Goal: Task Accomplishment & Management: Manage account settings

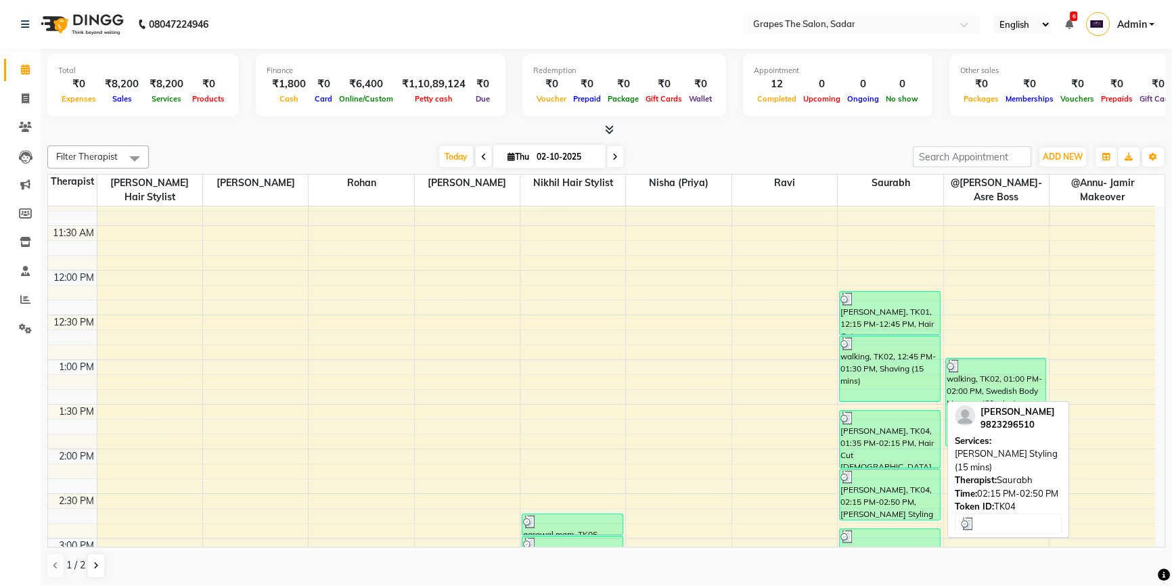
scroll to position [307, 0]
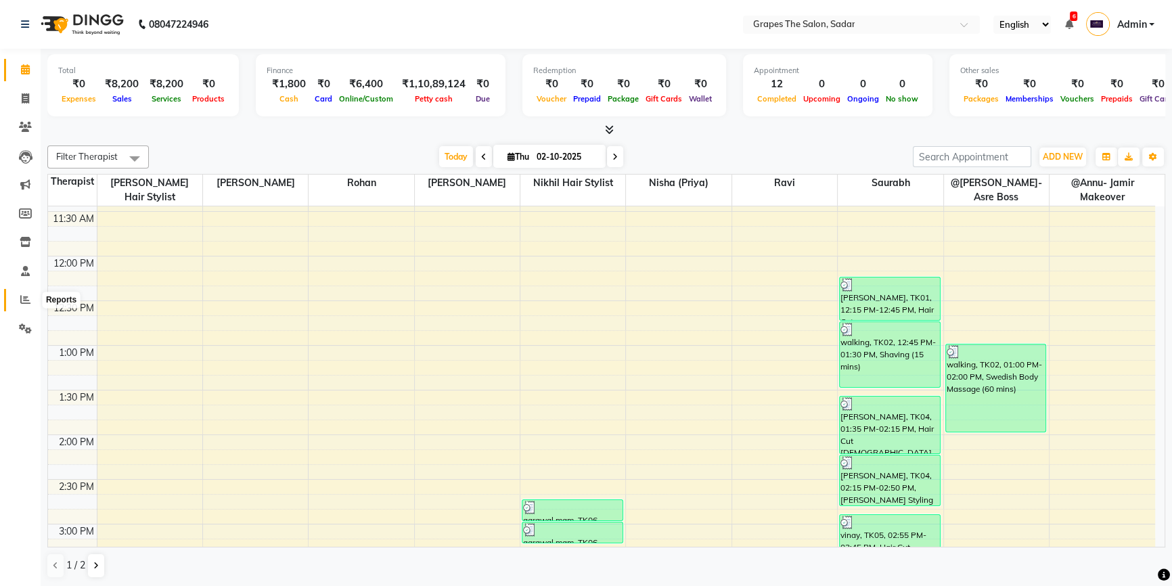
click at [27, 296] on icon at bounding box center [25, 299] width 10 height 10
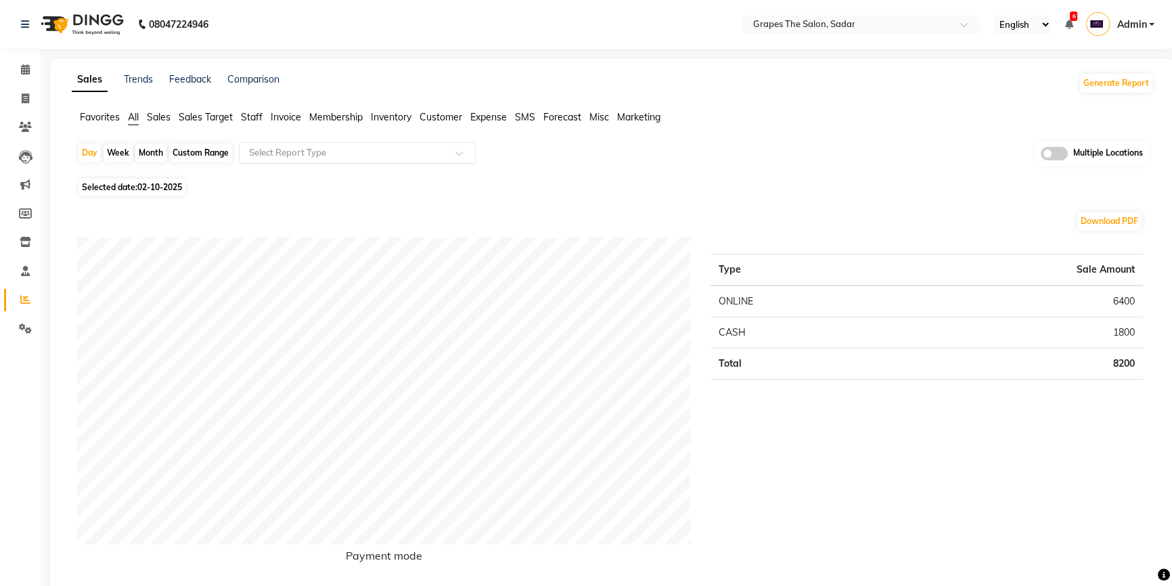
click at [440, 155] on input "text" at bounding box center [343, 153] width 195 height 14
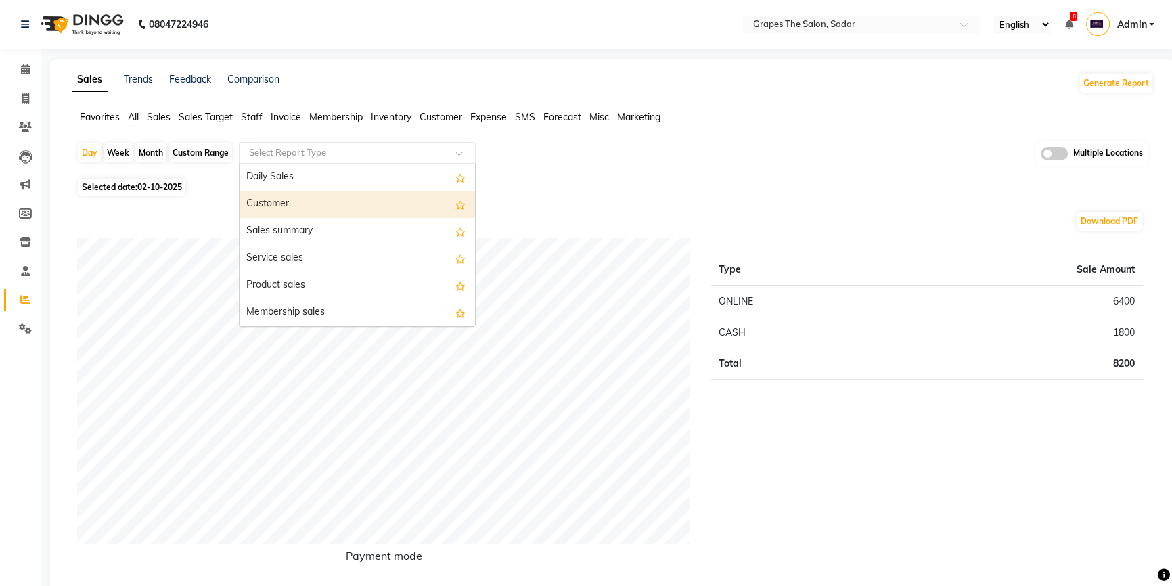
click at [664, 171] on div "Day Week Month Custom Range Select Report Type Daily Sales Customer Sales summa…" at bounding box center [613, 157] width 1072 height 33
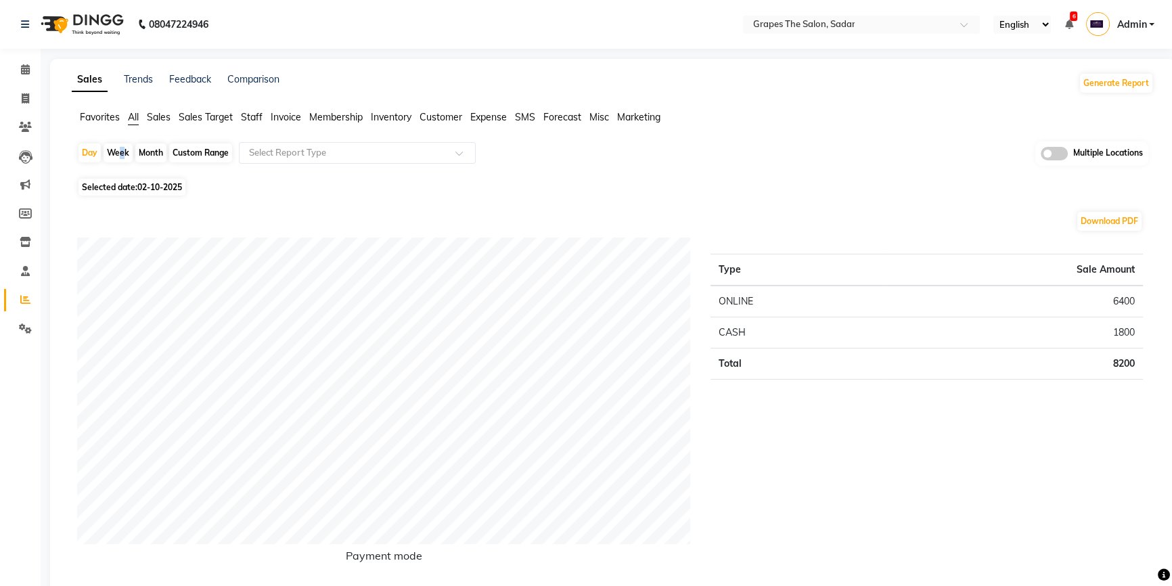
click at [121, 148] on div "Week" at bounding box center [118, 153] width 29 height 19
select select "10"
select select "2025"
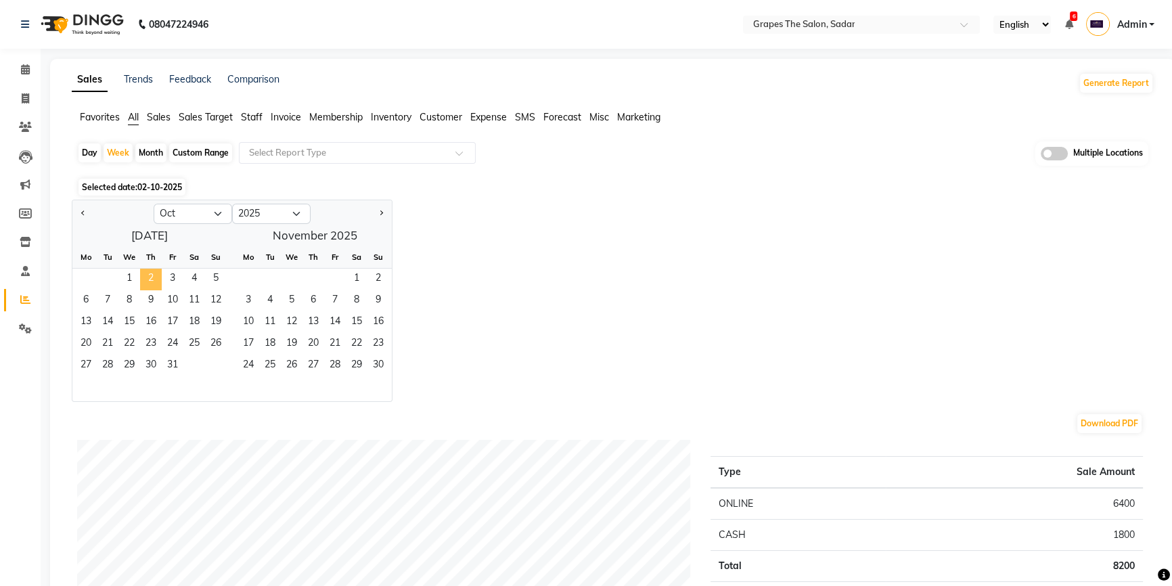
click at [144, 271] on span "2" at bounding box center [151, 280] width 22 height 22
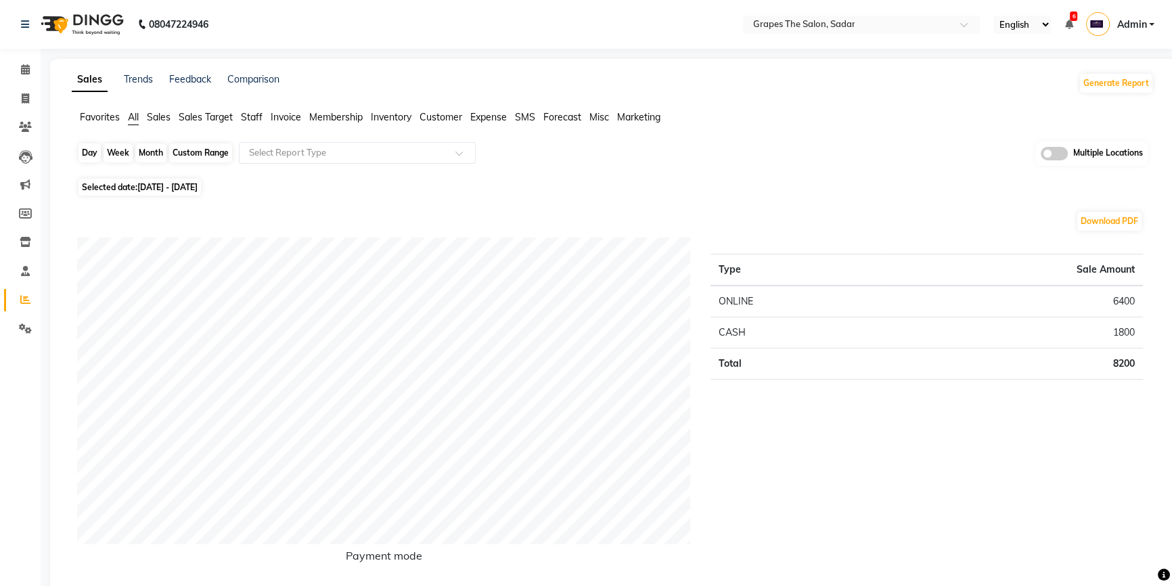
click at [108, 152] on div "Week" at bounding box center [118, 153] width 29 height 19
select select "10"
select select "2025"
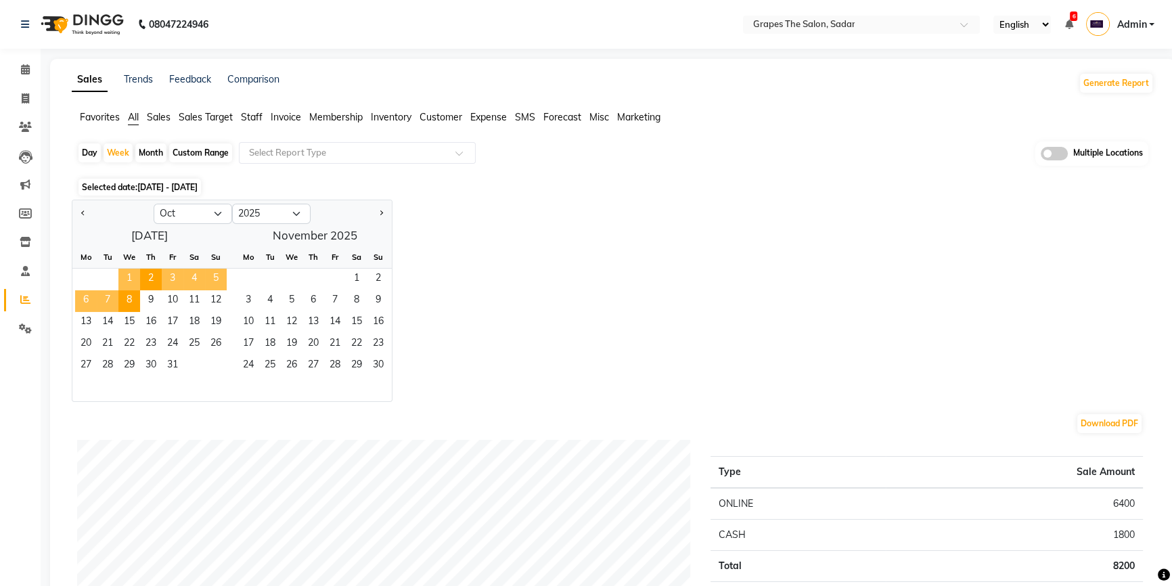
click at [129, 281] on span "1" at bounding box center [129, 280] width 22 height 22
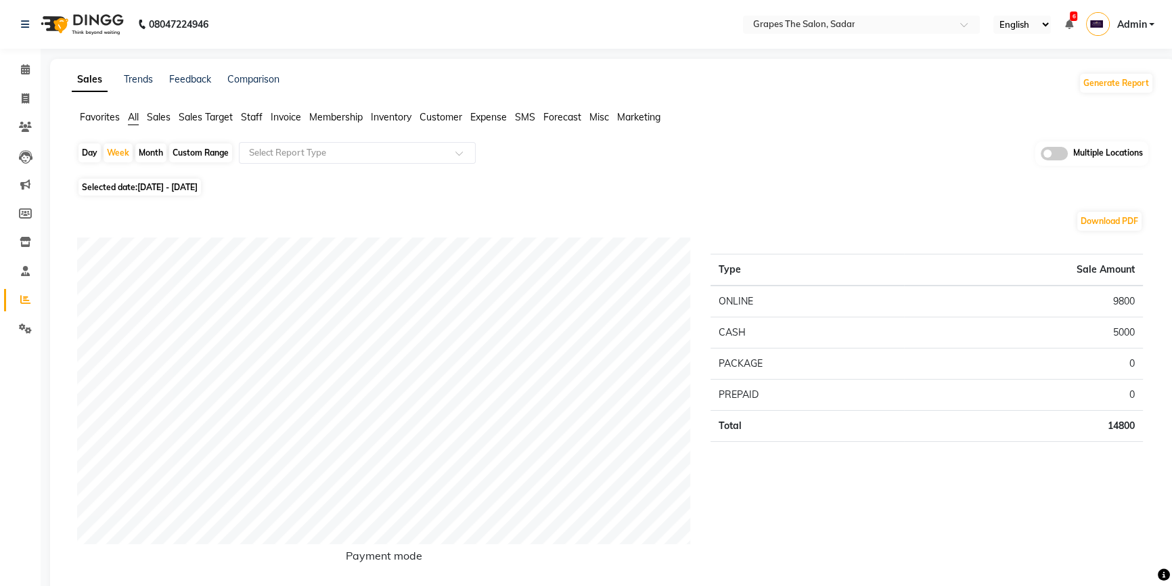
click at [148, 148] on div "Month" at bounding box center [150, 153] width 31 height 19
select select "10"
select select "2025"
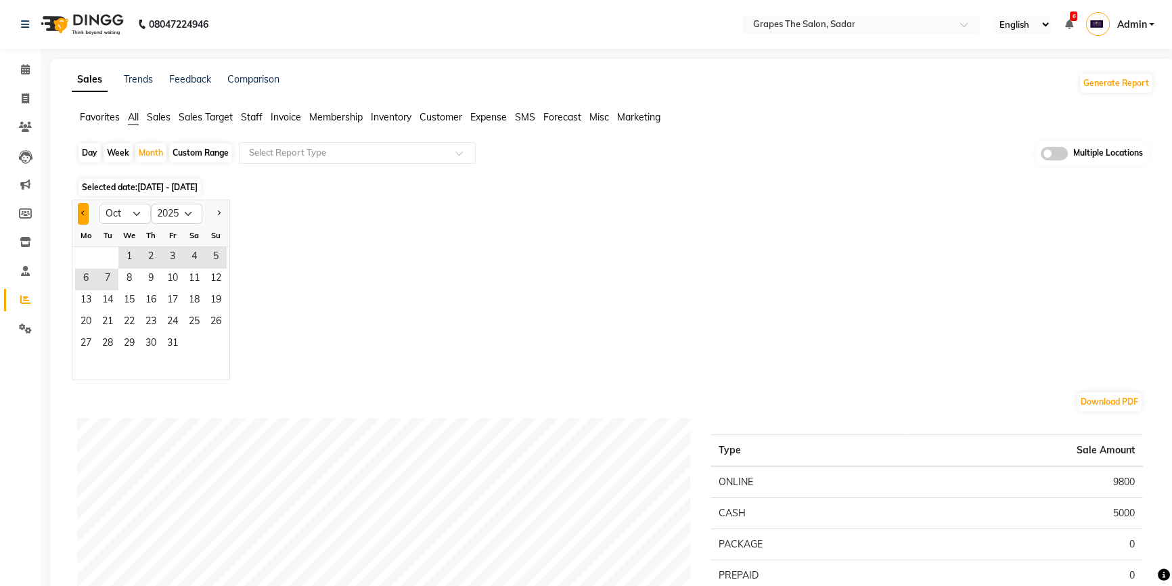
click at [81, 210] on button "Previous month" at bounding box center [83, 214] width 11 height 22
select select "9"
click at [89, 255] on span "1" at bounding box center [86, 258] width 22 height 22
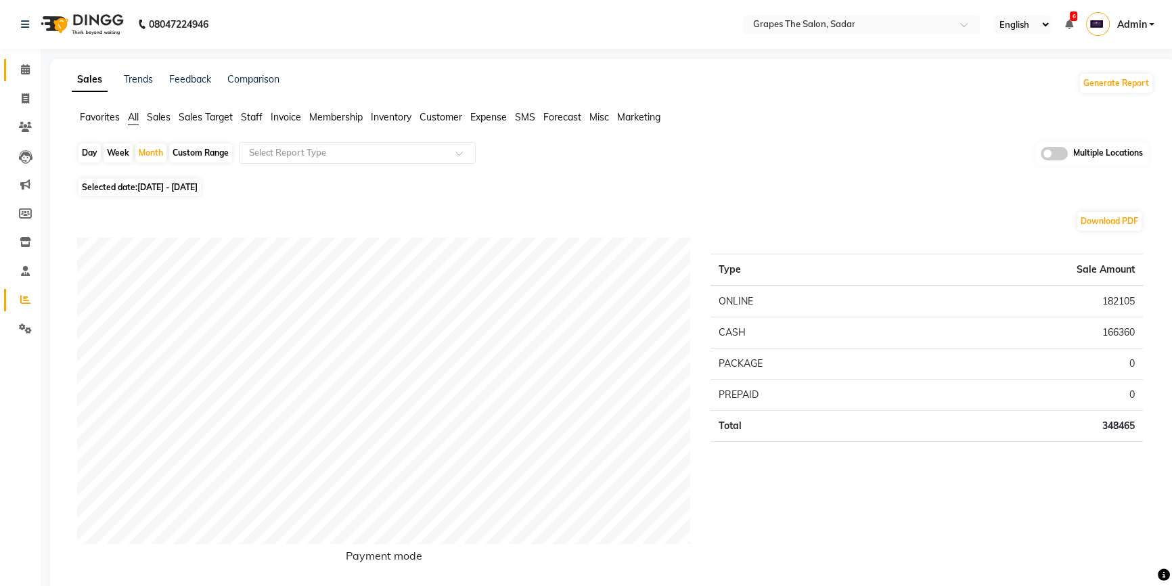
click at [22, 61] on link "Calendar" at bounding box center [20, 70] width 32 height 22
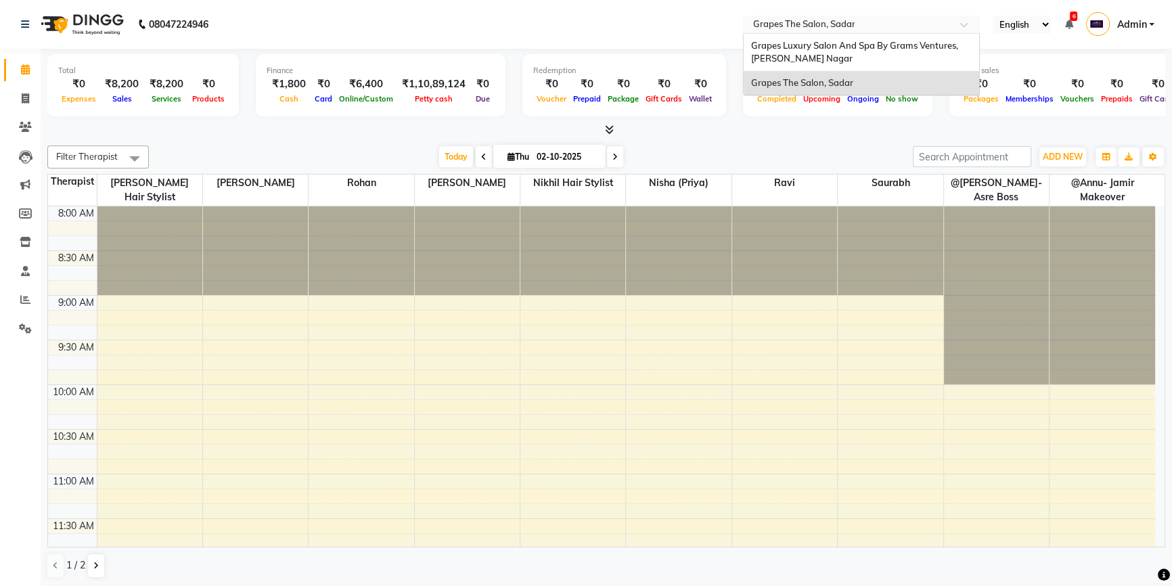
click at [869, 20] on input "text" at bounding box center [848, 26] width 196 height 14
click at [824, 47] on span "Grapes Luxury Salon And Spa By Grams Ventures, Trimurti Nagar" at bounding box center [855, 52] width 209 height 24
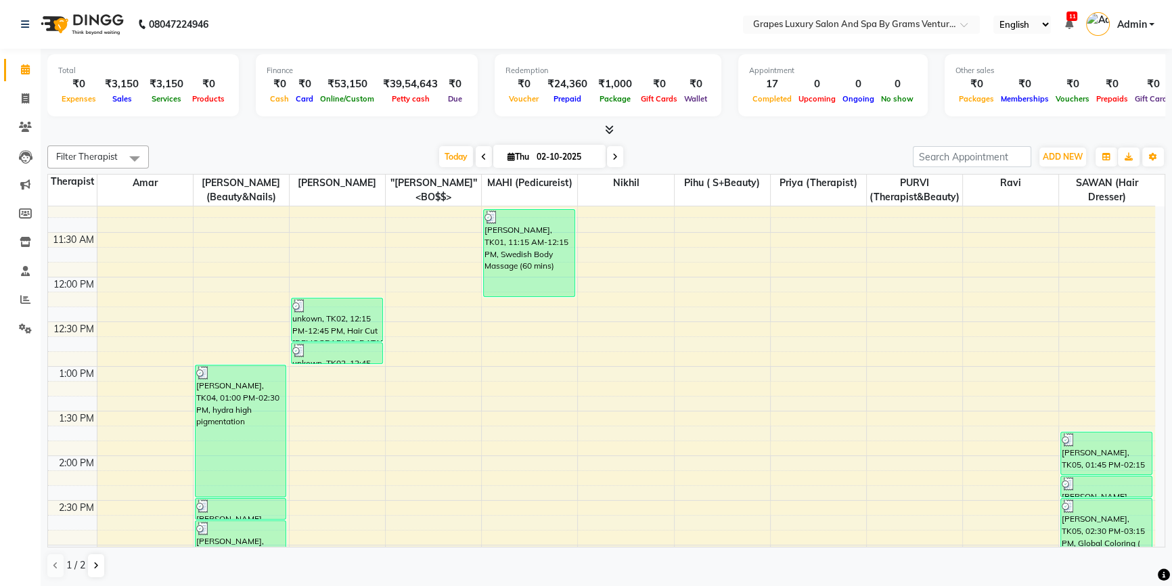
scroll to position [200, 0]
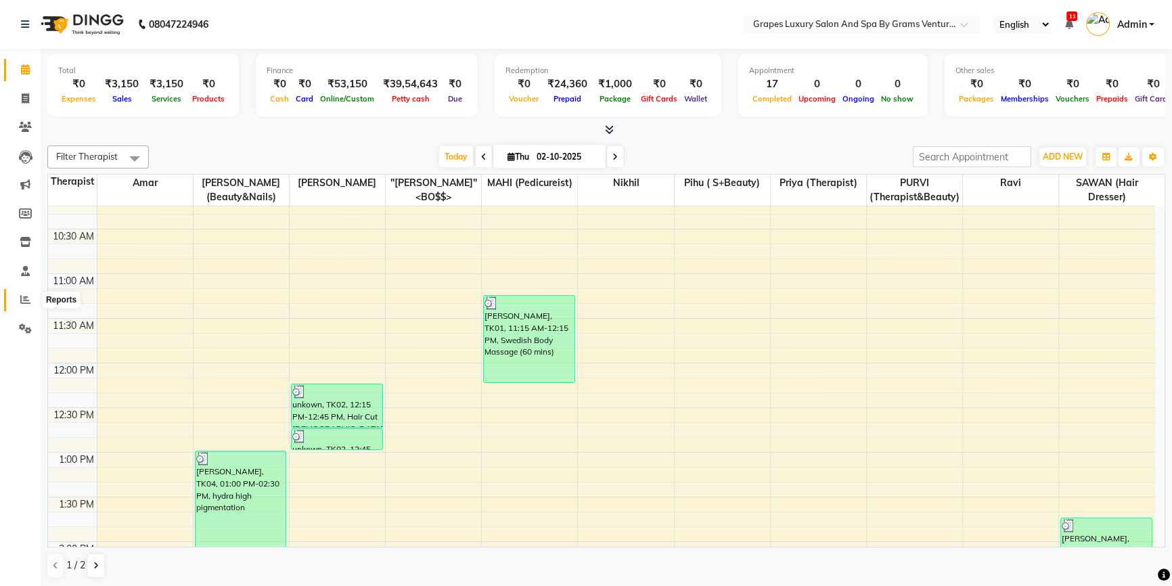
click at [21, 297] on icon at bounding box center [25, 299] width 10 height 10
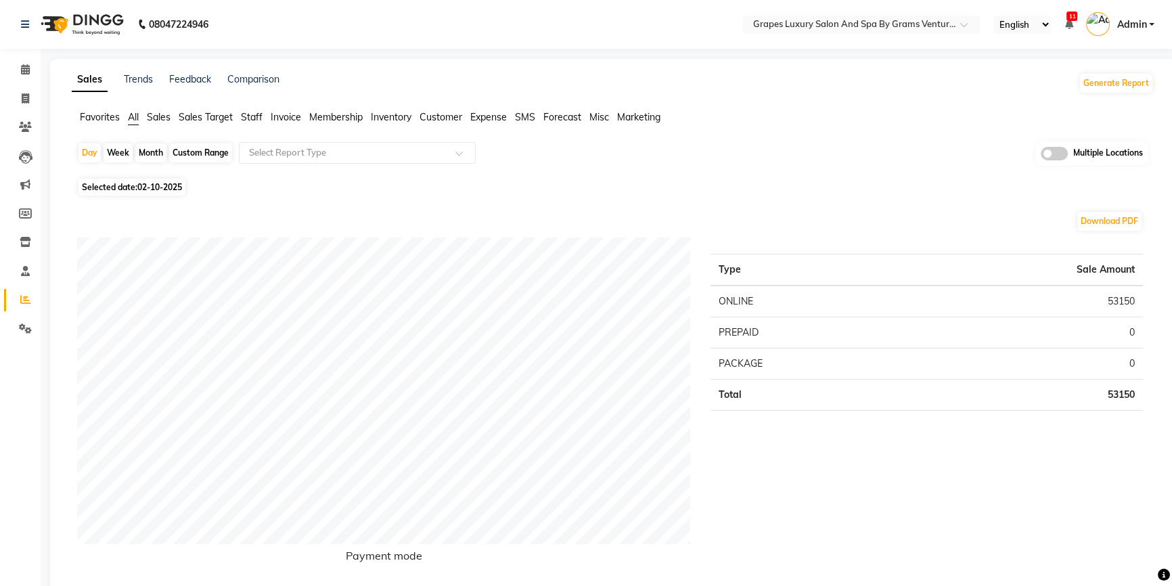
click at [149, 147] on div "Month" at bounding box center [150, 153] width 31 height 19
select select "10"
select select "2025"
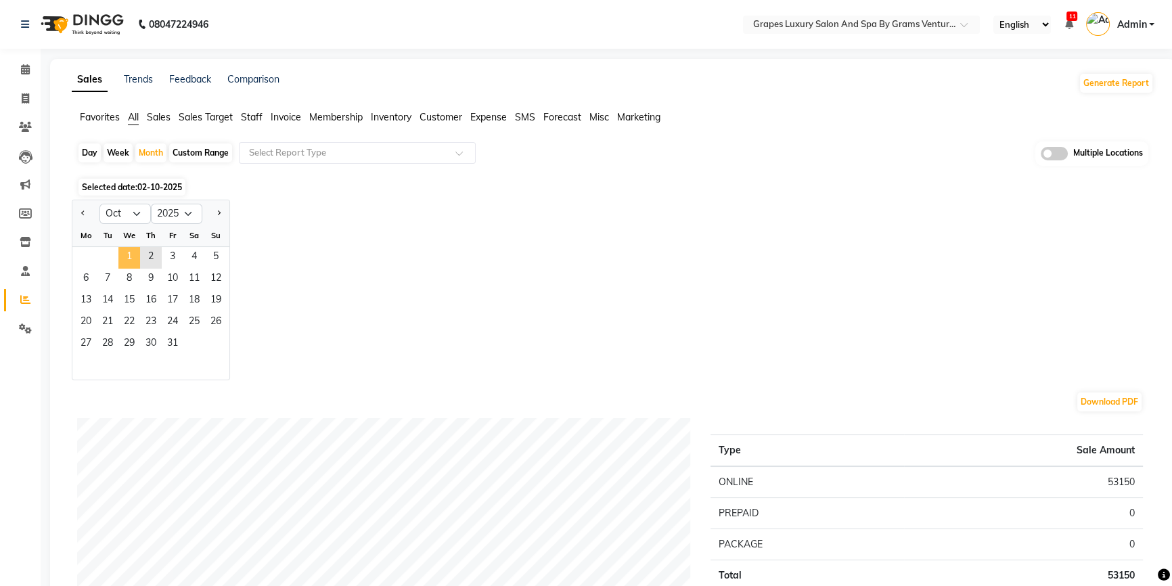
click at [134, 256] on span "1" at bounding box center [129, 258] width 22 height 22
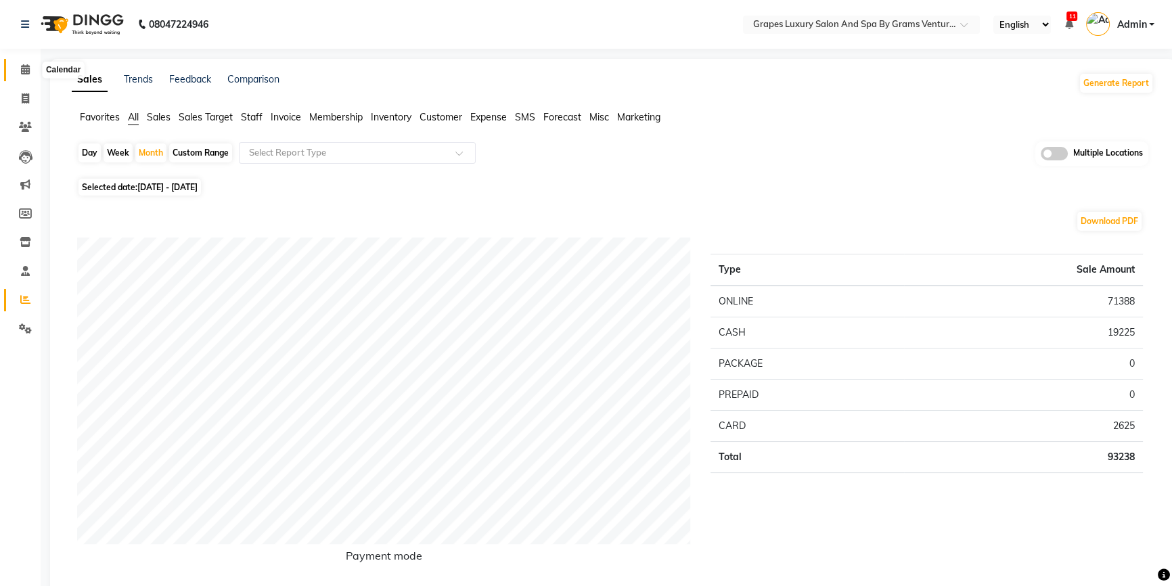
click at [23, 68] on icon at bounding box center [25, 69] width 9 height 10
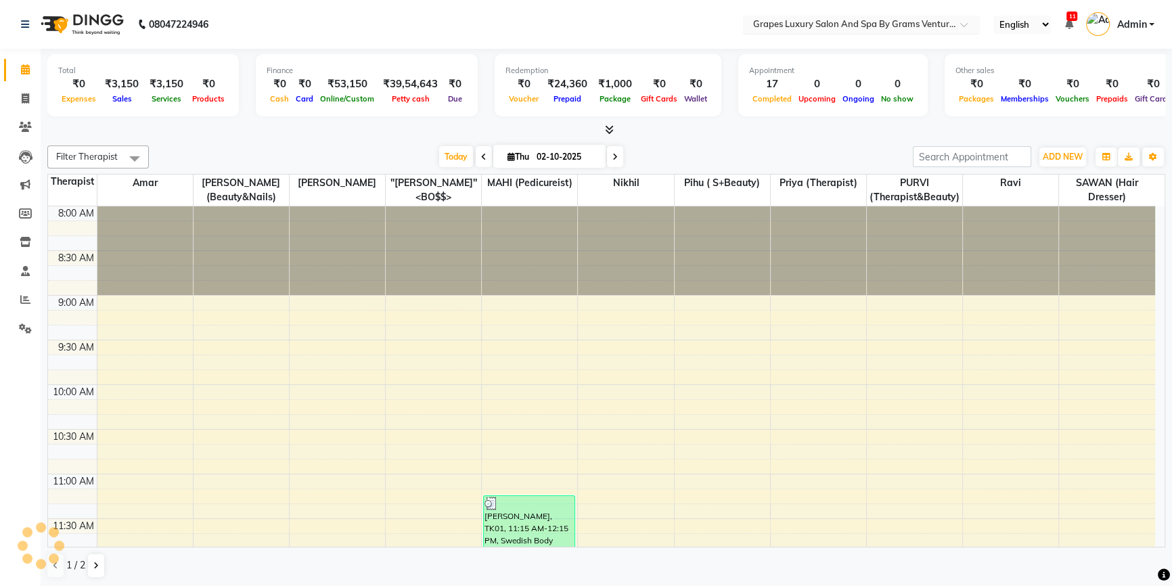
scroll to position [791, 0]
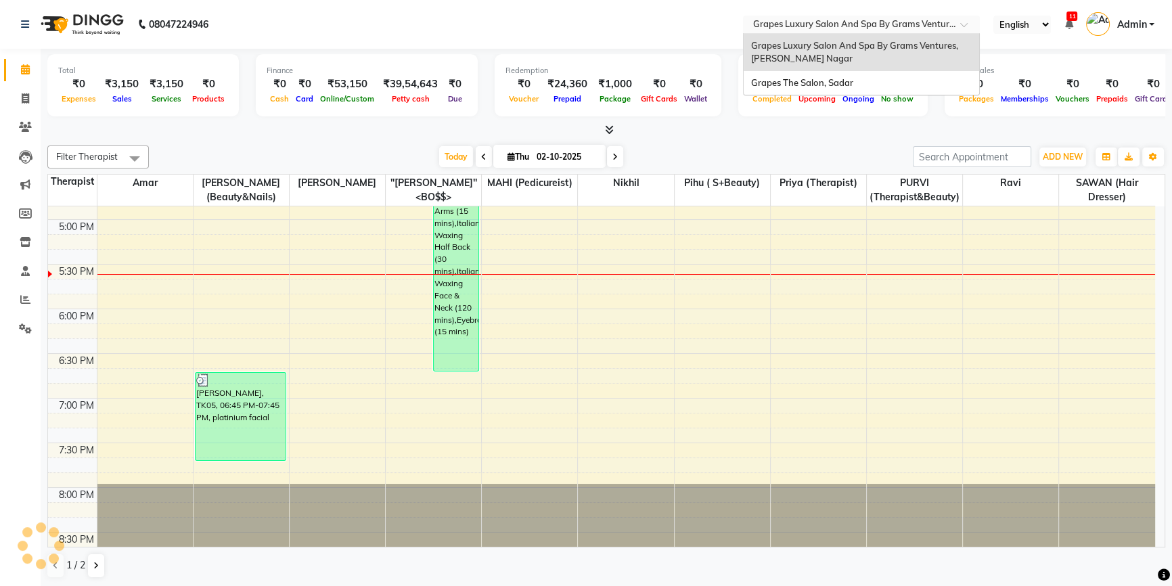
click at [890, 29] on input "text" at bounding box center [848, 26] width 196 height 14
click at [842, 79] on span "Grapes The Salon, Sadar" at bounding box center [802, 82] width 102 height 11
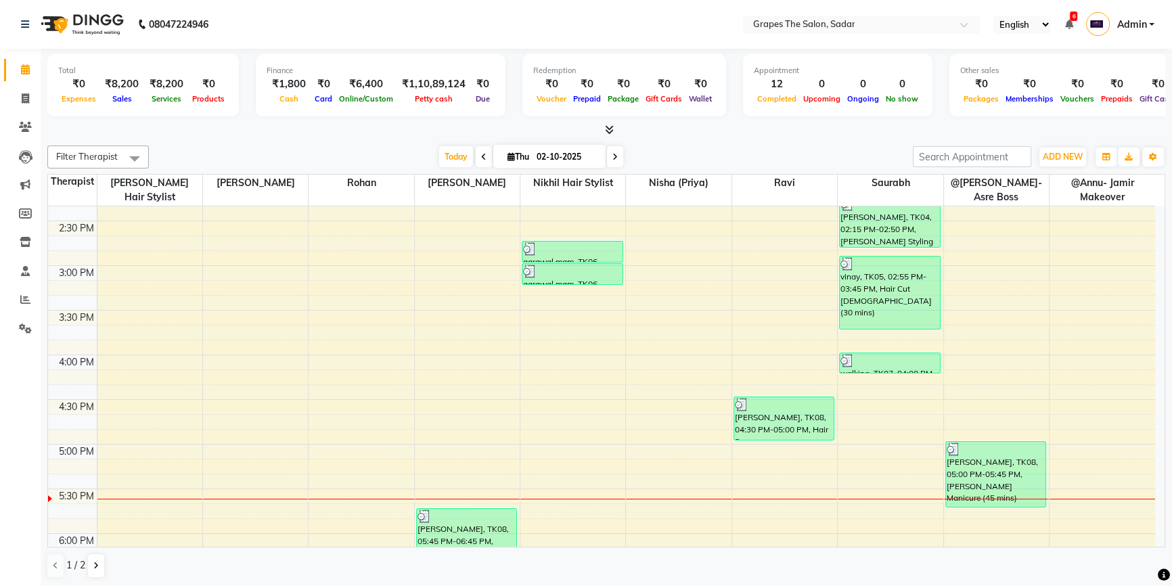
scroll to position [492, 0]
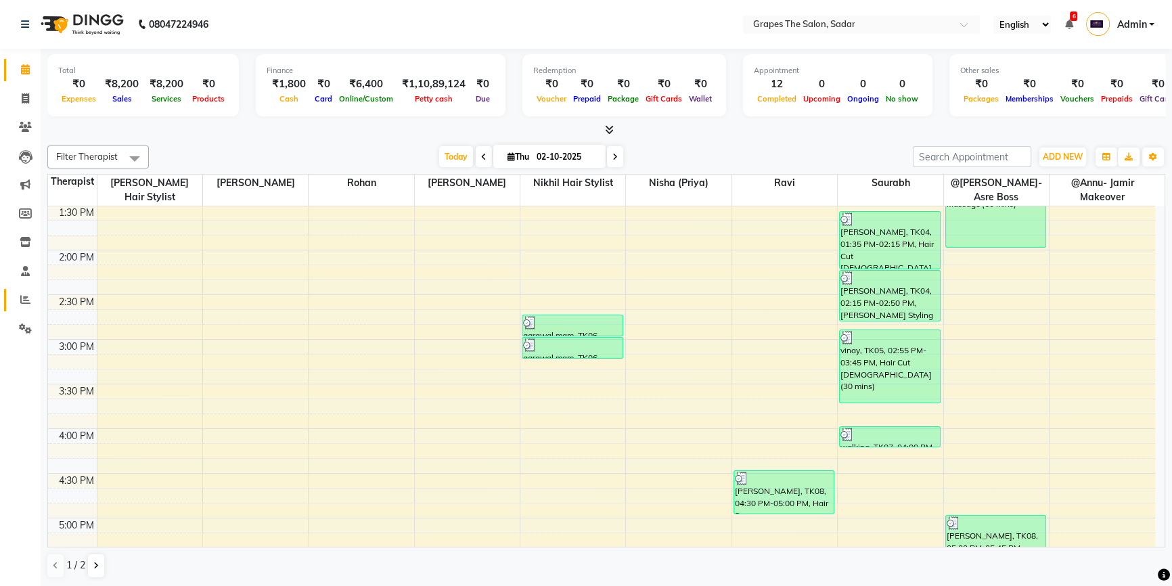
click at [27, 294] on icon at bounding box center [25, 299] width 10 height 10
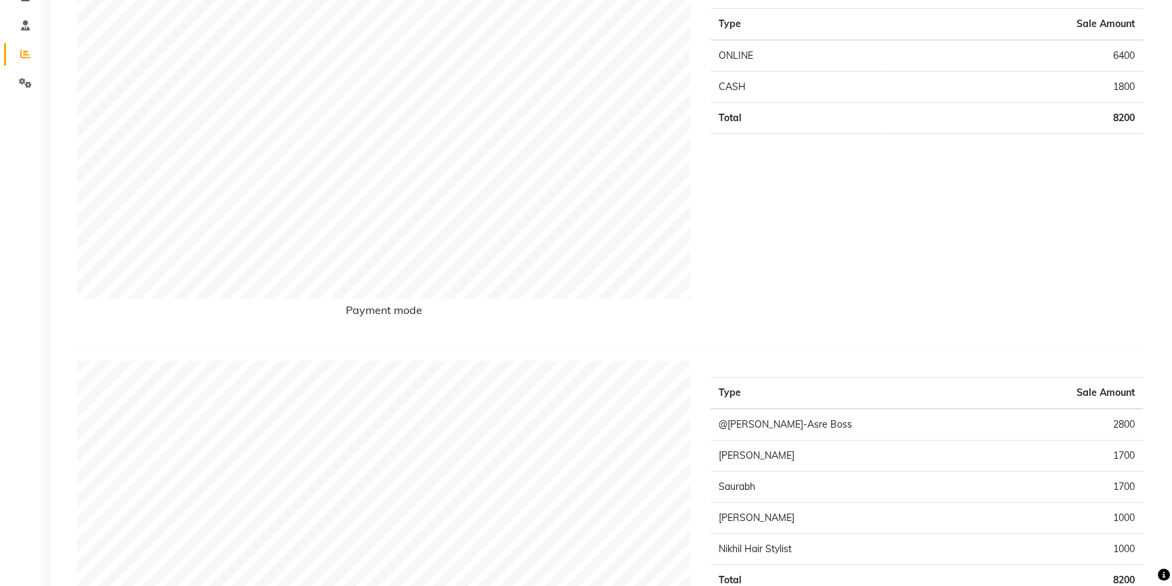
scroll to position [492, 0]
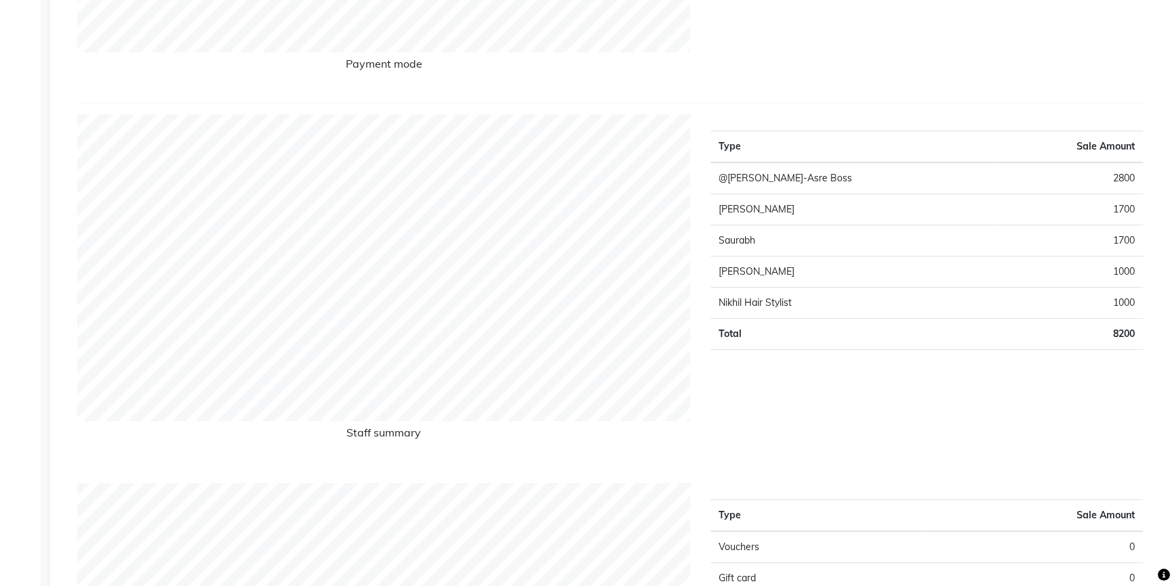
click at [1116, 305] on td "1000" at bounding box center [1072, 302] width 144 height 31
click at [1115, 304] on td "1000" at bounding box center [1072, 302] width 144 height 31
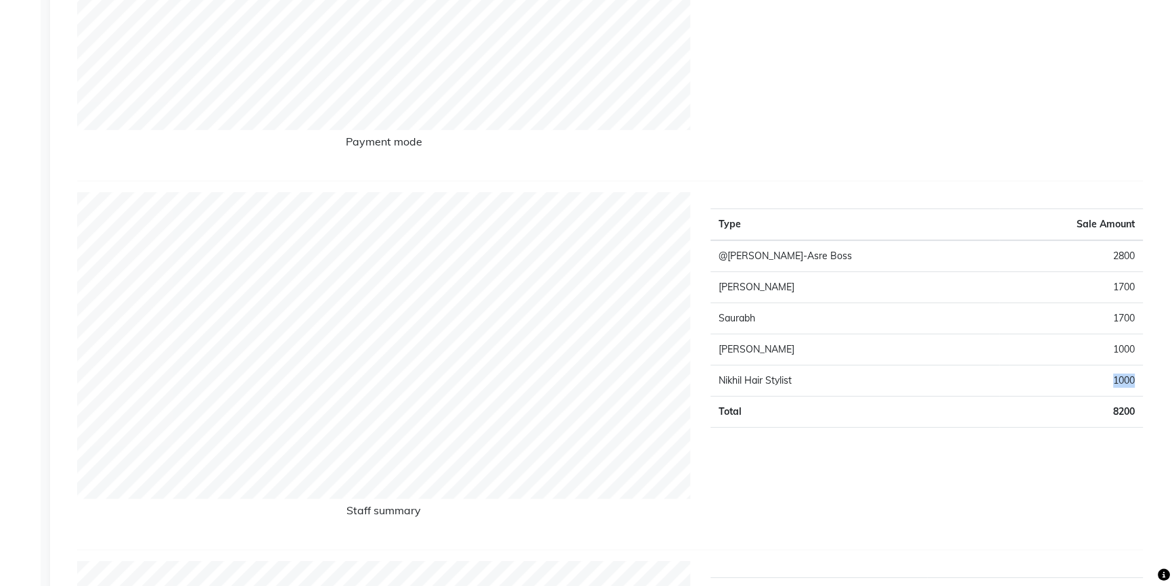
scroll to position [369, 0]
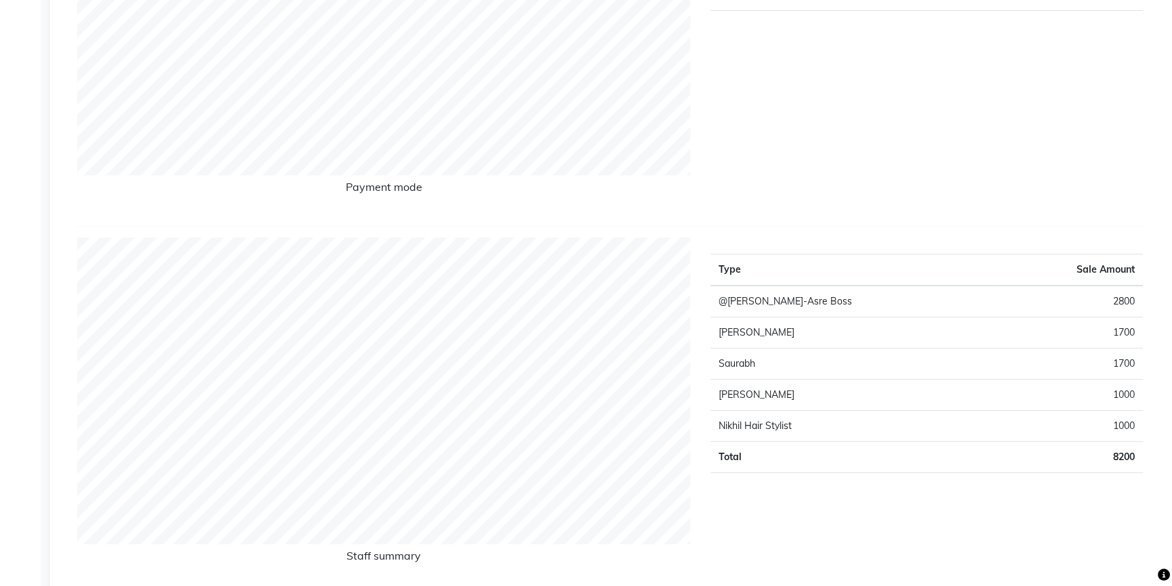
click at [1116, 401] on td "1000" at bounding box center [1072, 394] width 144 height 31
click at [1114, 399] on td "1000" at bounding box center [1072, 394] width 144 height 31
click at [1118, 395] on td "1000" at bounding box center [1072, 394] width 144 height 31
click at [1117, 366] on td "1700" at bounding box center [1072, 363] width 144 height 31
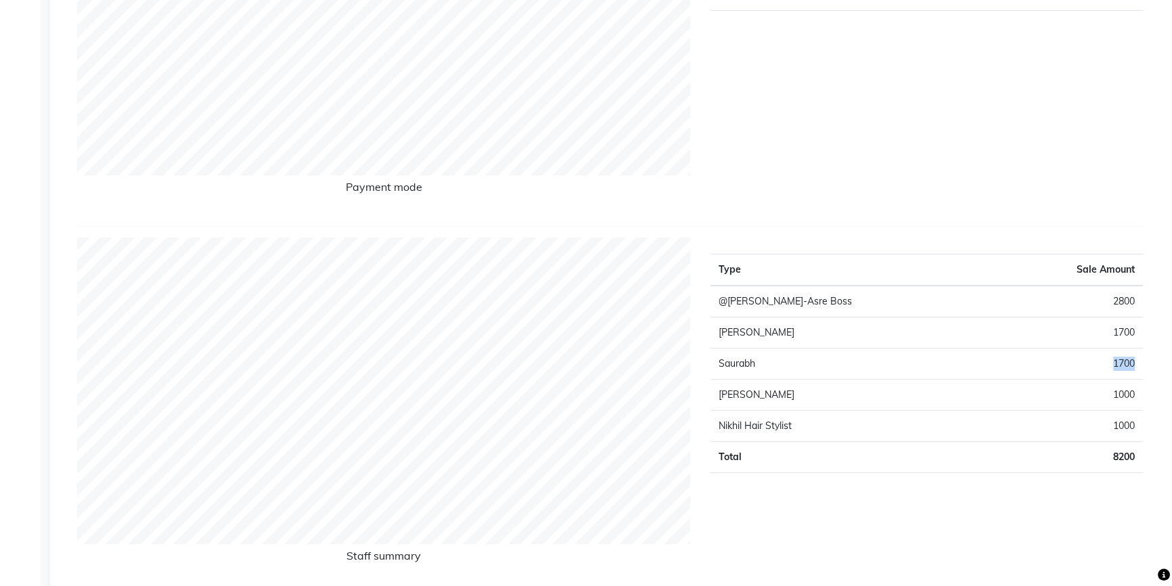
click at [1117, 366] on td "1700" at bounding box center [1072, 363] width 144 height 31
click at [1112, 334] on td "1700" at bounding box center [1072, 332] width 144 height 31
click at [1110, 296] on td "2800" at bounding box center [1072, 302] width 144 height 32
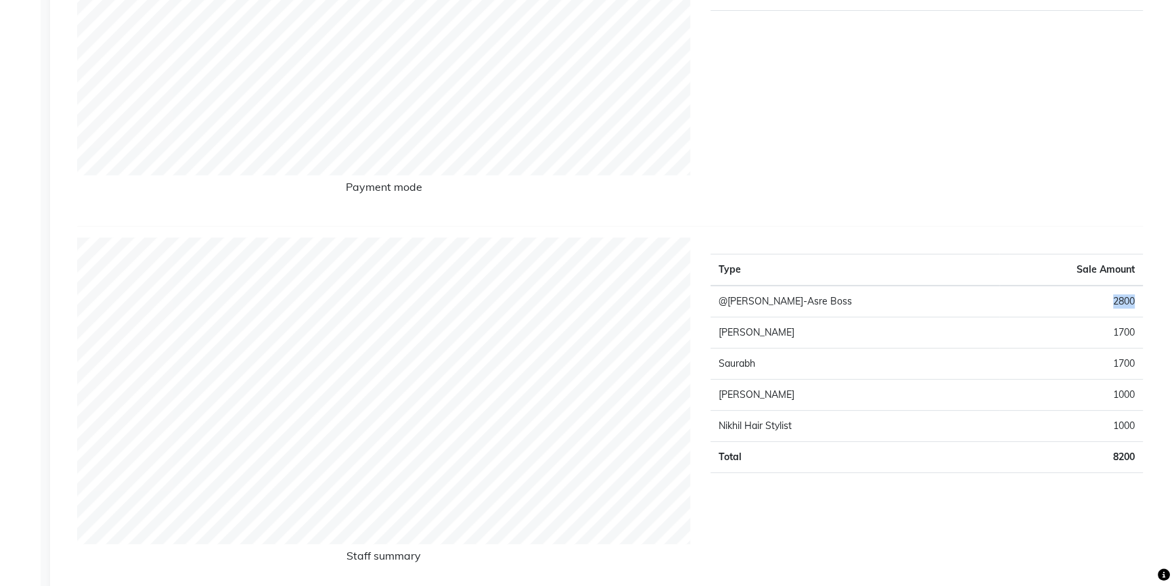
scroll to position [0, 0]
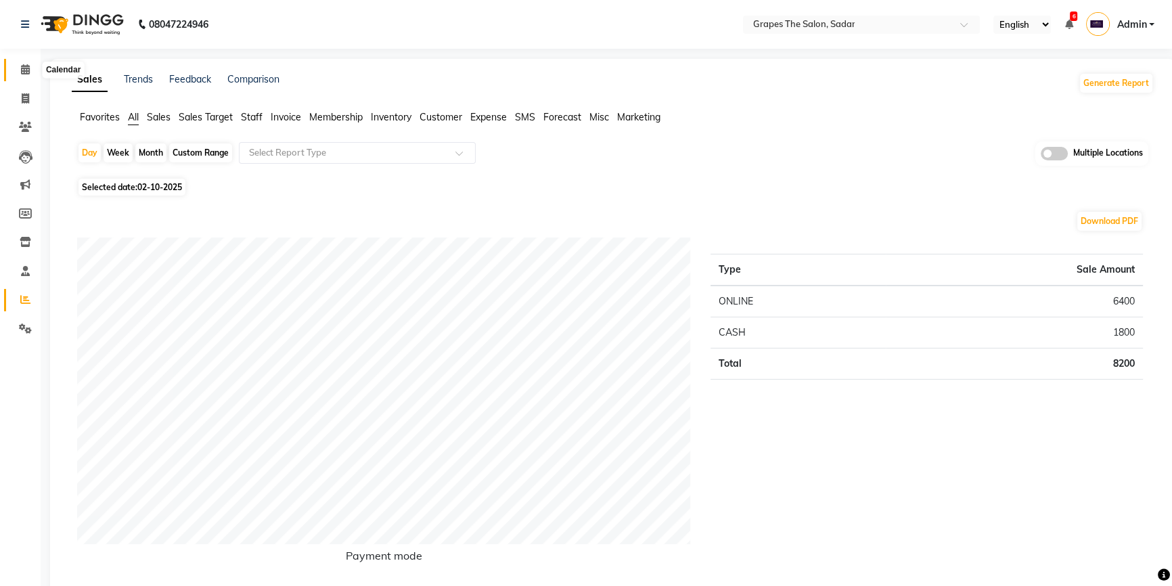
click at [26, 66] on icon at bounding box center [25, 69] width 9 height 10
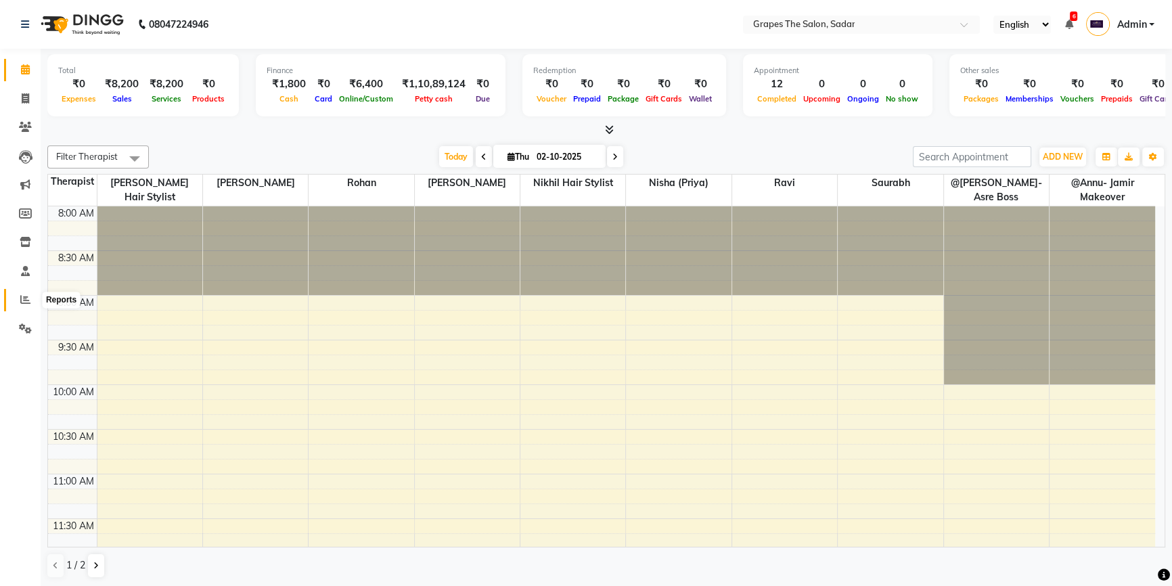
drag, startPoint x: 21, startPoint y: 298, endPoint x: 0, endPoint y: 3, distance: 295.2
click at [20, 297] on icon at bounding box center [25, 299] width 10 height 10
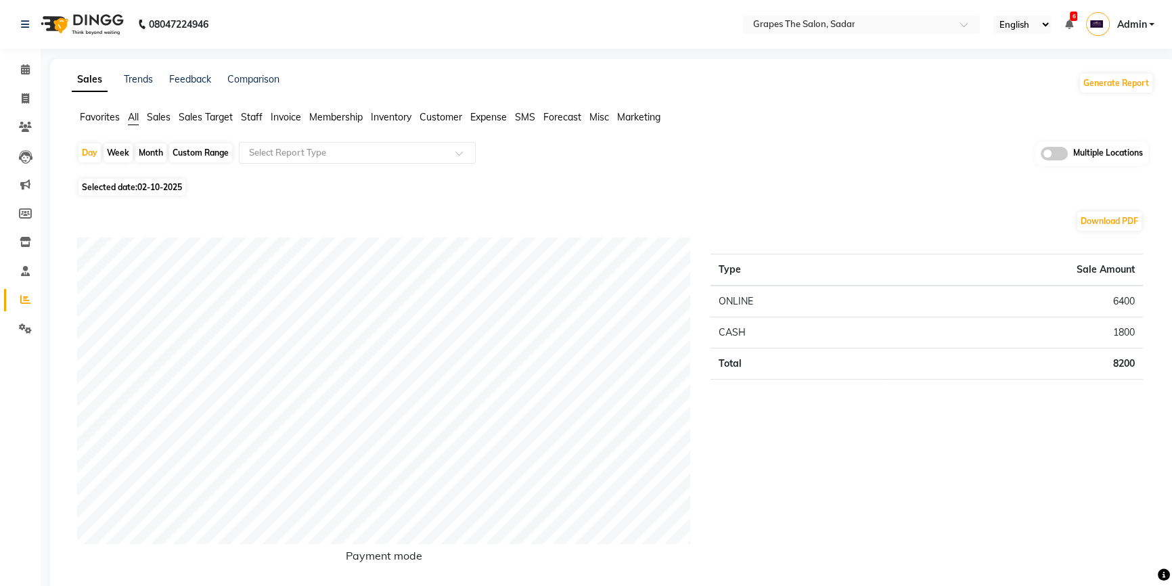
click at [157, 151] on div "Month" at bounding box center [150, 153] width 31 height 19
select select "10"
select select "2025"
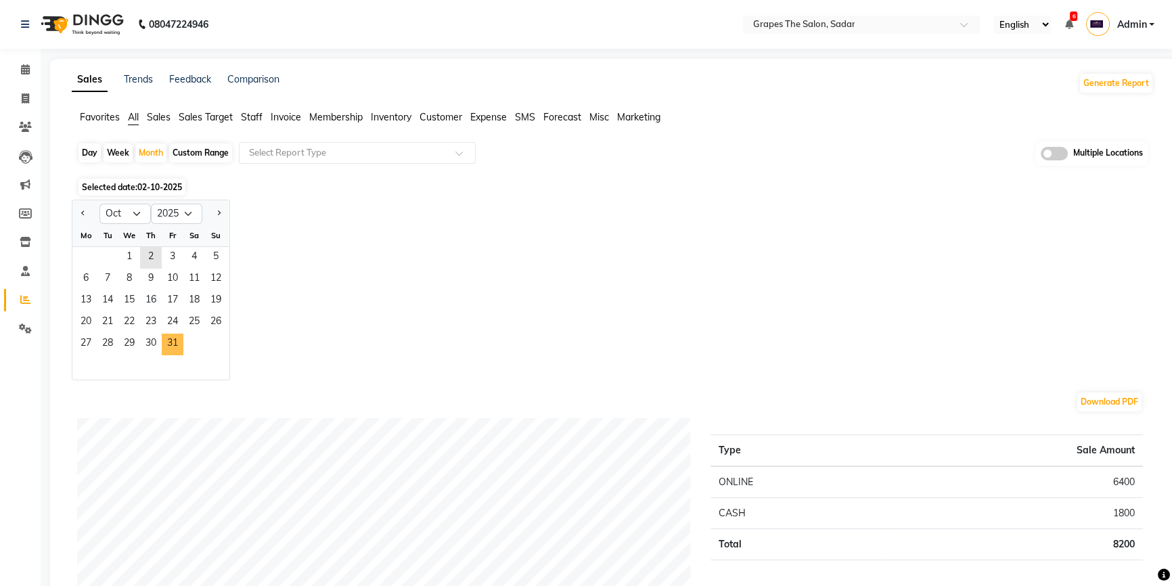
drag, startPoint x: 167, startPoint y: 341, endPoint x: 463, endPoint y: 395, distance: 301.5
click at [167, 342] on span "31" at bounding box center [173, 345] width 22 height 22
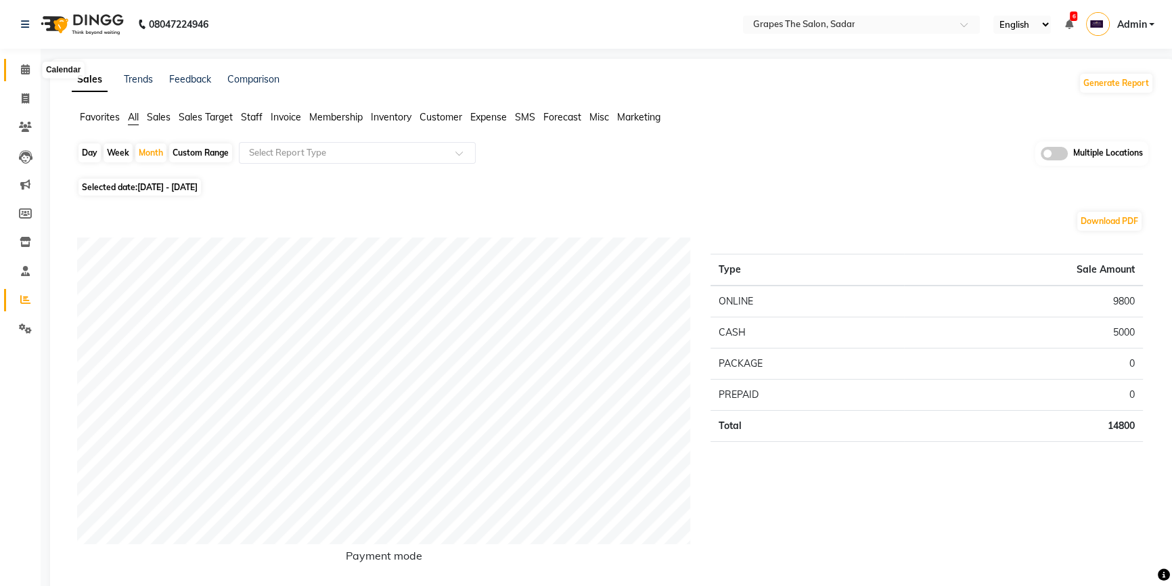
click at [16, 70] on span at bounding box center [26, 70] width 24 height 16
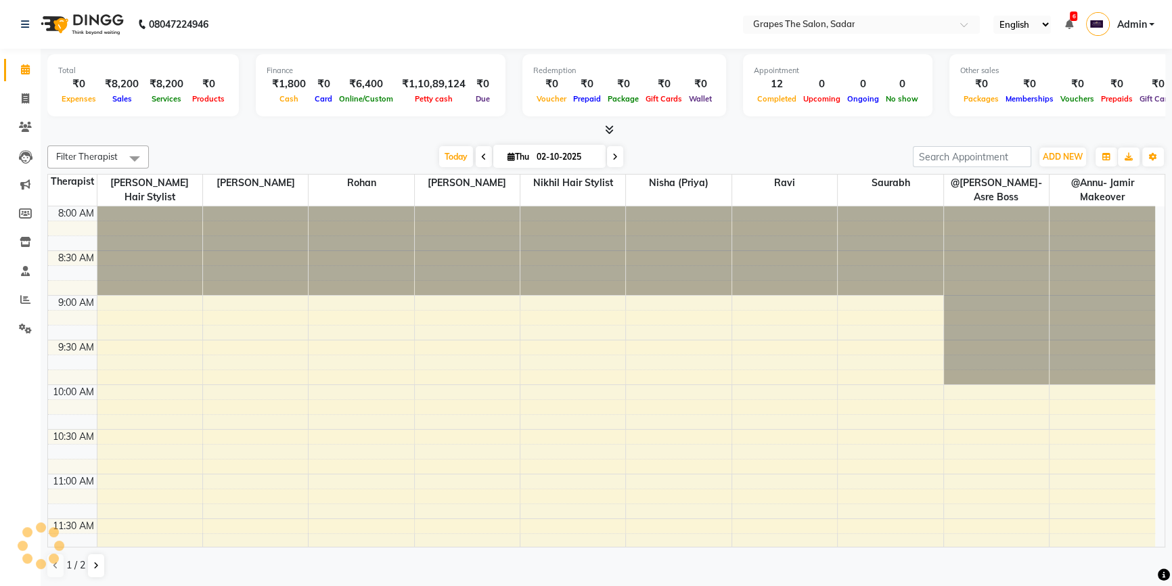
scroll to position [802, 0]
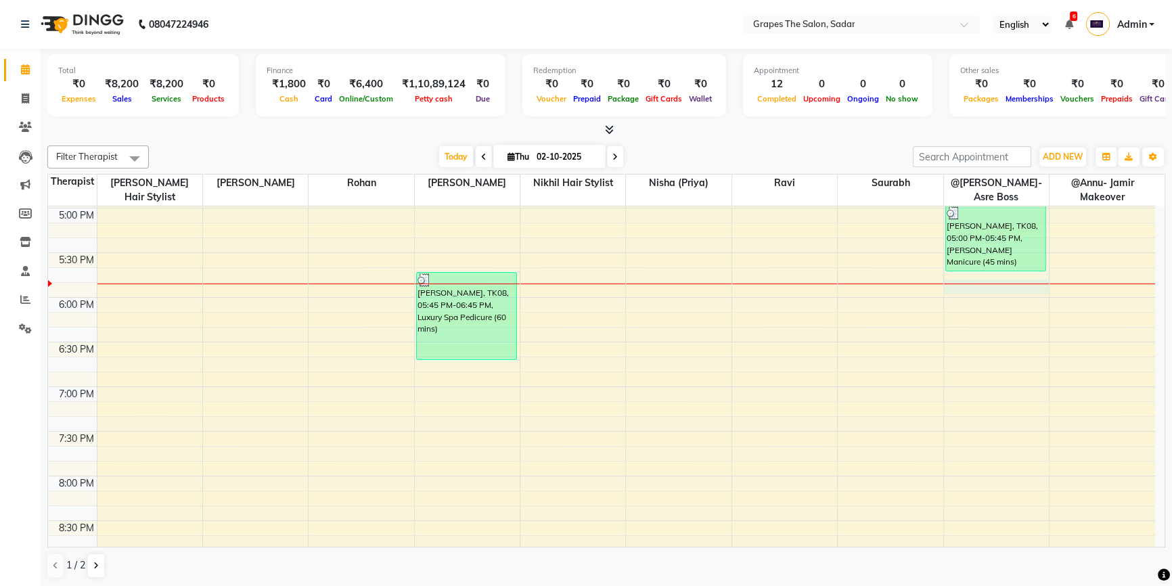
click at [972, 284] on div "8:00 AM 8:30 AM 9:00 AM 9:30 AM 10:00 AM 10:30 AM 11:00 AM 11:30 AM 12:00 PM 12…" at bounding box center [602, 29] width 1108 height 1250
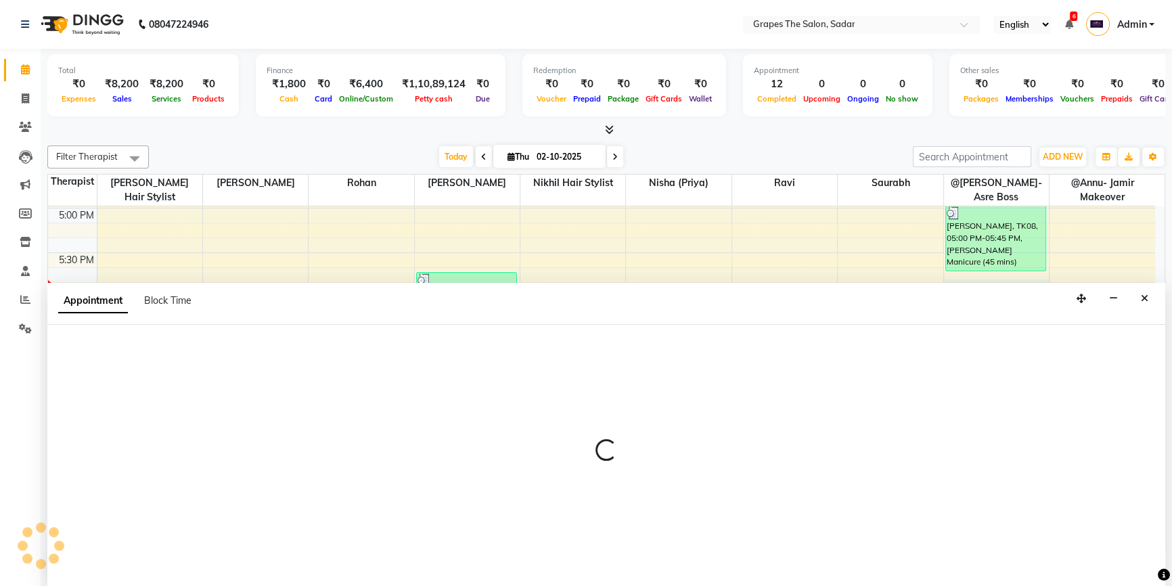
scroll to position [0, 0]
select select "2180"
select select "1065"
select select "tentative"
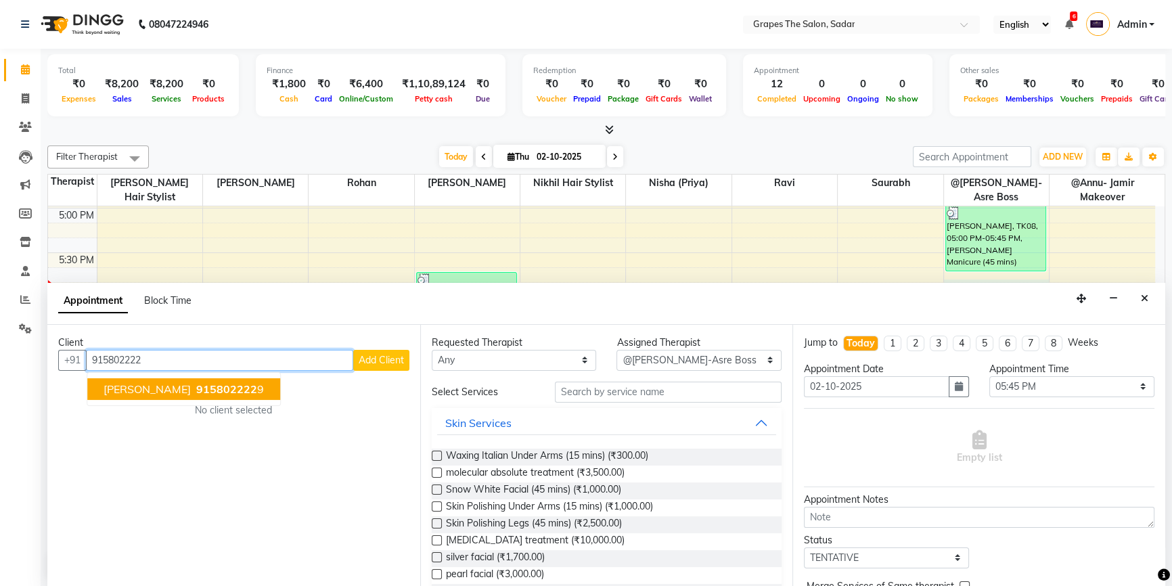
click at [233, 390] on span "915802222" at bounding box center [226, 389] width 61 height 14
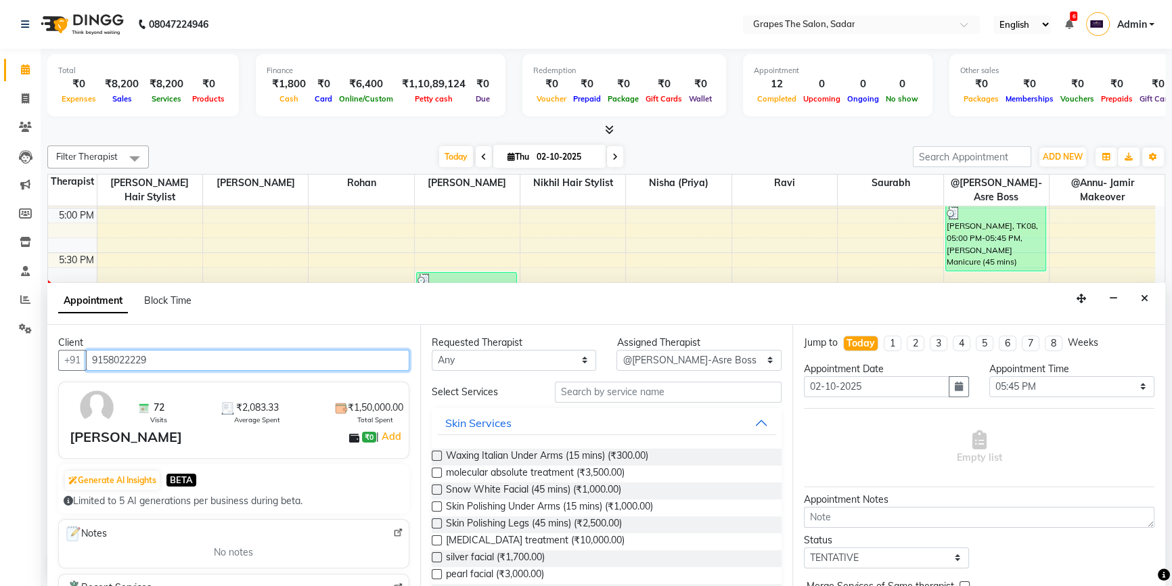
scroll to position [184, 0]
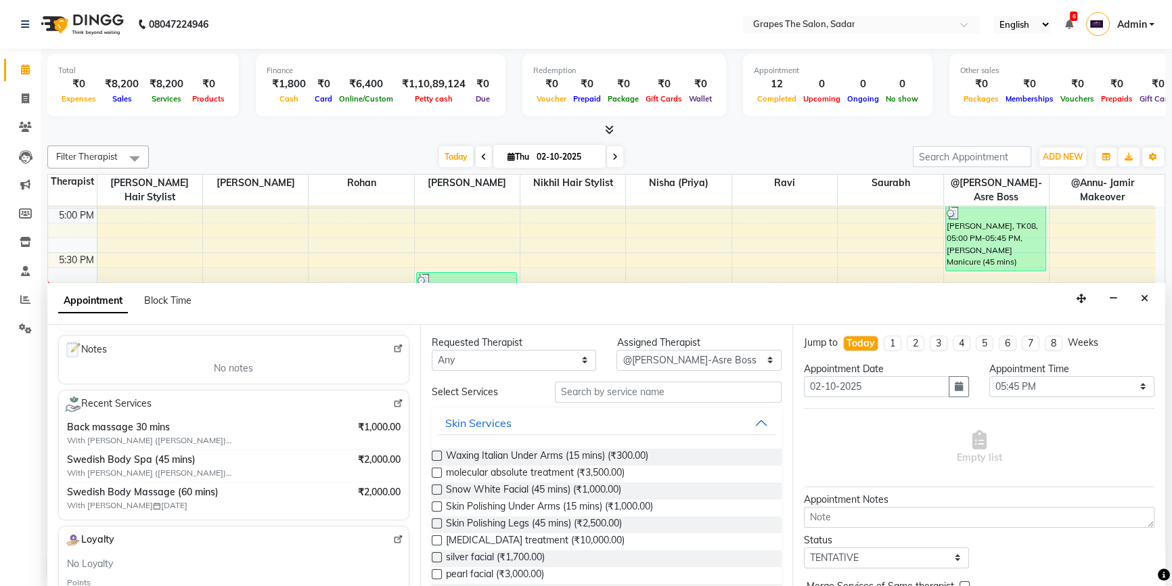
type input "9158022229"
click at [576, 387] on input "text" at bounding box center [668, 392] width 227 height 21
type input "p"
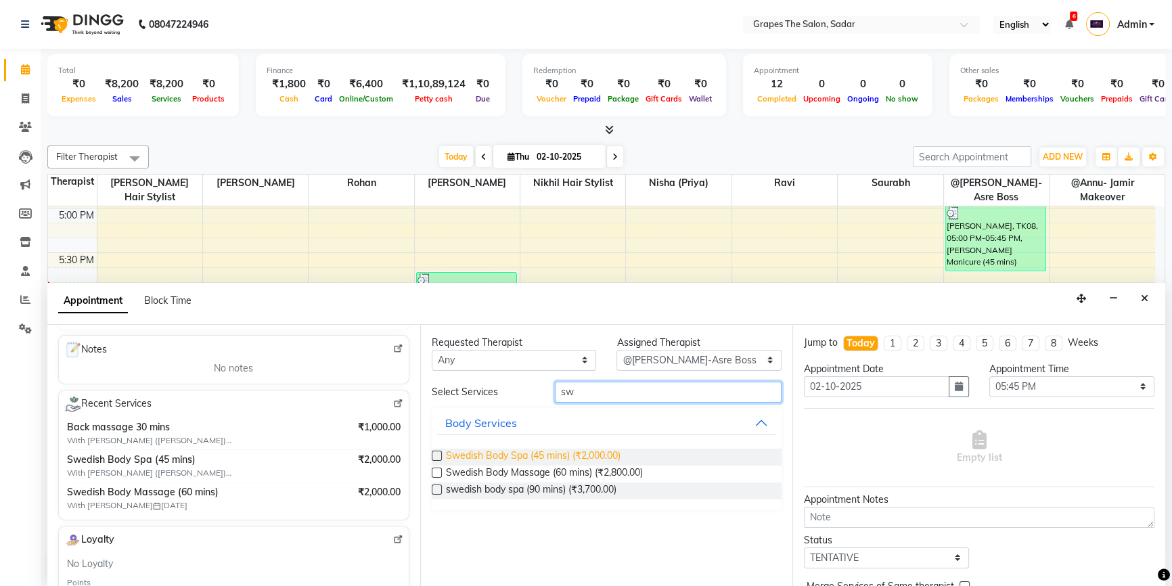
type input "sw"
click at [556, 453] on span "Swedish Body Spa (45 mins) (₹2,000.00)" at bounding box center [533, 457] width 175 height 17
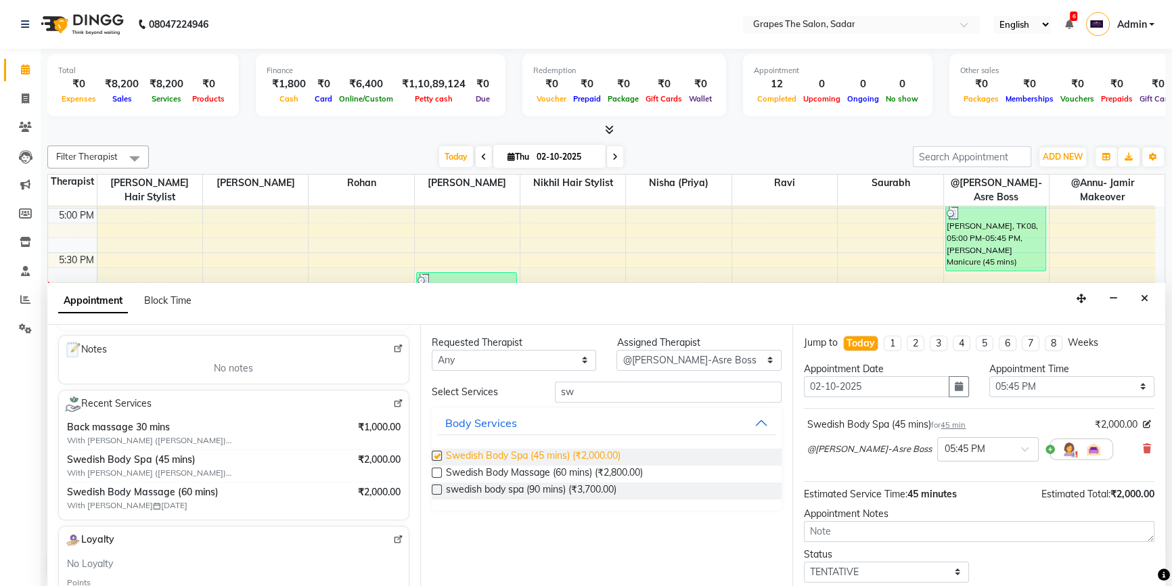
checkbox input "false"
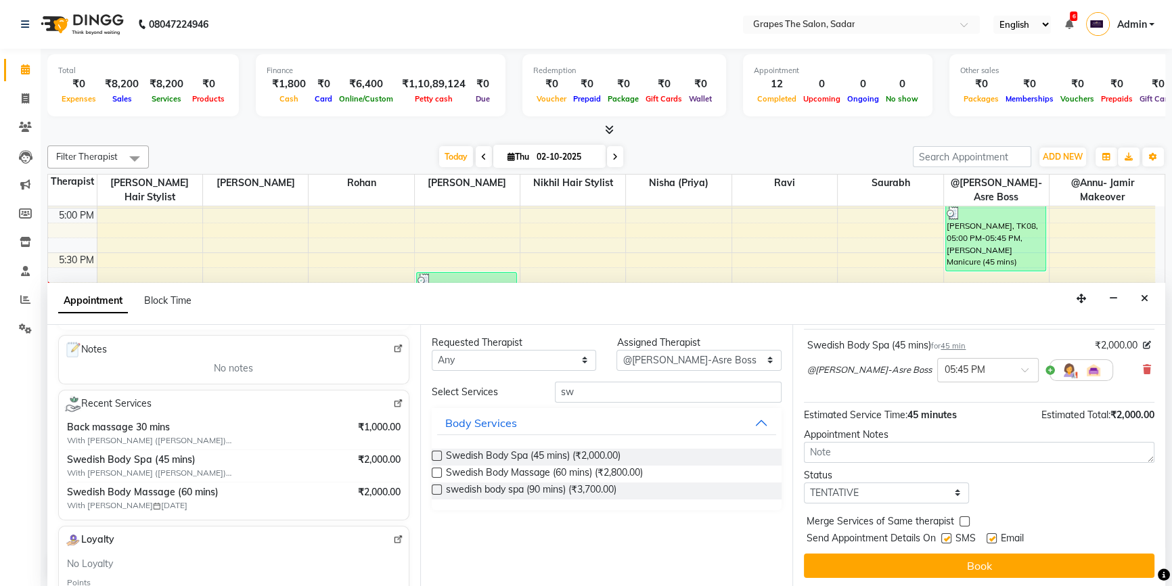
scroll to position [80, 0]
click at [950, 535] on label at bounding box center [947, 538] width 10 height 10
click at [950, 535] on input "checkbox" at bounding box center [946, 539] width 9 height 9
checkbox input "false"
click at [994, 534] on label at bounding box center [992, 538] width 10 height 10
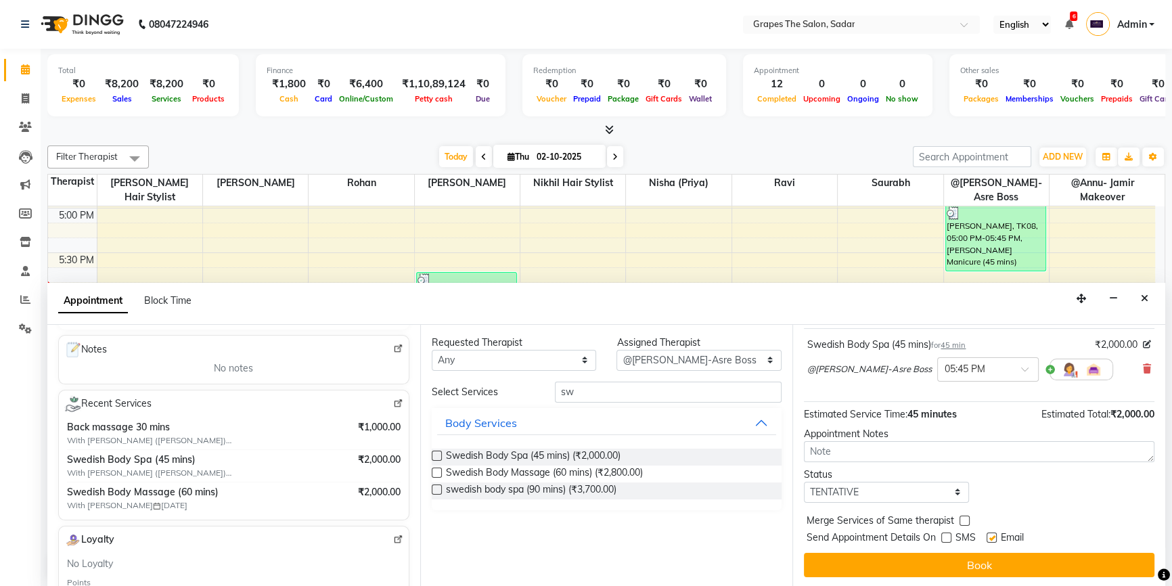
click at [994, 535] on input "checkbox" at bounding box center [991, 539] width 9 height 9
checkbox input "false"
click at [980, 548] on div "Jump to Today 1 2 3 4 5 6 7 8 Weeks Appointment Date 02-10-2025 Appointment Tim…" at bounding box center [979, 456] width 373 height 263
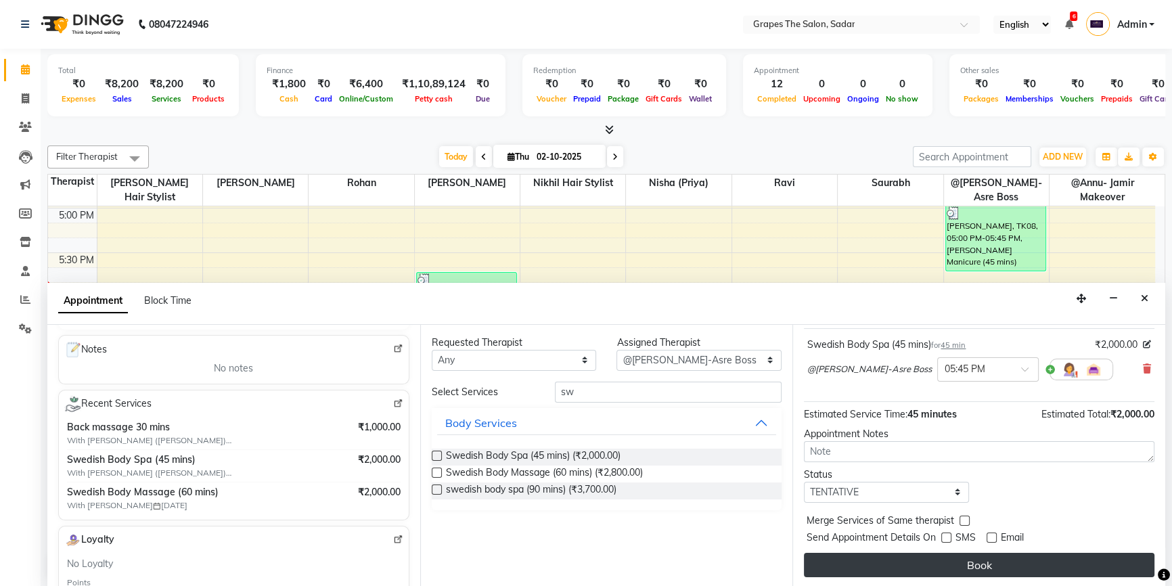
click at [975, 553] on button "Book" at bounding box center [979, 565] width 351 height 24
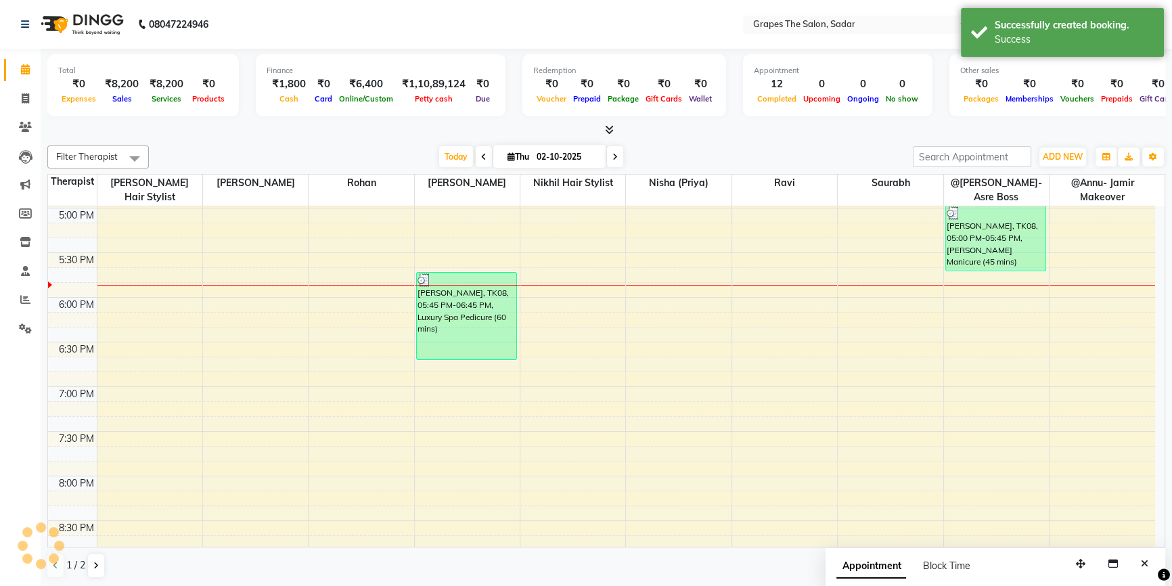
scroll to position [0, 0]
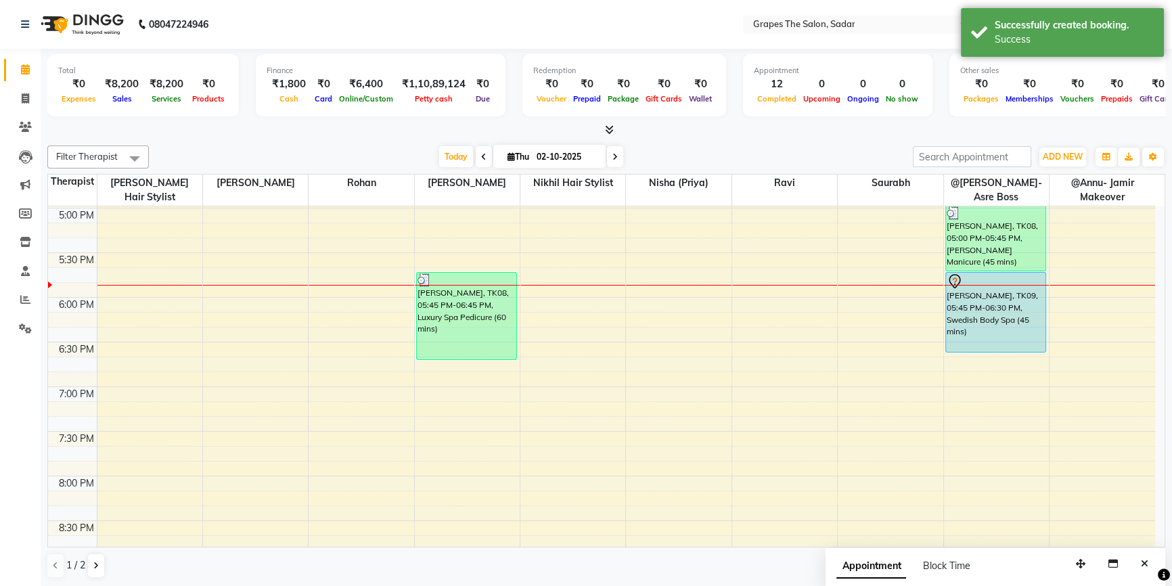
drag, startPoint x: 975, startPoint y: 334, endPoint x: 975, endPoint y: 345, distance: 10.2
click at [975, 347] on div "walking, TK02, 01:00 PM-02:00 PM, Swedish Body Massage (60 mins) akansha, TK08,…" at bounding box center [996, 29] width 105 height 1250
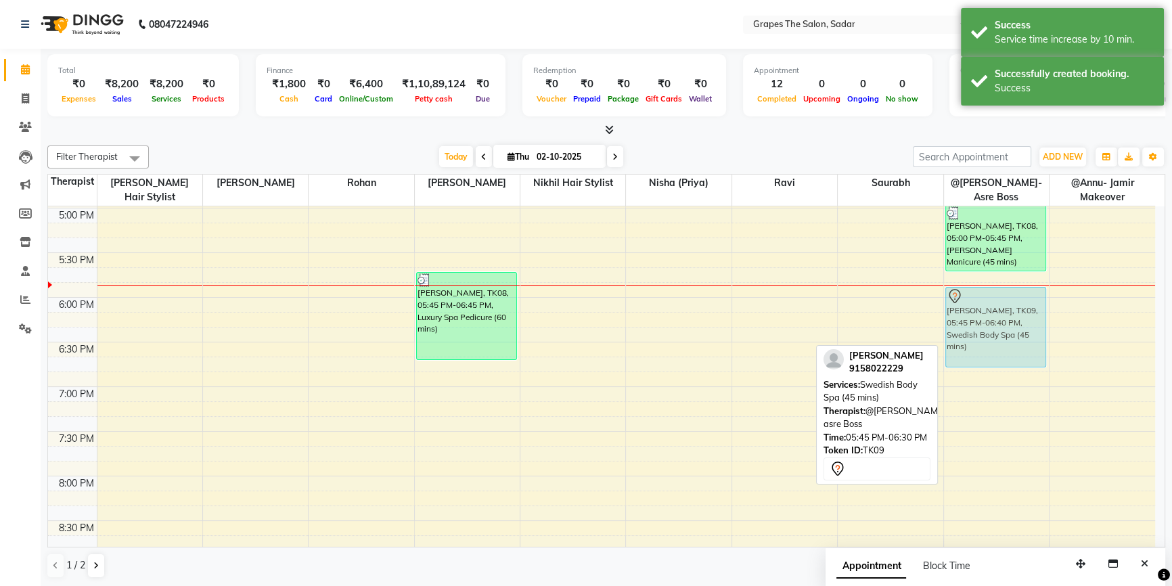
drag, startPoint x: 971, startPoint y: 336, endPoint x: 972, endPoint y: 351, distance: 15.6
click at [972, 351] on div "walking, TK02, 01:00 PM-02:00 PM, Swedish Body Massage (60 mins) akansha, TK08,…" at bounding box center [996, 29] width 105 height 1250
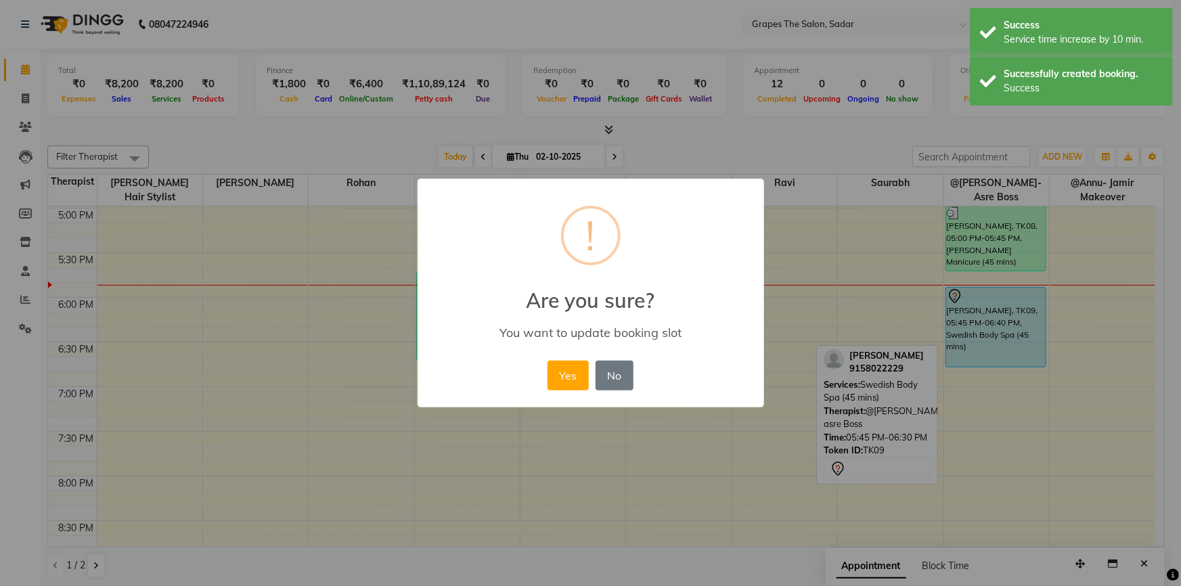
click at [576, 391] on div "Yes No No" at bounding box center [590, 375] width 93 height 37
click at [575, 384] on button "Yes" at bounding box center [568, 376] width 41 height 30
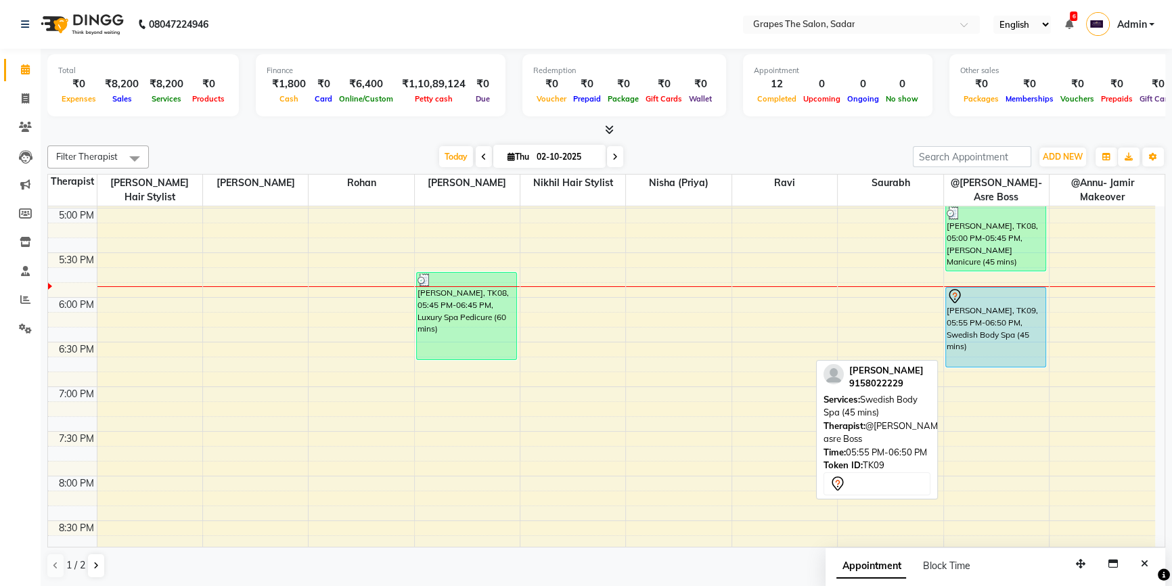
click at [996, 309] on div "[PERSON_NAME], TK09, 05:55 PM-06:50 PM, Swedish Body Spa (45 mins)" at bounding box center [996, 327] width 100 height 79
click at [1004, 315] on div "[PERSON_NAME], TK09, 05:55 PM-06:50 PM, Swedish Body Spa (45 mins)" at bounding box center [996, 327] width 100 height 79
select select "7"
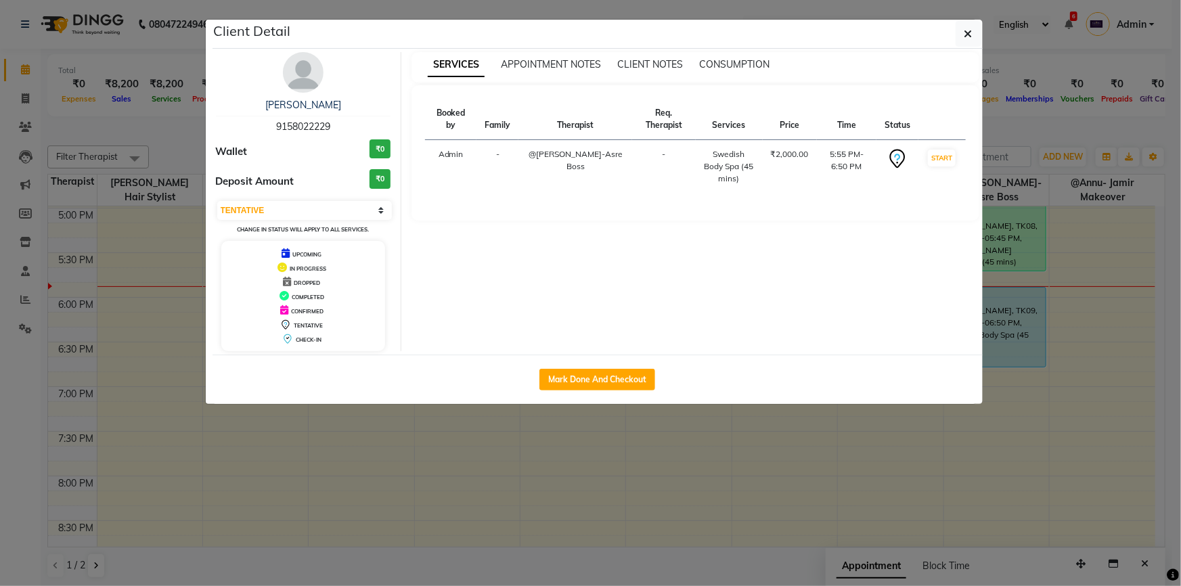
drag, startPoint x: 609, startPoint y: 380, endPoint x: 743, endPoint y: 286, distance: 164.2
click at [609, 380] on button "Mark Done And Checkout" at bounding box center [598, 380] width 116 height 22
select select "service"
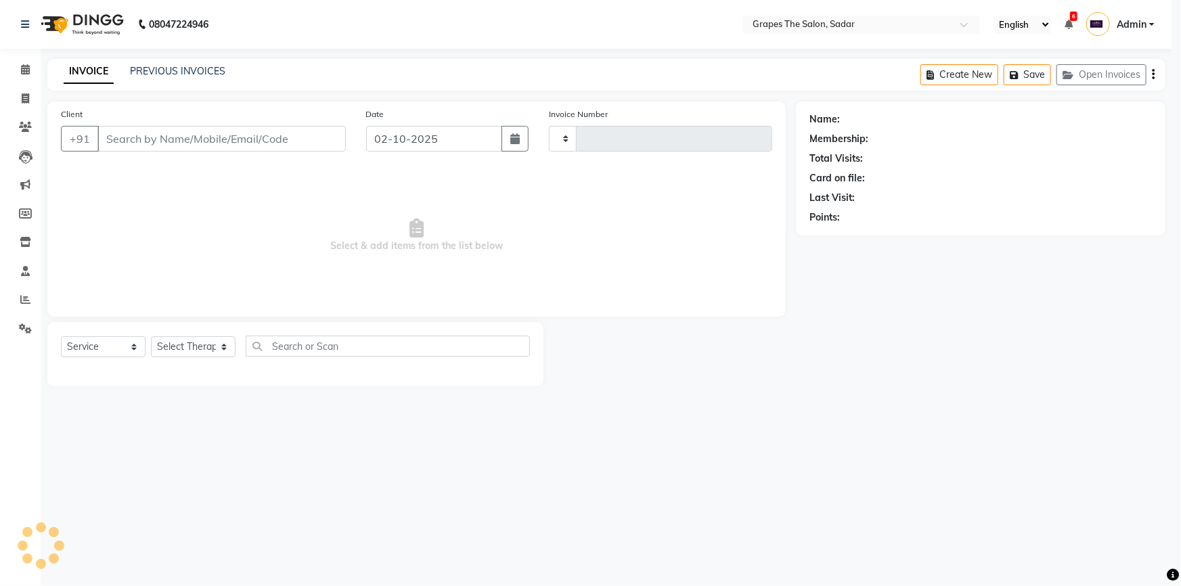
type input "1746"
select select "55"
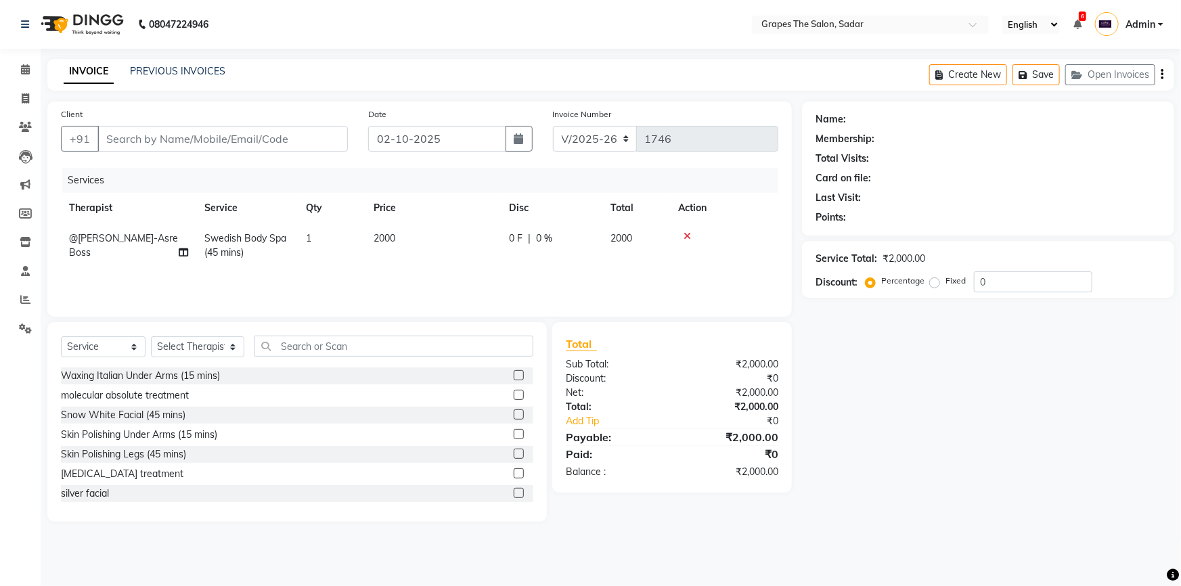
type input "9158022229"
select select "2180"
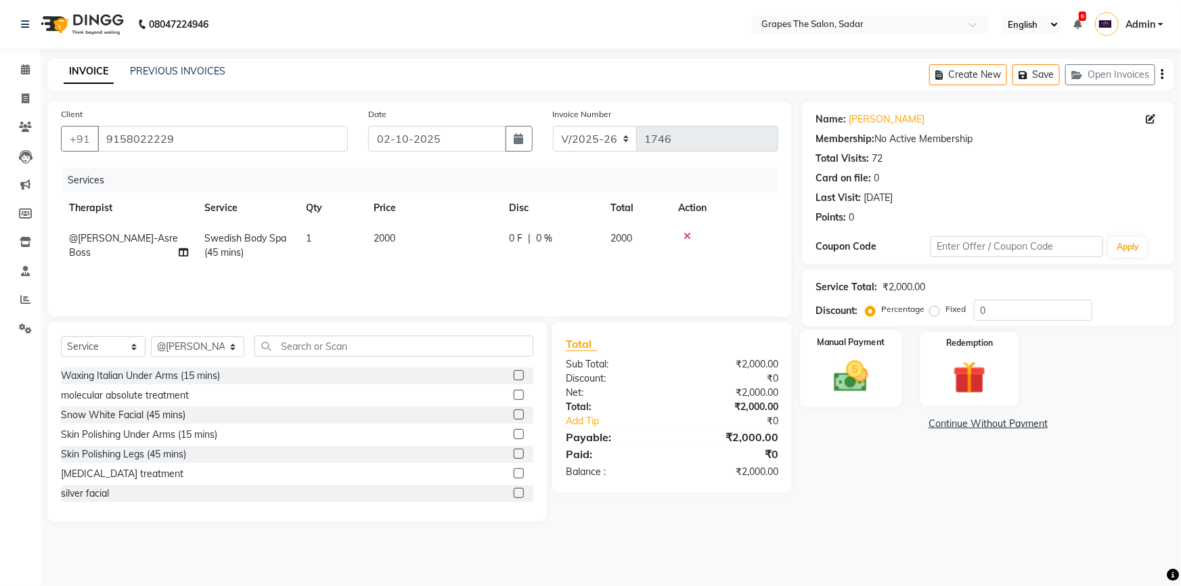
click at [887, 392] on div "Manual Payment" at bounding box center [851, 369] width 102 height 78
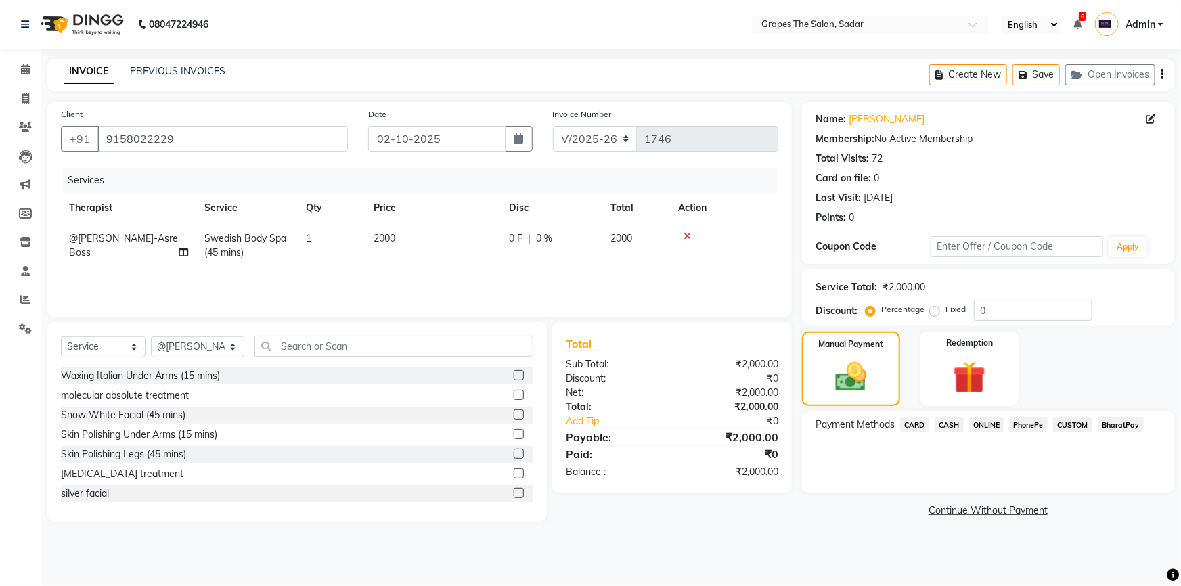
click at [989, 429] on span "ONLINE" at bounding box center [986, 425] width 35 height 16
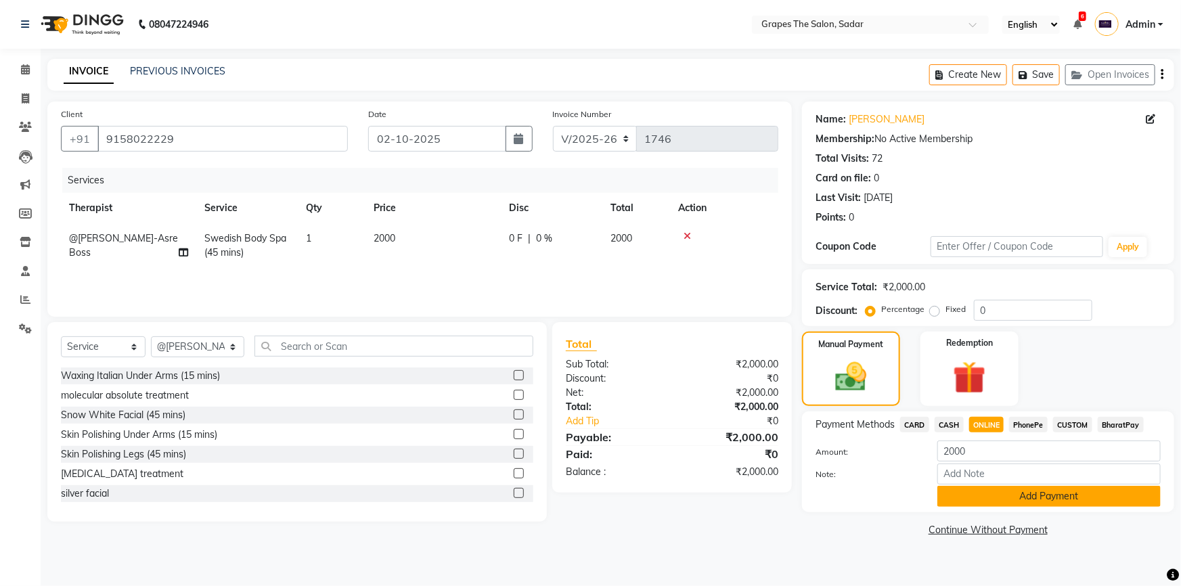
click at [1024, 498] on button "Add Payment" at bounding box center [1049, 496] width 223 height 21
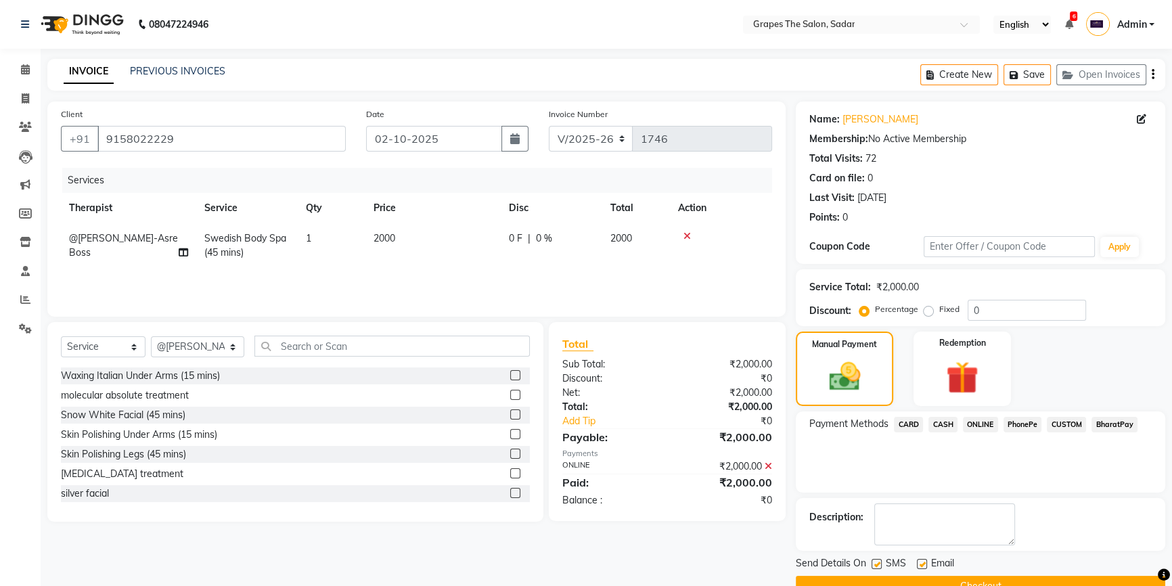
scroll to position [30, 0]
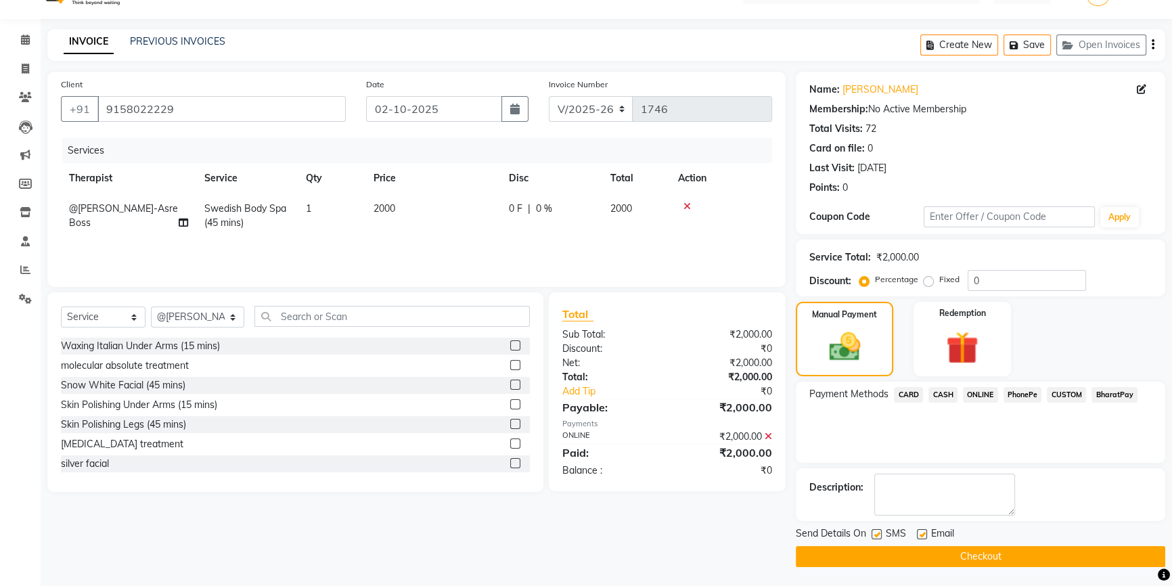
click at [923, 532] on label at bounding box center [922, 534] width 10 height 10
click at [923, 532] on input "checkbox" at bounding box center [921, 535] width 9 height 9
checkbox input "false"
click at [881, 533] on label at bounding box center [877, 534] width 10 height 10
click at [881, 533] on input "checkbox" at bounding box center [876, 535] width 9 height 9
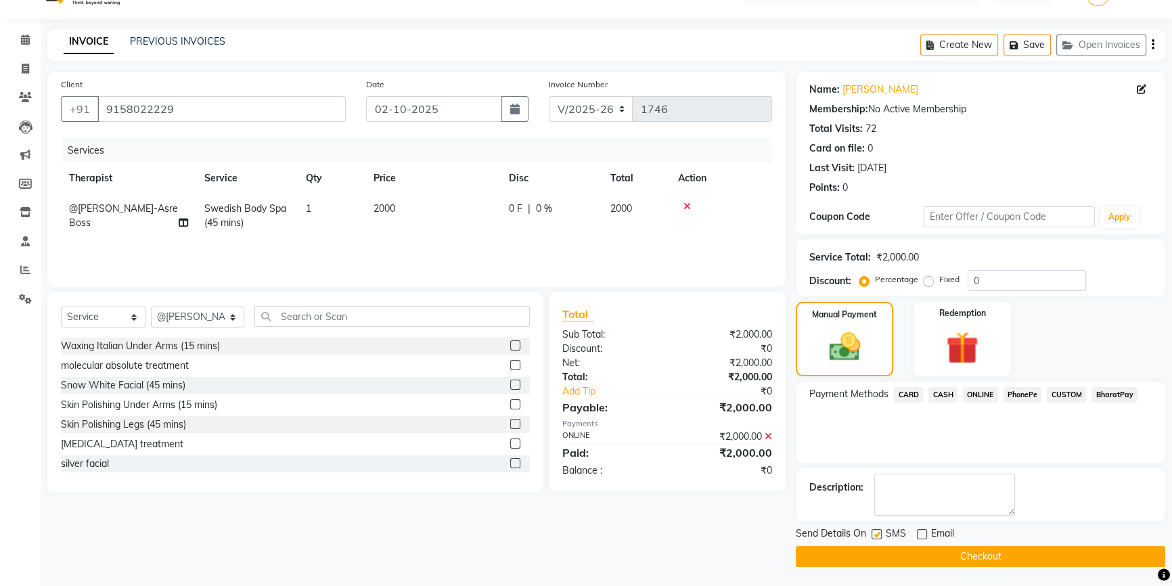
checkbox input "false"
click at [900, 554] on button "Checkout" at bounding box center [981, 556] width 370 height 21
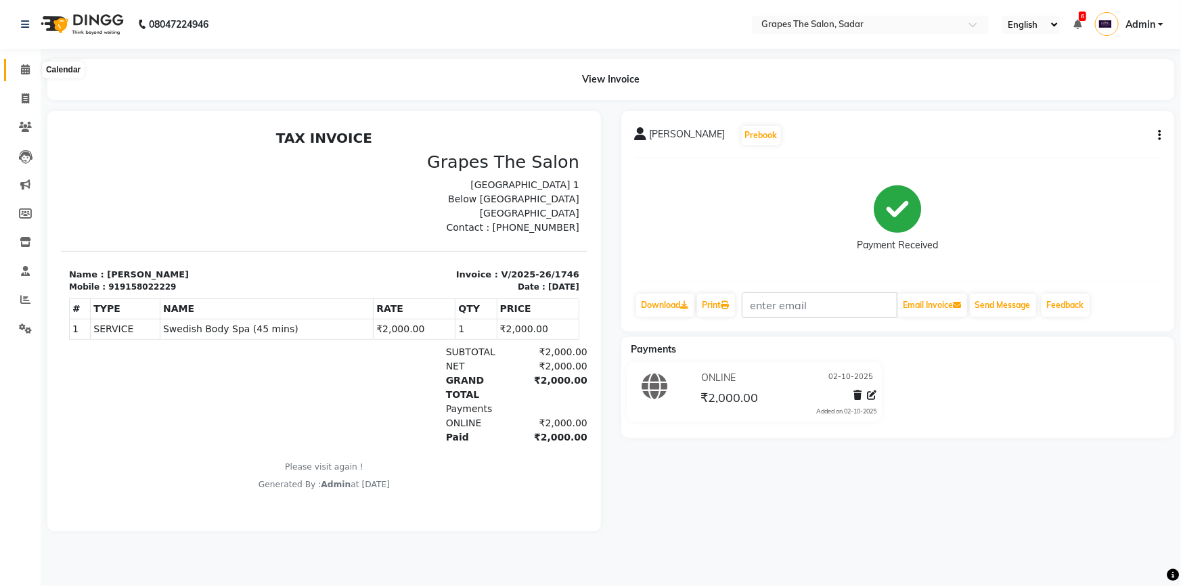
click at [28, 62] on link "Calendar" at bounding box center [20, 70] width 32 height 22
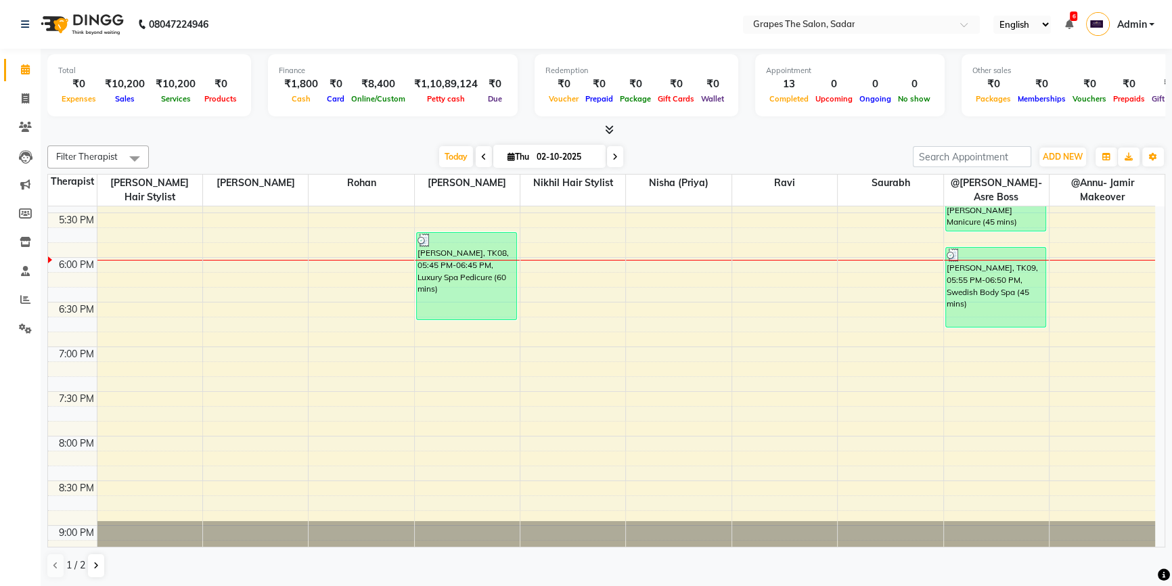
scroll to position [787, 0]
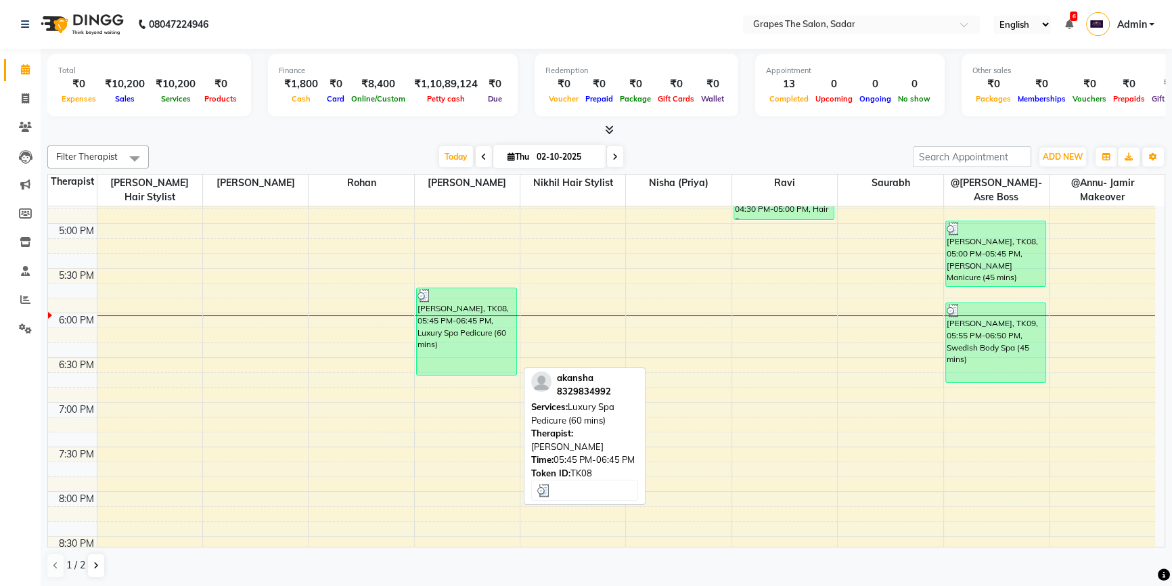
click at [461, 324] on div "[PERSON_NAME], TK08, 05:45 PM-06:45 PM, Luxury Spa Pedicure (60 mins)" at bounding box center [467, 331] width 100 height 87
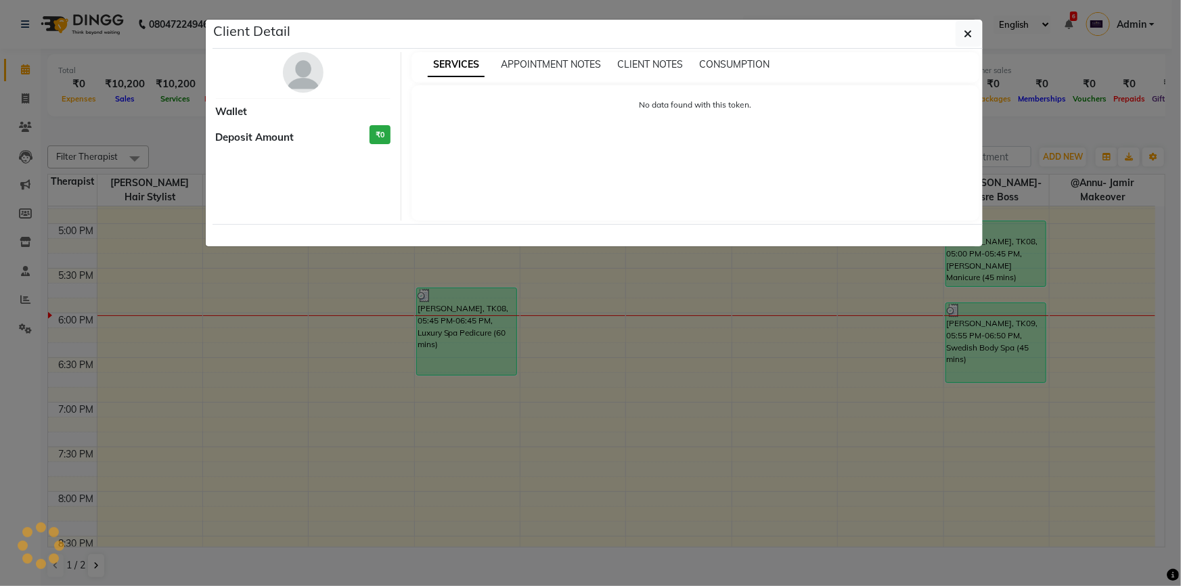
select select "3"
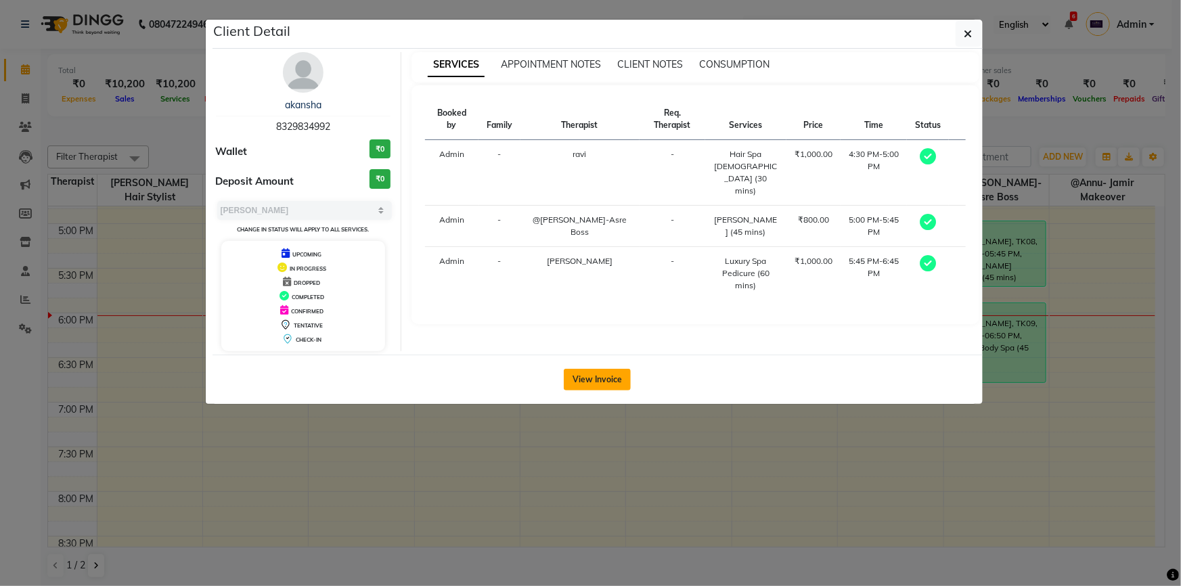
click at [582, 378] on button "View Invoice" at bounding box center [597, 380] width 67 height 22
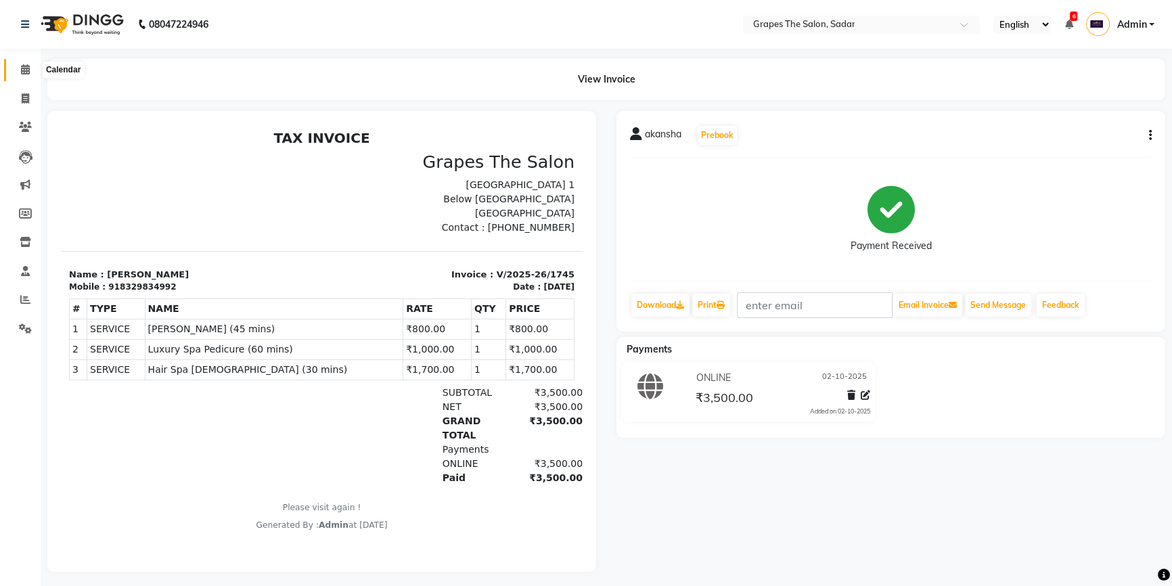
click at [30, 70] on span at bounding box center [26, 70] width 24 height 16
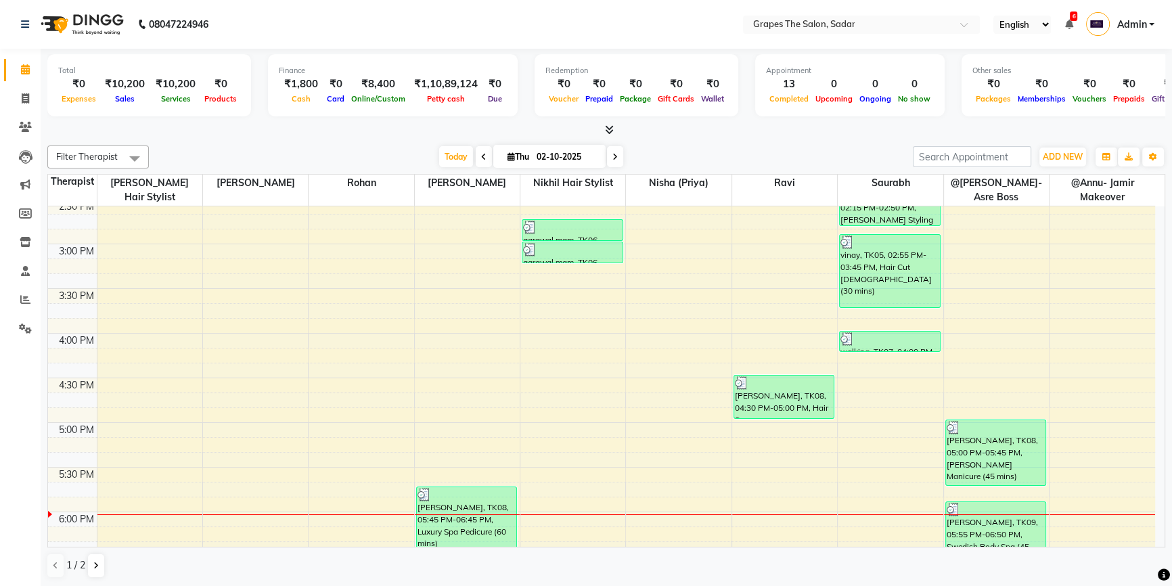
scroll to position [710, 0]
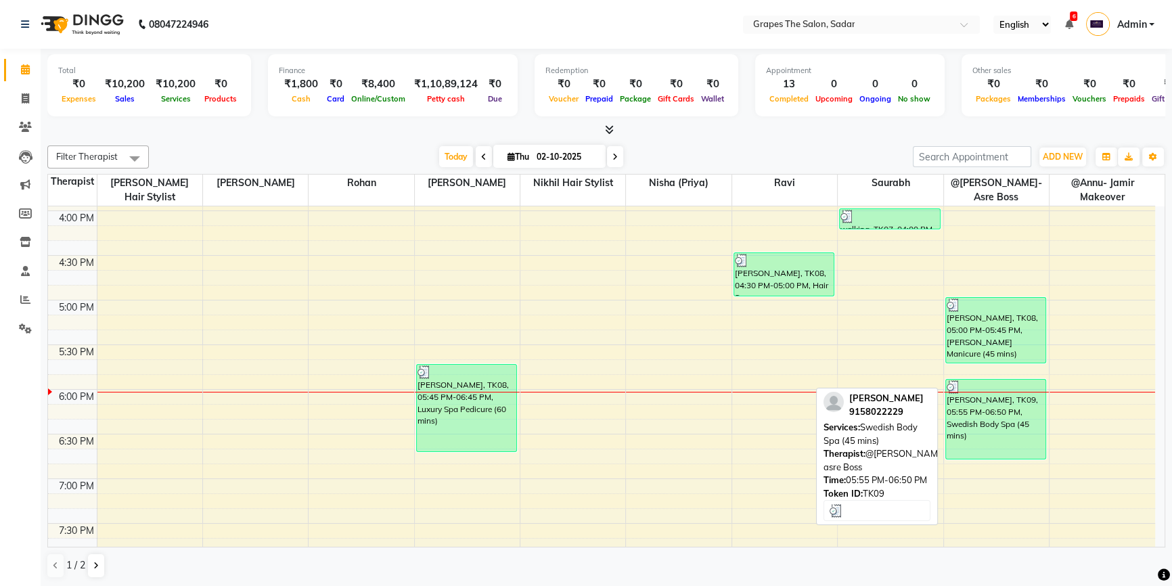
click at [1013, 431] on div "[PERSON_NAME], TK09, 05:55 PM-06:50 PM, Swedish Body Spa (45 mins)" at bounding box center [996, 419] width 100 height 79
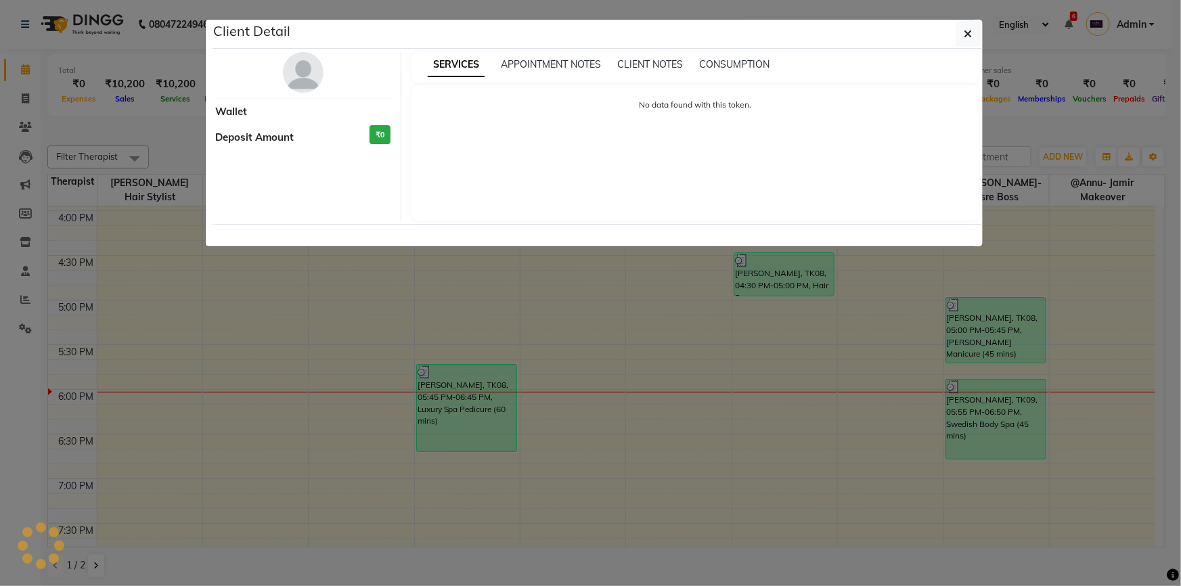
select select "3"
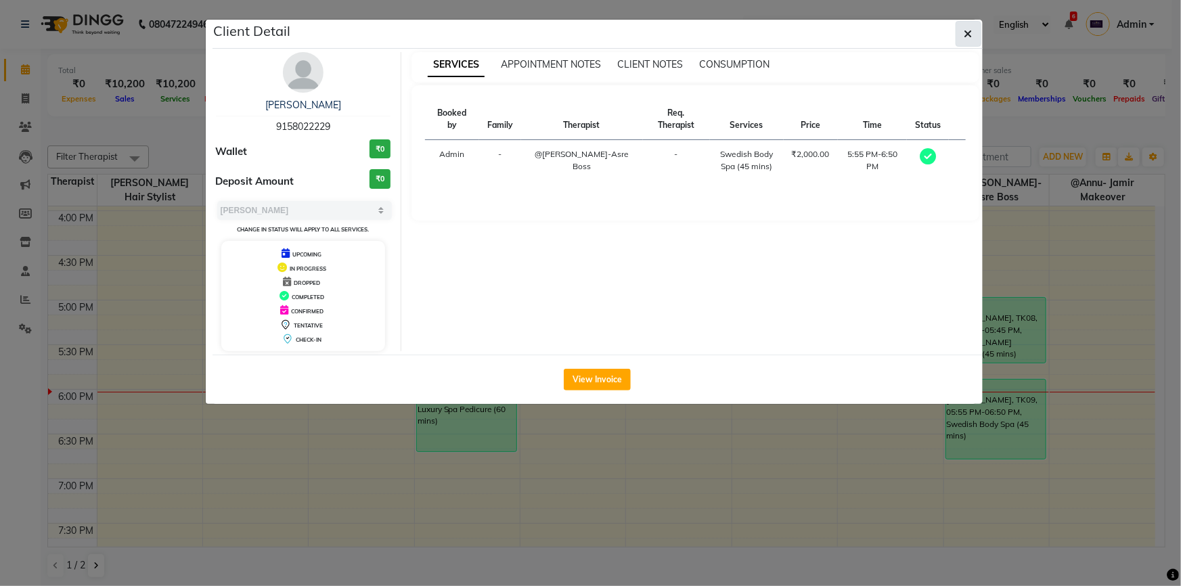
click at [967, 39] on icon "button" at bounding box center [969, 33] width 8 height 11
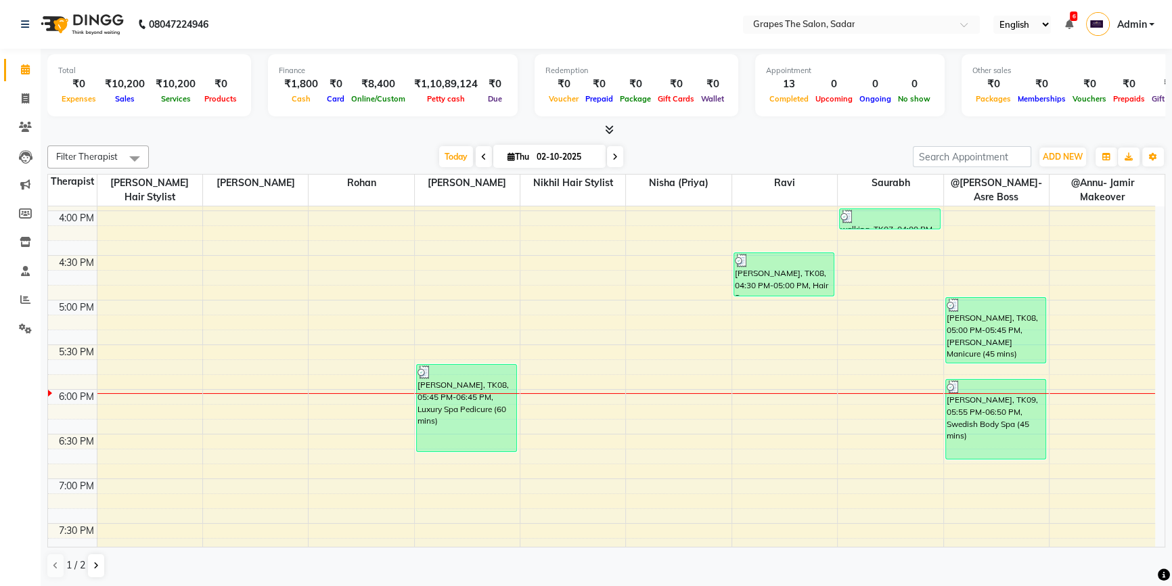
scroll to position [703, 0]
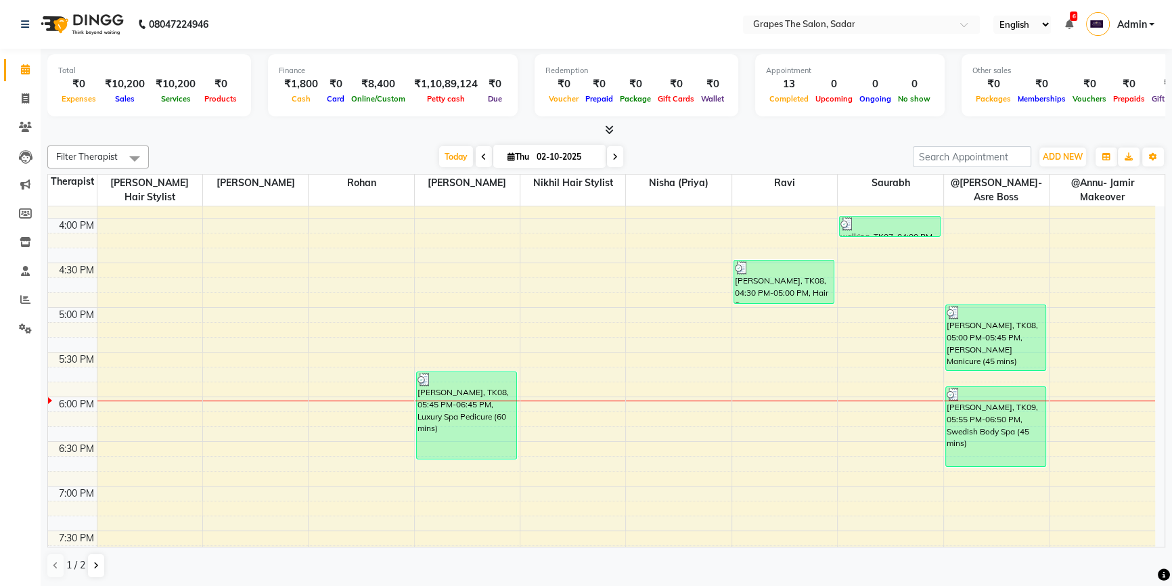
click at [427, 263] on div "8:00 AM 8:30 AM 9:00 AM 9:30 AM 10:00 AM 10:30 AM 11:00 AM 11:30 AM 12:00 PM 12…" at bounding box center [602, 129] width 1108 height 1250
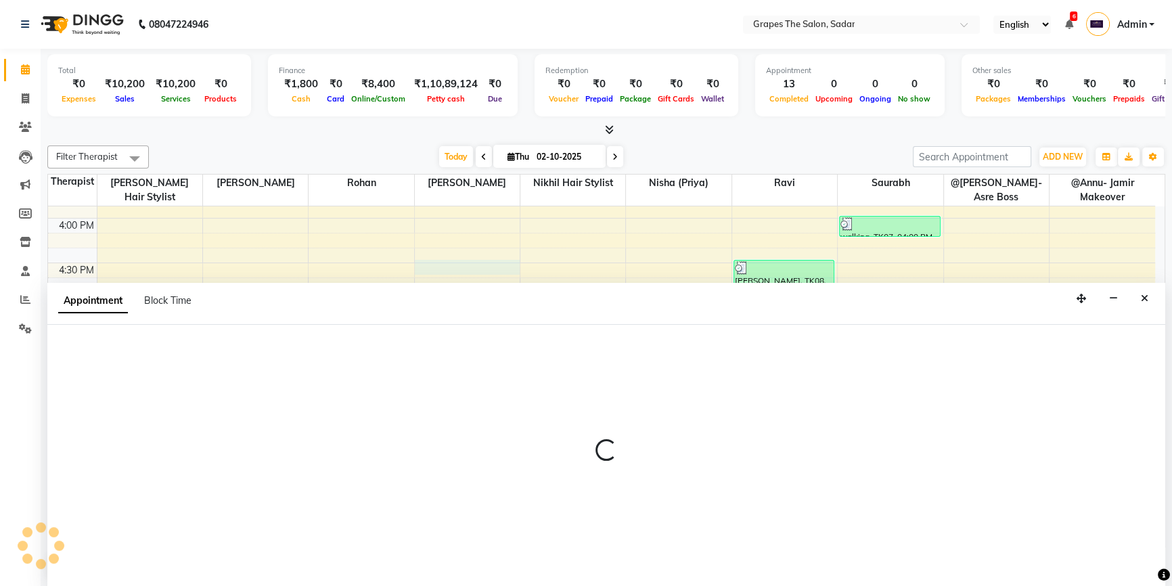
scroll to position [0, 0]
select select "51713"
select select "tentative"
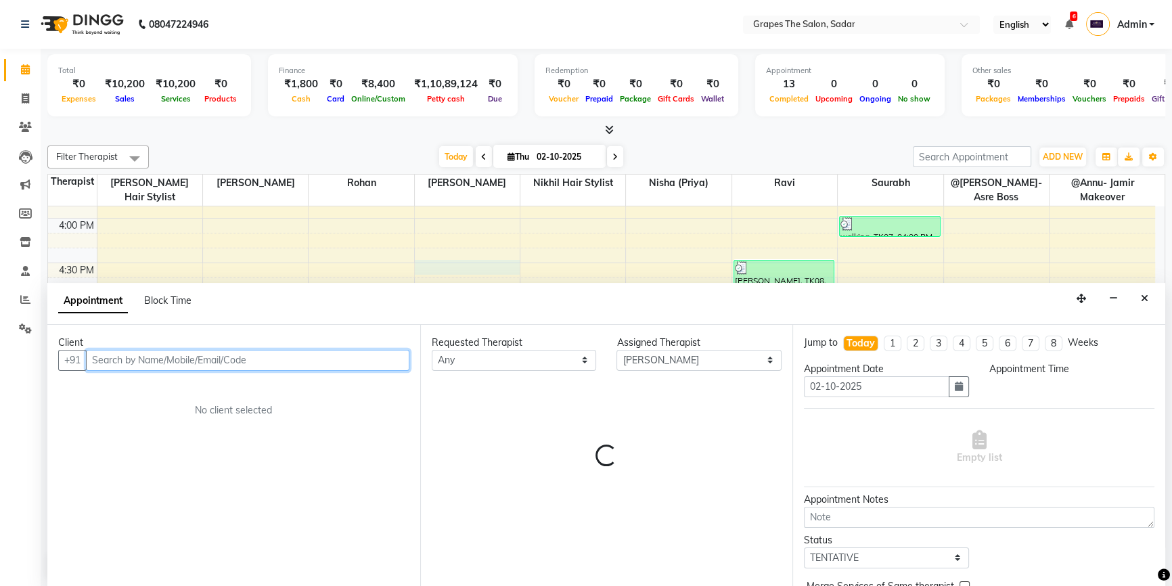
select select "990"
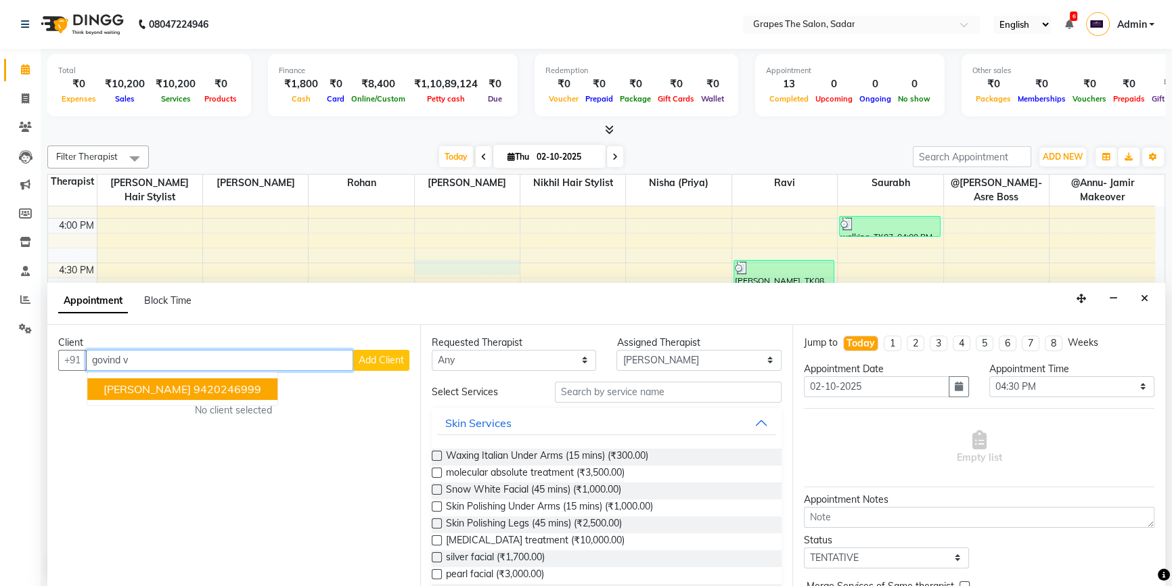
click at [137, 382] on span "Govind Vaishv" at bounding box center [147, 389] width 87 height 14
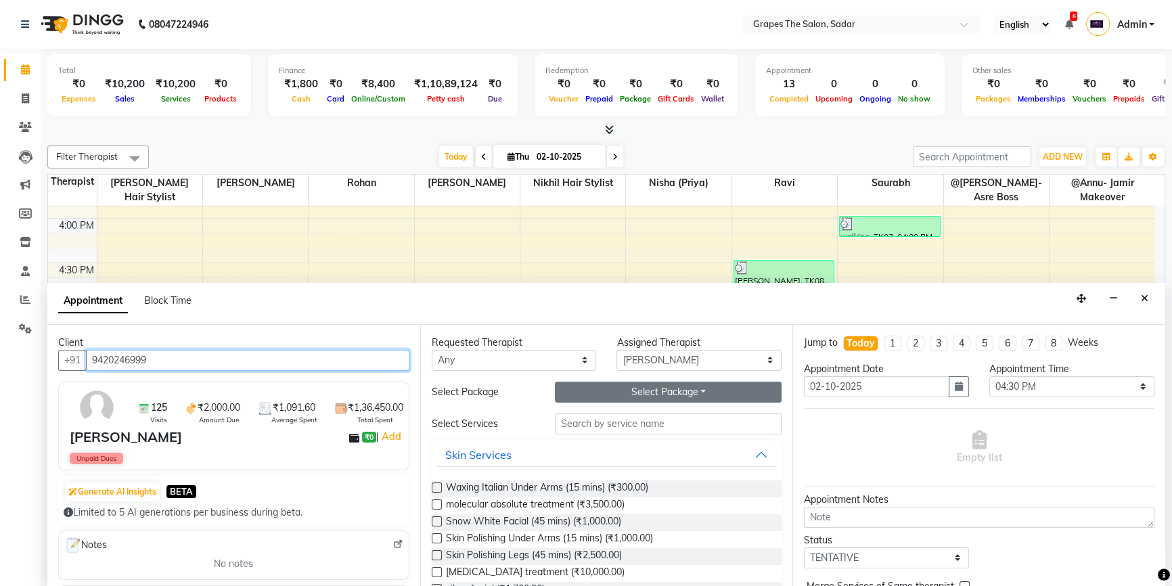
type input "9420246999"
click at [581, 396] on button "Select Package Toggle Dropdown" at bounding box center [668, 392] width 227 height 21
click at [602, 419] on li "10 Body Massage" at bounding box center [612, 420] width 112 height 20
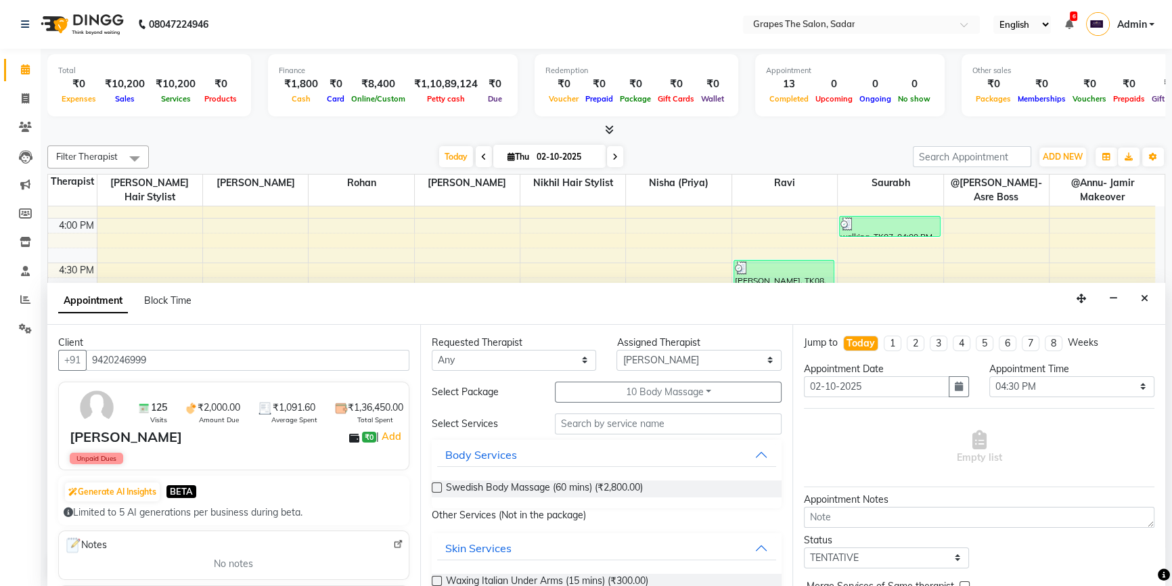
click at [437, 485] on label at bounding box center [437, 488] width 10 height 10
click at [437, 485] on input "checkbox" at bounding box center [436, 489] width 9 height 9
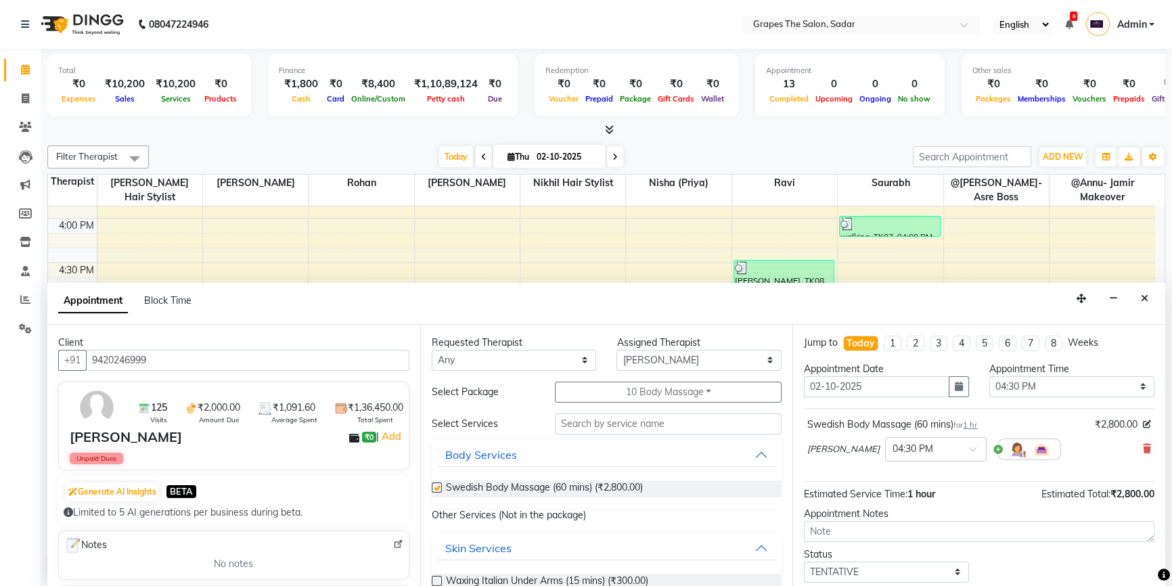
checkbox input "false"
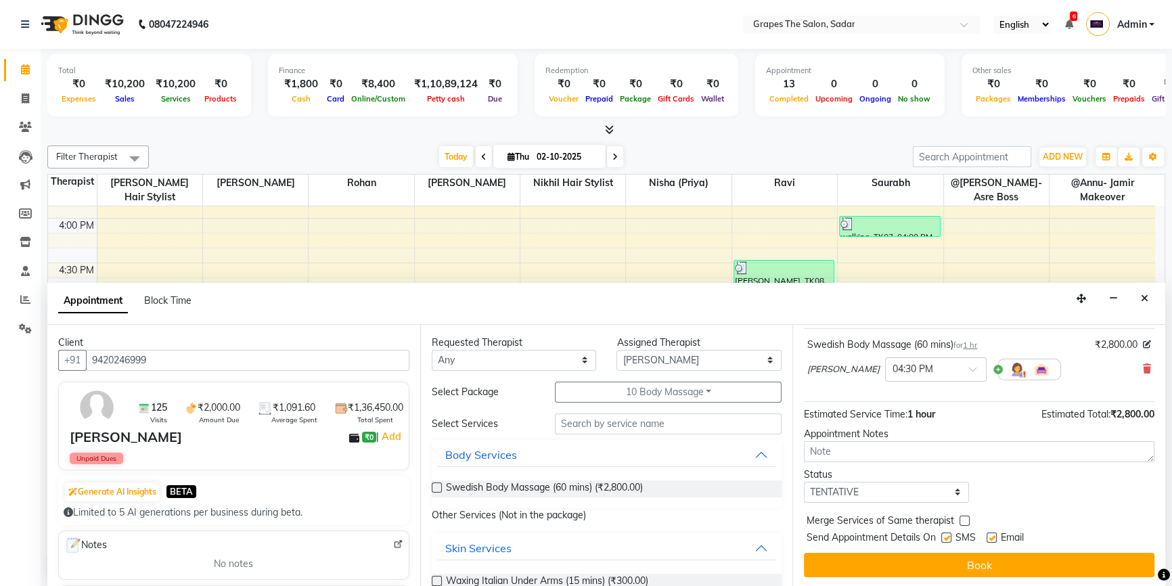
drag, startPoint x: 994, startPoint y: 535, endPoint x: 980, endPoint y: 543, distance: 15.8
click at [993, 535] on label at bounding box center [992, 538] width 10 height 10
click at [993, 535] on input "checkbox" at bounding box center [991, 539] width 9 height 9
checkbox input "false"
click at [944, 535] on label at bounding box center [947, 538] width 10 height 10
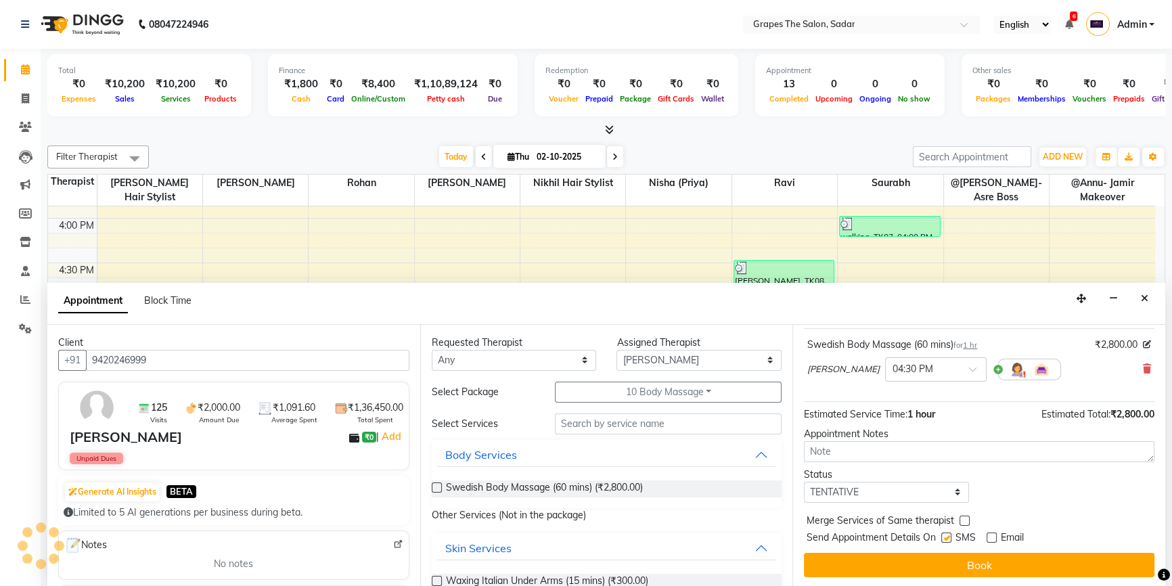
click at [944, 535] on input "checkbox" at bounding box center [946, 539] width 9 height 9
checkbox input "false"
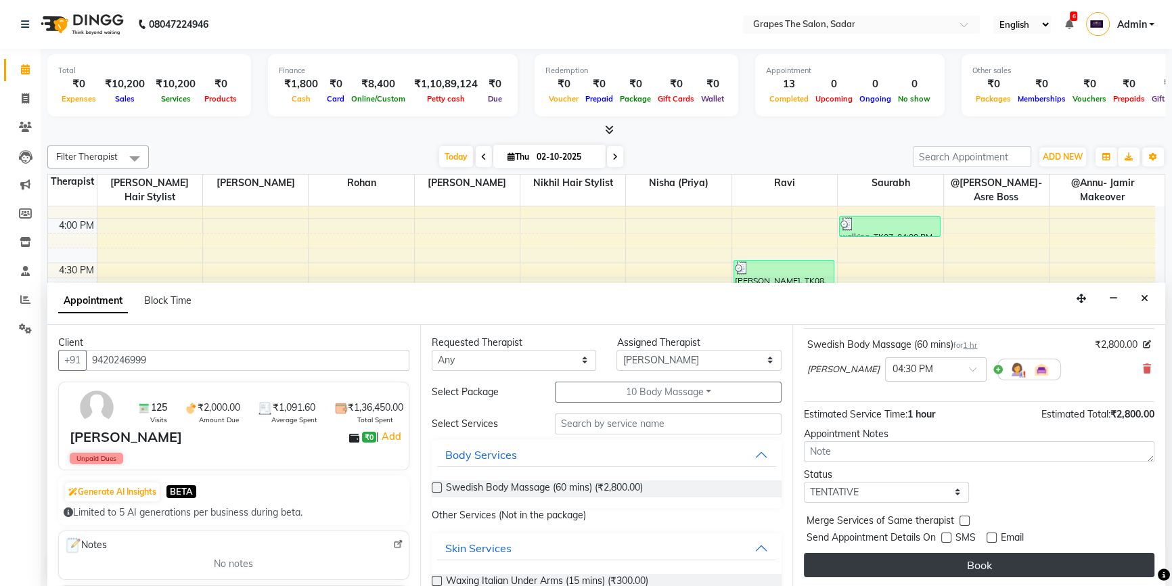
click at [965, 556] on button "Book" at bounding box center [979, 565] width 351 height 24
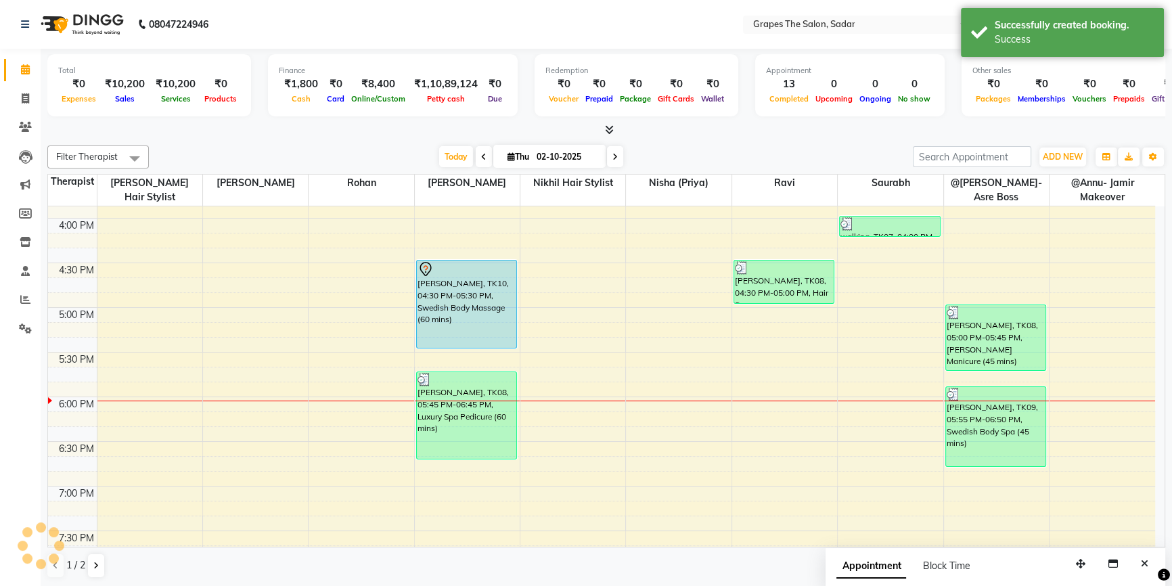
scroll to position [0, 0]
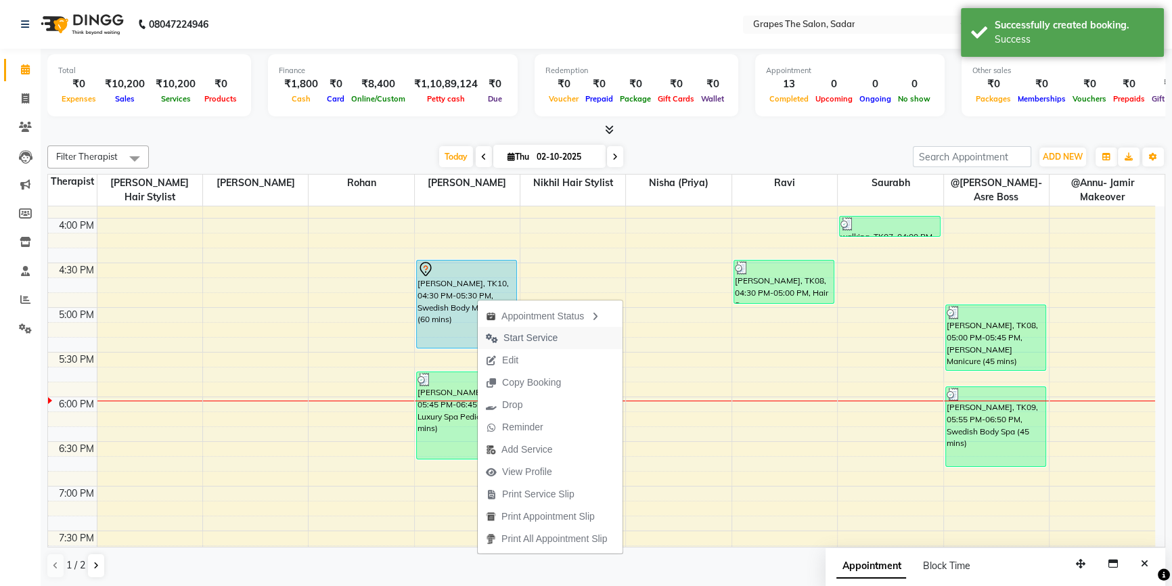
click at [527, 345] on span "Start Service" at bounding box center [531, 338] width 54 height 14
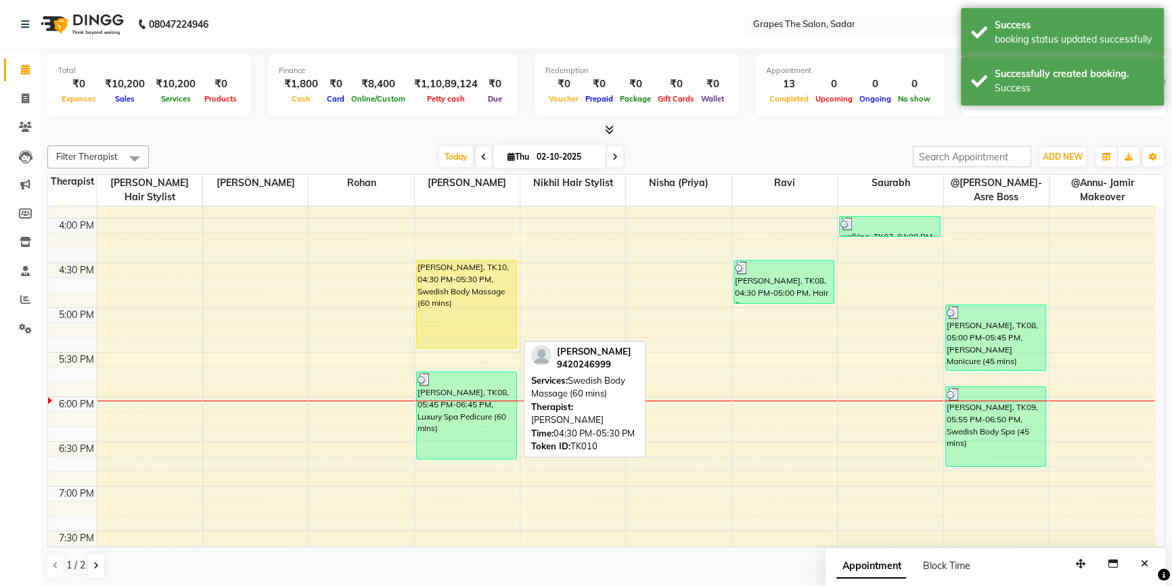
click at [488, 328] on div "[PERSON_NAME], TK10, 04:30 PM-05:30 PM, Swedish Body Massage (60 mins)" at bounding box center [467, 304] width 100 height 87
select select "1"
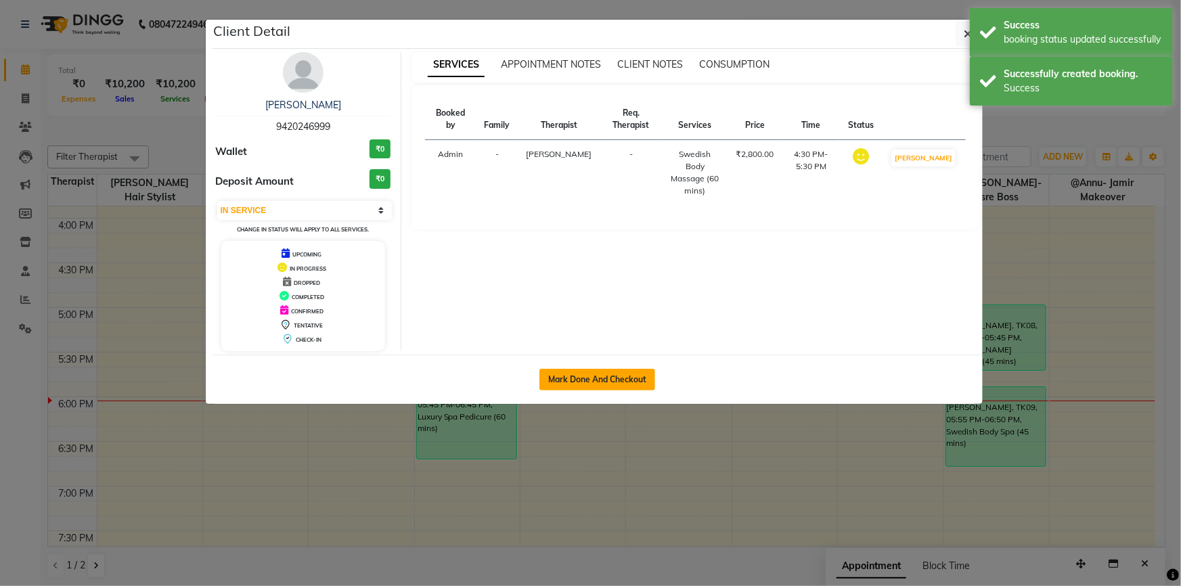
click at [617, 377] on button "Mark Done And Checkout" at bounding box center [598, 380] width 116 height 22
select select "service"
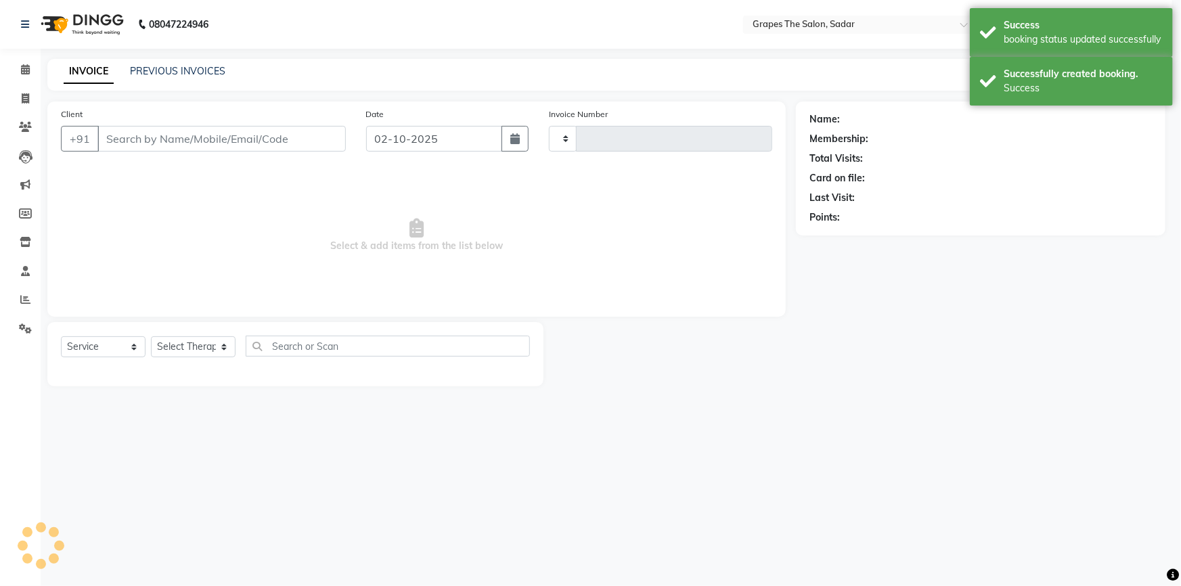
type input "1747"
select select "55"
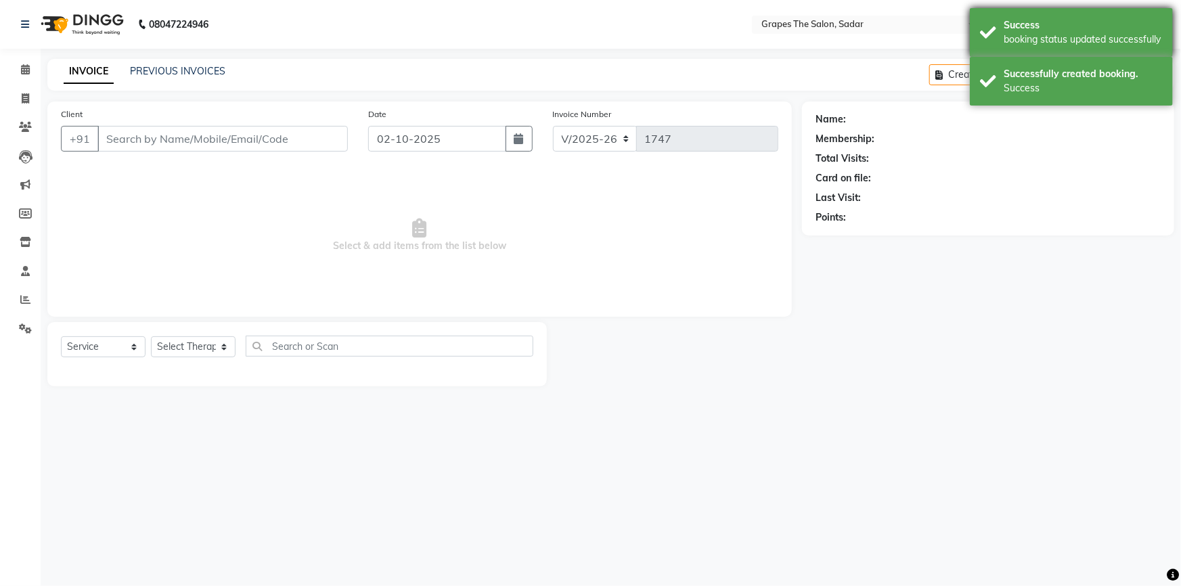
click at [995, 28] on div "Success booking status updated successfully" at bounding box center [1071, 32] width 203 height 49
type input "9420246999"
select select "51713"
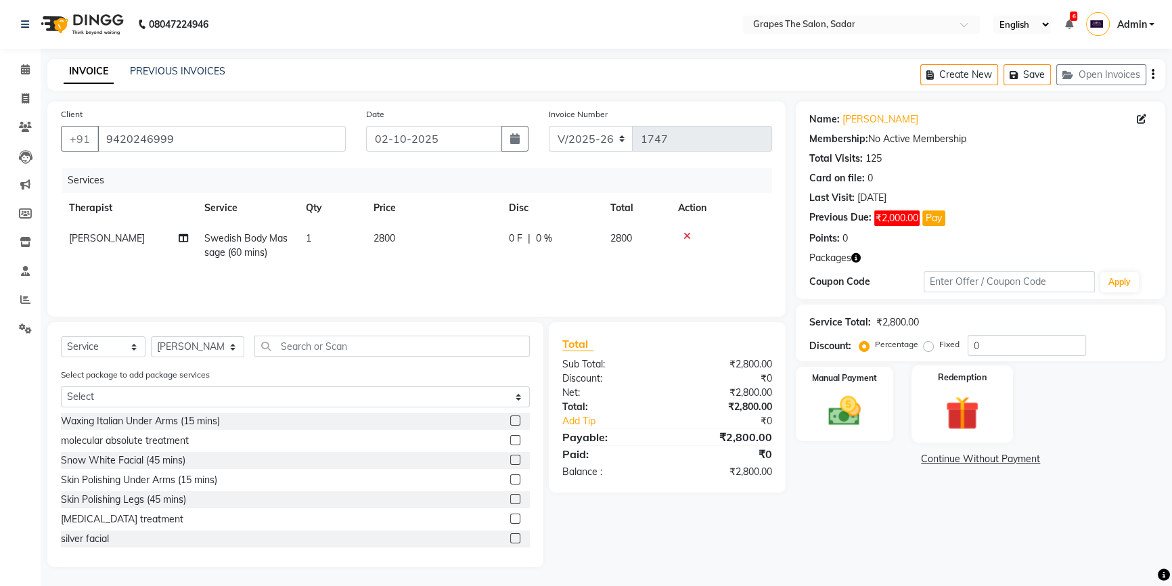
click at [967, 413] on img at bounding box center [963, 413] width 55 height 42
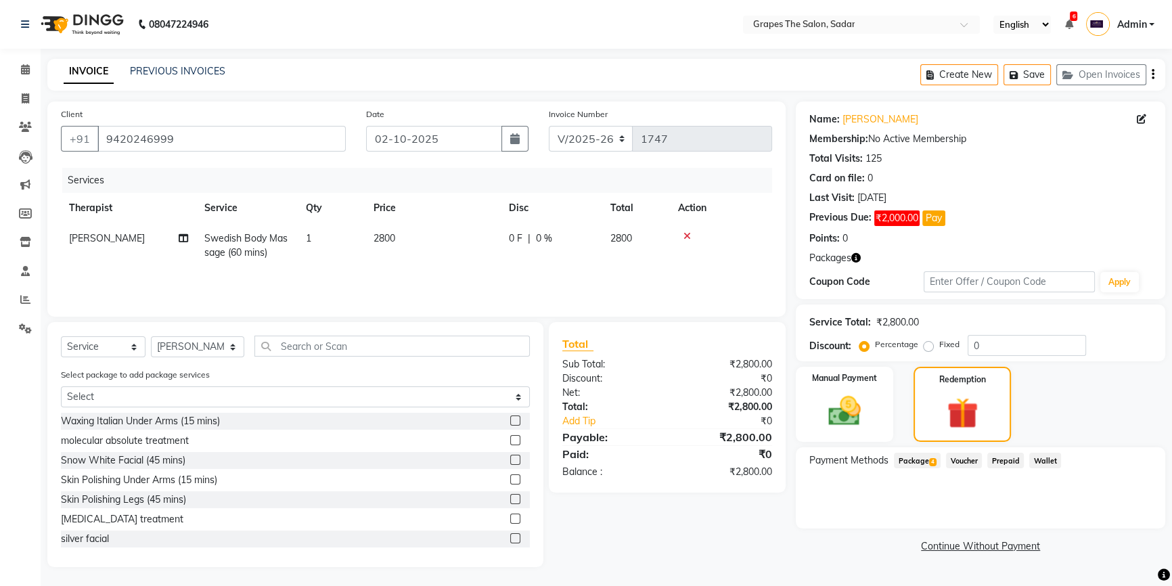
click at [933, 458] on span "4" at bounding box center [932, 462] width 7 height 8
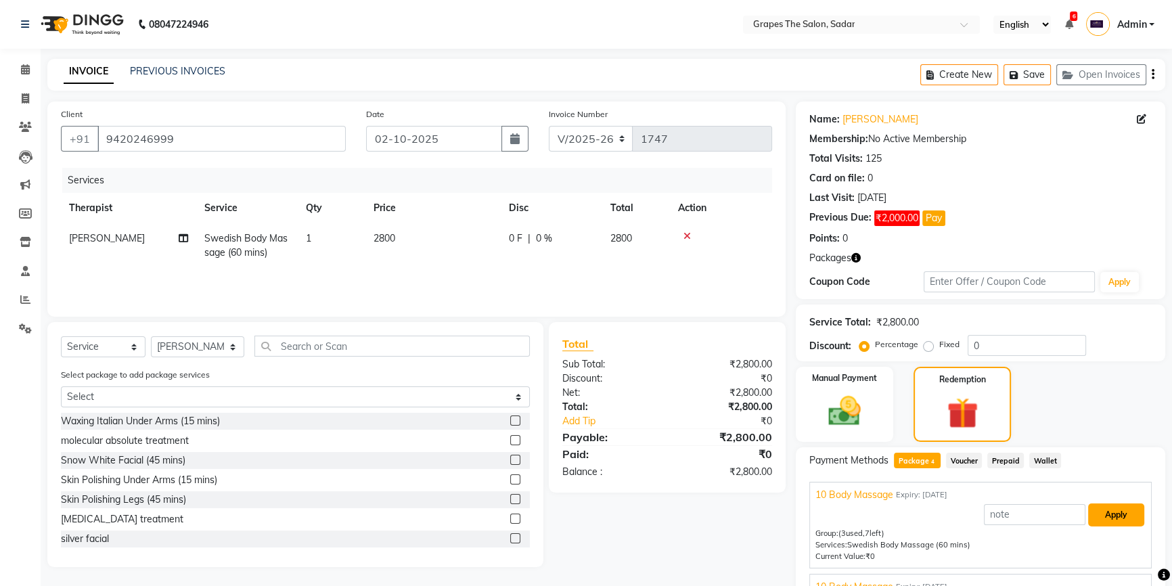
click at [1105, 519] on button "Apply" at bounding box center [1117, 515] width 56 height 23
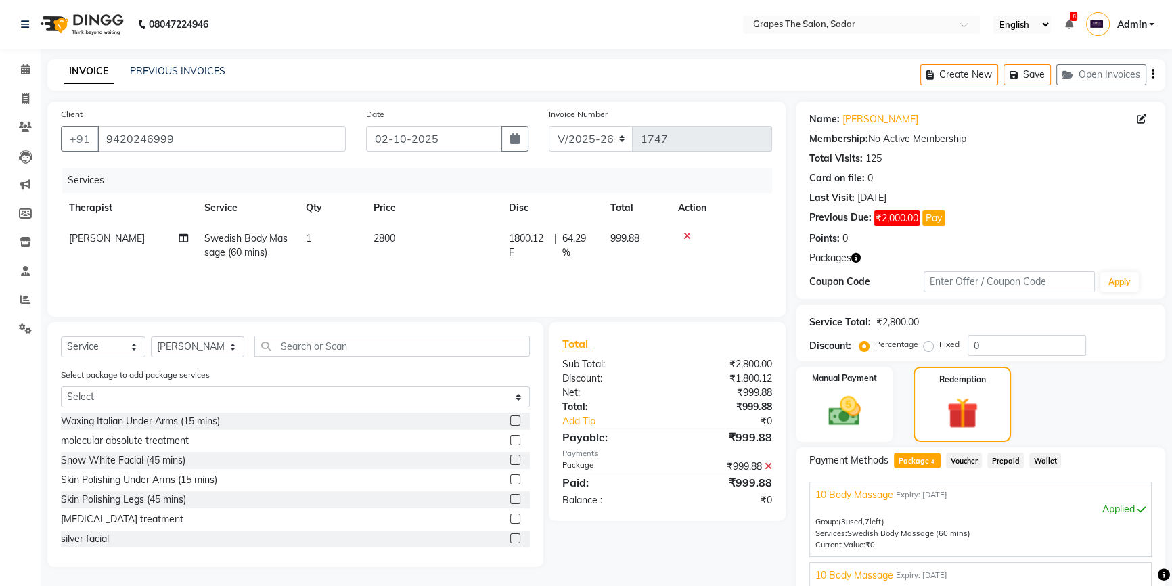
scroll to position [175, 0]
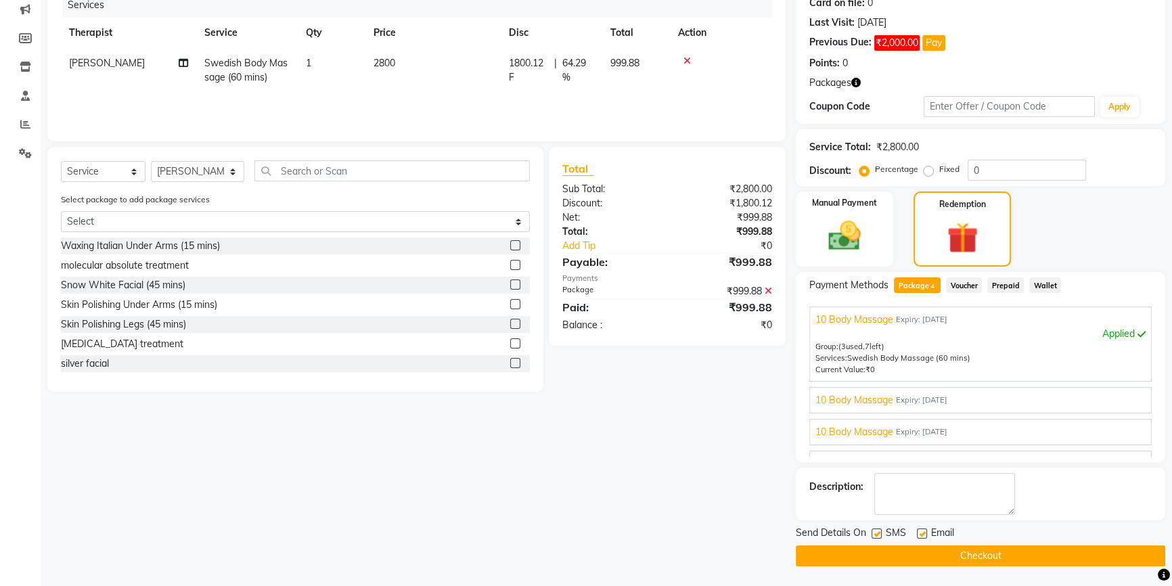
click at [920, 530] on label at bounding box center [922, 534] width 10 height 10
click at [920, 530] on input "checkbox" at bounding box center [921, 534] width 9 height 9
checkbox input "false"
click at [963, 550] on button "Checkout" at bounding box center [981, 556] width 370 height 21
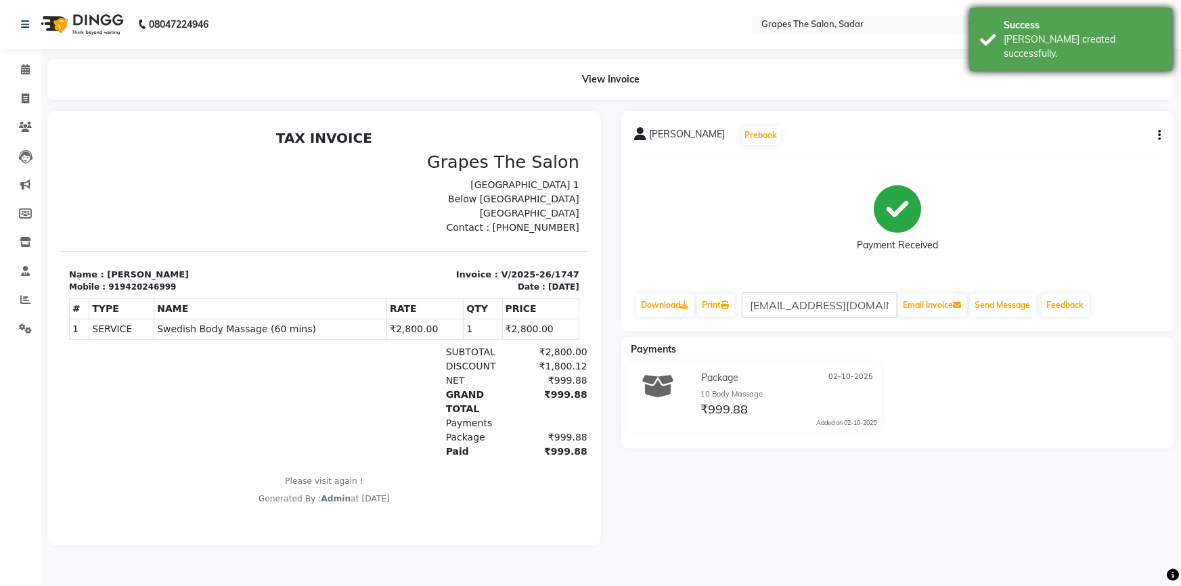
click at [985, 35] on div "Success Bill created successfully." at bounding box center [1071, 39] width 203 height 63
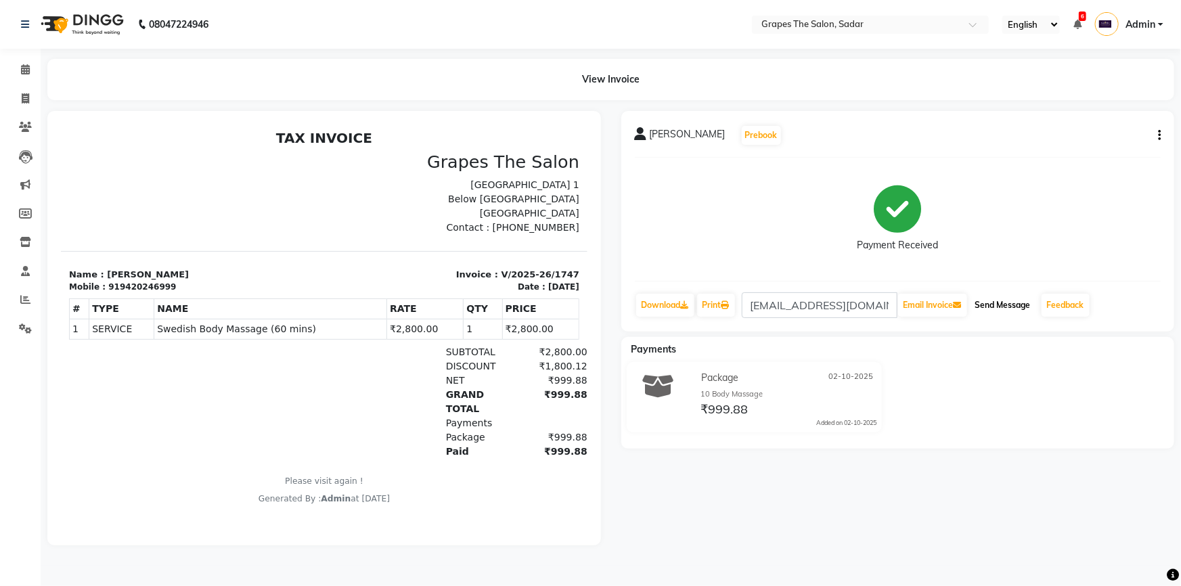
click at [990, 299] on button "Send Message" at bounding box center [1003, 305] width 66 height 23
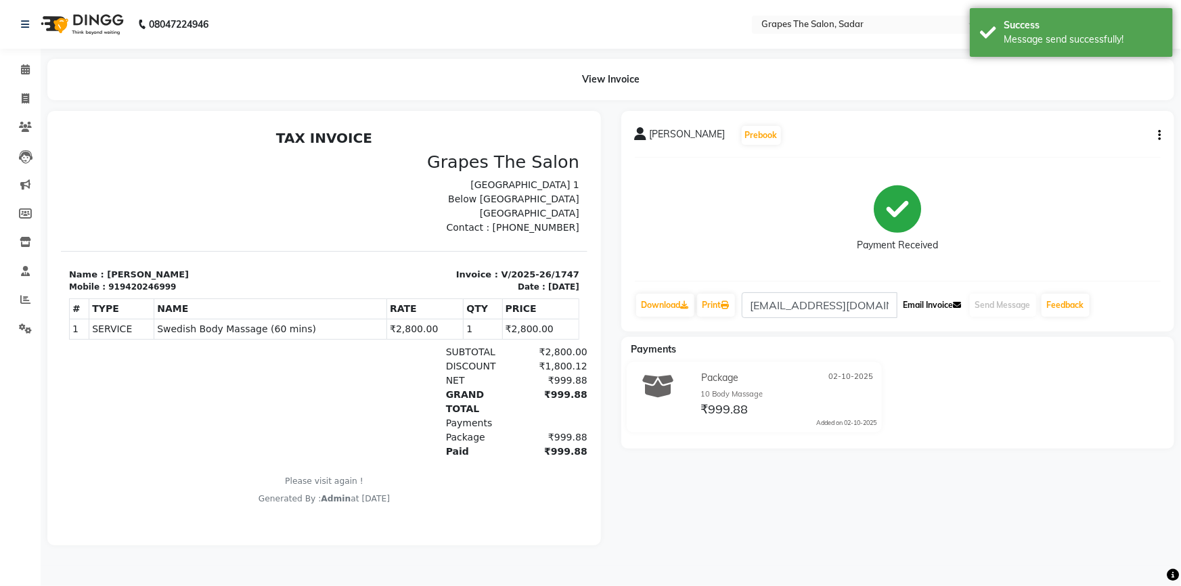
click at [949, 307] on button "Email Invoice" at bounding box center [932, 305] width 69 height 23
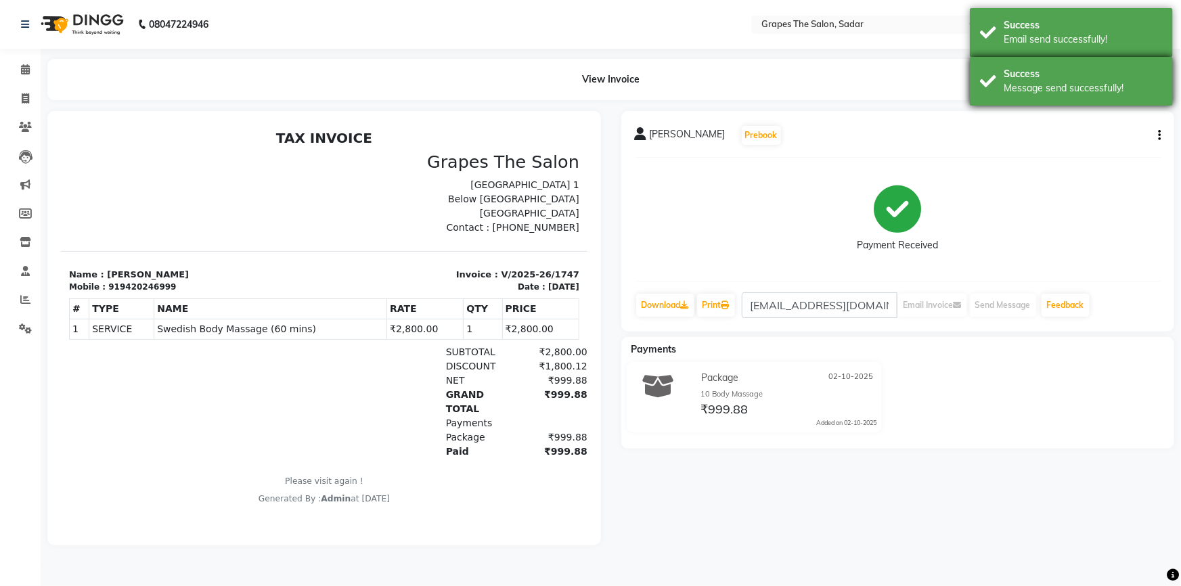
click at [984, 26] on div "Success Email send successfully!" at bounding box center [1071, 32] width 203 height 49
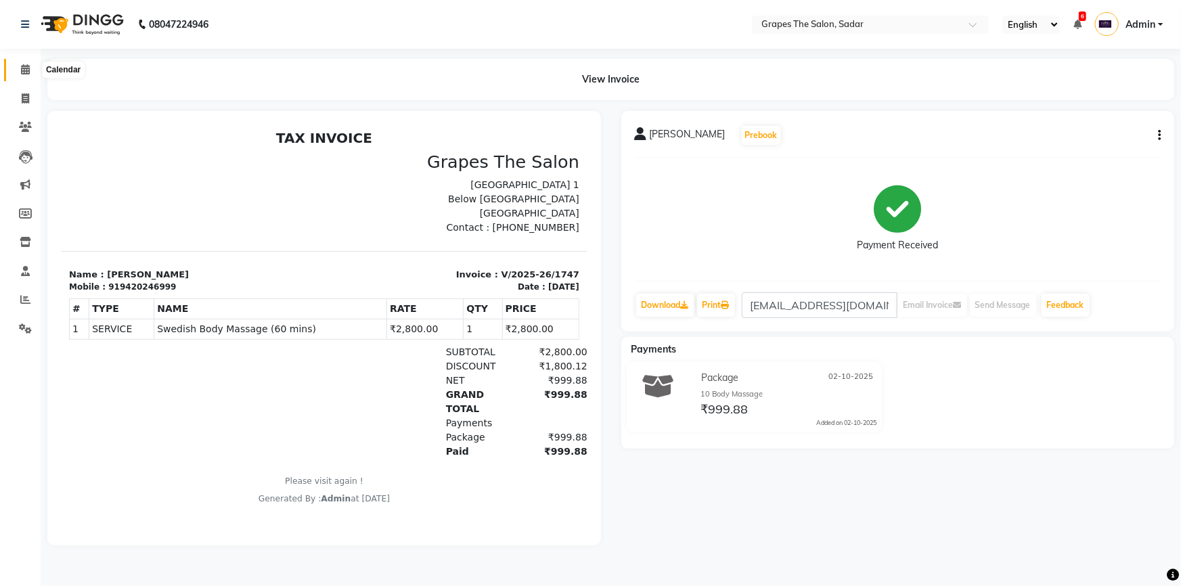
click at [21, 66] on icon at bounding box center [25, 69] width 9 height 10
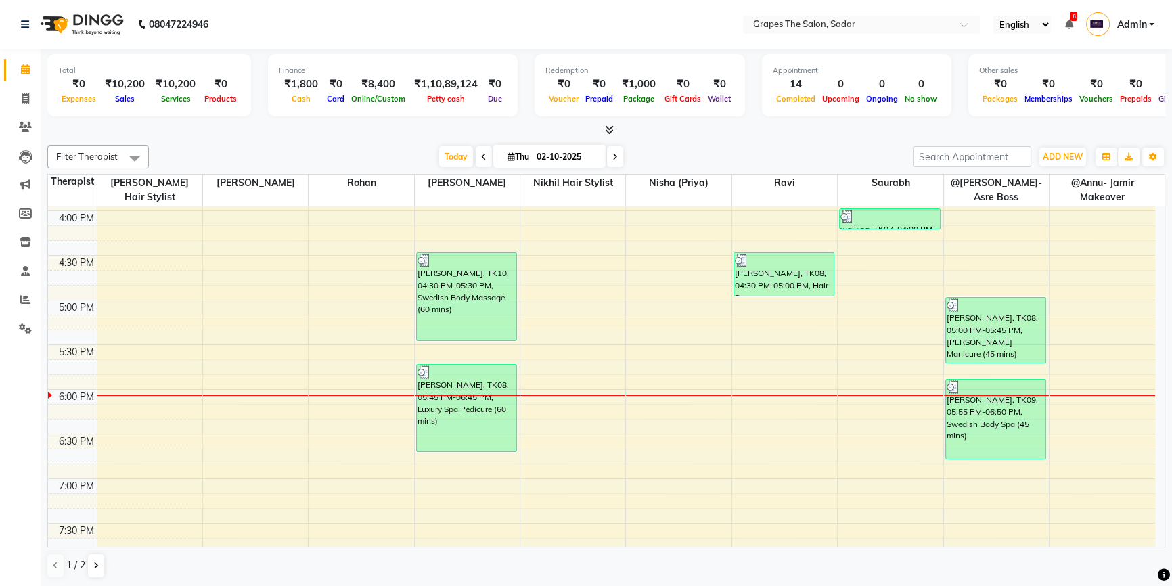
scroll to position [652, 0]
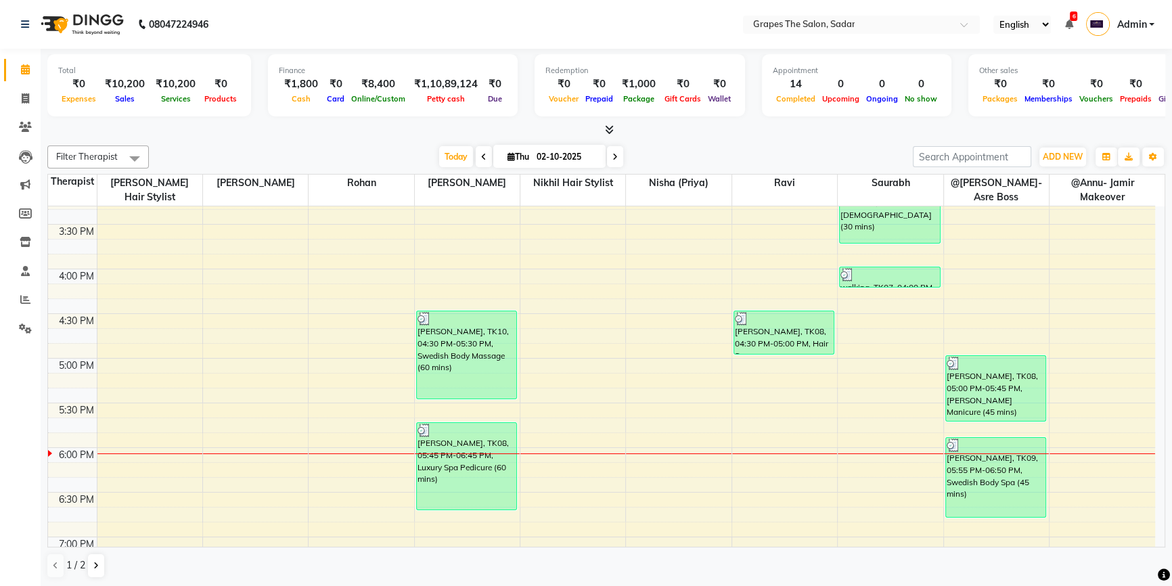
click at [324, 286] on div "8:00 AM 8:30 AM 9:00 AM 9:30 AM 10:00 AM 10:30 AM 11:00 AM 11:30 AM 12:00 PM 12…" at bounding box center [602, 180] width 1108 height 1250
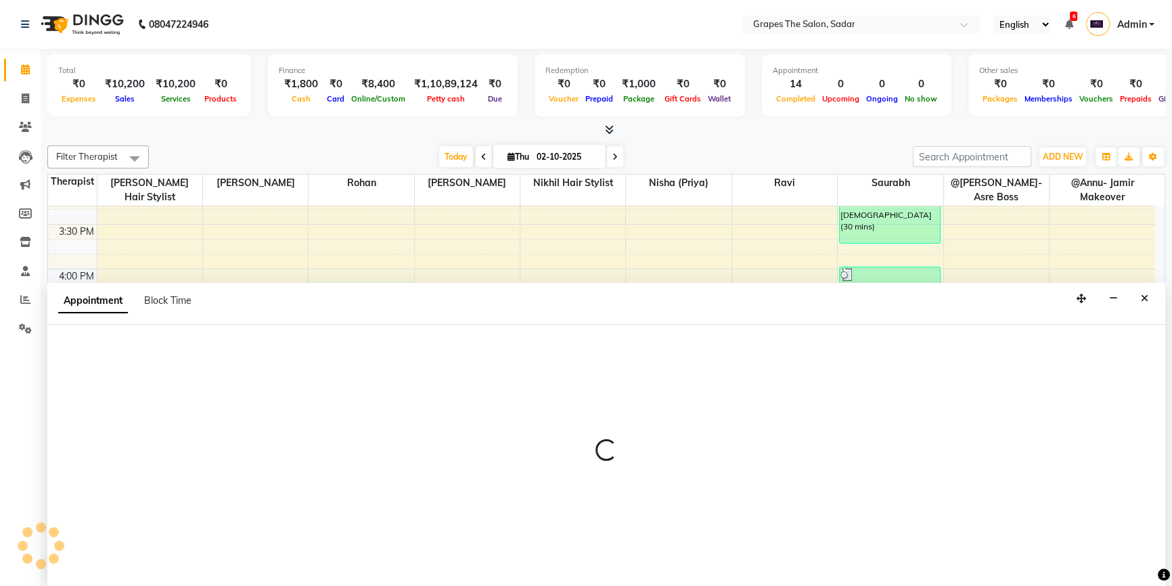
scroll to position [0, 0]
select select "86067"
select select "975"
select select "tentative"
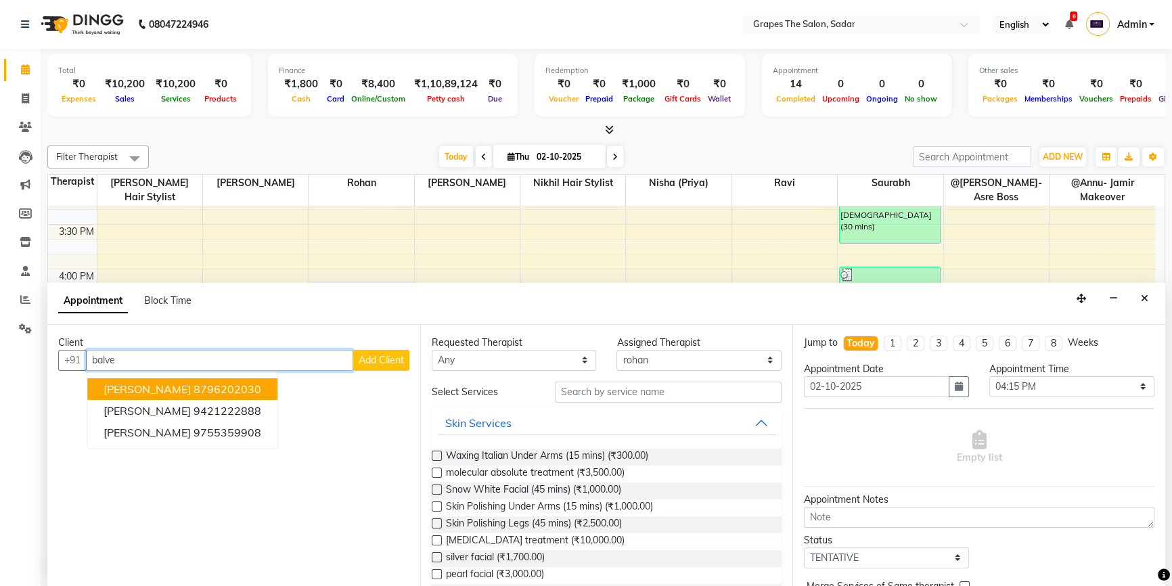
click at [155, 385] on span "Balveer Makkad" at bounding box center [147, 389] width 87 height 14
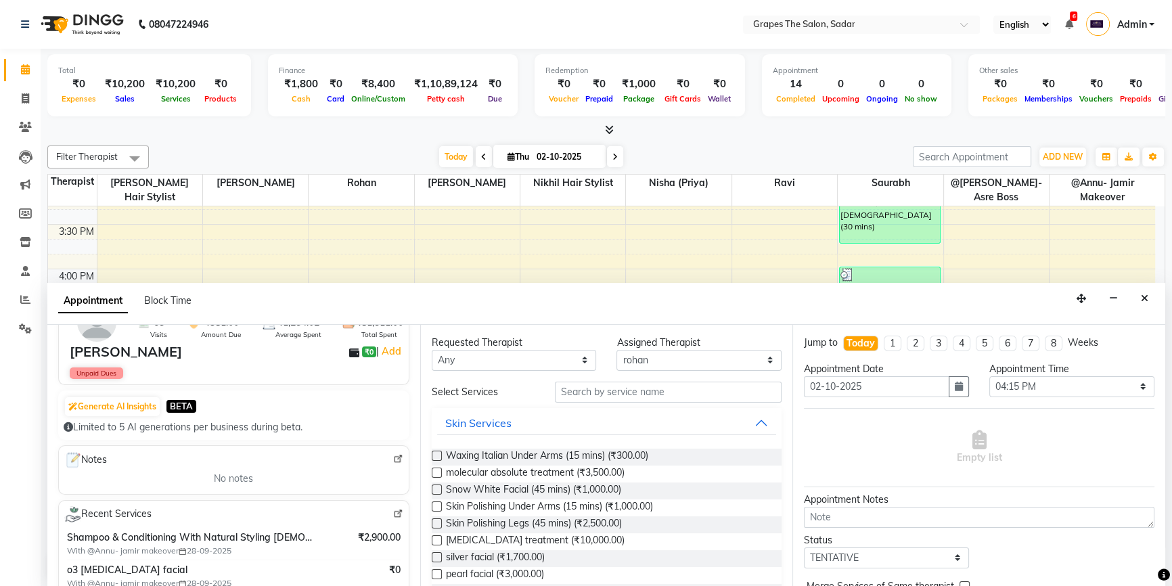
scroll to position [129, 0]
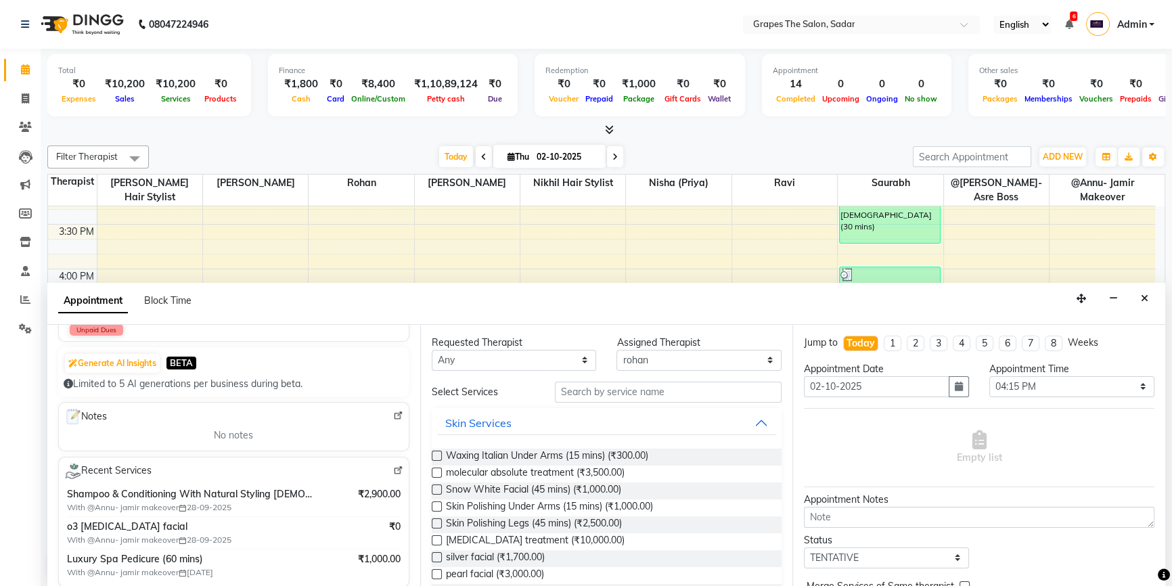
type input "8796202030"
click at [571, 391] on input "text" at bounding box center [668, 392] width 227 height 21
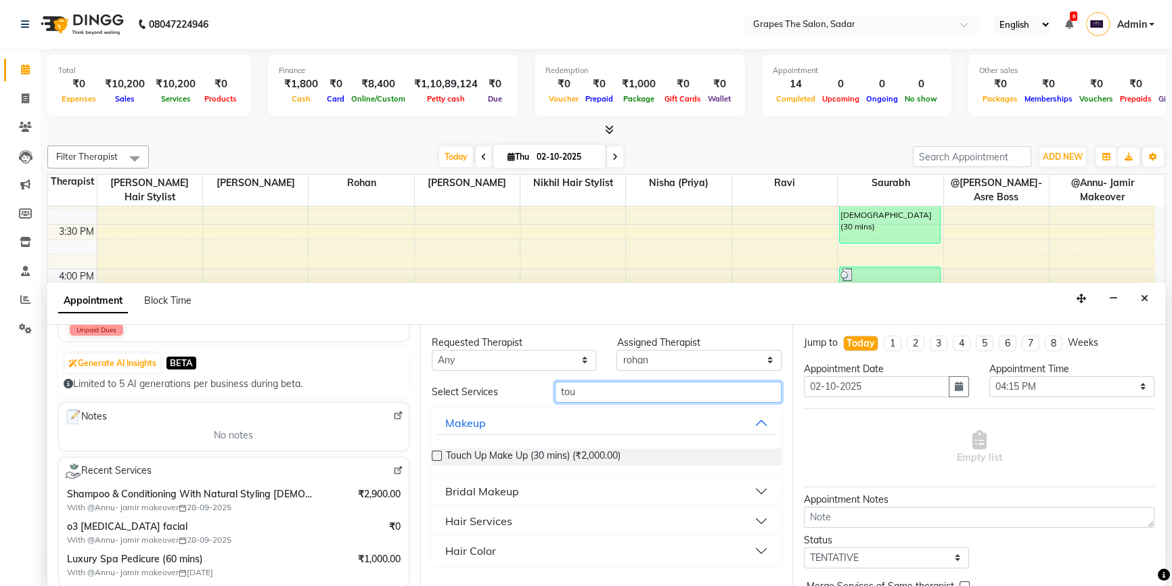
type input "tou"
click at [496, 553] on button "Hair Color" at bounding box center [607, 551] width 340 height 24
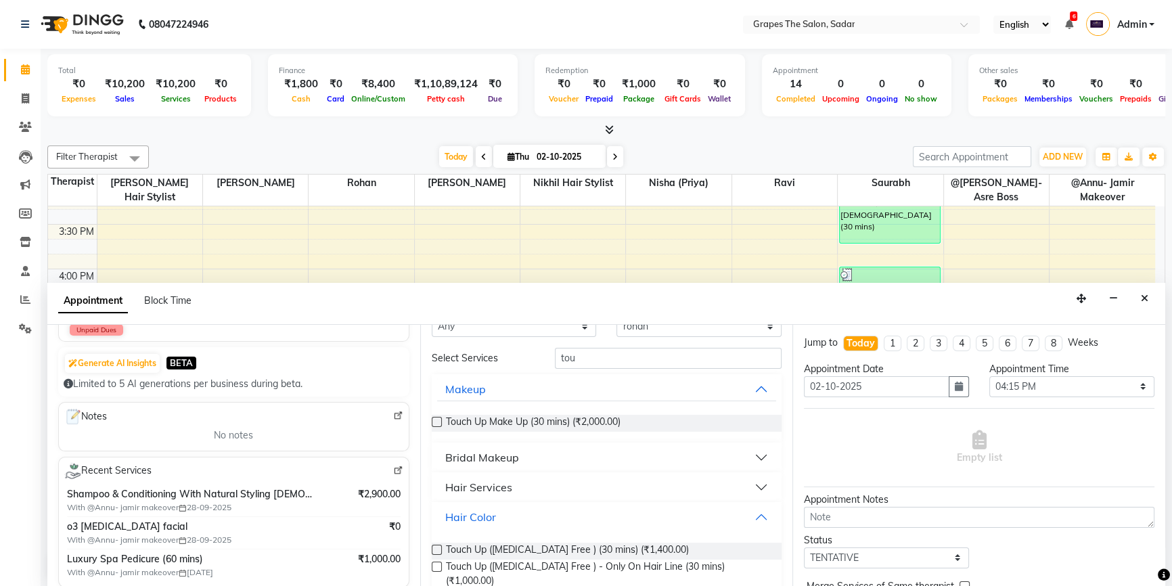
scroll to position [38, 0]
click at [439, 541] on label at bounding box center [437, 546] width 10 height 10
click at [439, 543] on input "checkbox" at bounding box center [436, 547] width 9 height 9
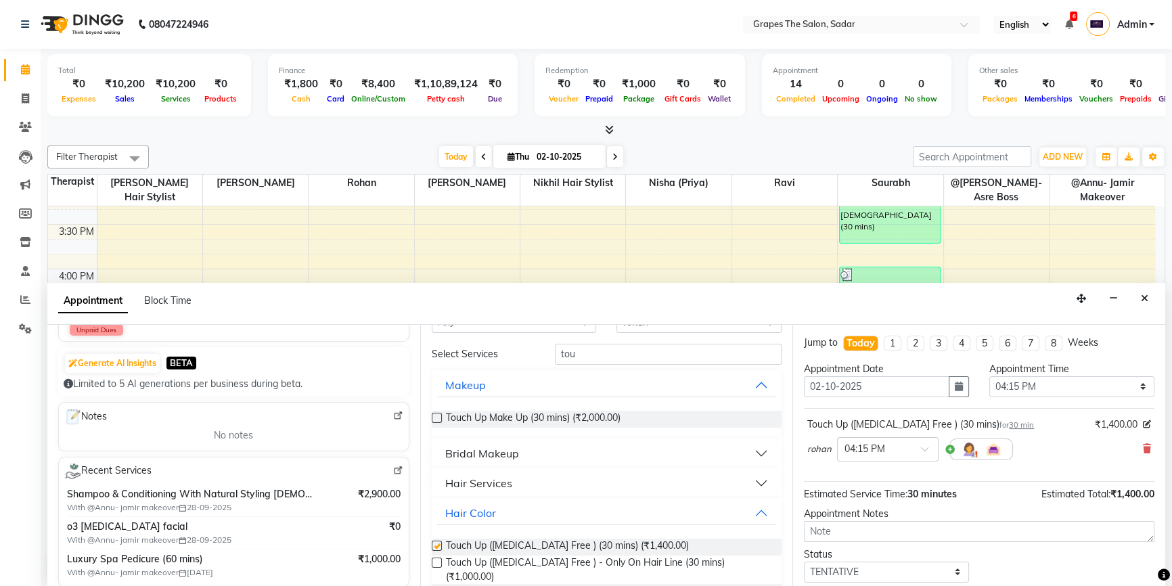
checkbox input "false"
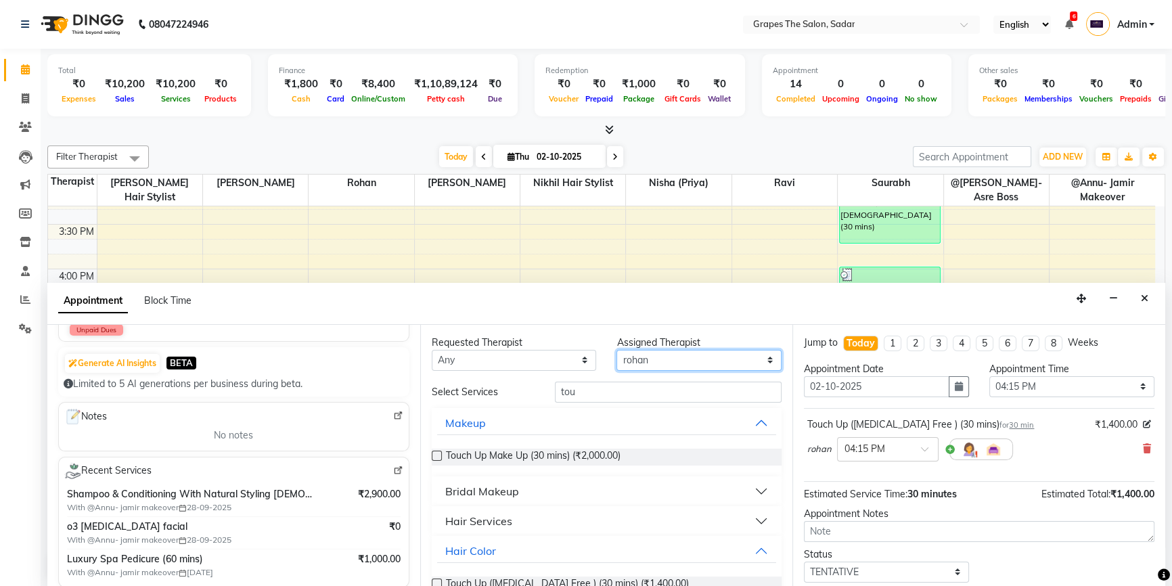
click at [663, 360] on select "Select @Annu- jamir makeover ashu @Gunjan-Asre Boss Khushi Rathod Nikhil Hair s…" at bounding box center [699, 360] width 165 height 21
select select "51713"
click at [617, 350] on select "Select @Annu- jamir makeover ashu @Gunjan-Asre Boss Khushi Rathod Nikhil Hair s…" at bounding box center [699, 360] width 165 height 21
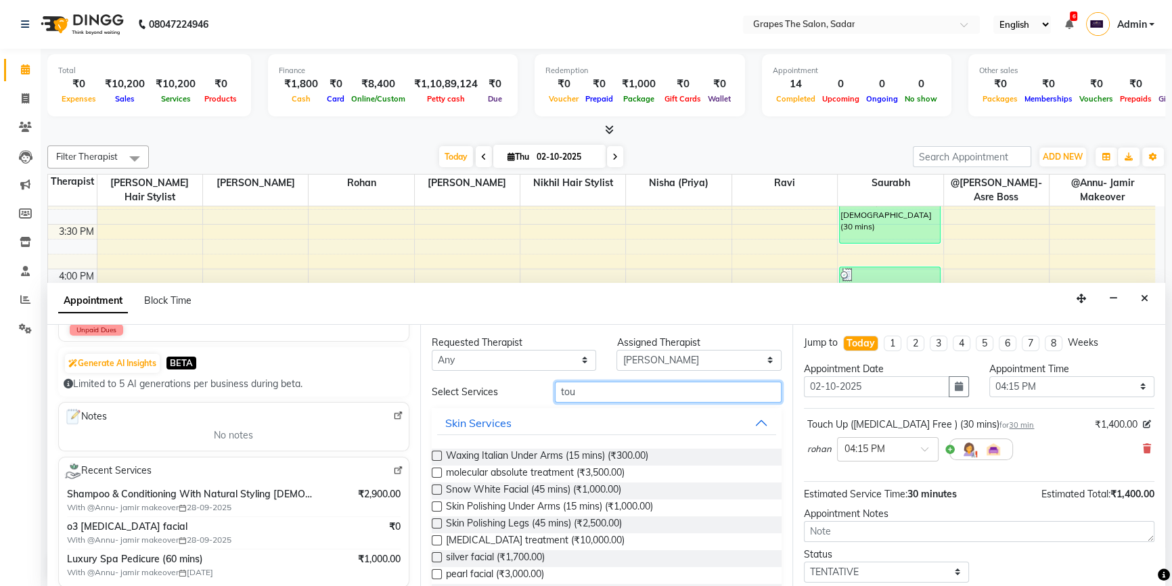
drag, startPoint x: 592, startPoint y: 389, endPoint x: 519, endPoint y: 405, distance: 75.0
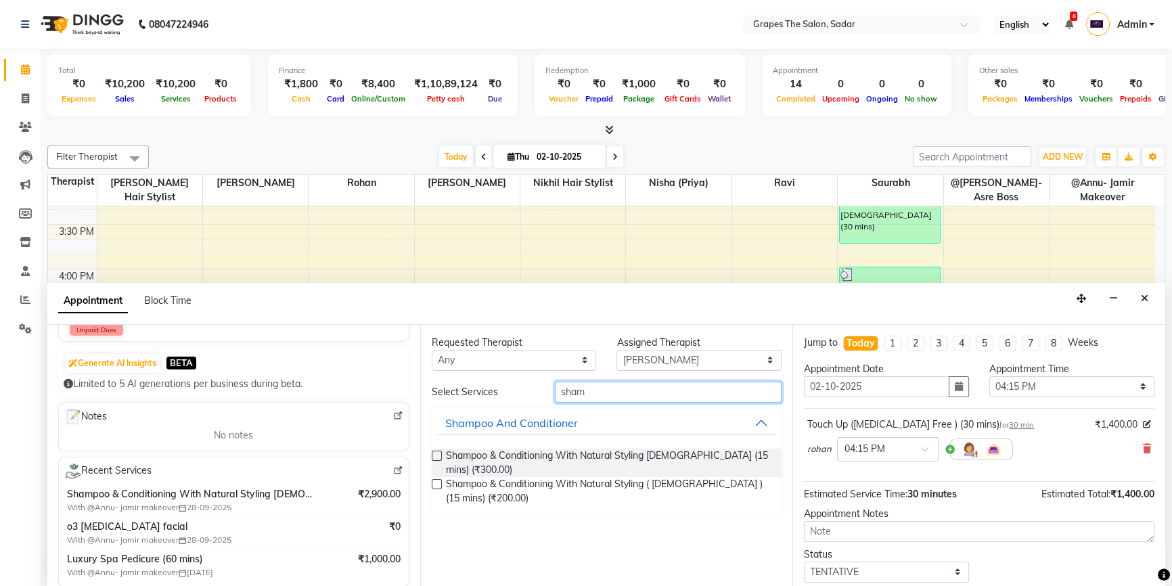
type input "sham"
click at [438, 454] on label at bounding box center [437, 456] width 10 height 10
click at [438, 454] on input "checkbox" at bounding box center [436, 457] width 9 height 9
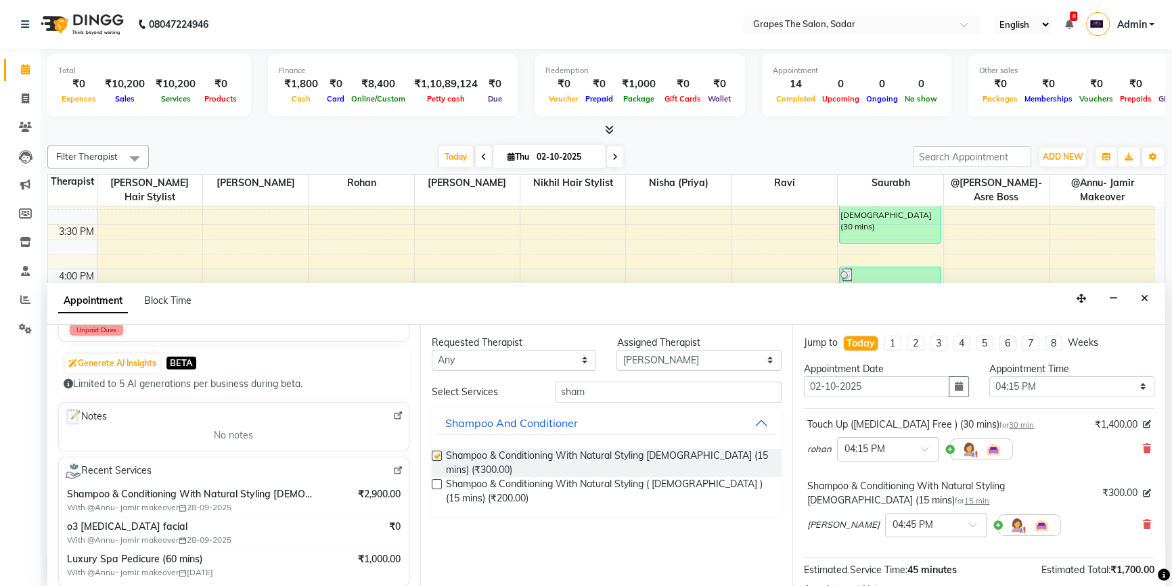
checkbox input "false"
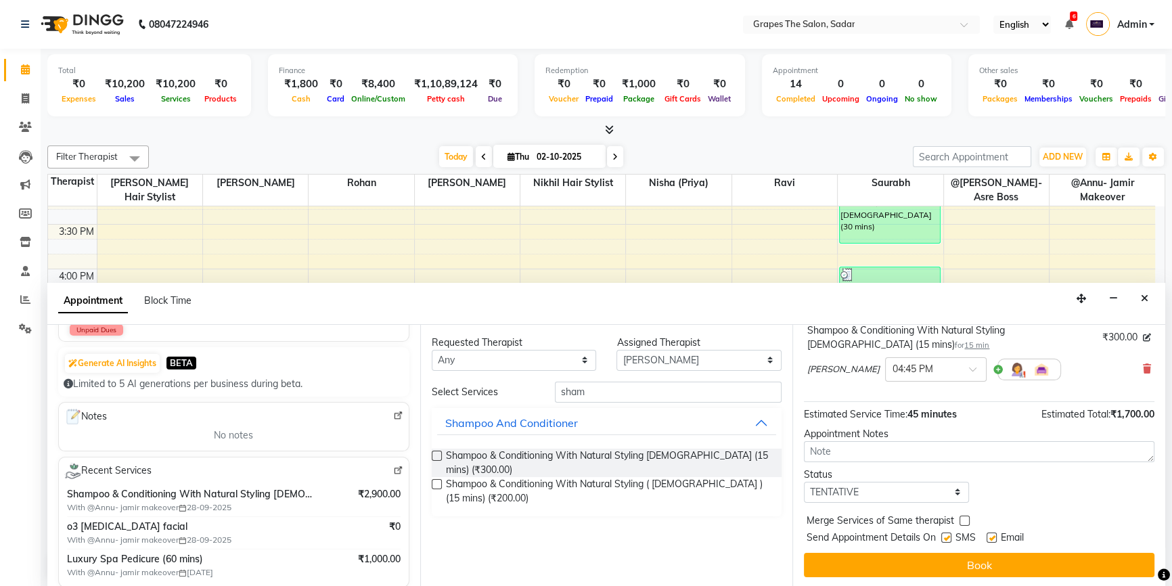
click at [992, 533] on label at bounding box center [992, 538] width 10 height 10
click at [992, 535] on input "checkbox" at bounding box center [991, 539] width 9 height 9
checkbox input "false"
click at [952, 537] on label at bounding box center [947, 538] width 10 height 10
click at [950, 537] on input "checkbox" at bounding box center [946, 539] width 9 height 9
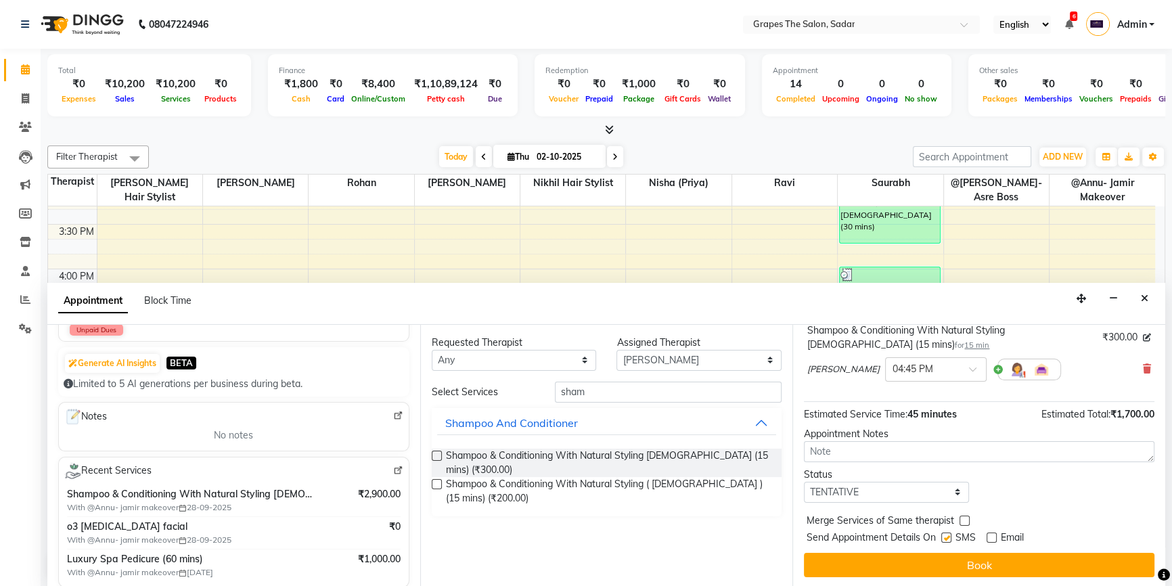
checkbox input "false"
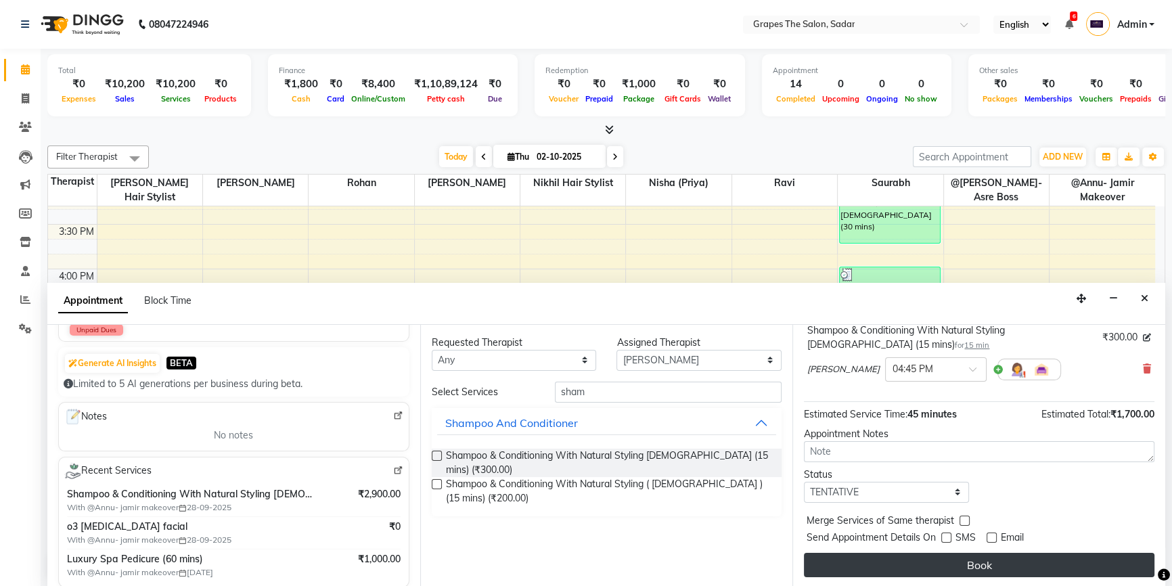
click at [955, 554] on button "Book" at bounding box center [979, 565] width 351 height 24
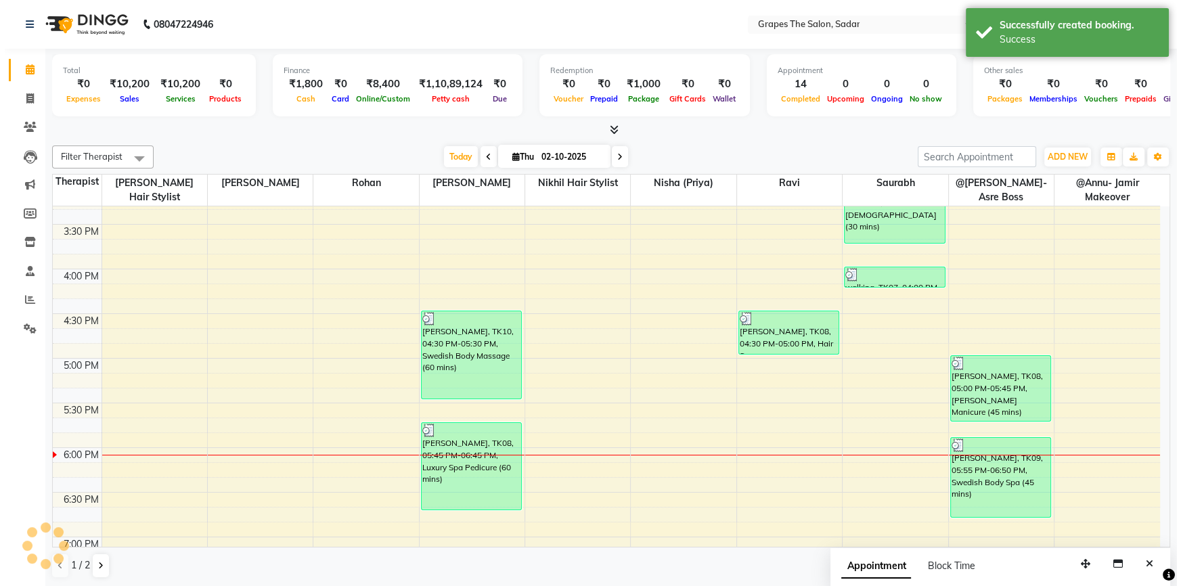
scroll to position [0, 0]
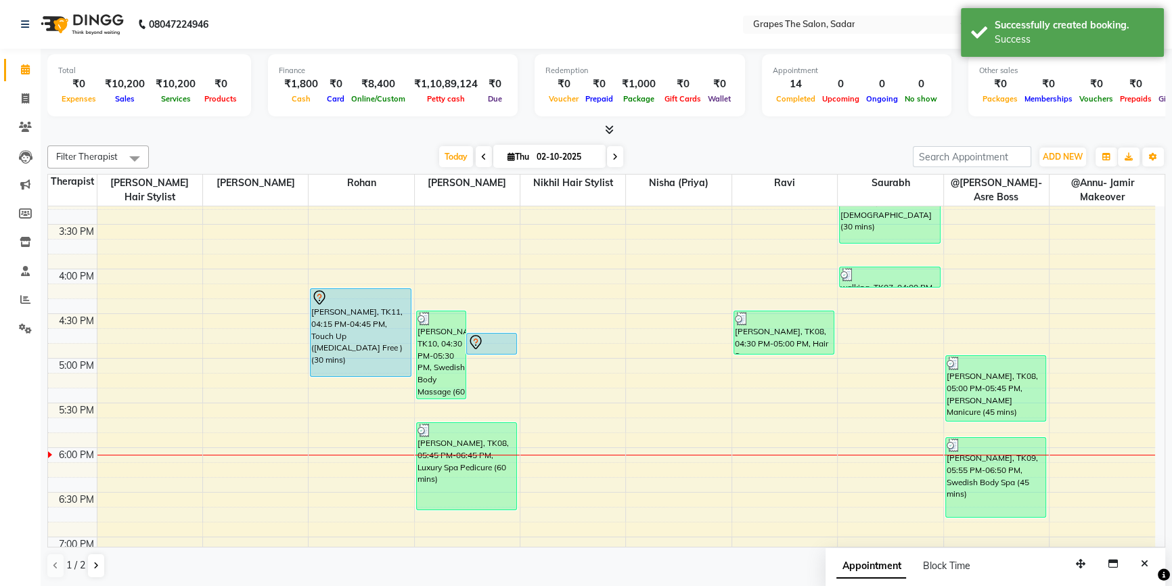
drag, startPoint x: 347, startPoint y: 330, endPoint x: 342, endPoint y: 370, distance: 40.3
click at [341, 374] on div "Balveer Makkad, TK11, 04:15 PM-04:45 PM, Touch Up (ammonia Free ) (30 mins) Bal…" at bounding box center [361, 180] width 105 height 1250
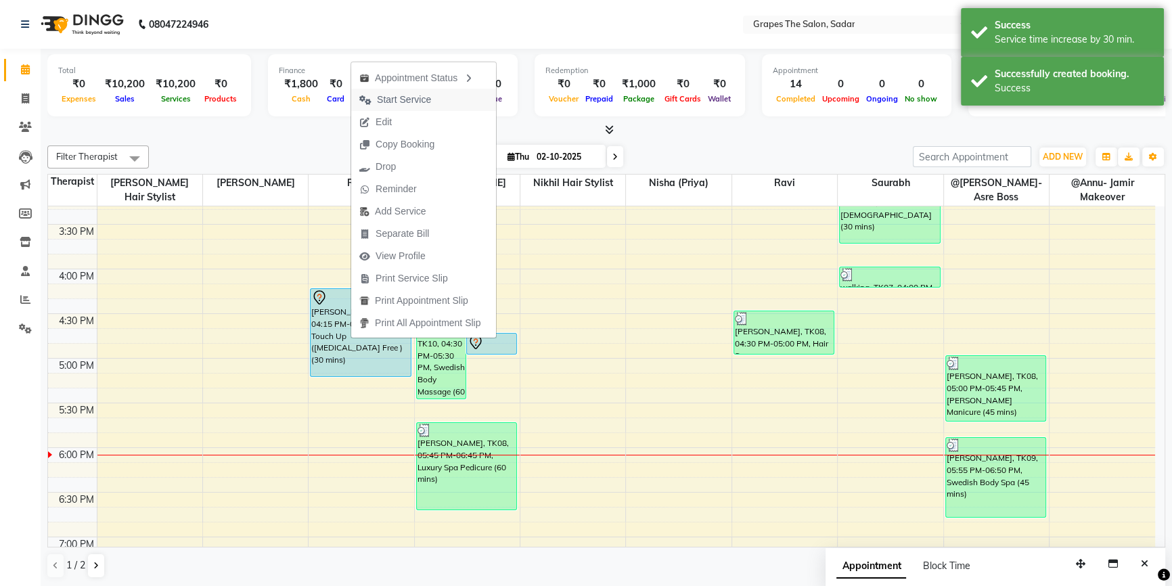
click at [408, 95] on span "Start Service" at bounding box center [404, 100] width 54 height 14
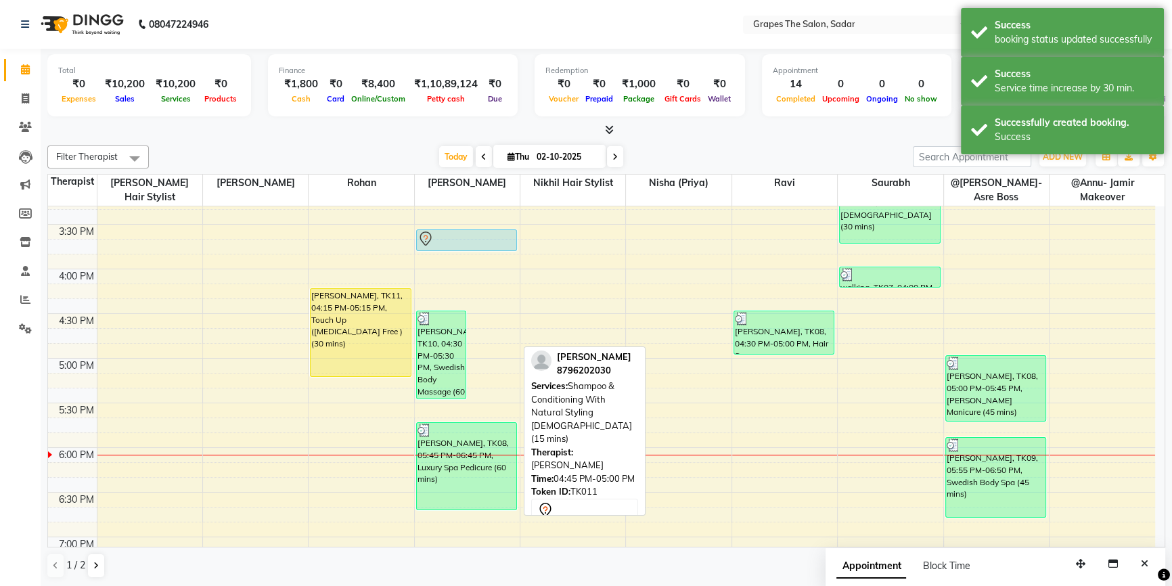
drag, startPoint x: 494, startPoint y: 342, endPoint x: 485, endPoint y: 245, distance: 97.2
click at [485, 245] on div "Govind Vaishv, TK10, 04:30 PM-05:30 PM, Swedish Body Massage (60 mins) Balveer …" at bounding box center [467, 180] width 105 height 1250
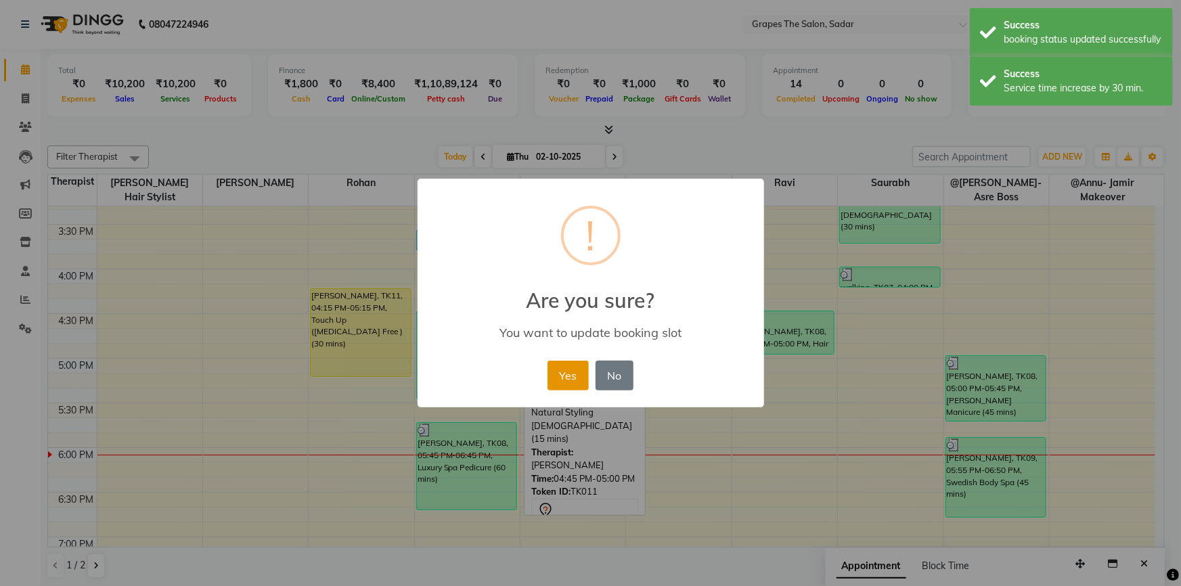
click at [571, 382] on button "Yes" at bounding box center [568, 376] width 41 height 30
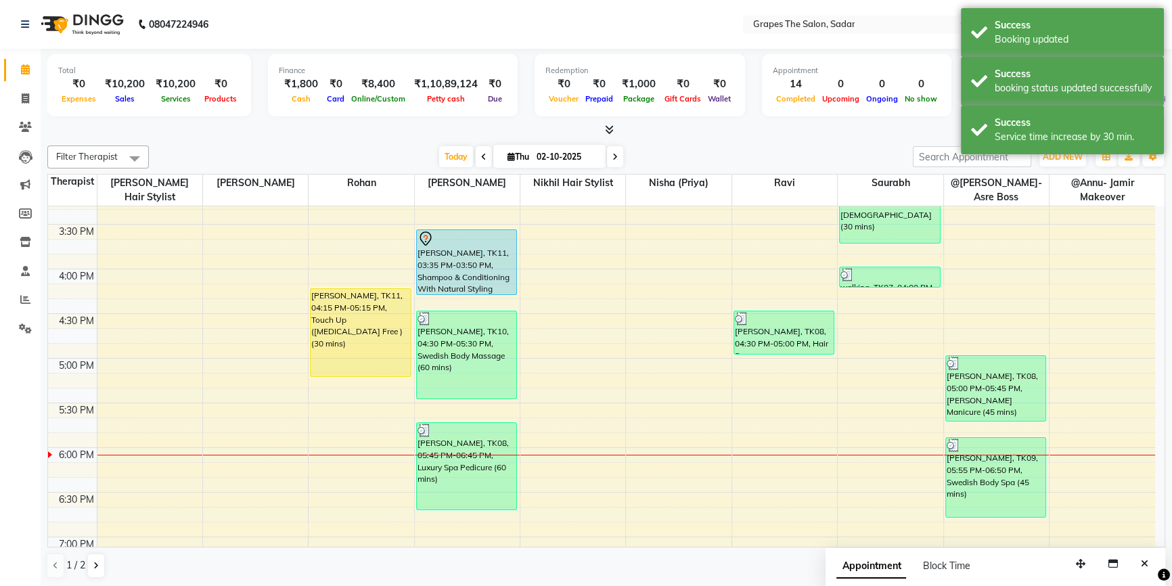
drag, startPoint x: 452, startPoint y: 250, endPoint x: 447, endPoint y: 271, distance: 21.5
click at [446, 286] on div "Balveer Makkad, TK11, 03:35 PM-03:50 PM, Shampoo & Conditioning With Natural St…" at bounding box center [467, 180] width 105 height 1250
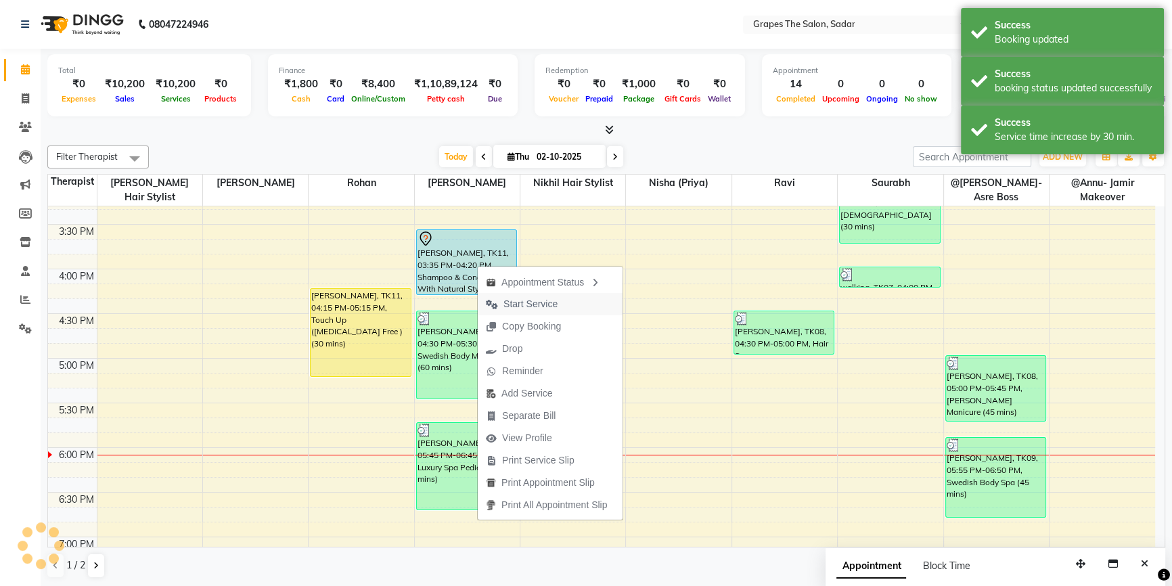
click at [509, 306] on span "Start Service" at bounding box center [531, 304] width 54 height 14
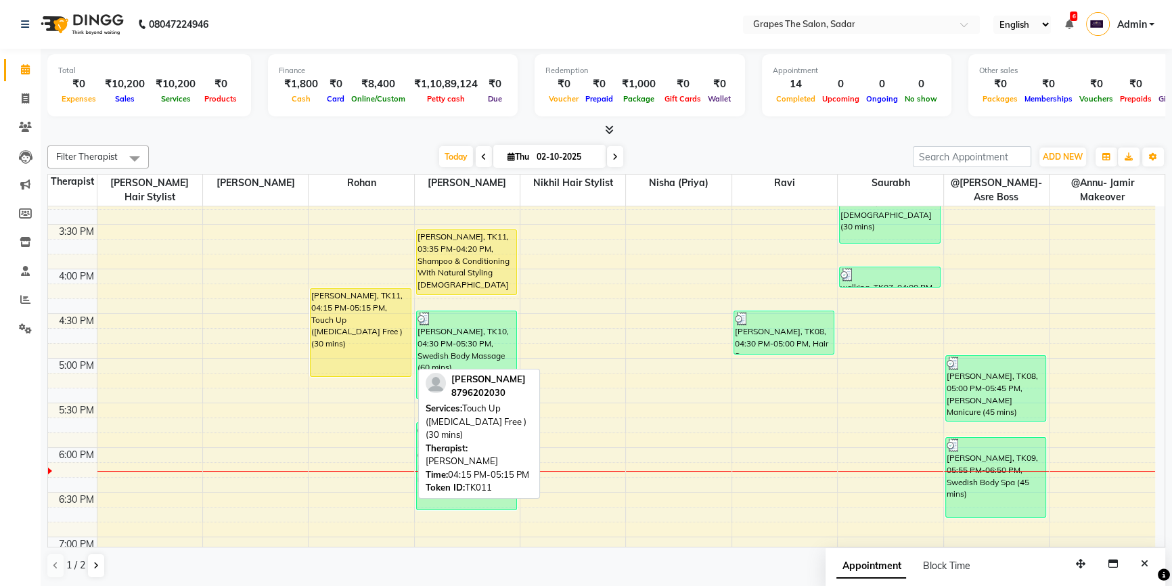
click at [360, 322] on div "Balveer Makkad, TK11, 04:15 PM-05:15 PM, Touch Up (ammonia Free ) (30 mins)" at bounding box center [361, 332] width 100 height 87
select select "1"
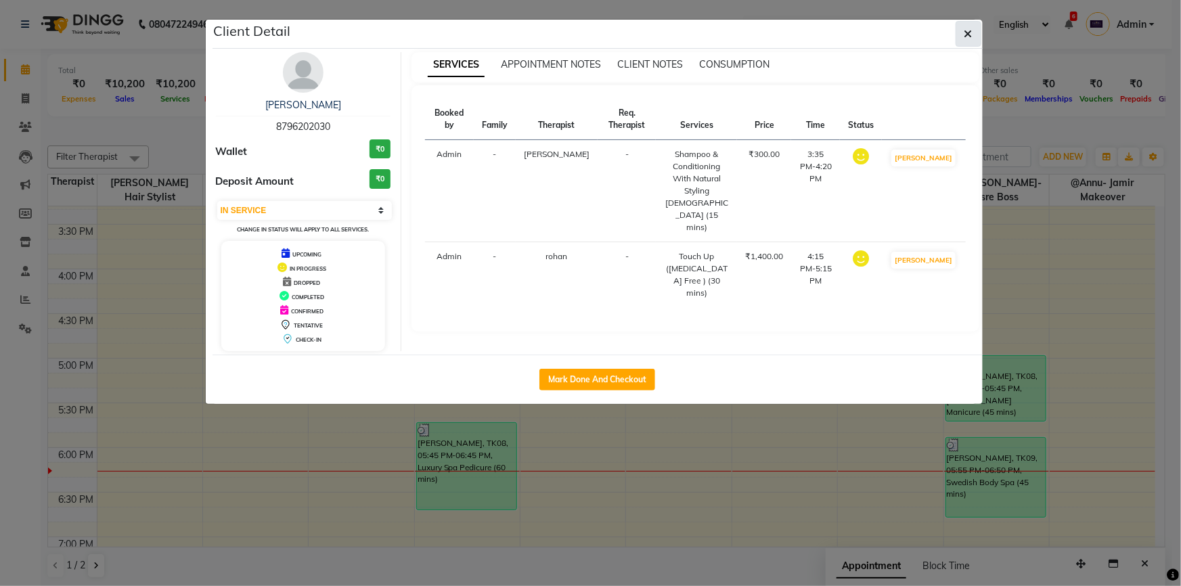
click at [961, 34] on button "button" at bounding box center [969, 34] width 26 height 26
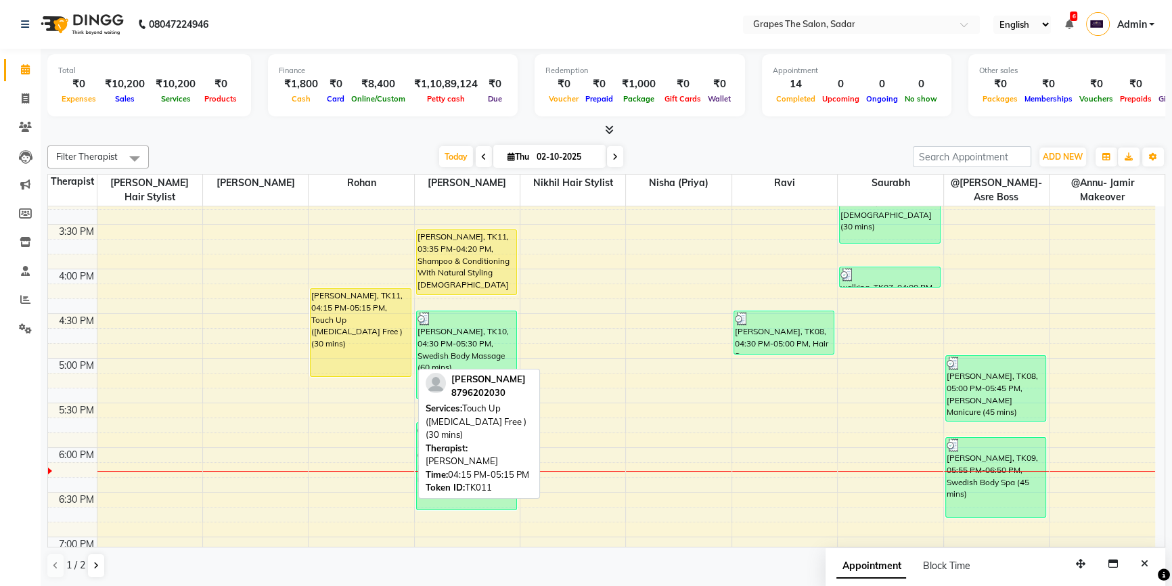
click at [385, 319] on div "Balveer Makkad, TK11, 04:15 PM-05:15 PM, Touch Up (ammonia Free ) (30 mins)" at bounding box center [361, 332] width 100 height 87
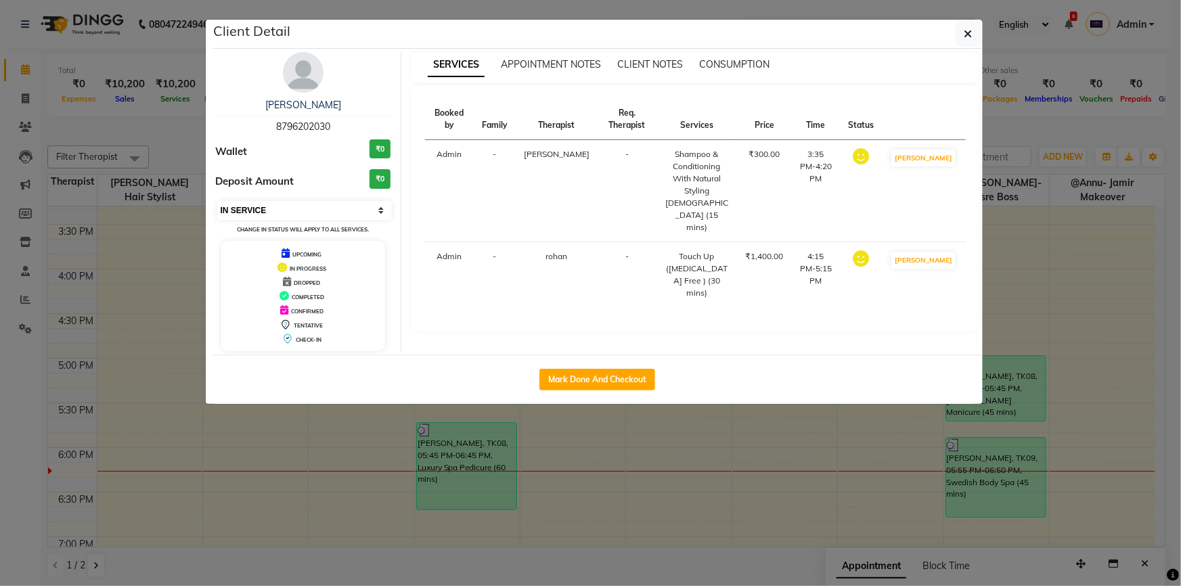
click at [314, 211] on select "Select IN SERVICE CONFIRMED TENTATIVE CHECK IN MARK DONE DROPPED UPCOMING" at bounding box center [304, 210] width 175 height 19
select select "5"
click at [217, 201] on select "Select IN SERVICE CONFIRMED TENTATIVE CHECK IN MARK DONE DROPPED UPCOMING" at bounding box center [304, 210] width 175 height 19
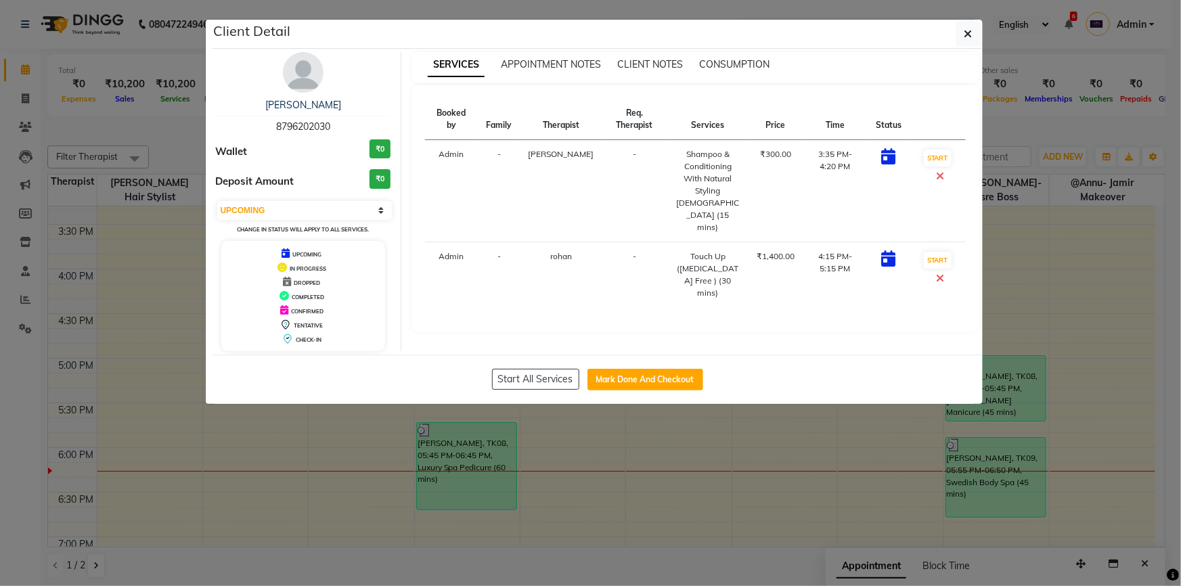
click at [938, 273] on icon at bounding box center [940, 278] width 8 height 11
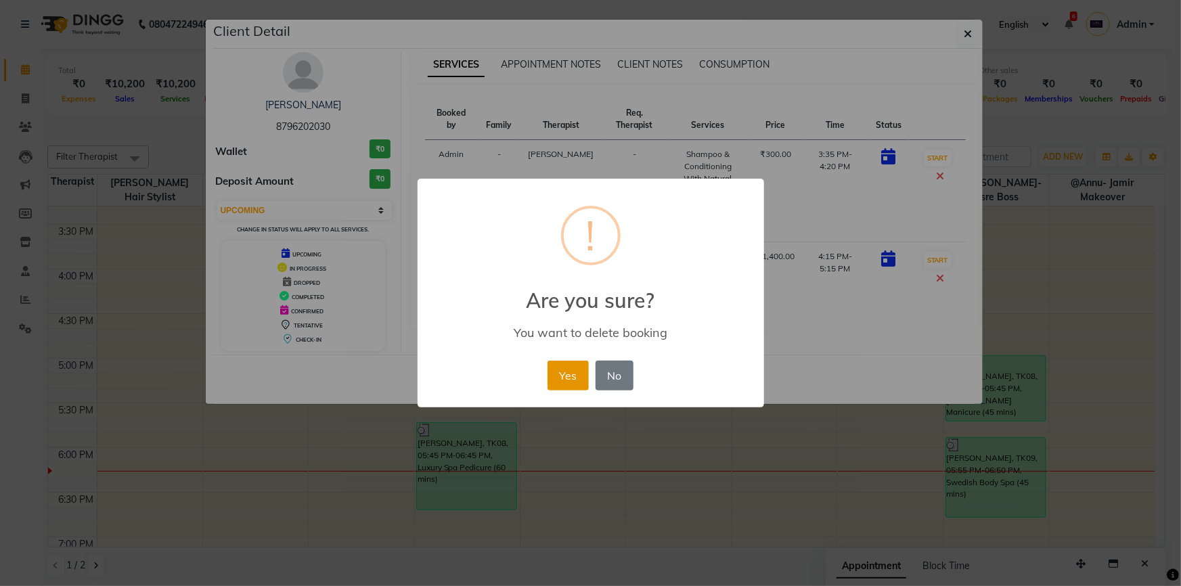
click at [577, 376] on button "Yes" at bounding box center [568, 376] width 41 height 30
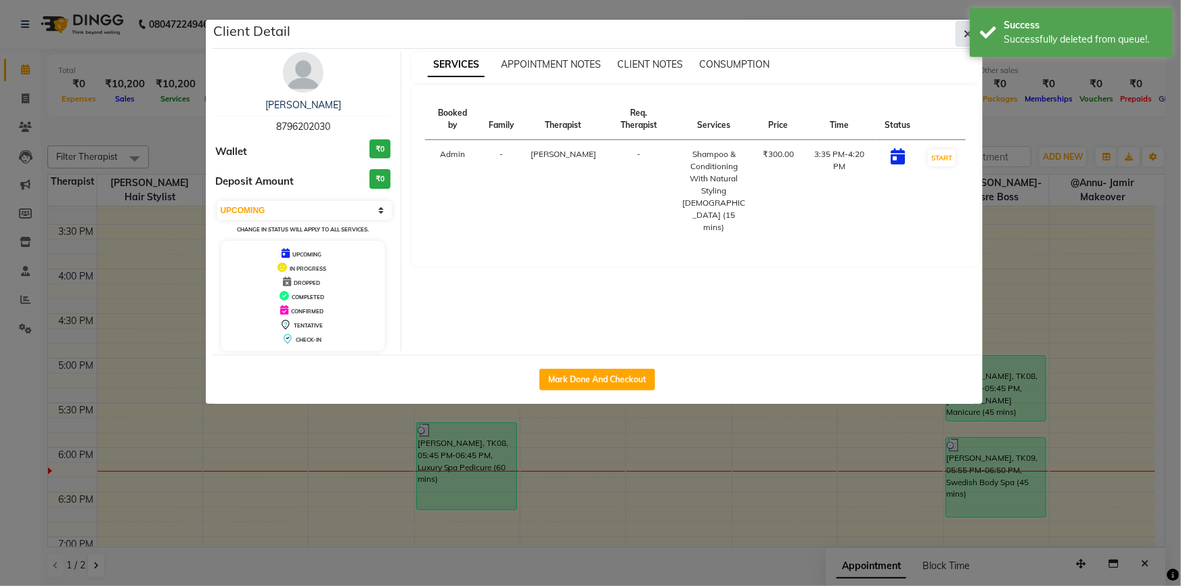
click at [969, 32] on icon "button" at bounding box center [969, 33] width 8 height 11
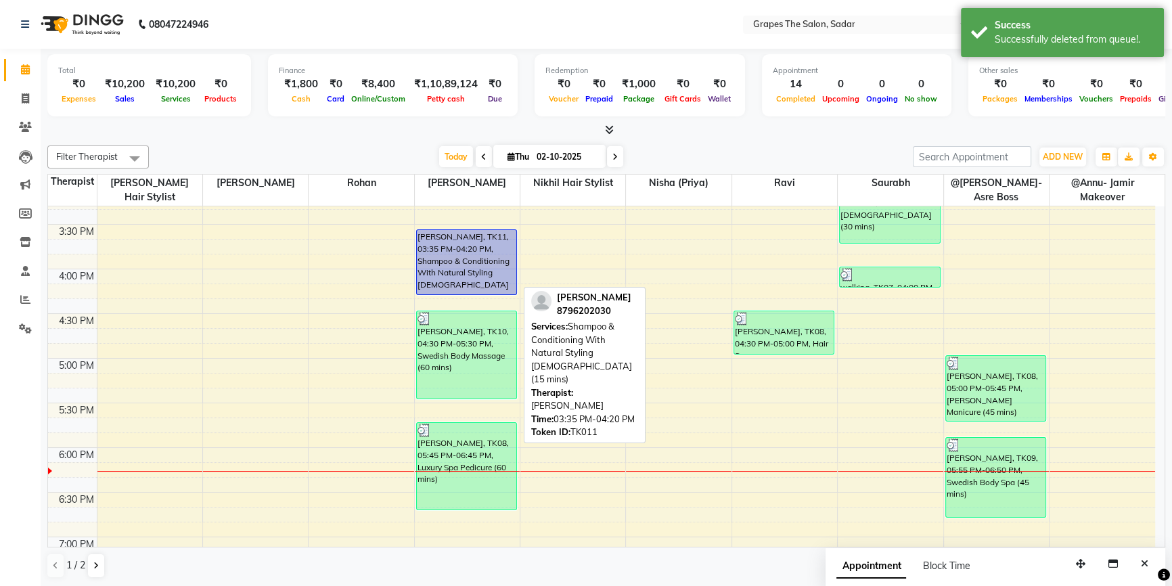
click at [483, 253] on div "[PERSON_NAME], TK11, 03:35 PM-04:20 PM, Shampoo & Conditioning With Natural Sty…" at bounding box center [467, 262] width 100 height 64
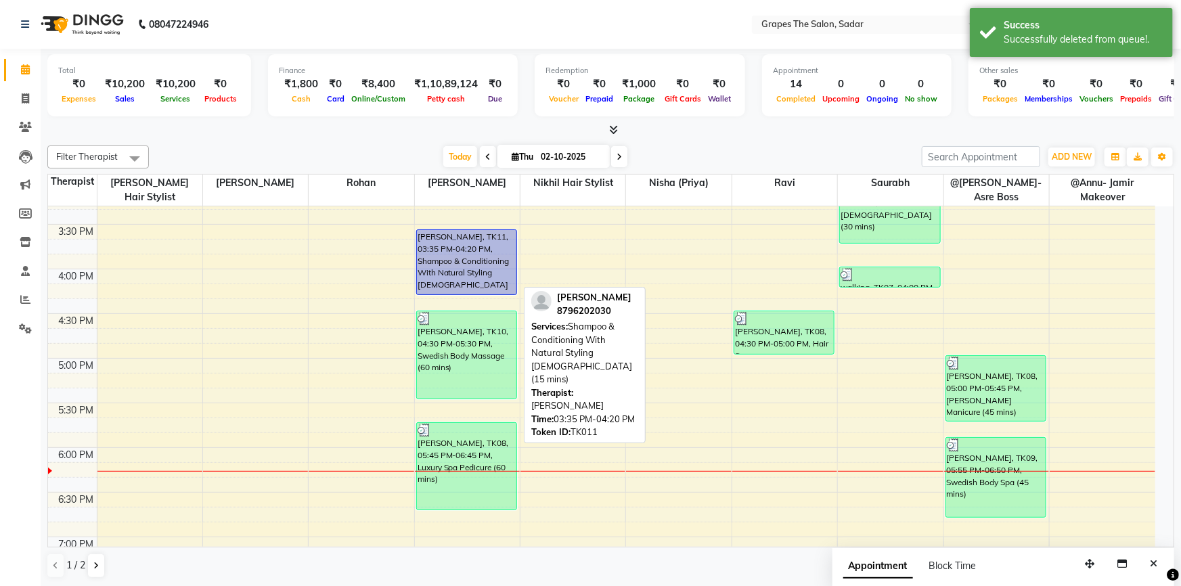
select select "5"
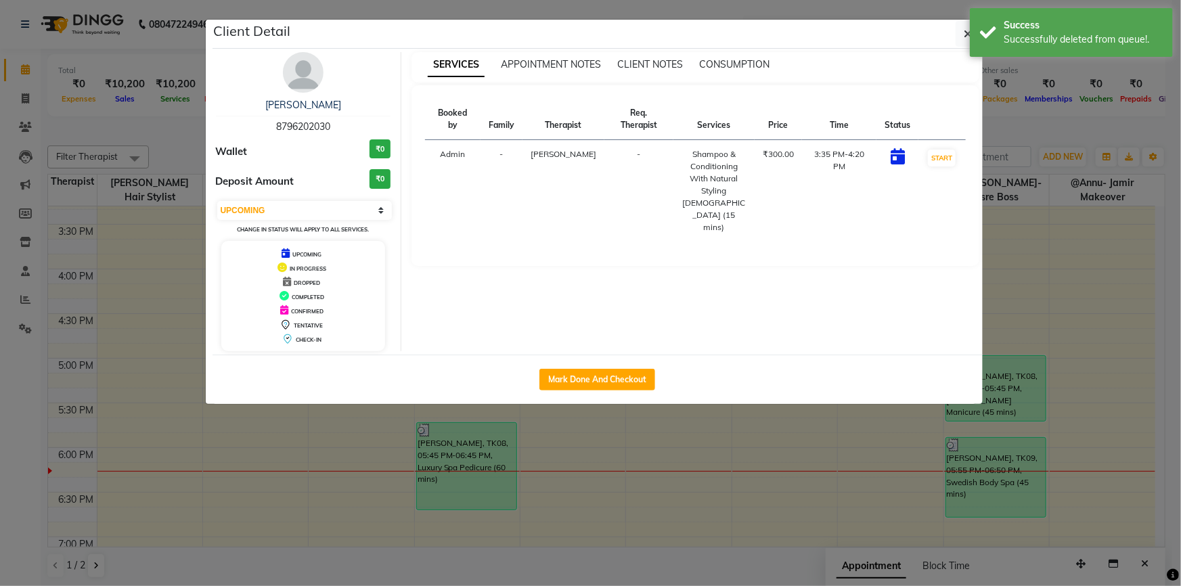
click at [602, 379] on button "Mark Done And Checkout" at bounding box center [598, 380] width 116 height 22
select select "service"
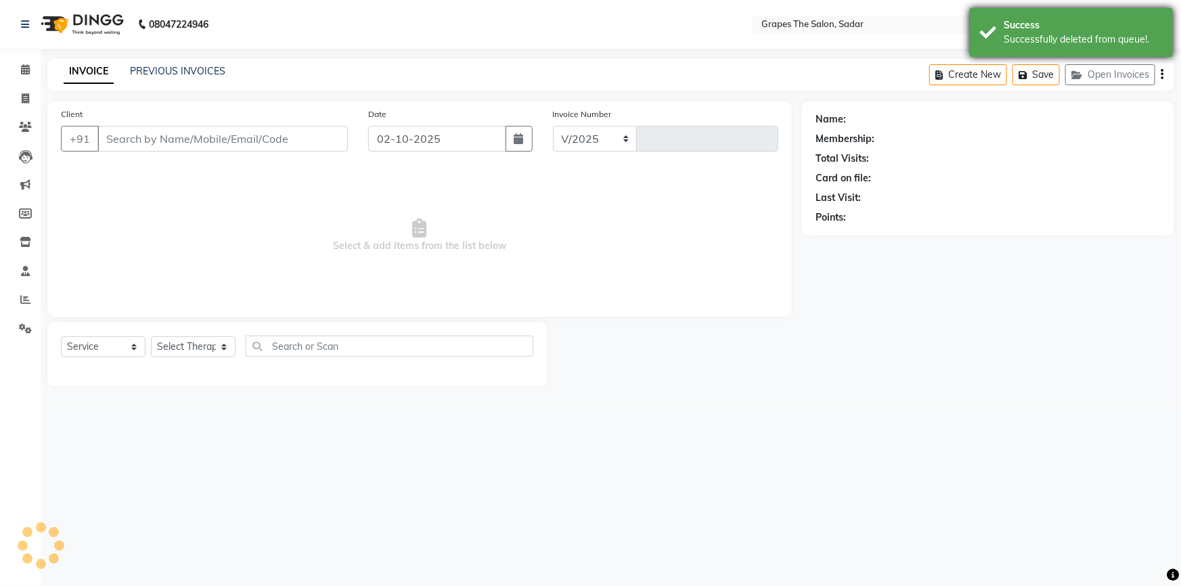
select select "55"
type input "1748"
click at [980, 26] on div "Success Successfully deleted from queue!." at bounding box center [1071, 32] width 203 height 49
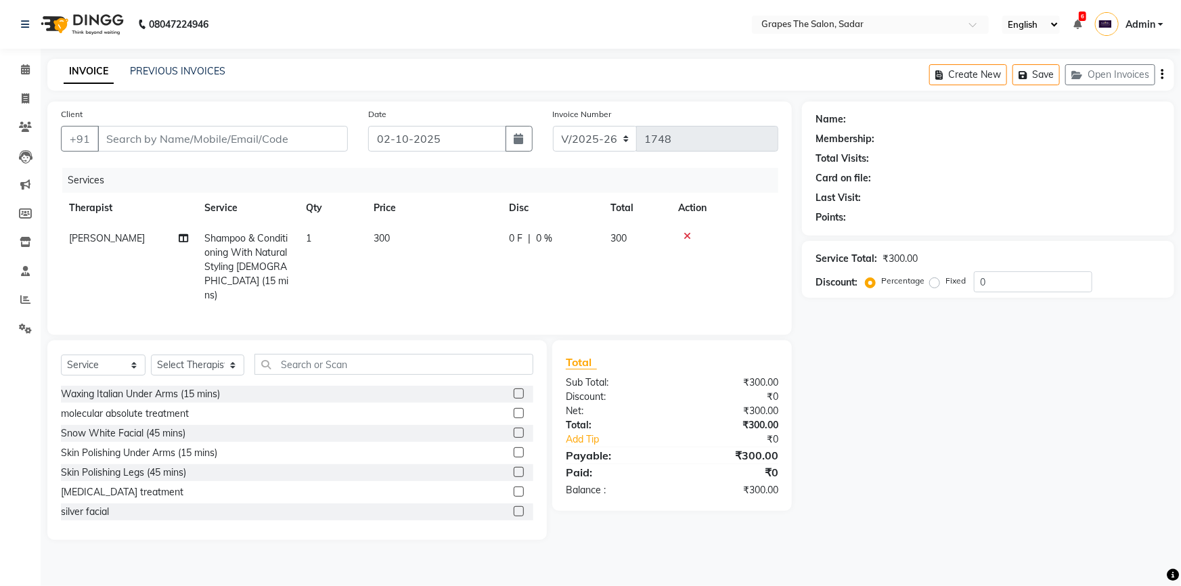
type input "8796202030"
select select "51713"
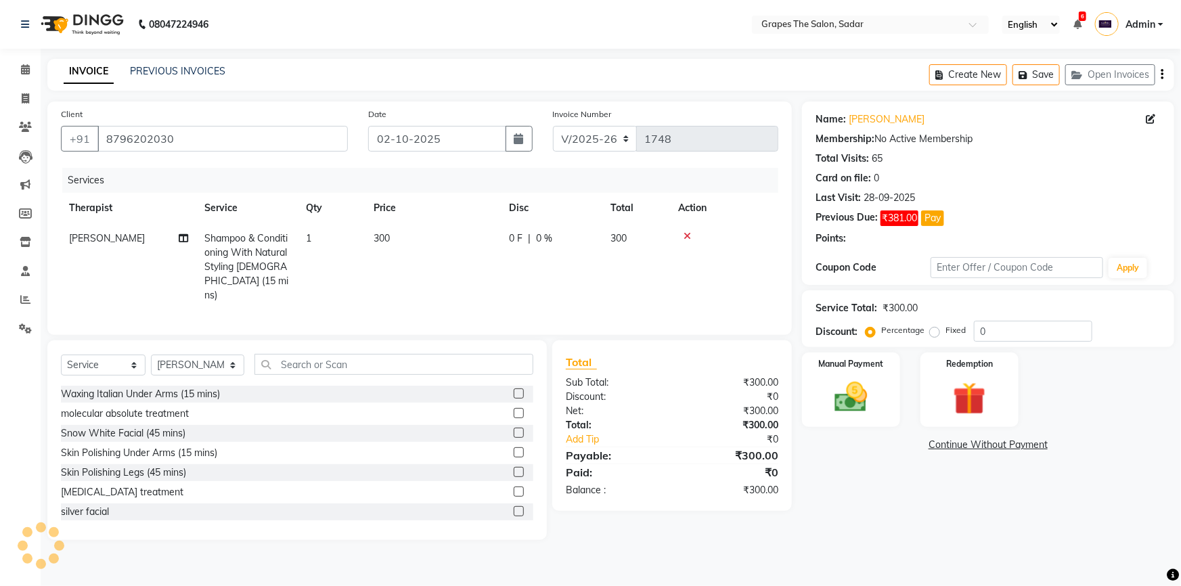
click at [399, 250] on td "300" at bounding box center [433, 266] width 135 height 87
select select "51713"
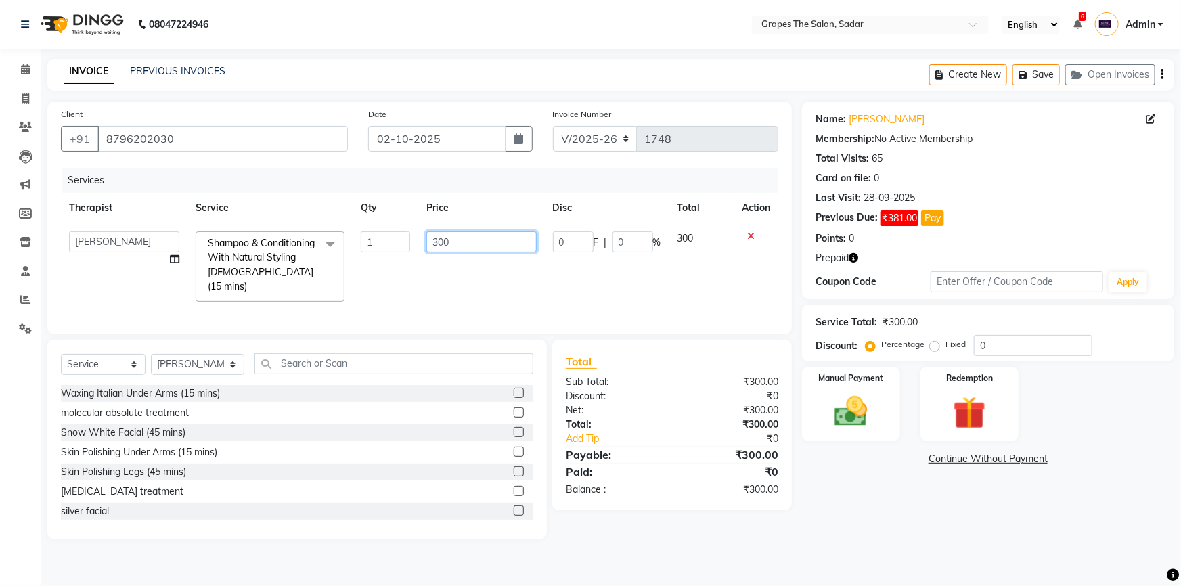
drag, startPoint x: 437, startPoint y: 244, endPoint x: 422, endPoint y: 271, distance: 31.2
click at [422, 271] on td "300" at bounding box center [481, 266] width 127 height 87
type input "200"
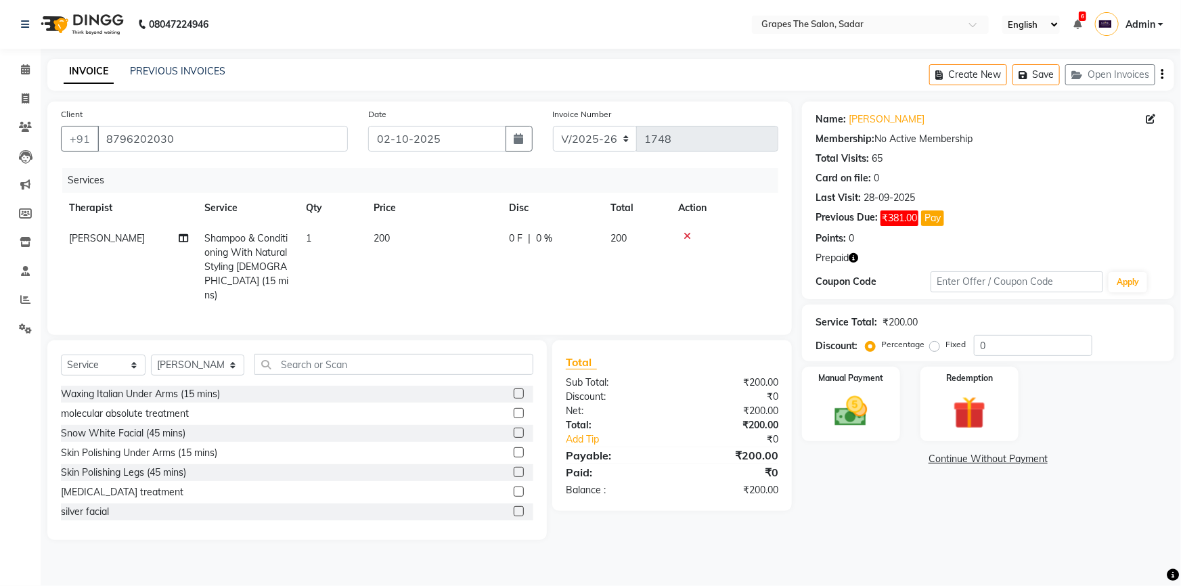
click at [422, 271] on td "200" at bounding box center [433, 266] width 135 height 87
select select "51713"
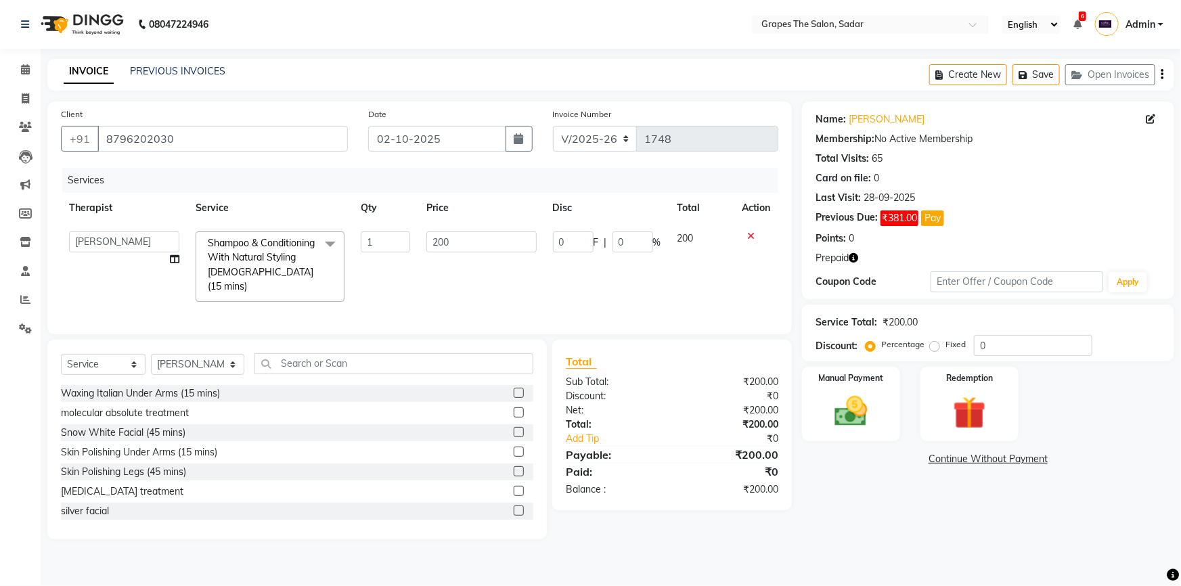
click at [542, 278] on td "200" at bounding box center [481, 266] width 127 height 87
click at [715, 282] on td "200" at bounding box center [691, 266] width 64 height 87
click at [738, 285] on td at bounding box center [746, 266] width 45 height 87
click at [728, 294] on td at bounding box center [746, 266] width 45 height 87
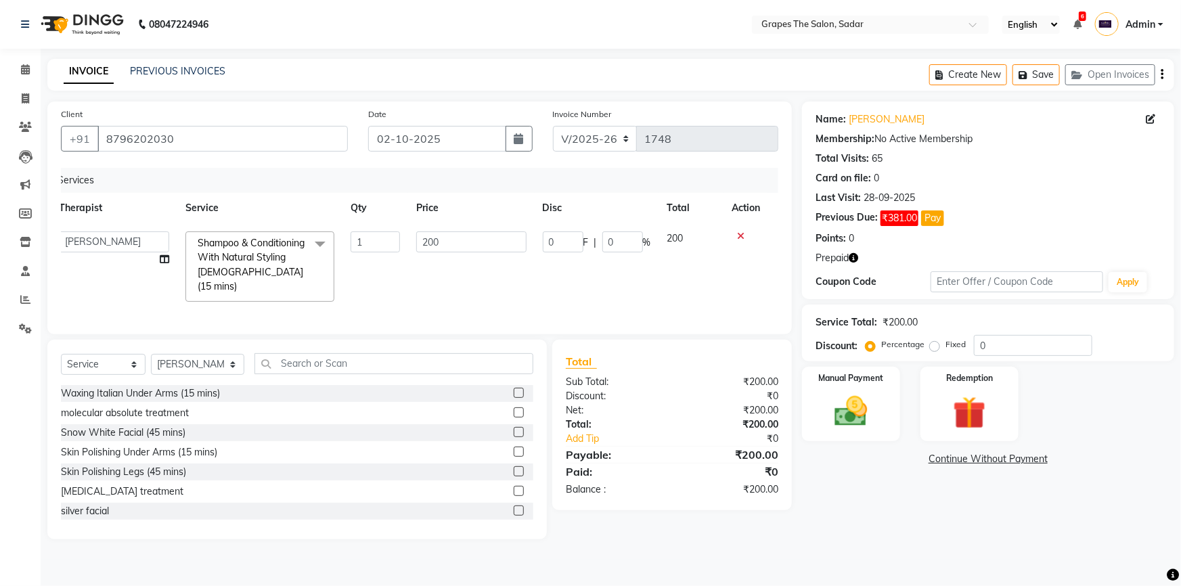
click at [728, 291] on td at bounding box center [746, 266] width 45 height 87
click at [955, 405] on img at bounding box center [970, 413] width 56 height 43
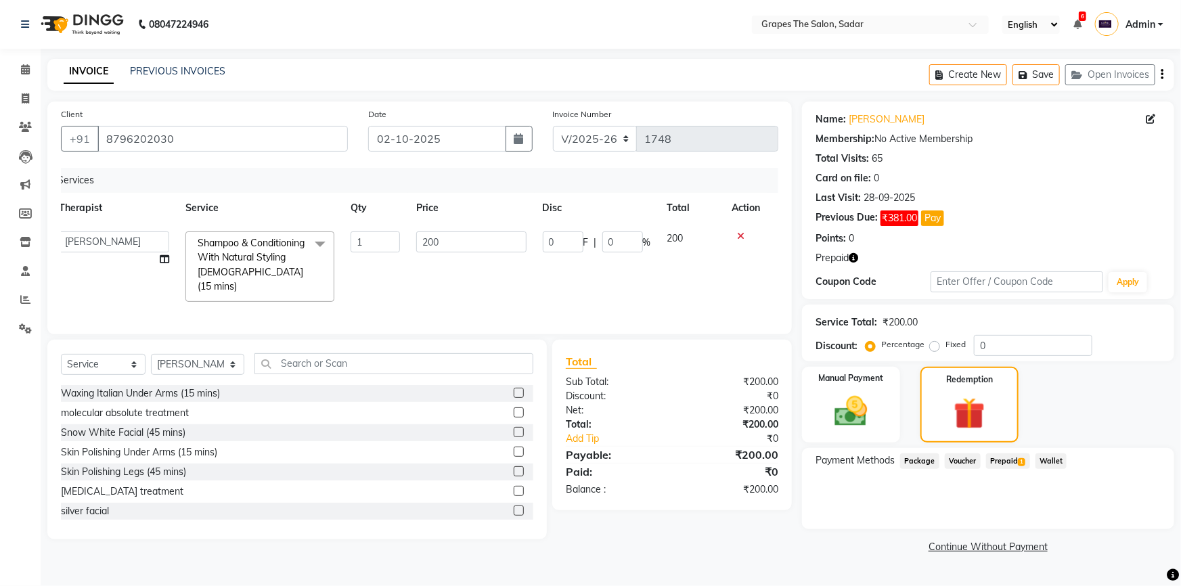
click at [1003, 462] on span "Prepaid 1" at bounding box center [1008, 462] width 44 height 16
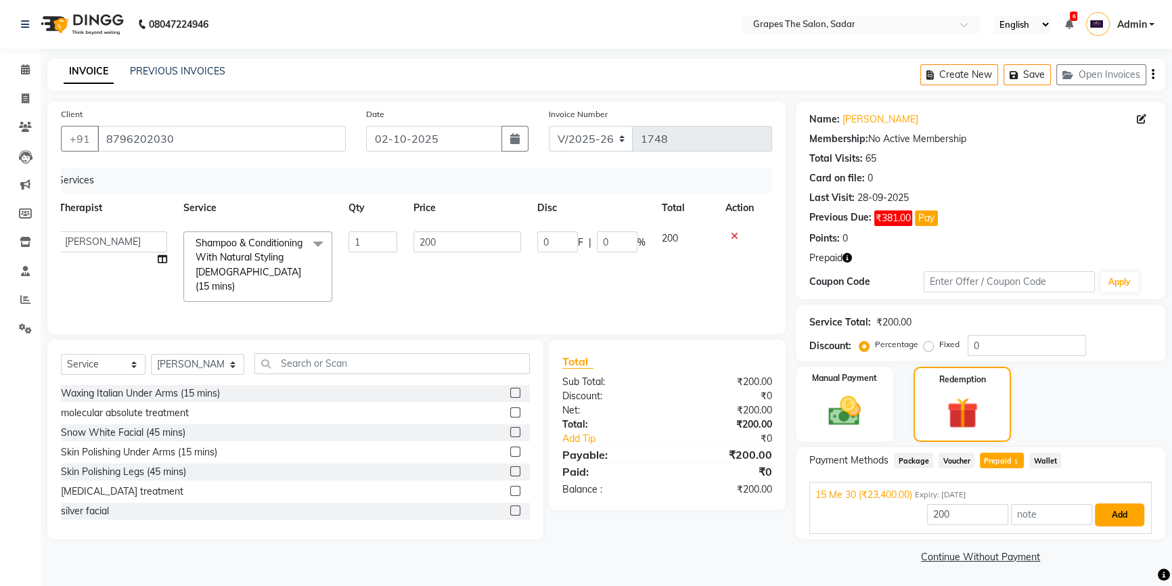
click at [1128, 508] on button "Add" at bounding box center [1119, 515] width 49 height 23
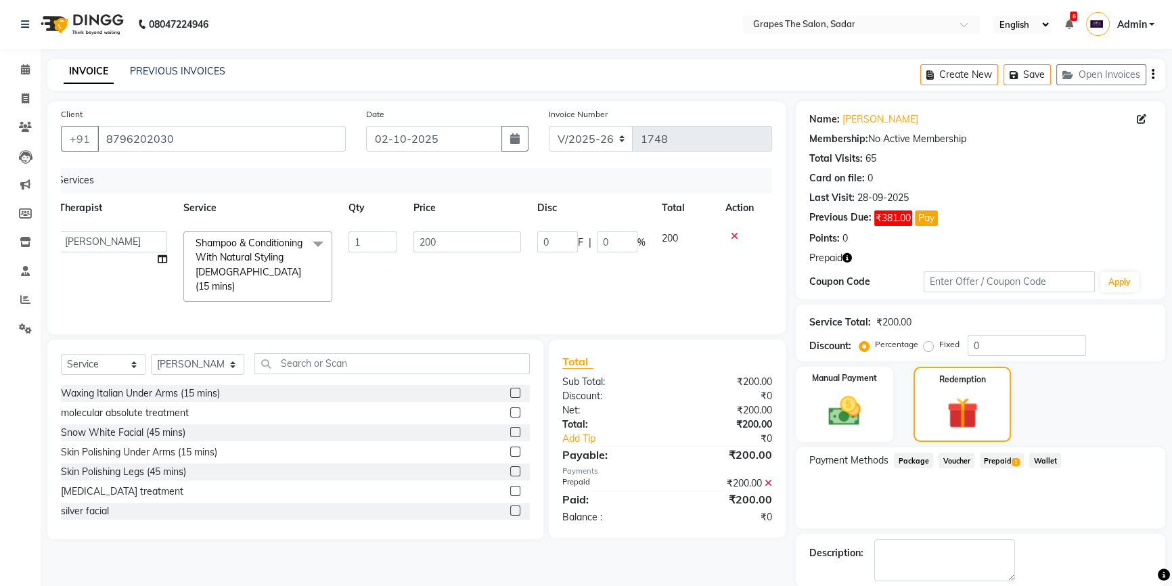
scroll to position [66, 0]
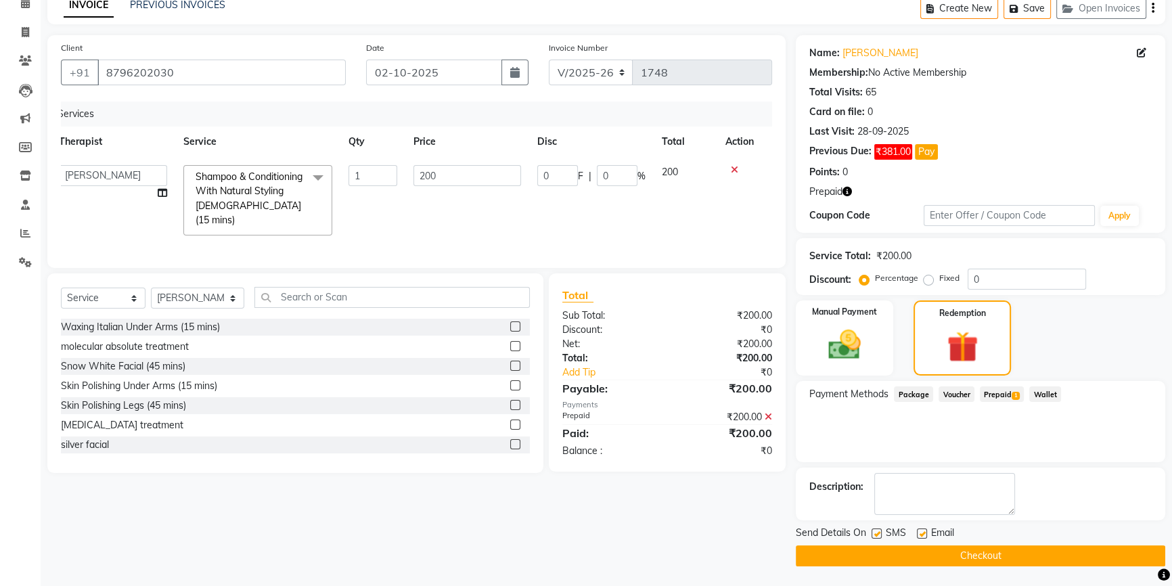
click at [923, 531] on label at bounding box center [922, 534] width 10 height 10
click at [923, 531] on input "checkbox" at bounding box center [921, 534] width 9 height 9
checkbox input "false"
click at [876, 529] on label at bounding box center [877, 534] width 10 height 10
click at [876, 530] on input "checkbox" at bounding box center [876, 534] width 9 height 9
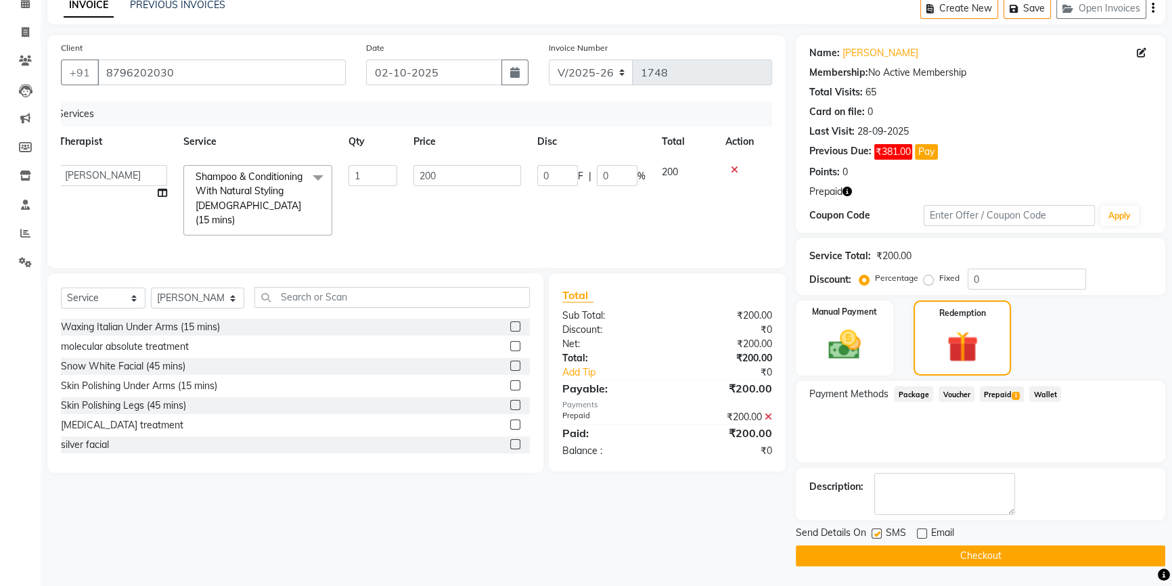
checkbox input "false"
click at [892, 550] on button "Checkout" at bounding box center [981, 556] width 370 height 21
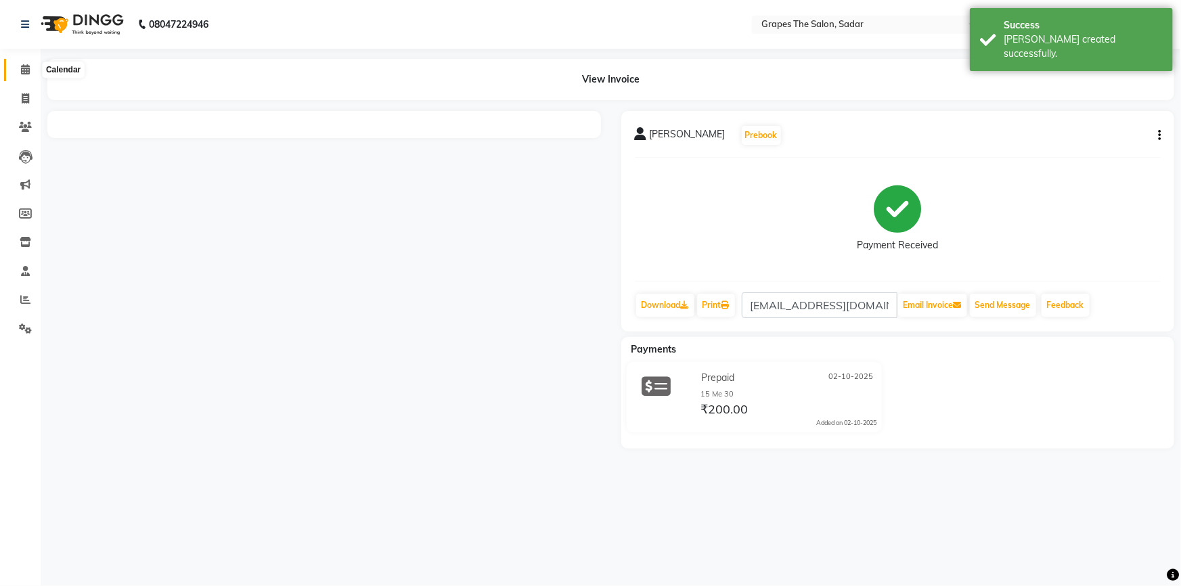
click at [21, 70] on icon at bounding box center [25, 69] width 9 height 10
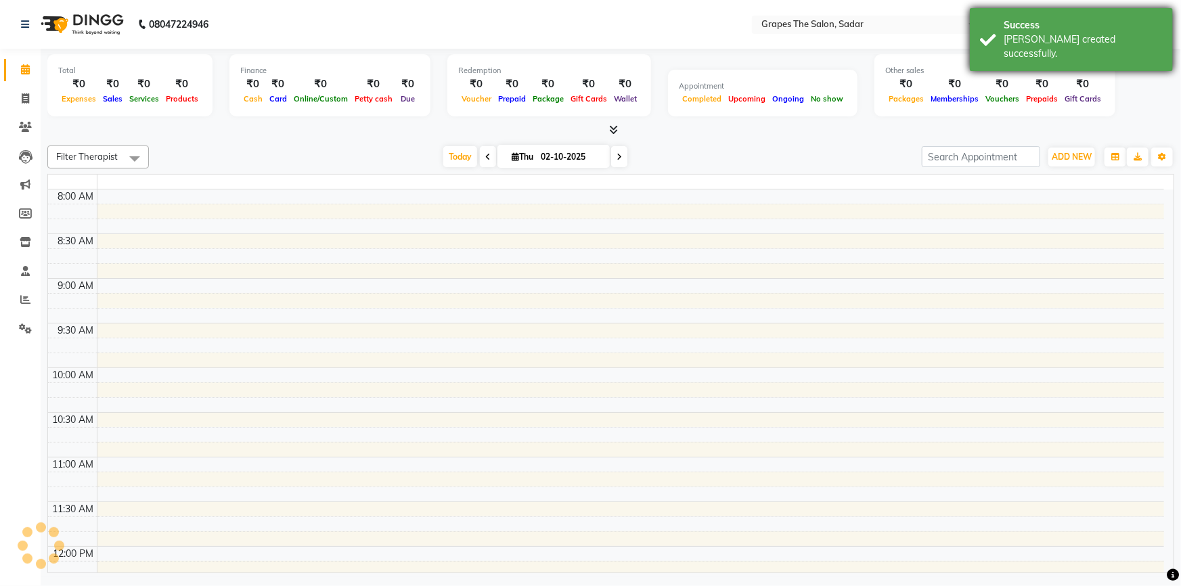
click at [980, 25] on div "Success Bill created successfully." at bounding box center [1071, 39] width 203 height 63
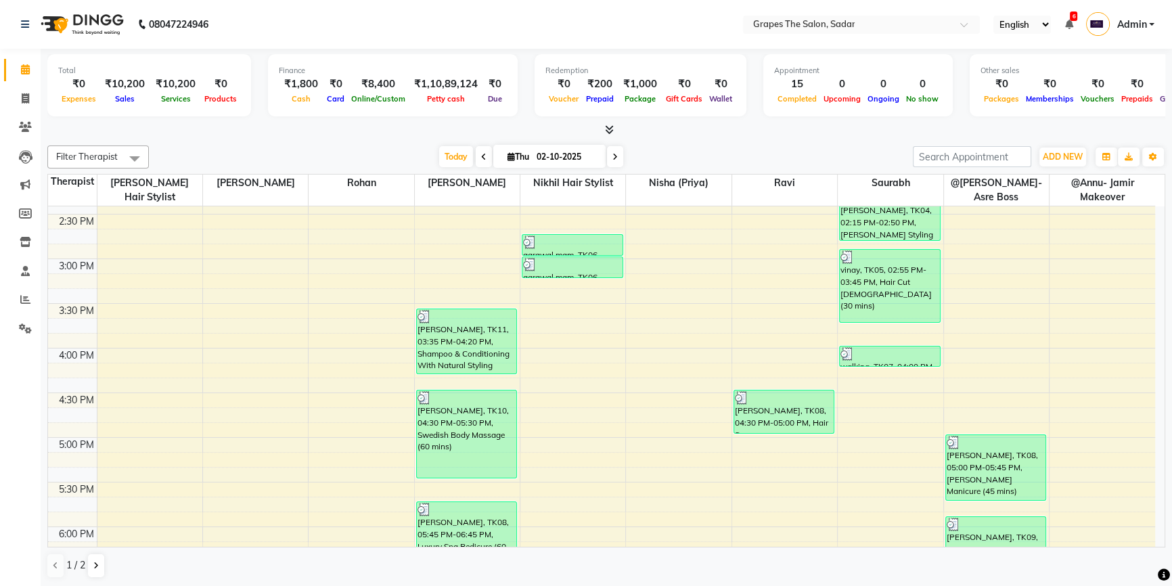
scroll to position [672, 0]
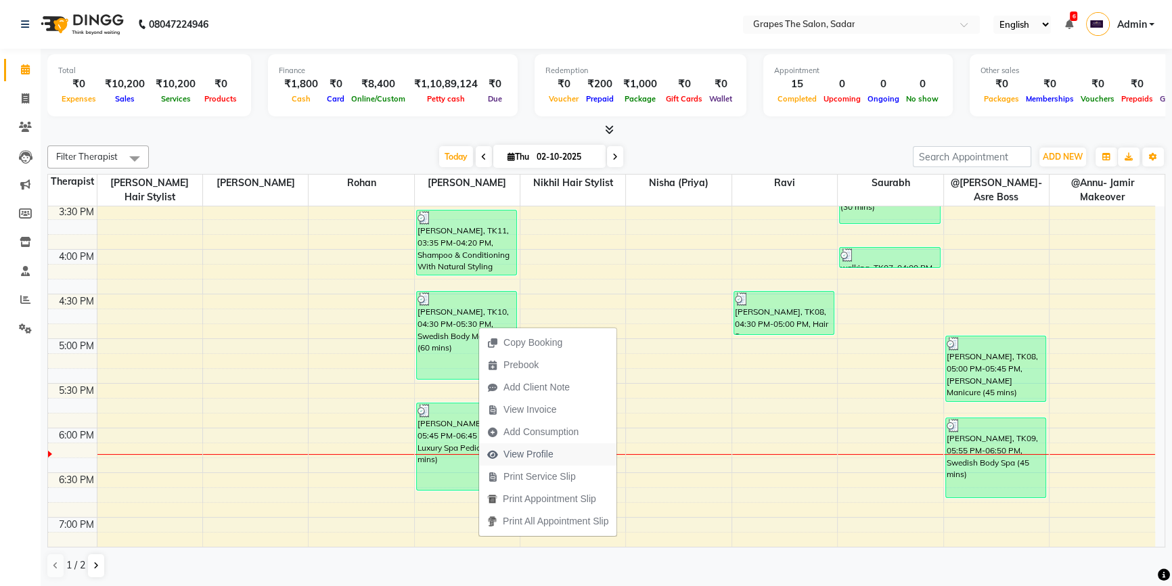
click at [535, 460] on span "View Profile" at bounding box center [529, 454] width 50 height 14
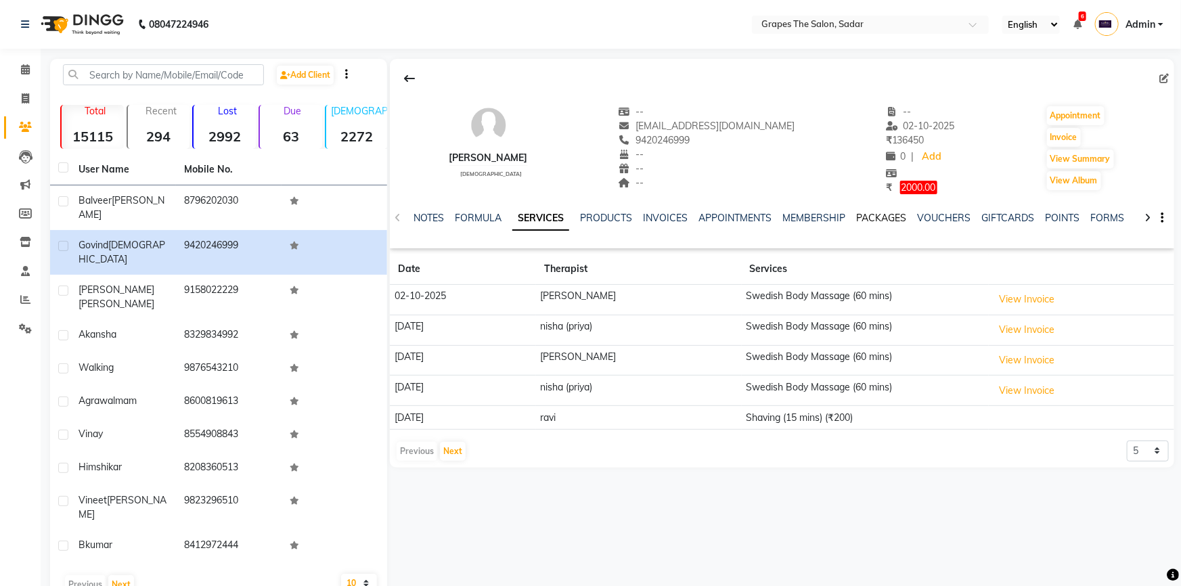
click at [881, 220] on link "PACKAGES" at bounding box center [881, 218] width 50 height 12
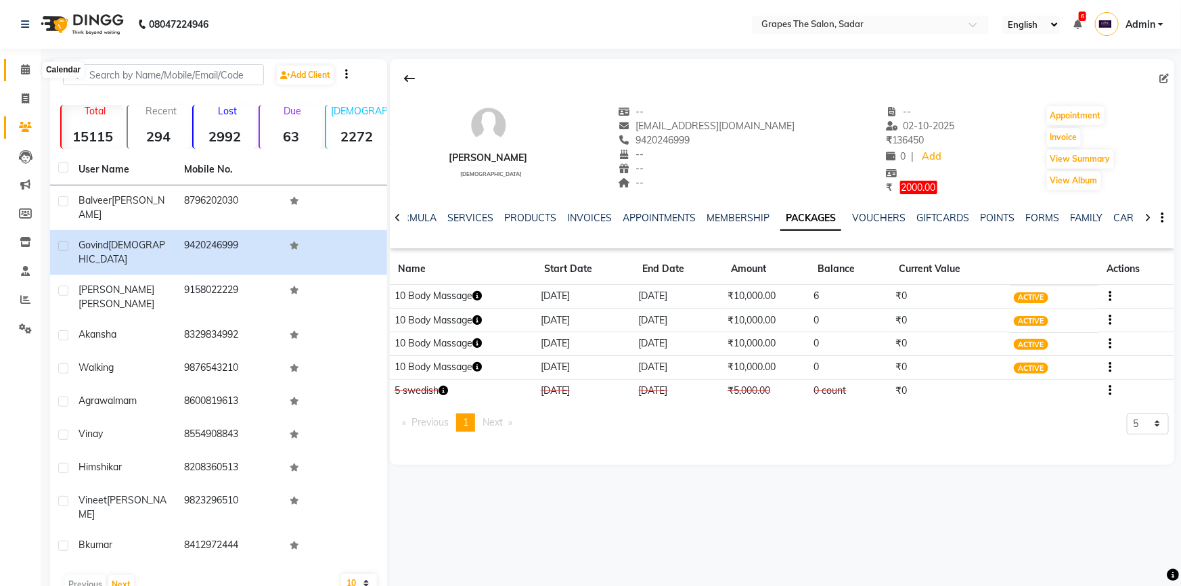
click at [22, 69] on icon at bounding box center [25, 69] width 9 height 10
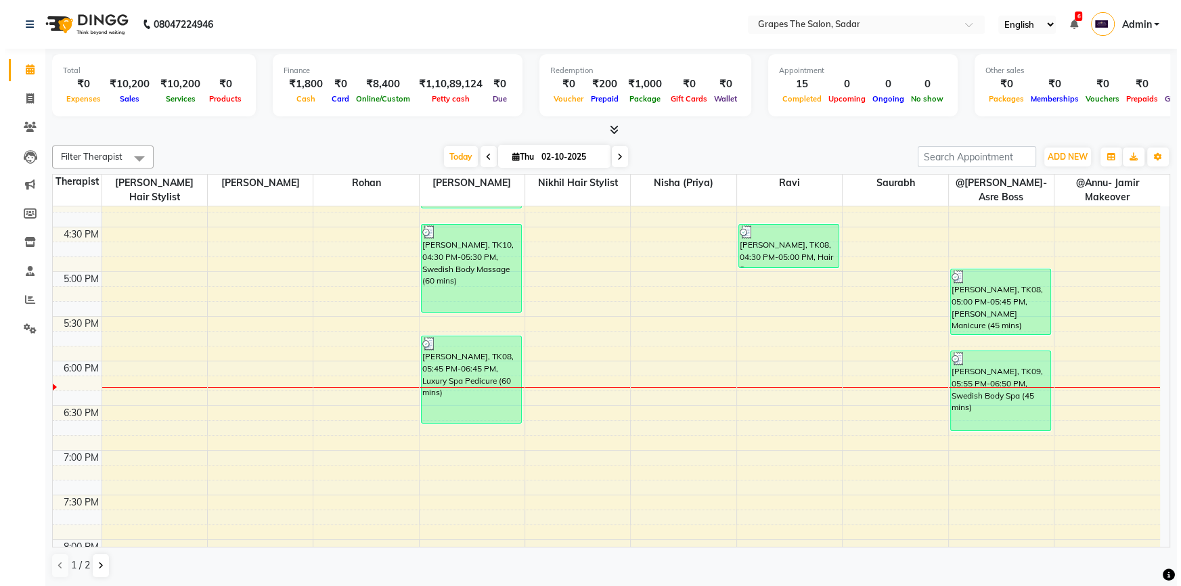
scroll to position [700, 0]
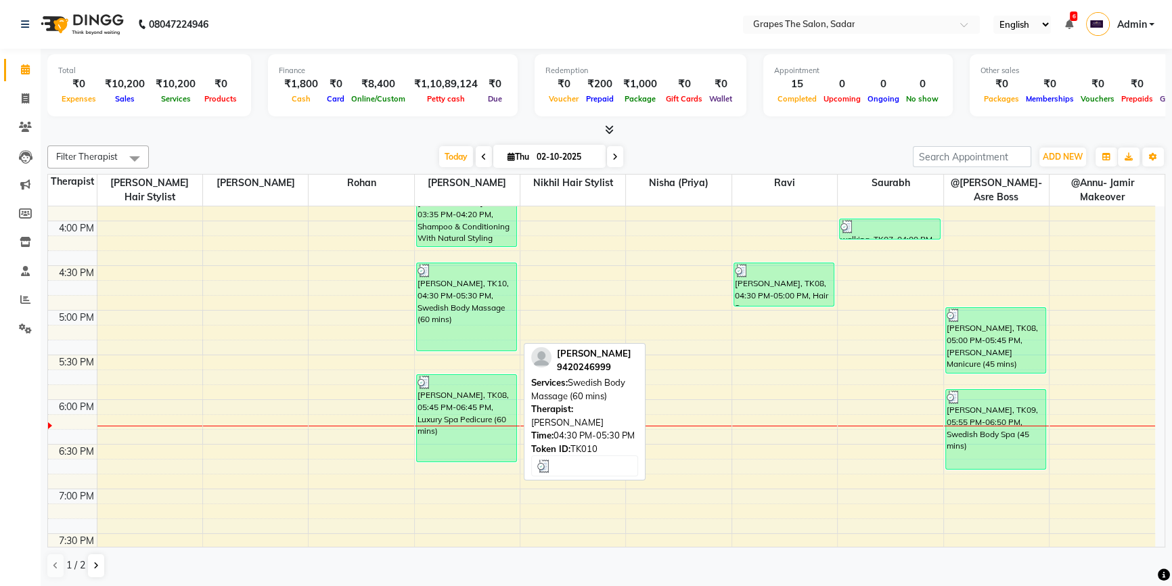
click at [470, 321] on div "[PERSON_NAME], TK10, 04:30 PM-05:30 PM, Swedish Body Massage (60 mins)" at bounding box center [467, 306] width 100 height 87
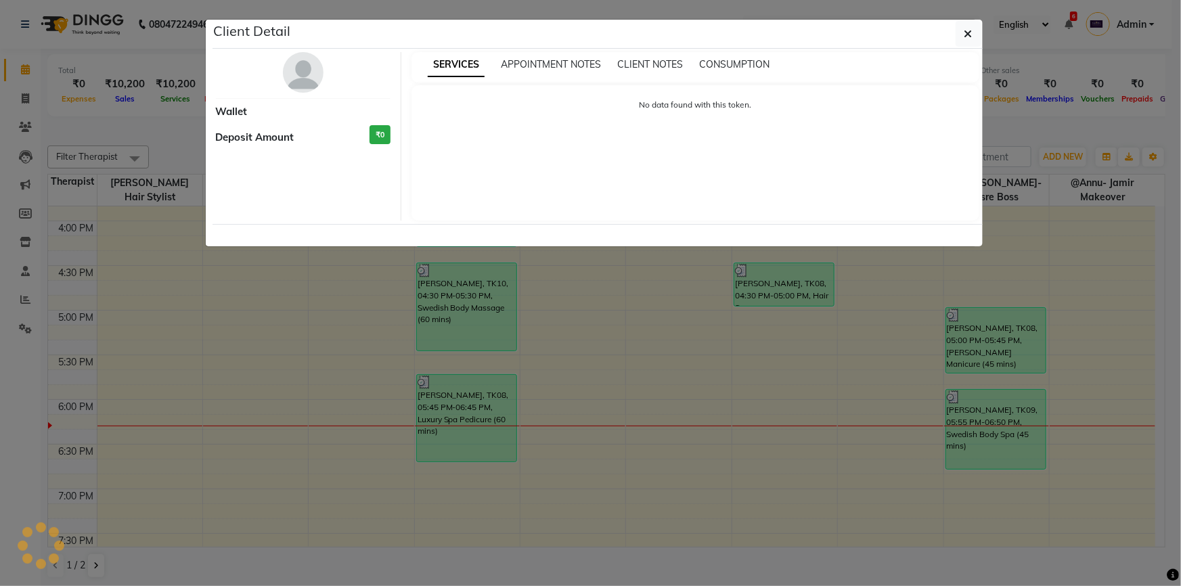
select select "3"
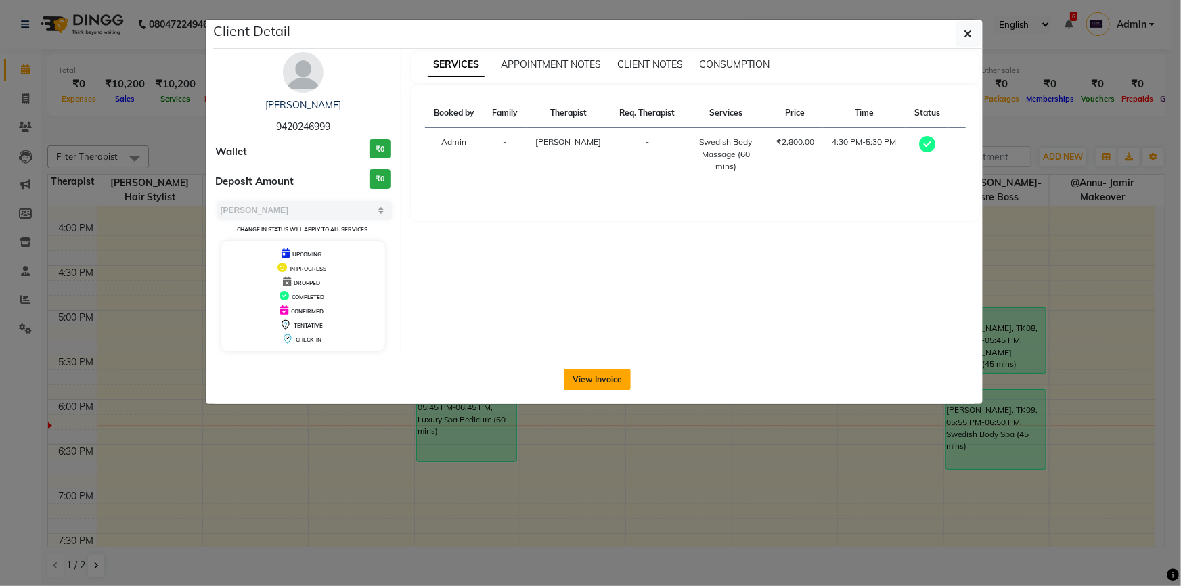
click at [590, 377] on button "View Invoice" at bounding box center [597, 380] width 67 height 22
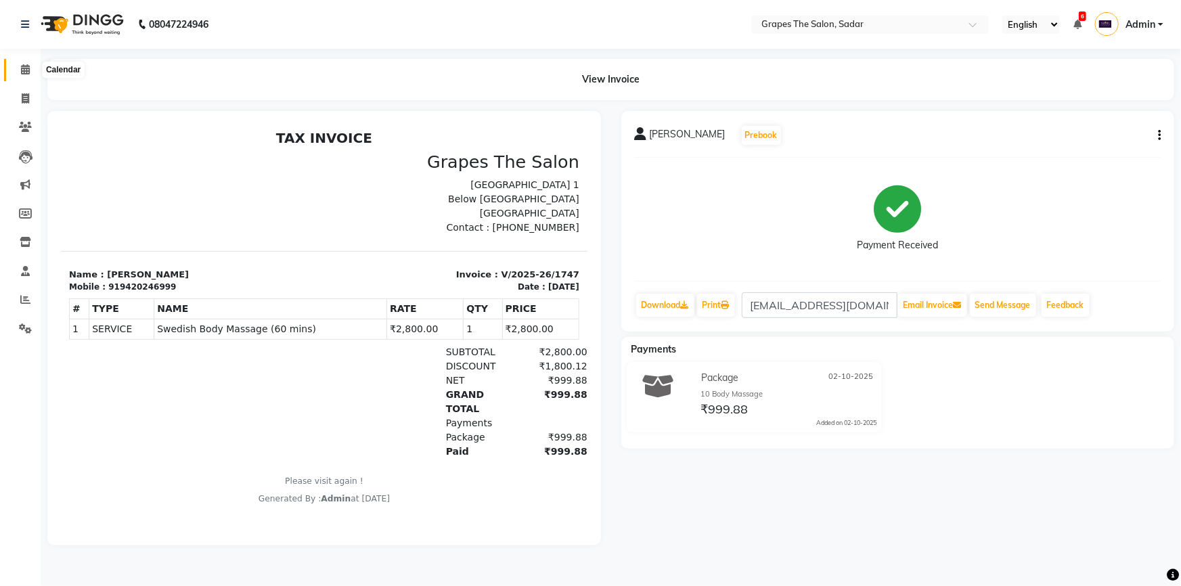
click at [28, 69] on icon at bounding box center [25, 69] width 9 height 10
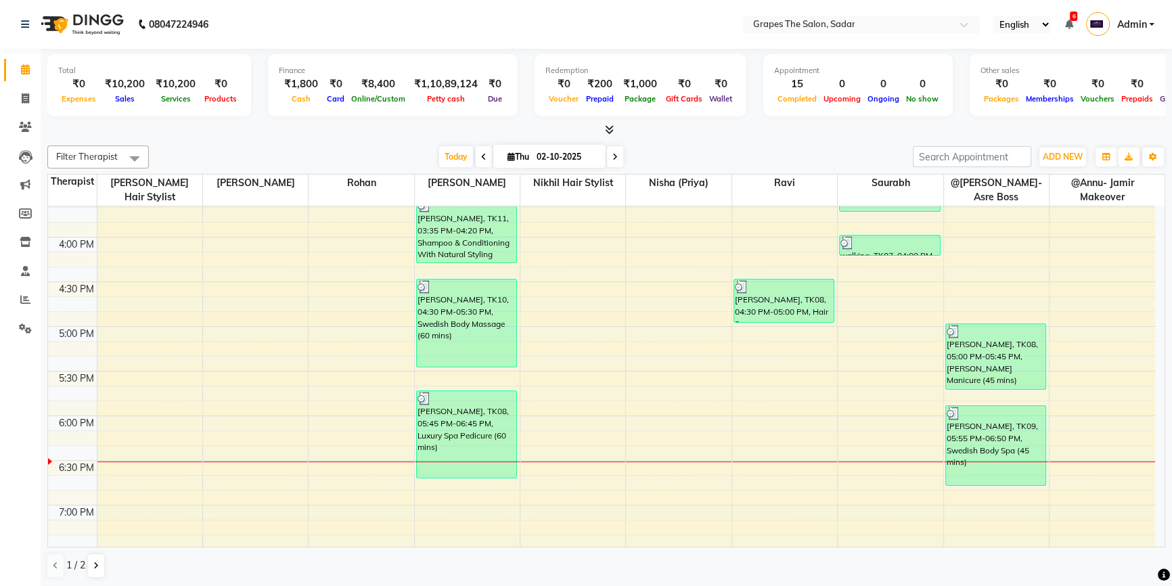
scroll to position [659, 0]
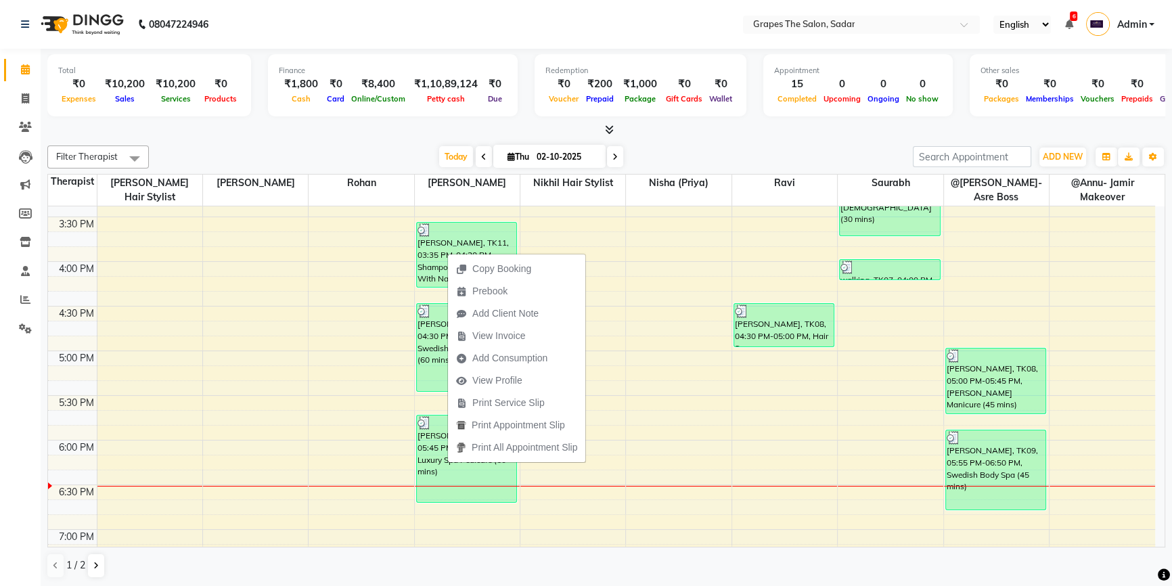
click at [523, 577] on div "1 / 2" at bounding box center [606, 566] width 1118 height 26
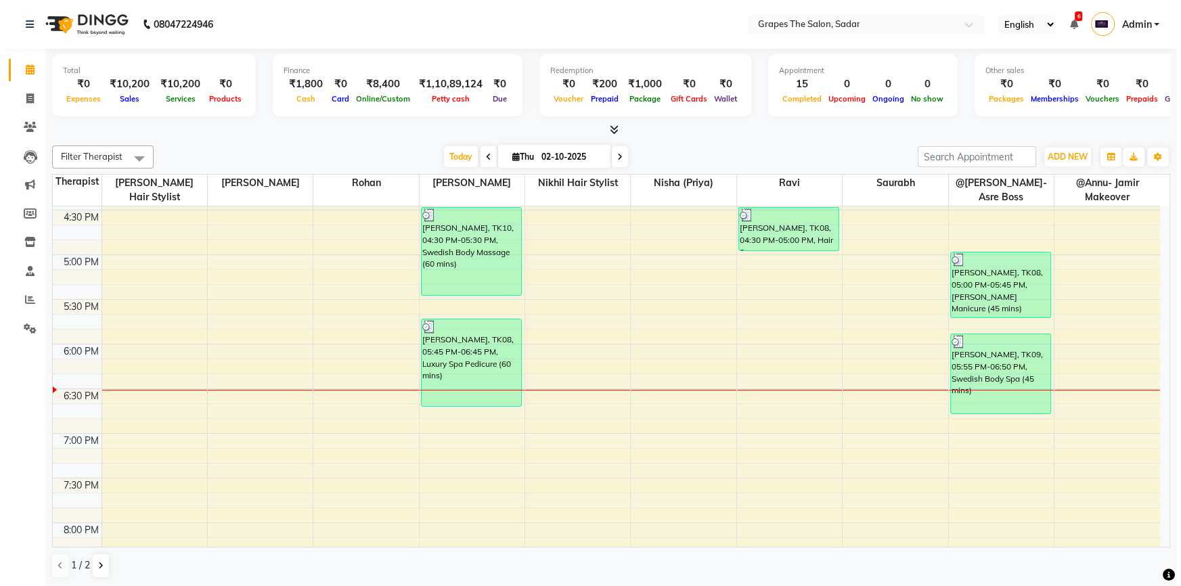
scroll to position [715, 0]
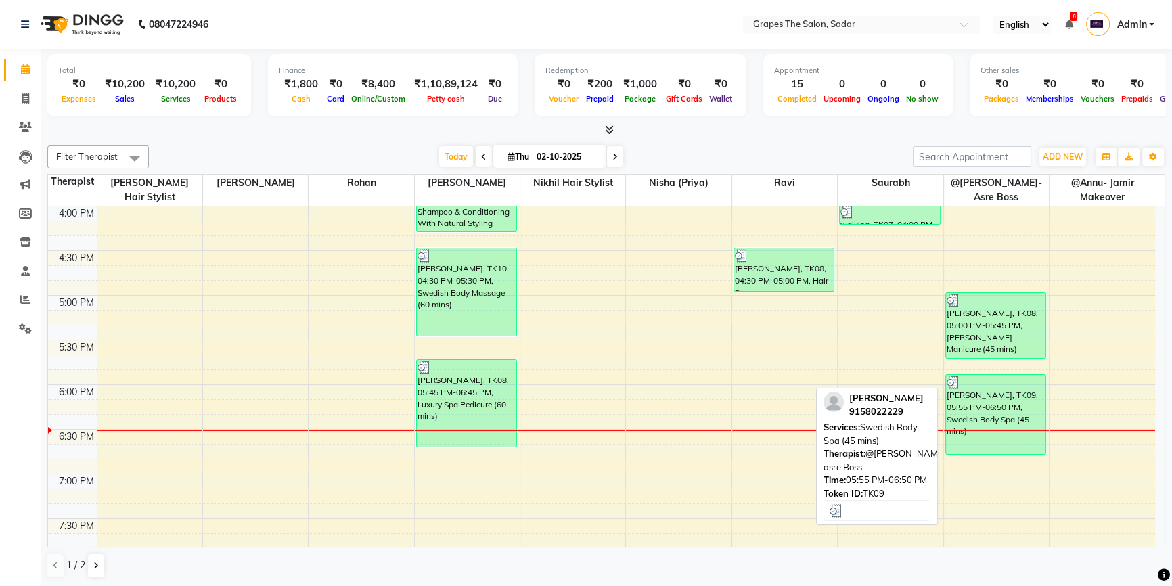
click at [975, 409] on div "[PERSON_NAME], TK09, 05:55 PM-06:50 PM, Swedish Body Spa (45 mins)" at bounding box center [996, 414] width 100 height 79
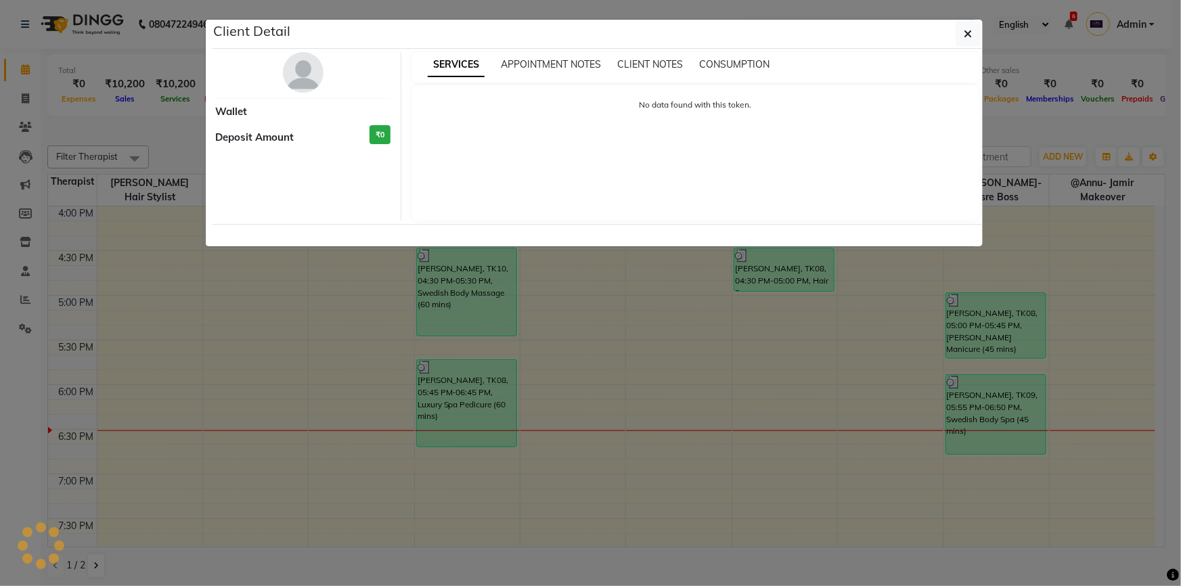
select select "3"
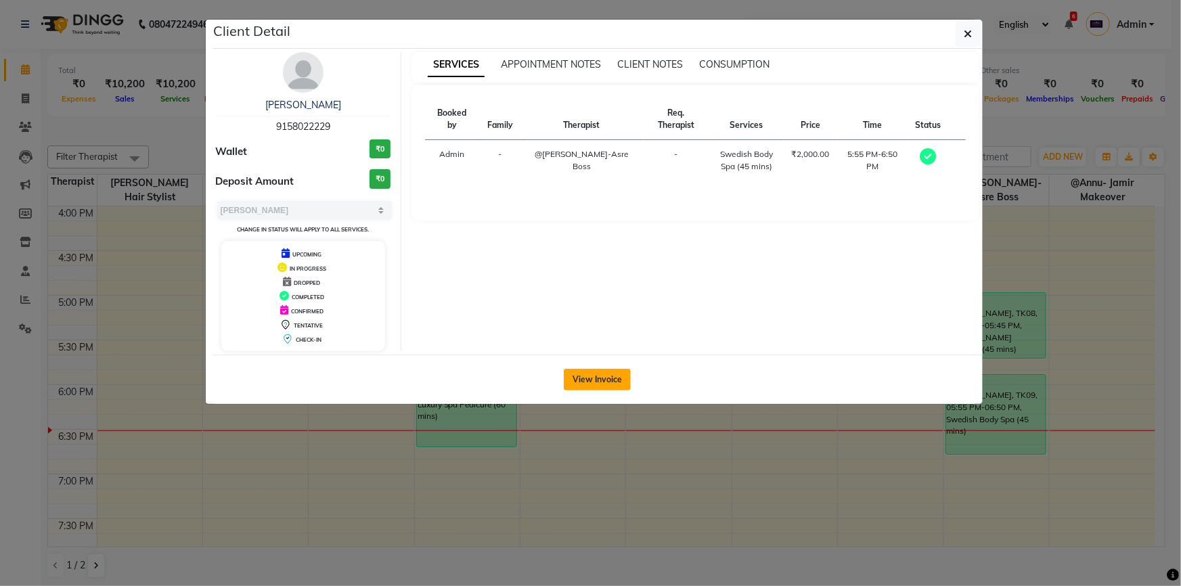
click at [602, 374] on button "View Invoice" at bounding box center [597, 380] width 67 height 22
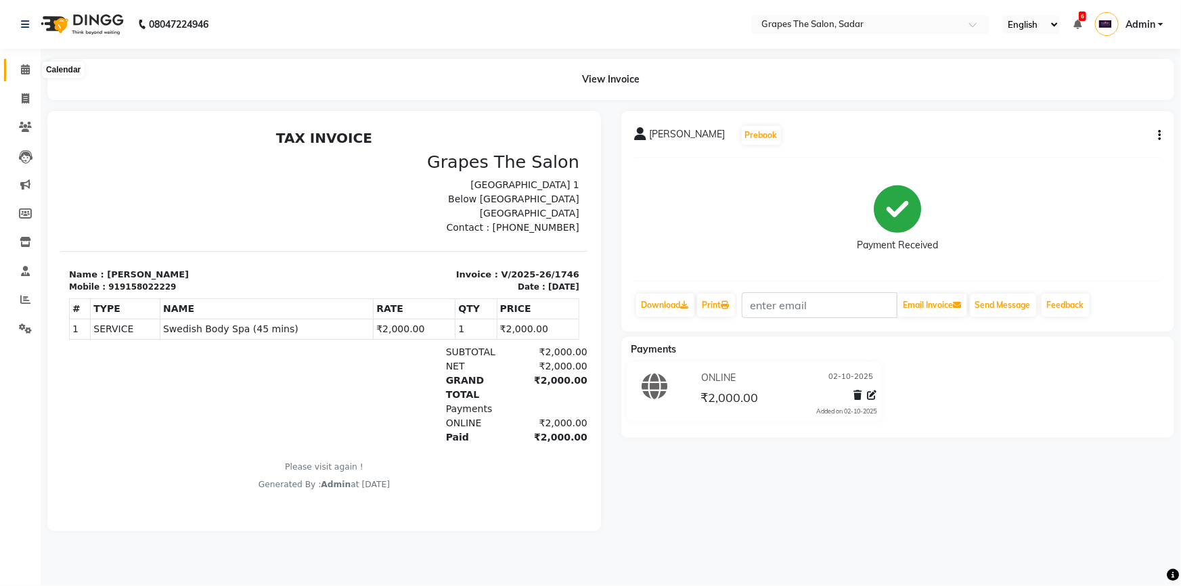
click at [18, 67] on span at bounding box center [26, 70] width 24 height 16
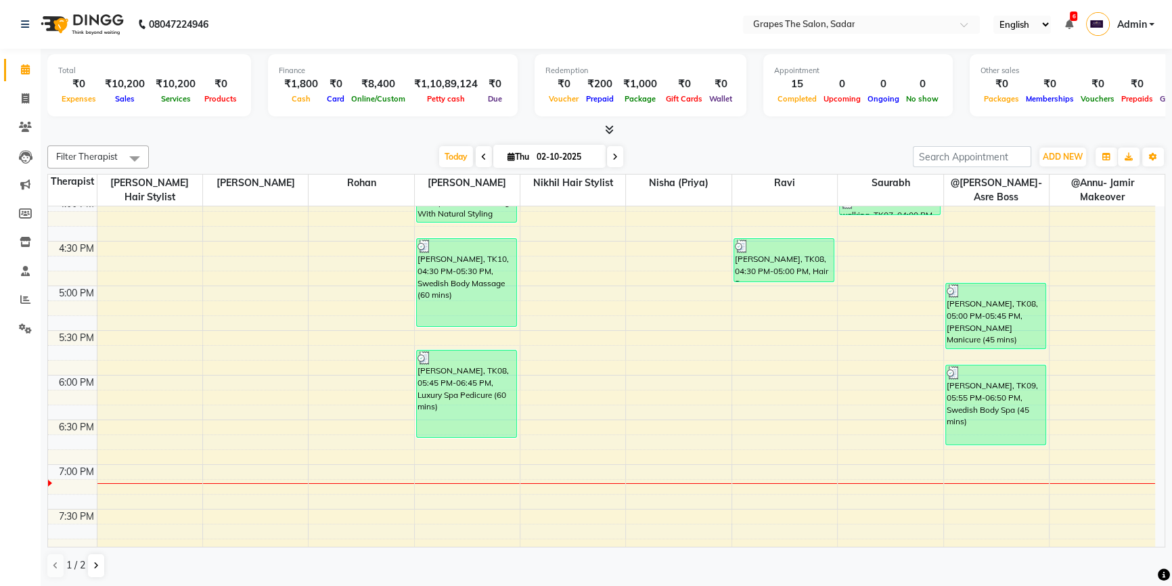
click at [883, 451] on div "8:00 AM 8:30 AM 9:00 AM 9:30 AM 10:00 AM 10:30 AM 11:00 AM 11:30 AM 12:00 PM 12…" at bounding box center [602, 107] width 1108 height 1250
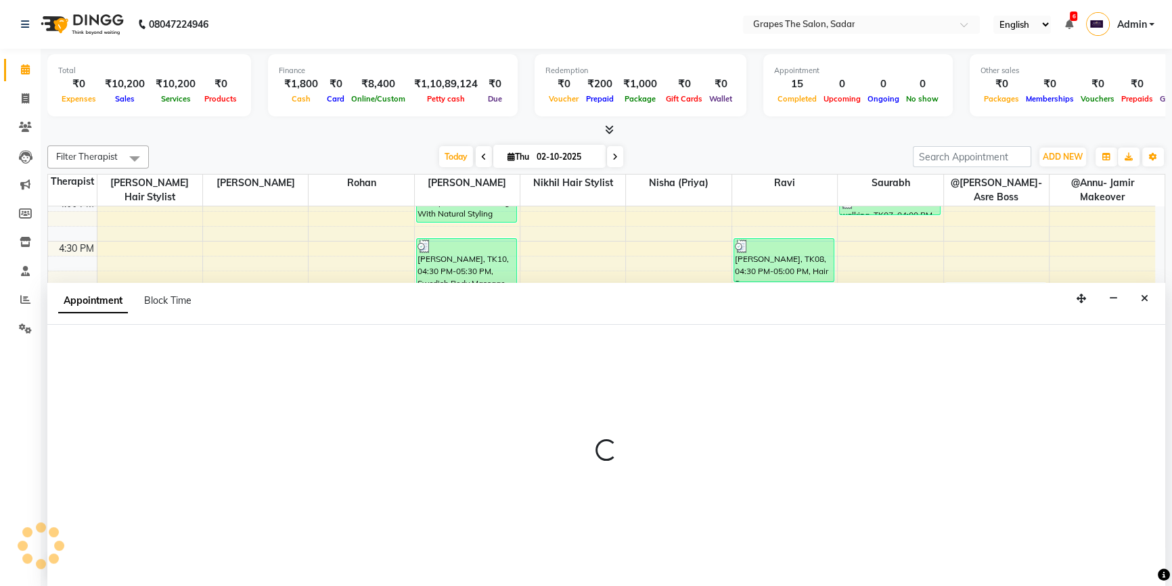
select select "52626"
select select "tentative"
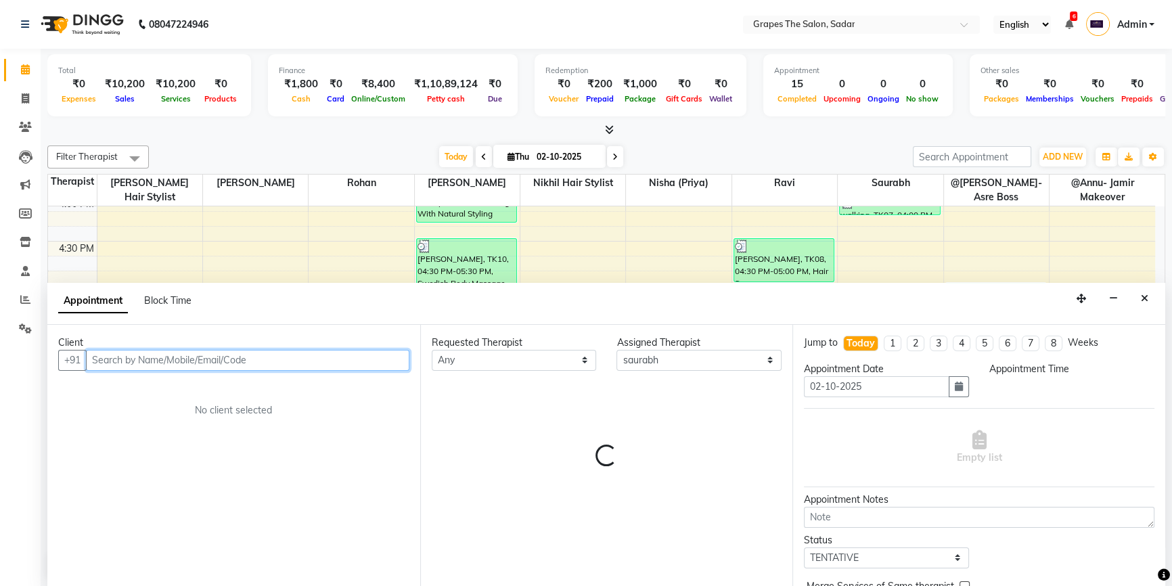
select select "1125"
click at [192, 361] on input "text" at bounding box center [248, 360] width 324 height 21
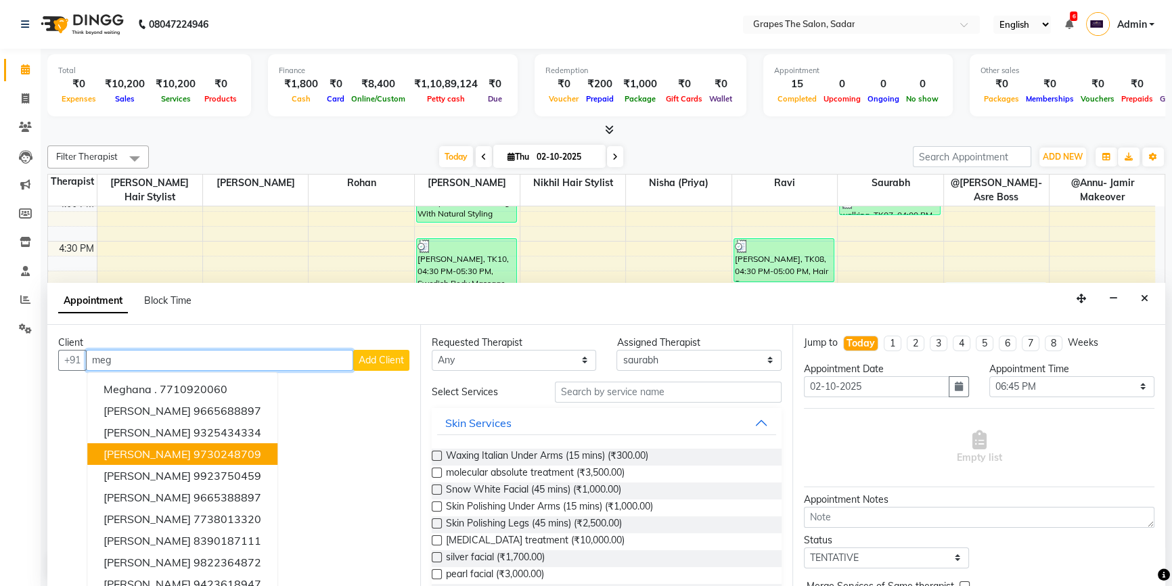
scroll to position [13, 0]
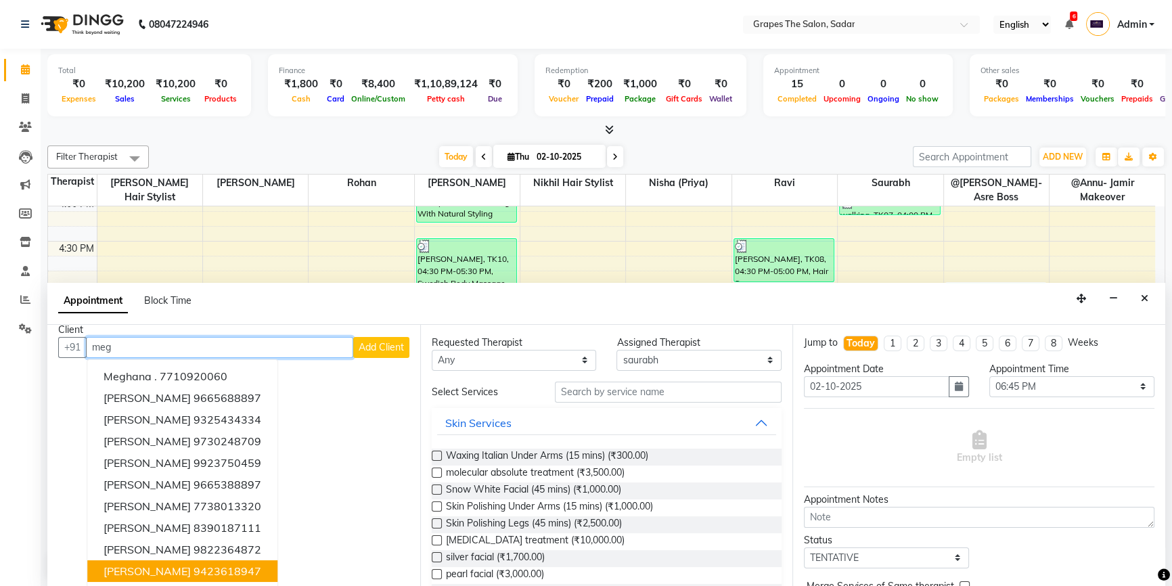
click at [250, 337] on input "meg" at bounding box center [219, 347] width 267 height 21
click at [253, 339] on input "meg" at bounding box center [219, 347] width 267 height 21
click at [258, 350] on input "meg" at bounding box center [219, 347] width 267 height 21
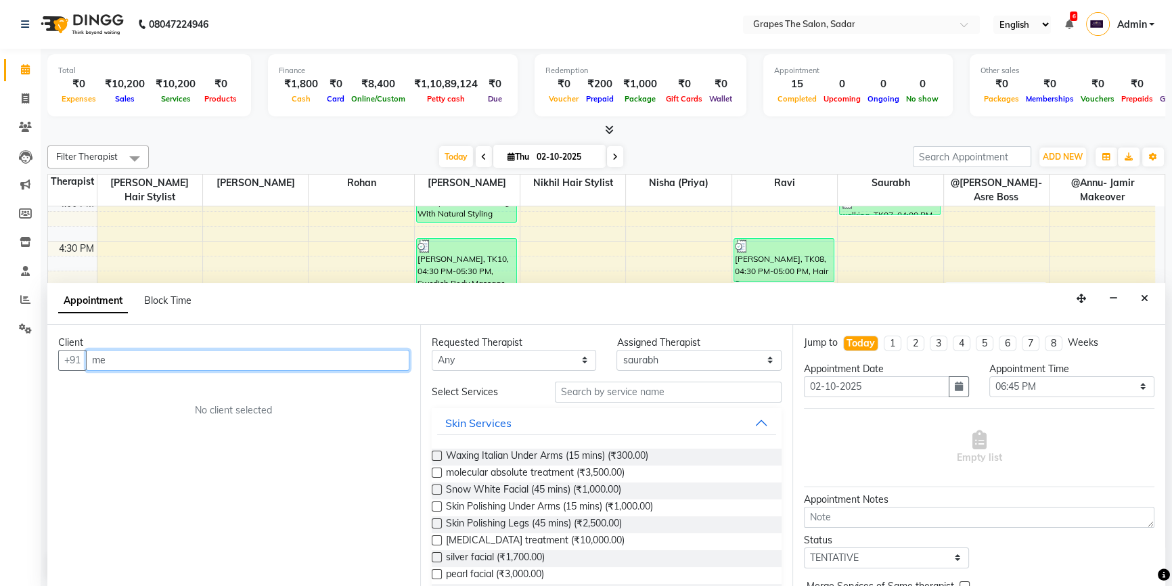
type input "m"
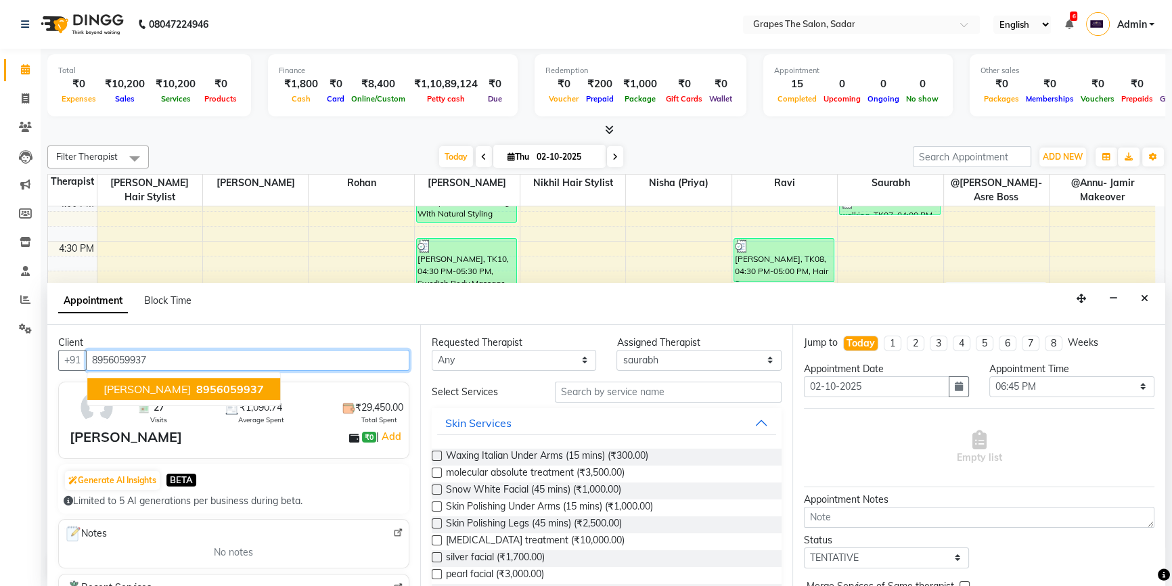
type input "8956059937"
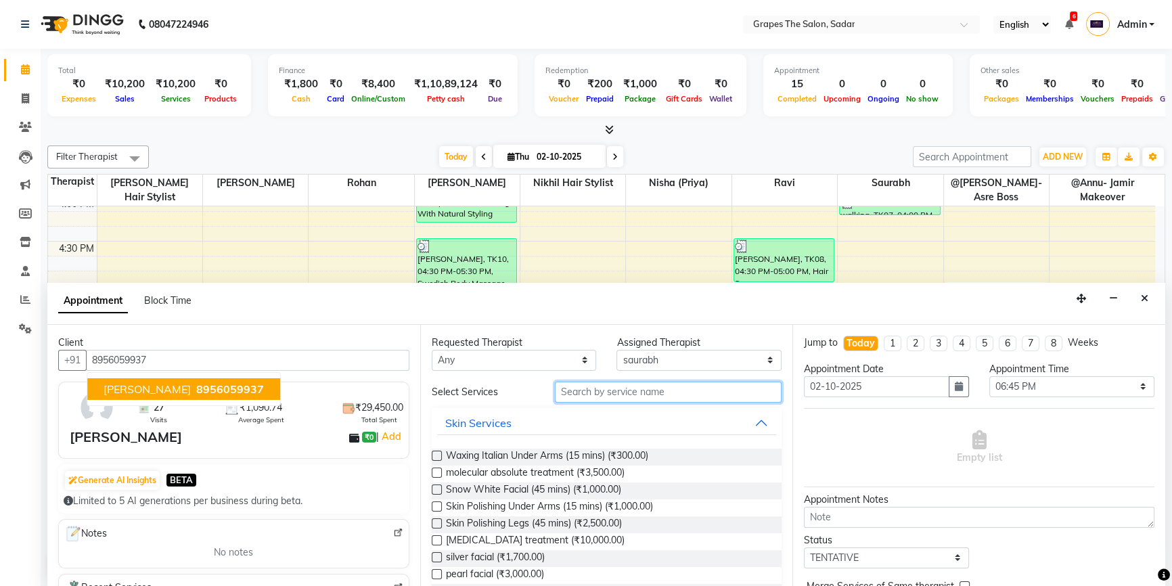
click at [606, 391] on input "text" at bounding box center [668, 392] width 227 height 21
click at [583, 394] on input "text" at bounding box center [668, 392] width 227 height 21
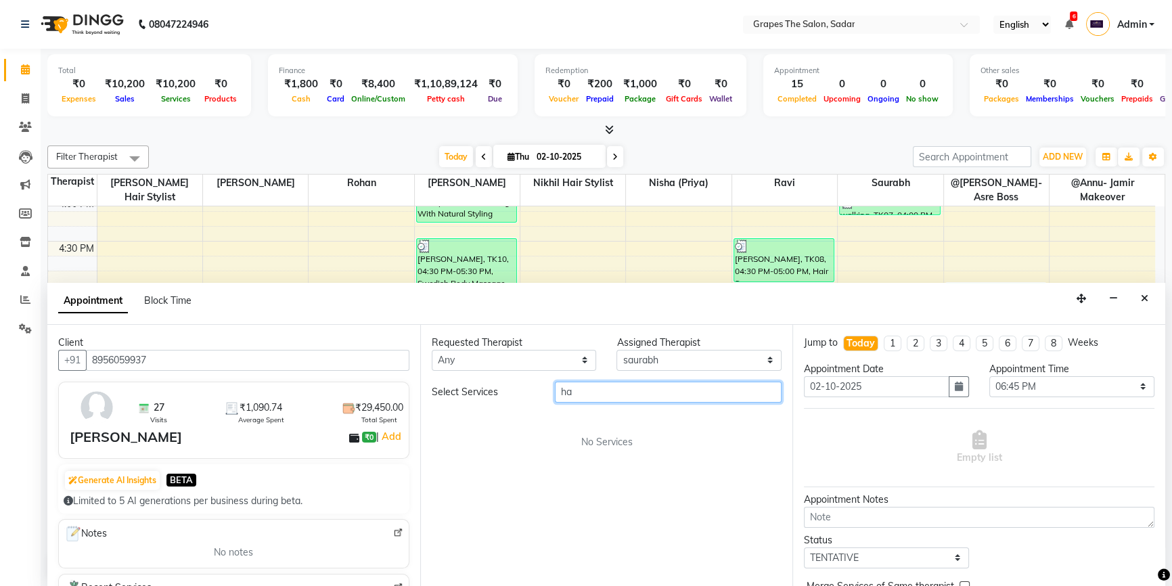
type input "h"
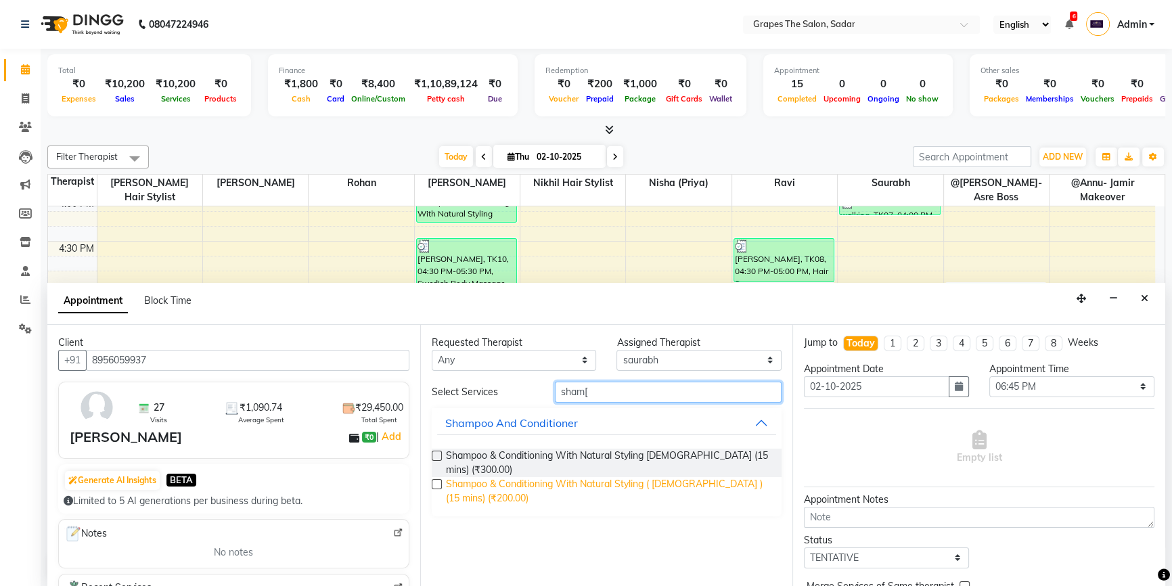
type input "sham["
click at [598, 477] on span "Shampoo & Conditioning With Natural Styling ( Male ) (15 mins) (₹200.00)" at bounding box center [609, 491] width 326 height 28
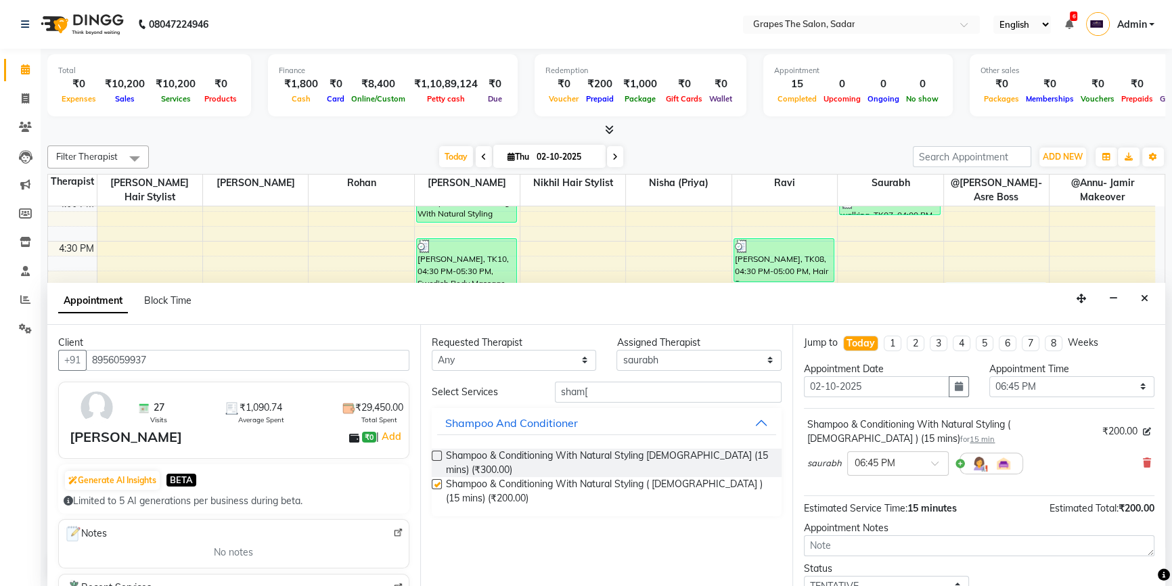
checkbox input "false"
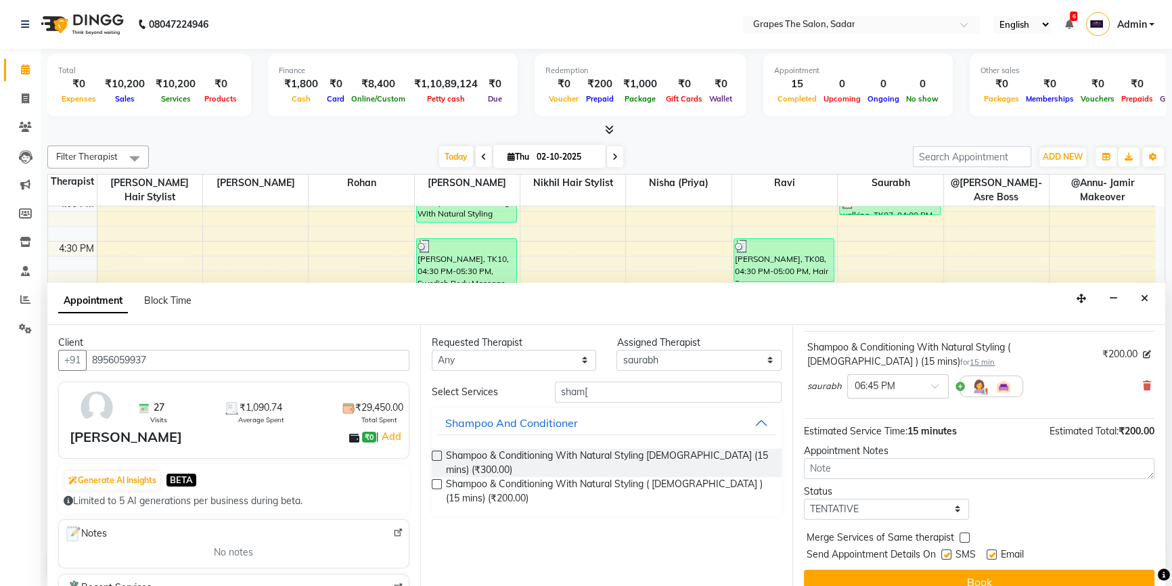
scroll to position [94, 0]
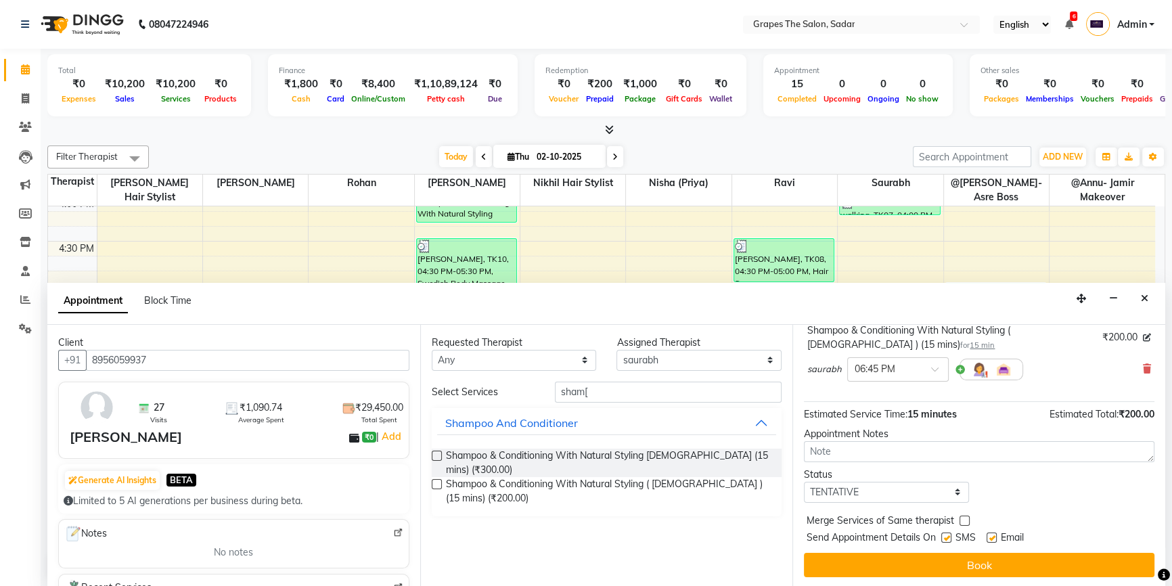
click at [993, 535] on label at bounding box center [992, 538] width 10 height 10
click at [993, 535] on input "checkbox" at bounding box center [991, 539] width 9 height 9
checkbox input "false"
click at [948, 535] on label at bounding box center [947, 538] width 10 height 10
click at [948, 535] on input "checkbox" at bounding box center [946, 539] width 9 height 9
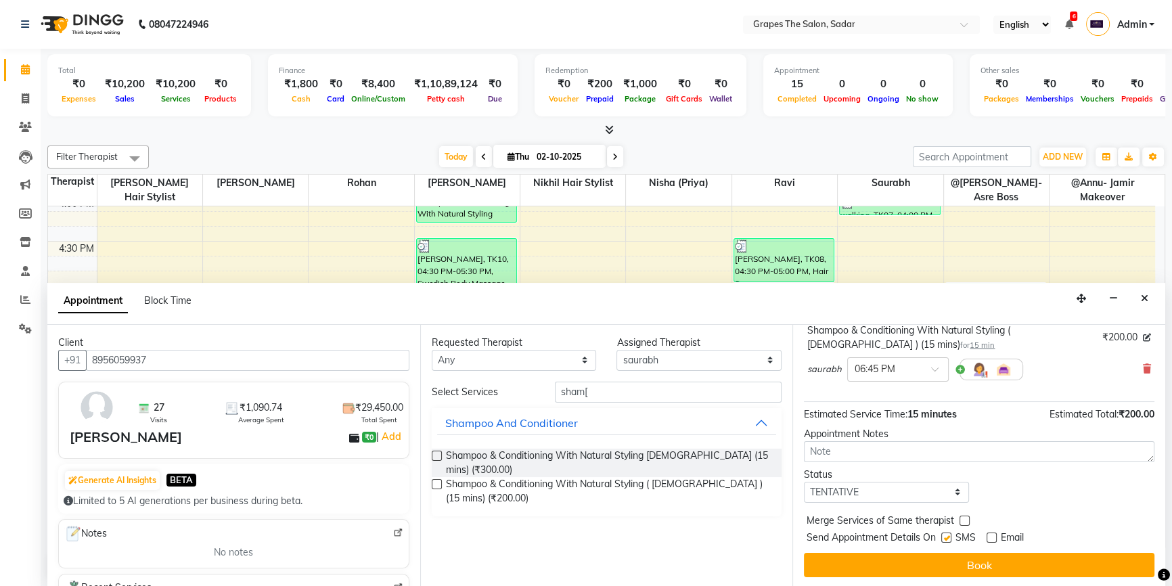
checkbox input "false"
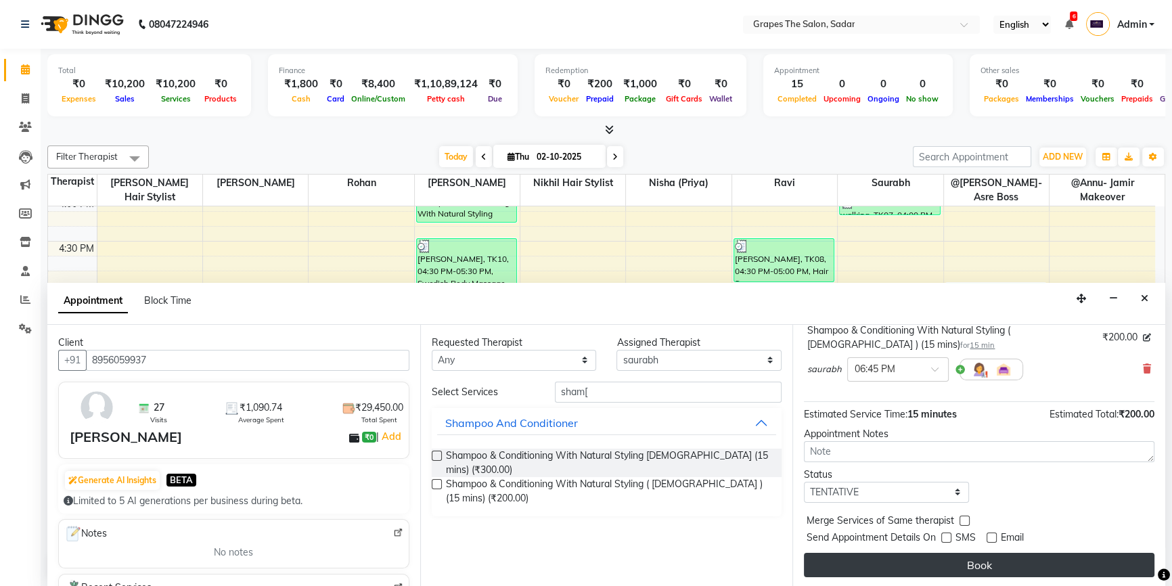
click at [946, 556] on button "Book" at bounding box center [979, 565] width 351 height 24
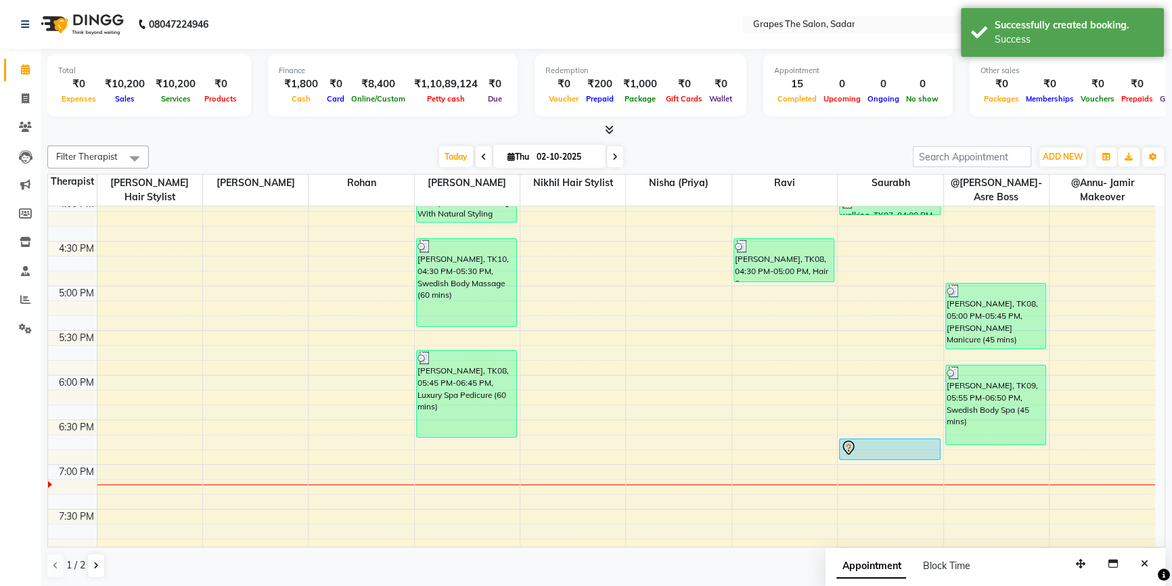
scroll to position [0, 0]
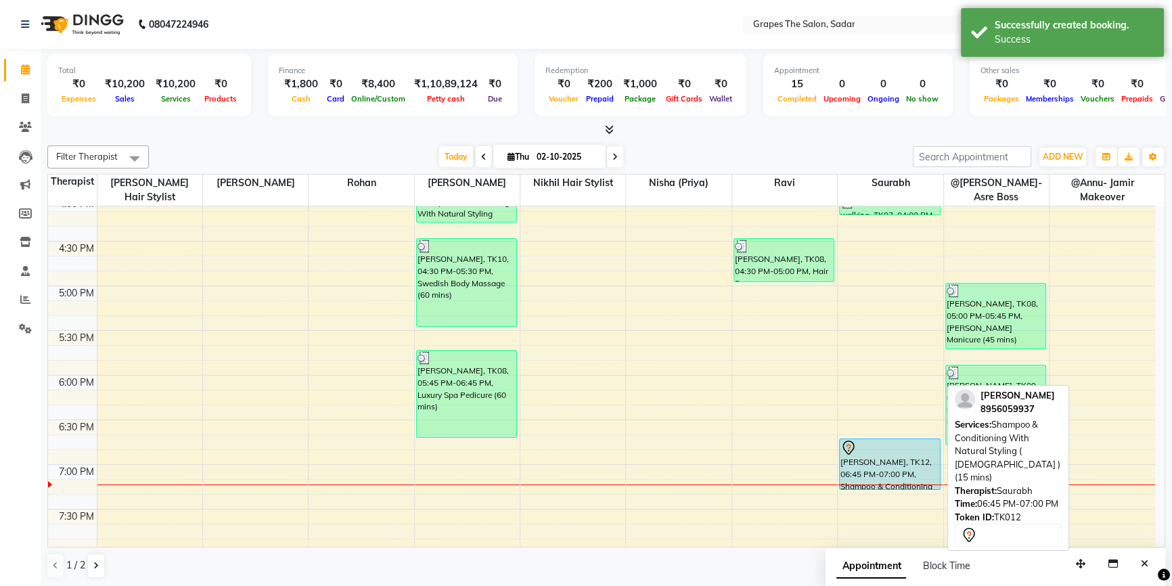
drag, startPoint x: 899, startPoint y: 457, endPoint x: 900, endPoint y: 471, distance: 14.3
click at [900, 484] on div "b kumar, TK01, 12:15 PM-12:45 PM, Hair Cut Male (30 mins) walking, TK02, 12:45 …" at bounding box center [890, 107] width 105 height 1250
click at [904, 464] on div "[PERSON_NAME], TK12, 06:45 PM-07:20 PM, Shampoo & Conditioning With Natural Sty…" at bounding box center [890, 464] width 100 height 50
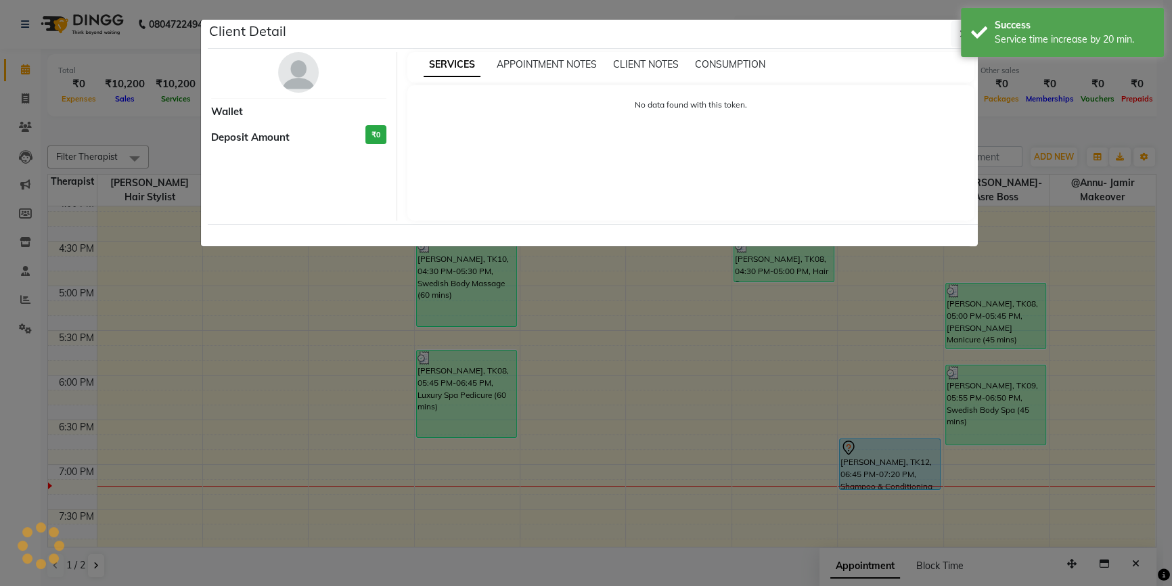
select select "7"
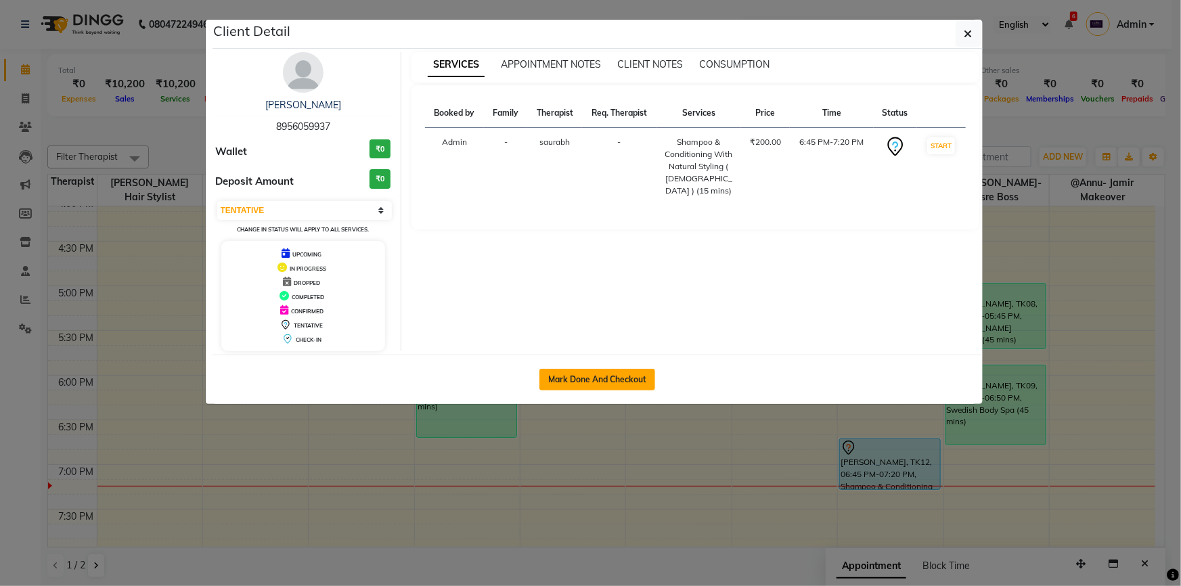
click at [560, 374] on button "Mark Done And Checkout" at bounding box center [598, 380] width 116 height 22
select select "service"
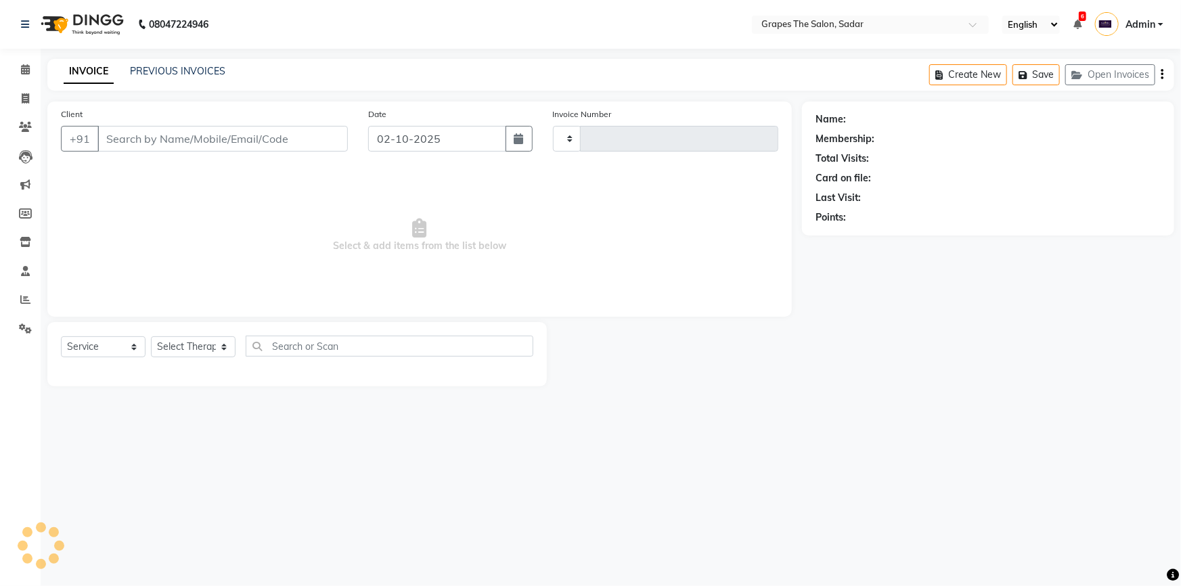
type input "1749"
select select "55"
type input "8956059937"
select select "52626"
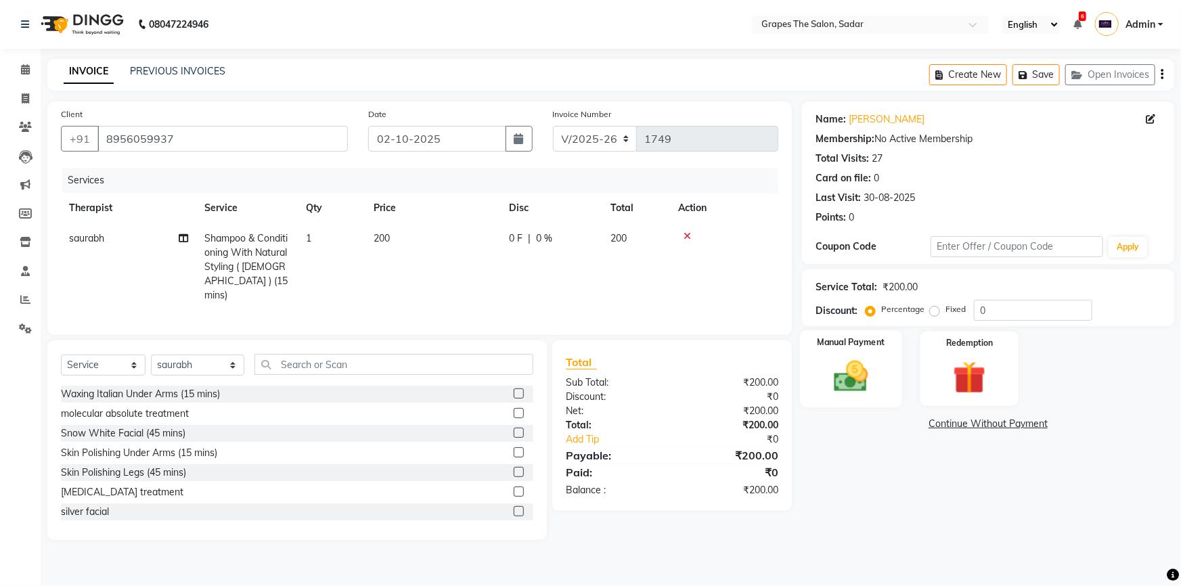
click at [848, 357] on img at bounding box center [852, 376] width 56 height 39
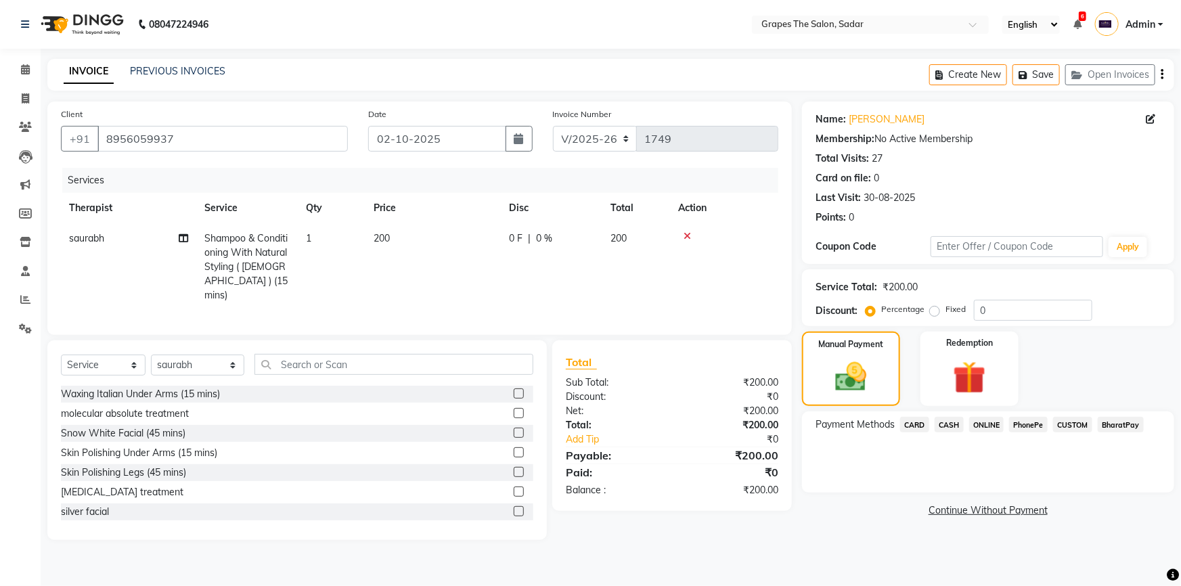
click at [988, 420] on span "ONLINE" at bounding box center [986, 425] width 35 height 16
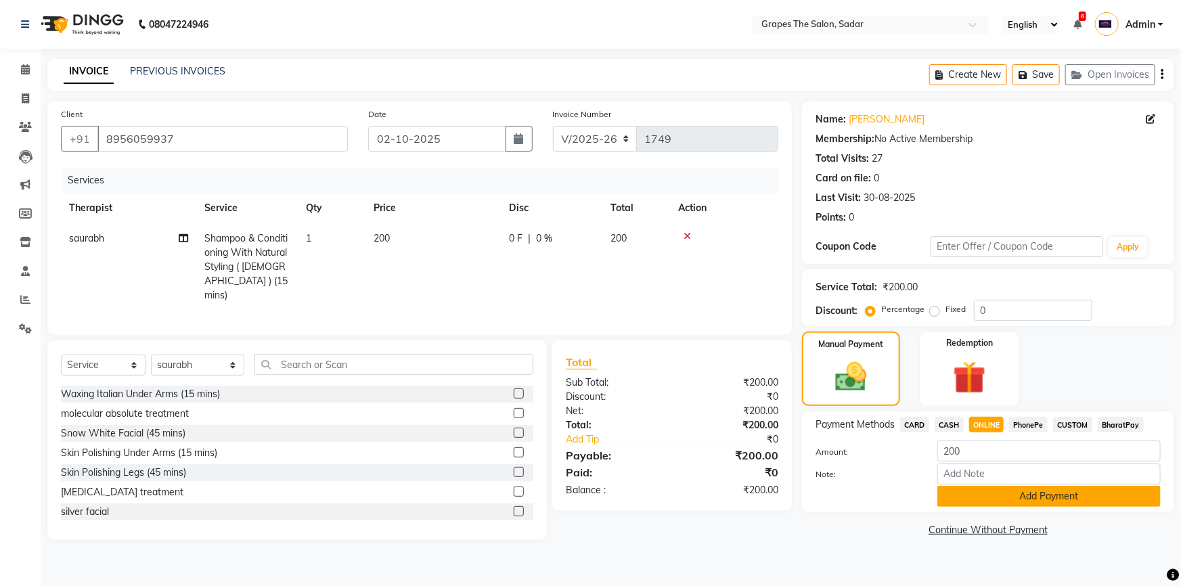
click at [996, 504] on button "Add Payment" at bounding box center [1049, 496] width 223 height 21
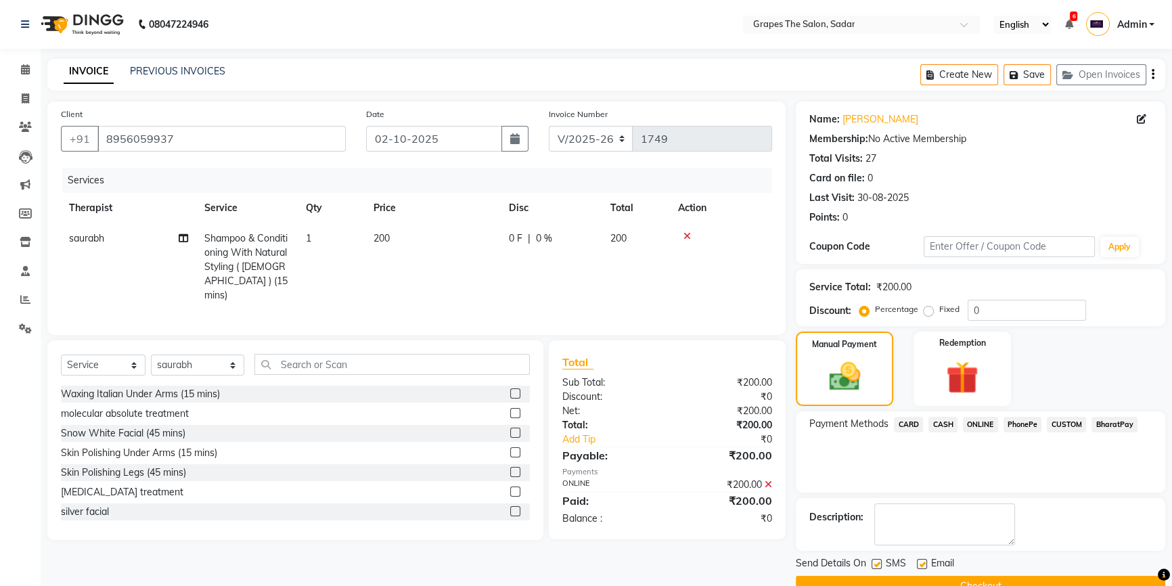
scroll to position [30, 0]
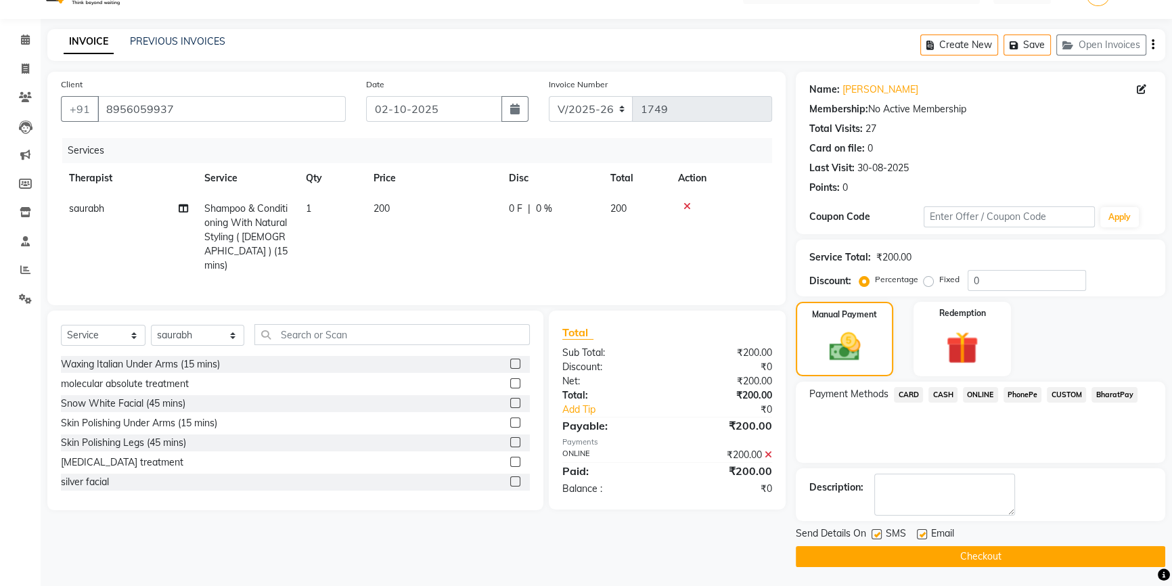
click at [915, 537] on div "SMS" at bounding box center [894, 535] width 45 height 17
click at [922, 534] on label at bounding box center [922, 534] width 10 height 10
click at [922, 534] on input "checkbox" at bounding box center [921, 535] width 9 height 9
checkbox input "false"
click at [878, 535] on label at bounding box center [877, 534] width 10 height 10
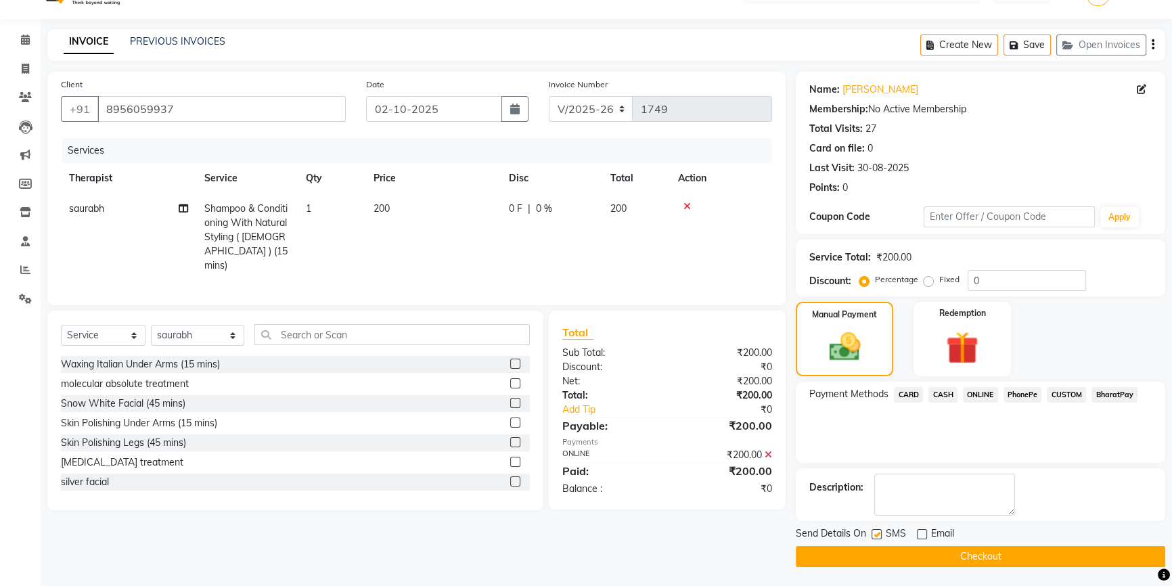
click at [878, 535] on input "checkbox" at bounding box center [876, 535] width 9 height 9
checkbox input "false"
click at [896, 557] on button "Checkout" at bounding box center [981, 556] width 370 height 21
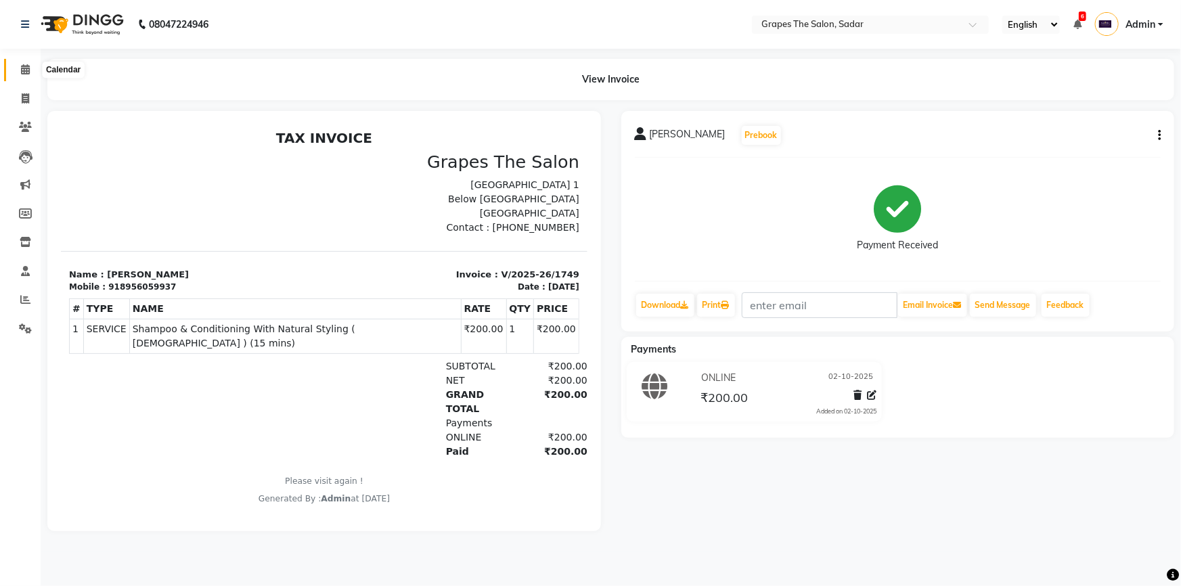
click at [18, 69] on span at bounding box center [26, 70] width 24 height 16
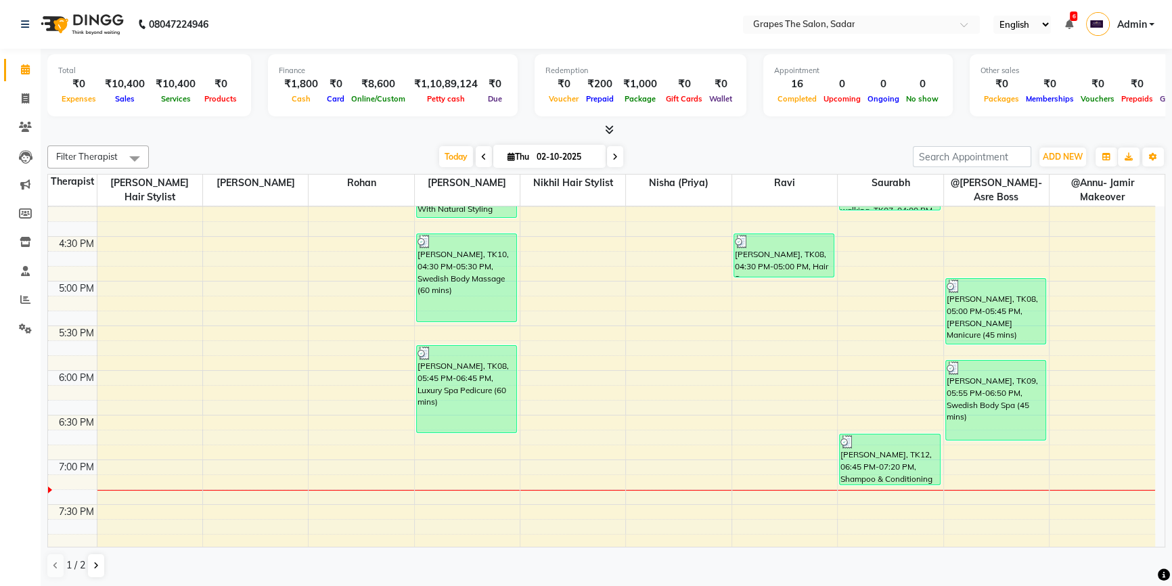
scroll to position [802, 0]
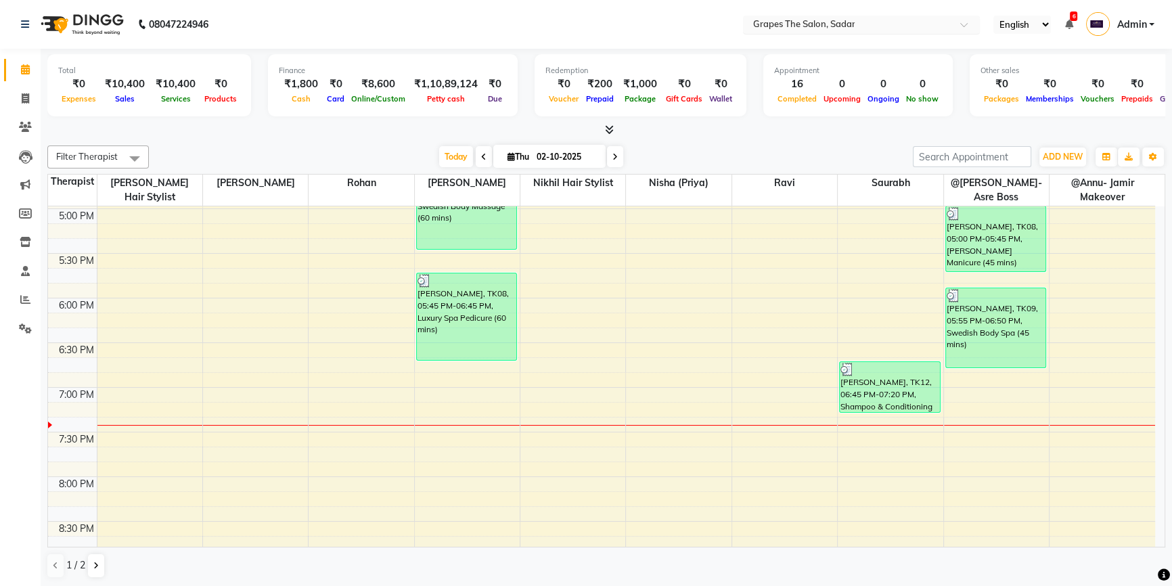
click at [946, 26] on input "text" at bounding box center [848, 26] width 196 height 14
click at [679, 17] on nav "08047224946 Select Location × Grapes The Salon, Sadar English ENGLISH Español ا…" at bounding box center [586, 24] width 1172 height 49
click at [810, 16] on div "Select Location × Grapes The Salon, Sadar" at bounding box center [861, 25] width 237 height 18
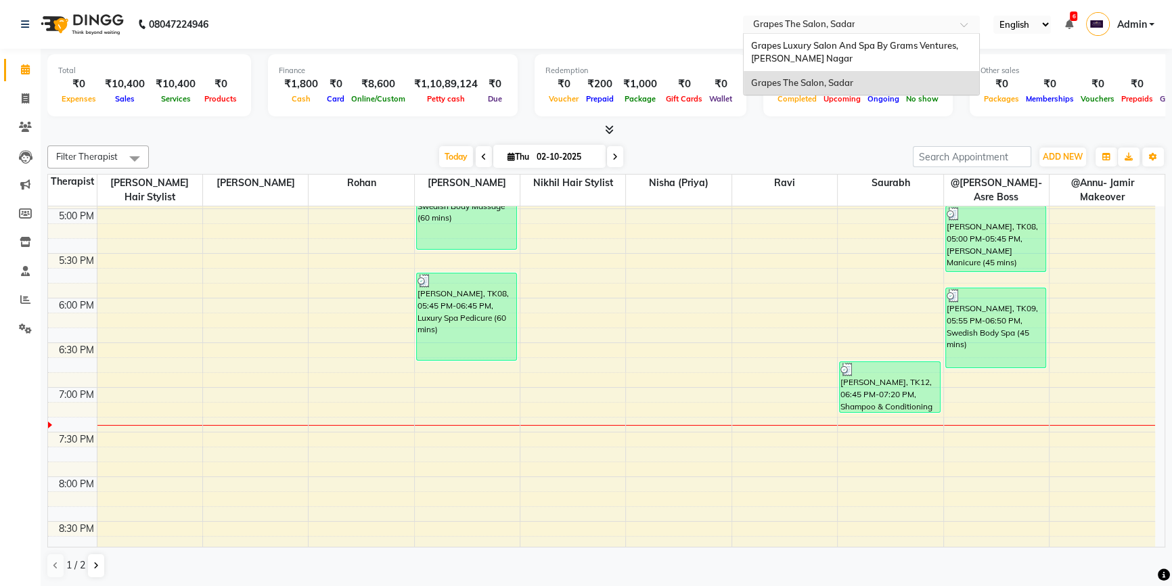
click at [660, 17] on nav "08047224946 Select Location × Grapes The Salon, Sadar Grapes Luxury Salon And S…" at bounding box center [586, 24] width 1172 height 49
click at [843, 22] on input "text" at bounding box center [848, 26] width 196 height 14
click at [705, 22] on nav "08047224946 Select Location × Grapes The Salon, Sadar Grapes Luxury Salon And S…" at bounding box center [586, 24] width 1172 height 49
click at [802, 25] on input "text" at bounding box center [848, 26] width 196 height 14
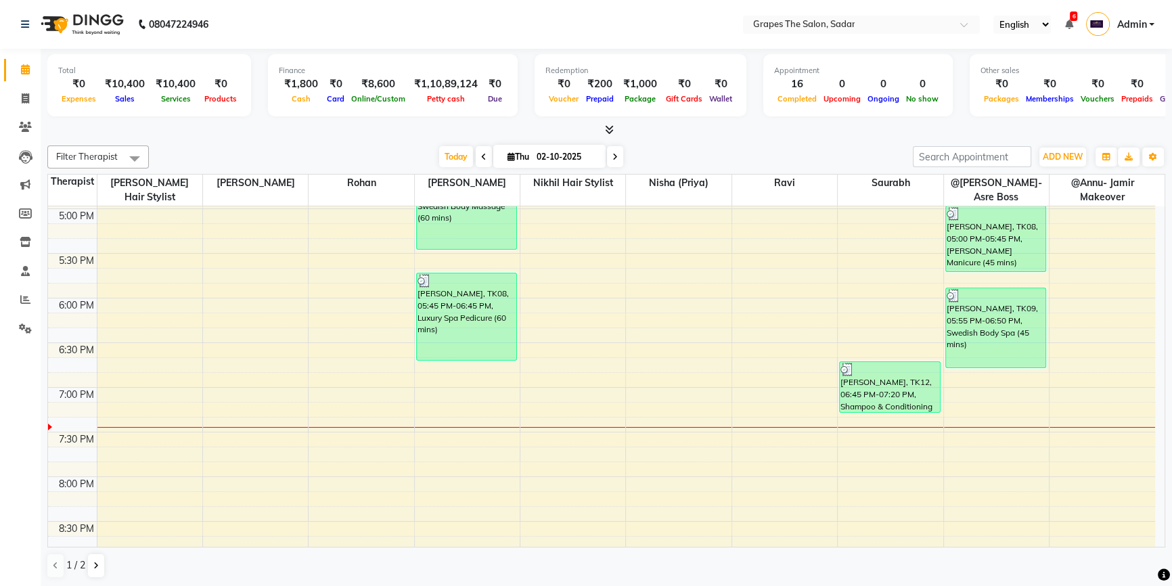
click at [714, 19] on nav "08047224946 Select Location × Grapes The Salon, Sadar English ENGLISH Español ا…" at bounding box center [586, 24] width 1172 height 49
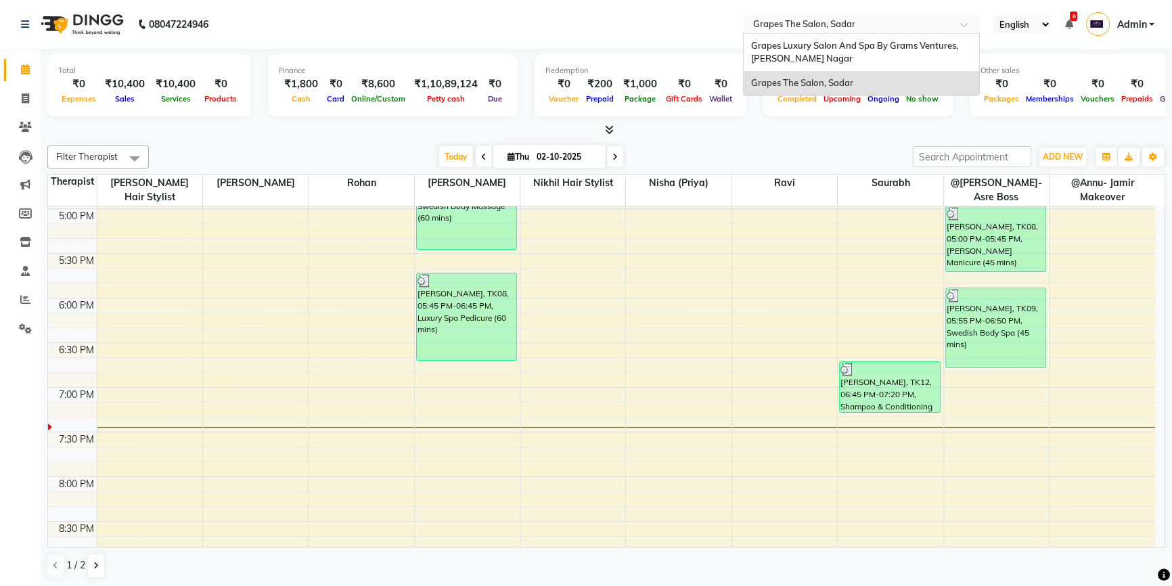
click at [807, 28] on input "text" at bounding box center [848, 26] width 196 height 14
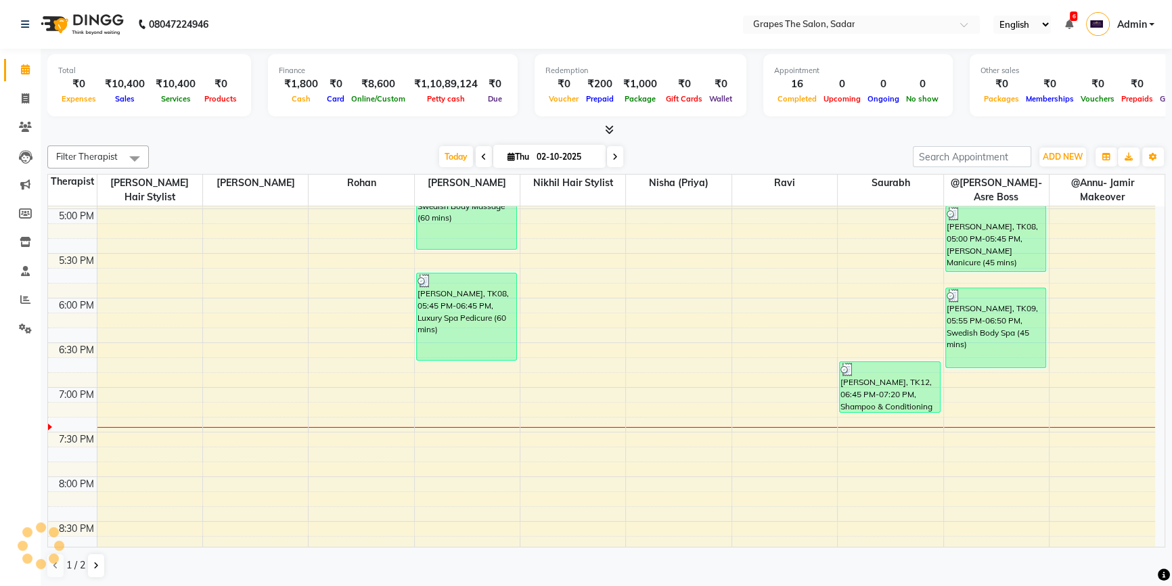
click at [732, 24] on nav "08047224946 Select Location × Grapes The Salon, Sadar English ENGLISH Español ا…" at bounding box center [586, 24] width 1172 height 49
click at [781, 16] on div "Select Location × Grapes The Salon, Sadar" at bounding box center [861, 25] width 237 height 18
click at [704, 9] on nav "08047224946 Select Location × Grapes The Salon, Sadar English ENGLISH Español ا…" at bounding box center [586, 24] width 1172 height 49
click at [821, 22] on input "text" at bounding box center [848, 26] width 196 height 14
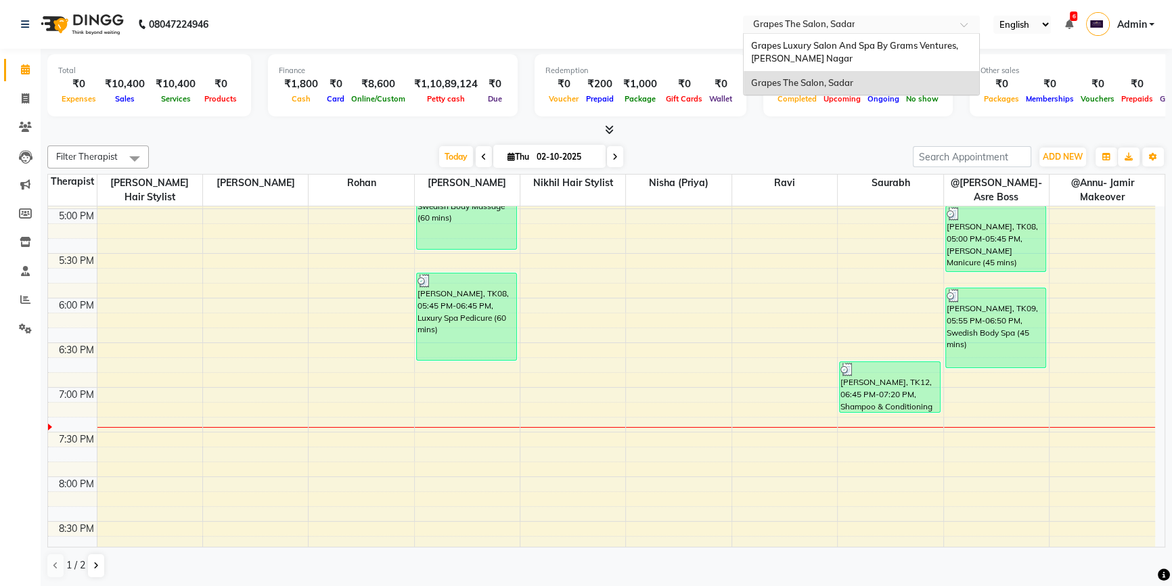
click at [711, 23] on nav "08047224946 Select Location × Grapes The Salon, Sadar Grapes Luxury Salon And S…" at bounding box center [586, 24] width 1172 height 49
click at [776, 22] on input "text" at bounding box center [848, 26] width 196 height 14
click at [709, 35] on nav "08047224946 Select Location × Grapes The Salon, Sadar Grapes Luxury Salon And S…" at bounding box center [586, 24] width 1172 height 49
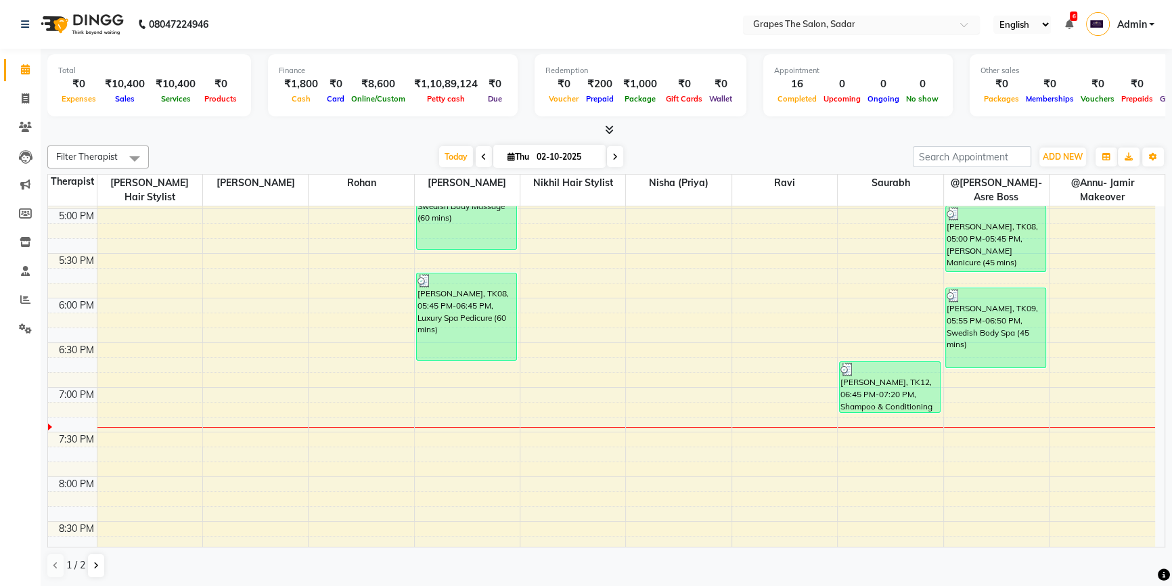
click at [772, 24] on input "text" at bounding box center [848, 26] width 196 height 14
click at [711, 24] on nav "08047224946 Select Location × Grapes The Salon, Sadar English ENGLISH Español ا…" at bounding box center [586, 24] width 1172 height 49
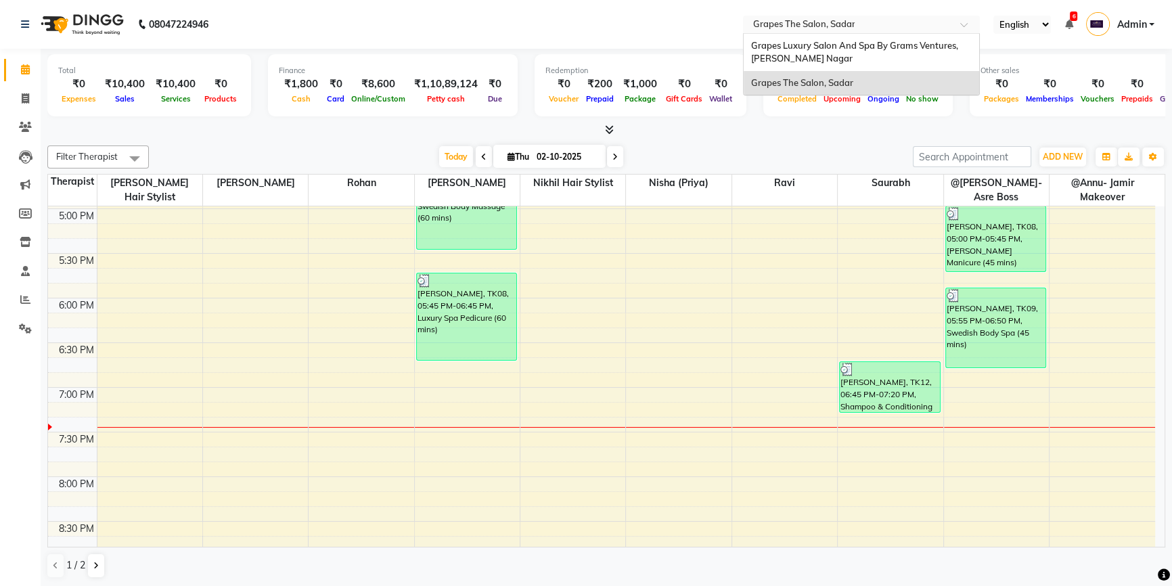
click at [763, 20] on input "text" at bounding box center [848, 26] width 196 height 14
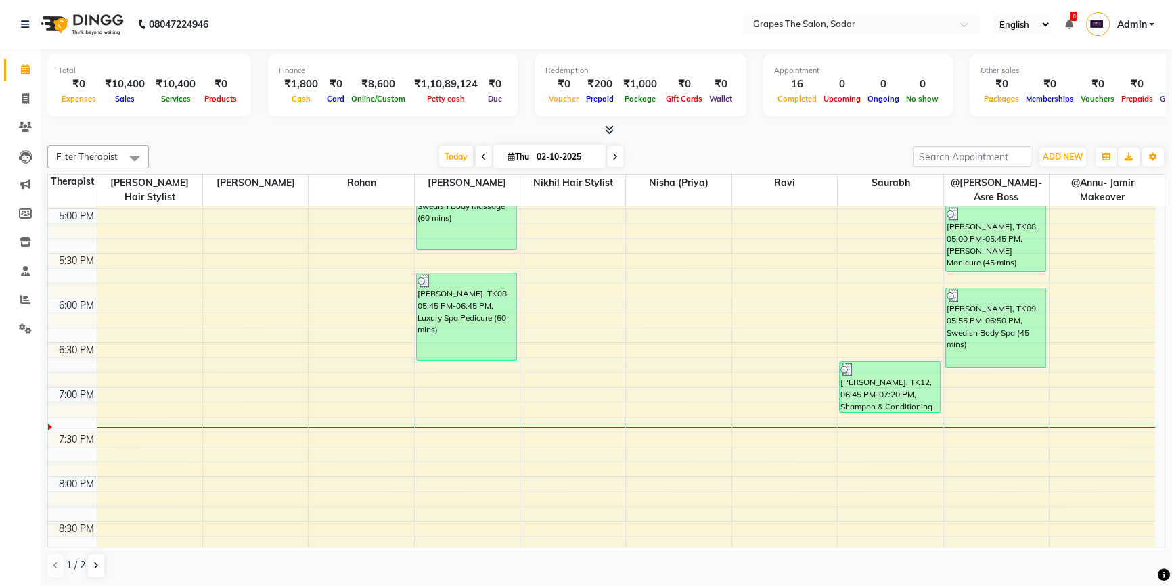
click at [701, 14] on nav "08047224946 Select Location × Grapes The Salon, Sadar English ENGLISH Español ا…" at bounding box center [586, 24] width 1172 height 49
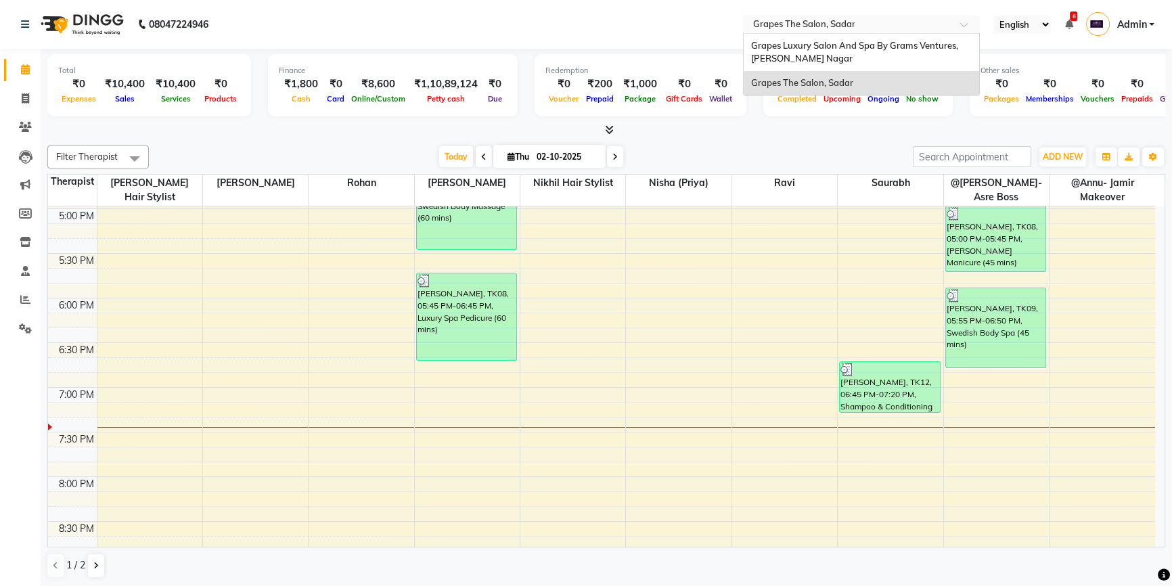
click at [792, 20] on input "text" at bounding box center [848, 26] width 196 height 14
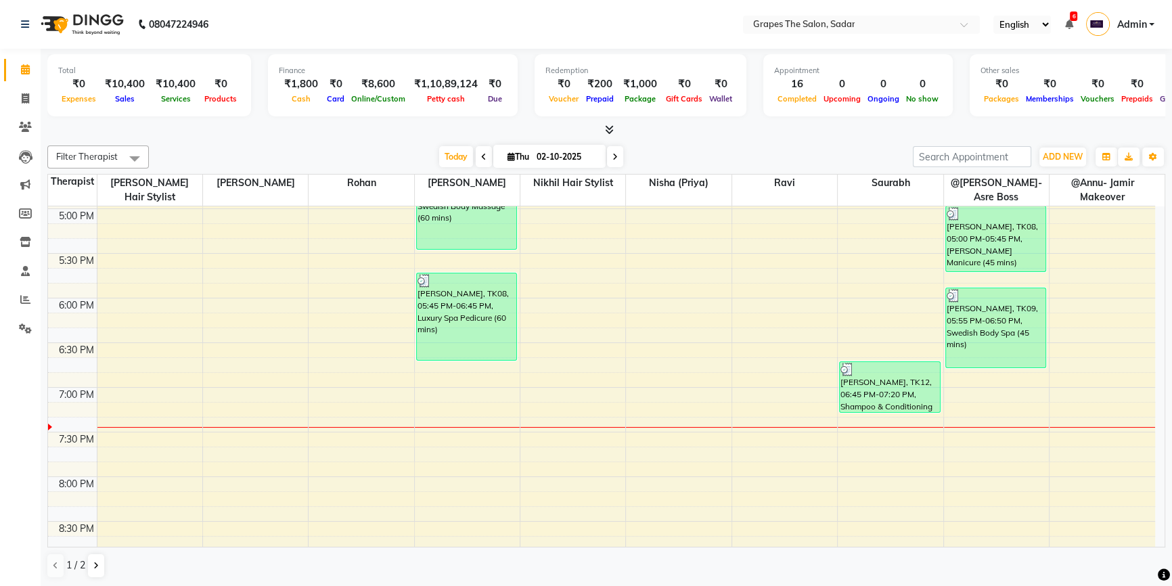
click at [733, 20] on nav "08047224946 Select Location × Grapes The Salon, Sadar English ENGLISH Español ا…" at bounding box center [586, 24] width 1172 height 49
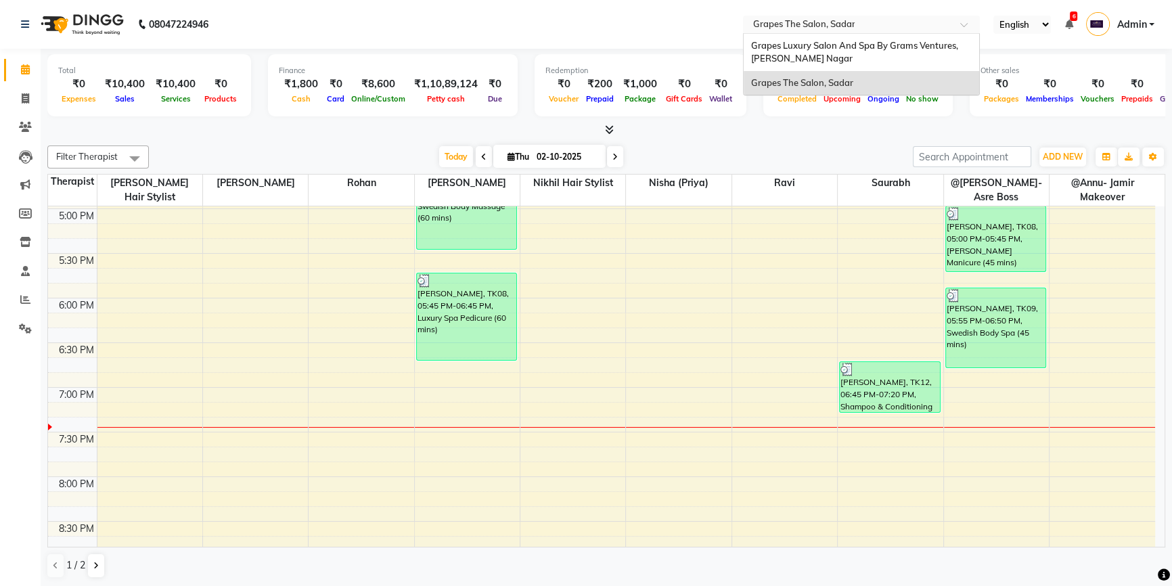
click at [765, 22] on input "text" at bounding box center [848, 26] width 196 height 14
click at [737, 26] on nav "08047224946 Select Location × Grapes The Salon, Sadar Grapes Luxury Salon And S…" at bounding box center [586, 24] width 1172 height 49
click at [768, 26] on input "text" at bounding box center [848, 26] width 196 height 14
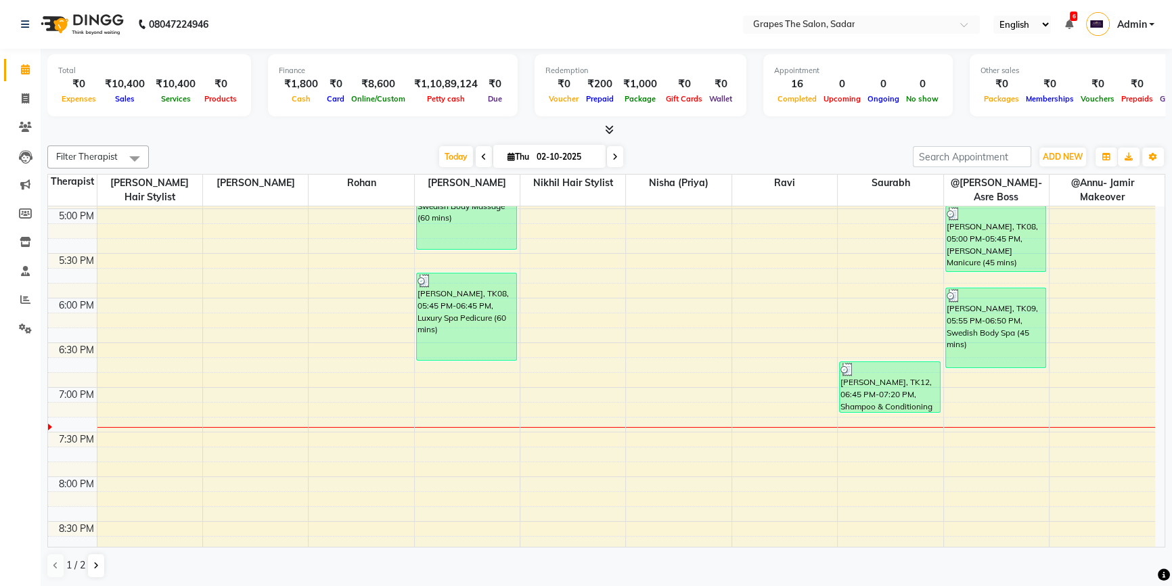
click at [723, 24] on nav "08047224946 Select Location × Grapes The Salon, Sadar English ENGLISH Español ا…" at bounding box center [586, 24] width 1172 height 49
click at [770, 24] on input "text" at bounding box center [848, 26] width 196 height 14
click at [700, 23] on nav "08047224946 Select Location × Grapes The Salon, Sadar English ENGLISH Español ا…" at bounding box center [586, 24] width 1172 height 49
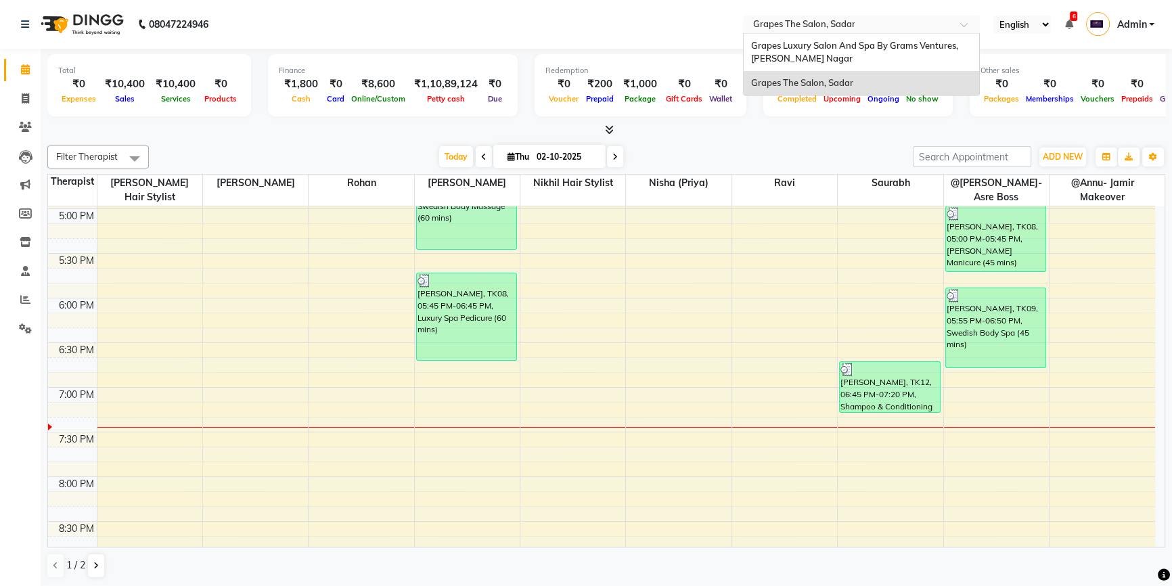
click at [760, 24] on input "text" at bounding box center [848, 26] width 196 height 14
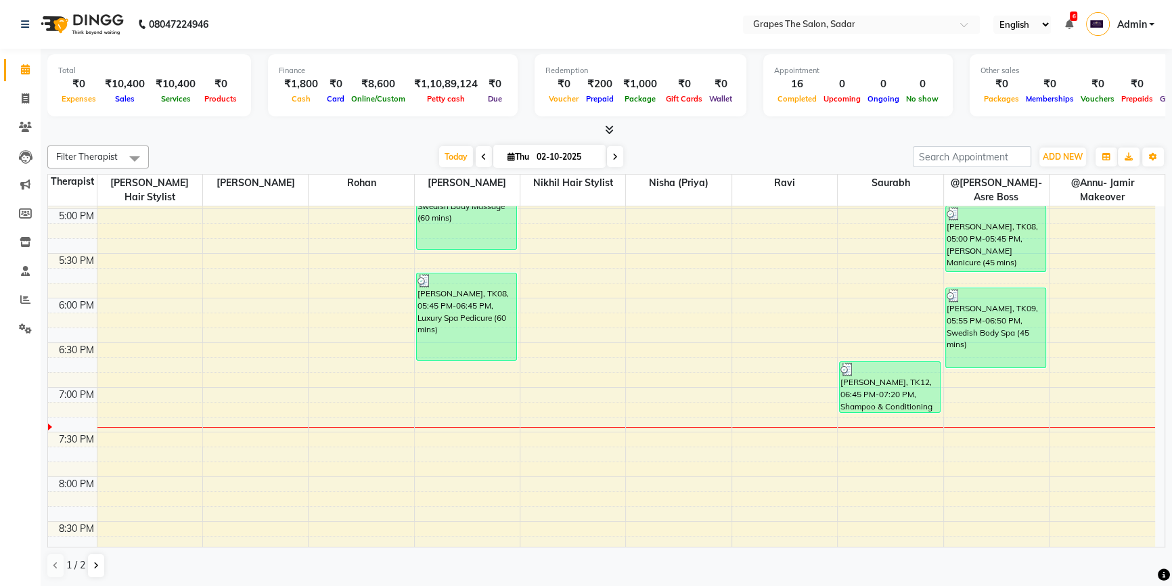
click at [732, 24] on nav "08047224946 Select Location × Grapes The Salon, Sadar English ENGLISH Español ا…" at bounding box center [586, 24] width 1172 height 49
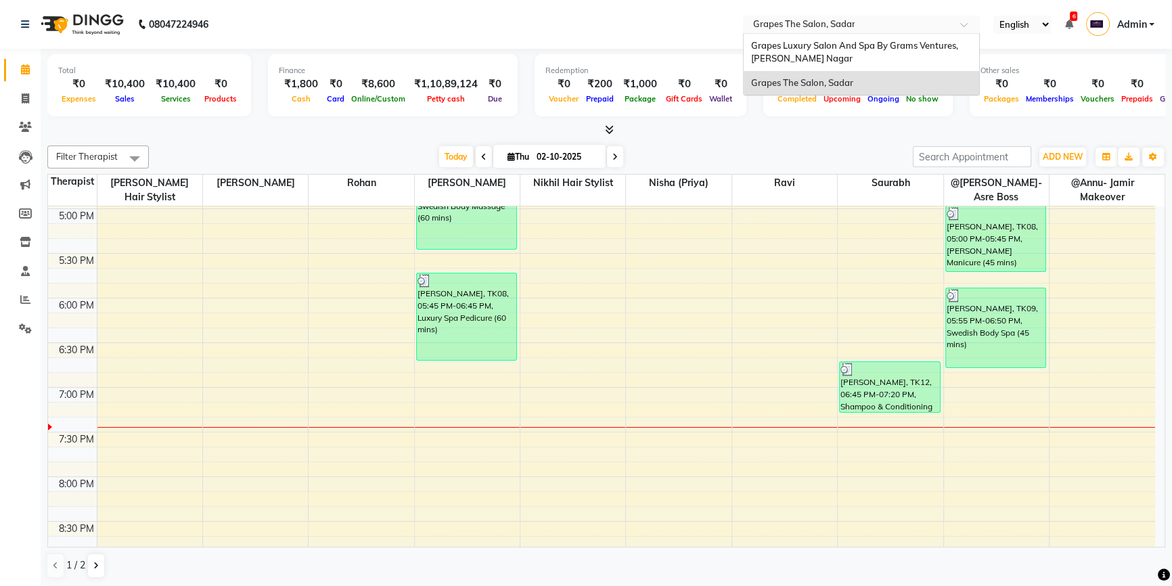
click at [779, 20] on input "text" at bounding box center [848, 26] width 196 height 14
click at [724, 27] on nav "08047224946 Select Location × Grapes The Salon, Sadar Grapes Luxury Salon And S…" at bounding box center [586, 24] width 1172 height 49
click at [783, 22] on input "text" at bounding box center [848, 26] width 196 height 14
click at [713, 21] on nav "08047224946 Select Location × Grapes The Salon, Sadar Grapes Luxury Salon And S…" at bounding box center [586, 24] width 1172 height 49
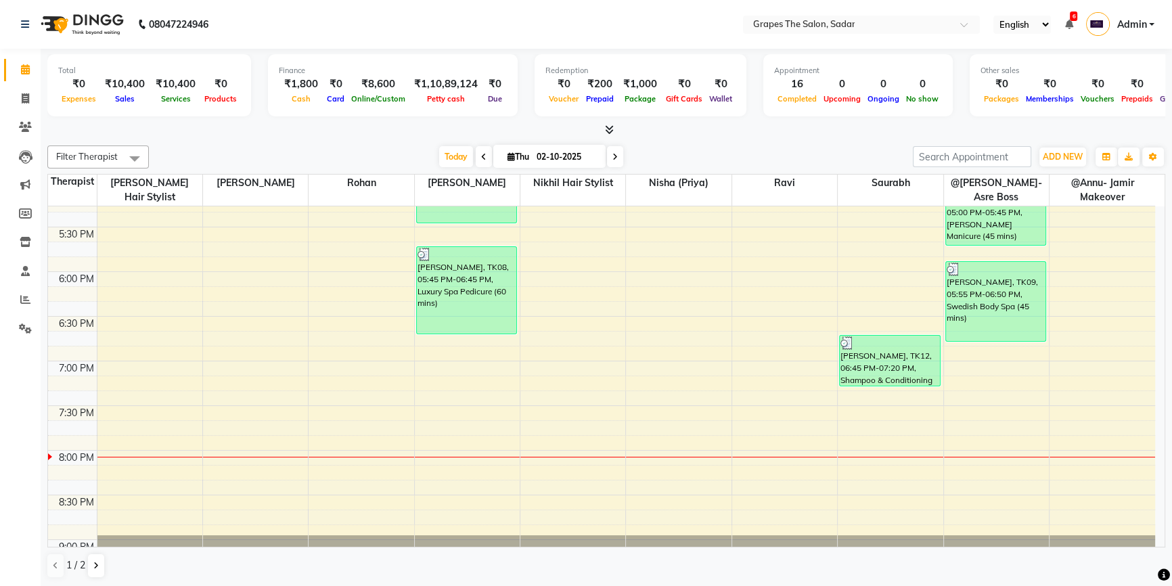
scroll to position [792, 0]
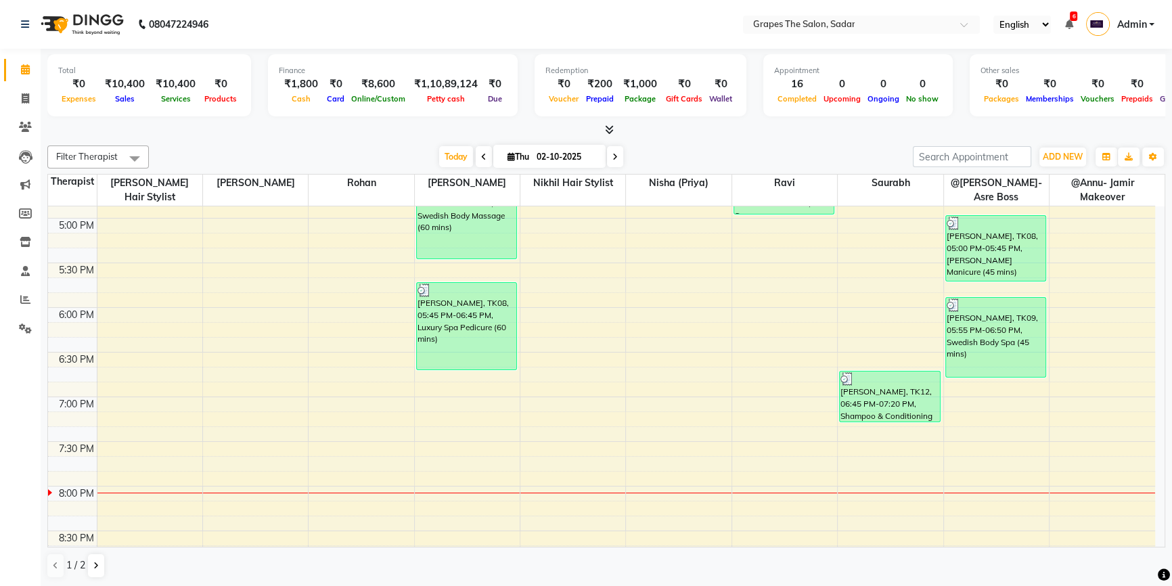
click at [845, 426] on div "8:00 AM 8:30 AM 9:00 AM 9:30 AM 10:00 AM 10:30 AM 11:00 AM 11:30 AM 12:00 PM 12…" at bounding box center [602, 39] width 1108 height 1250
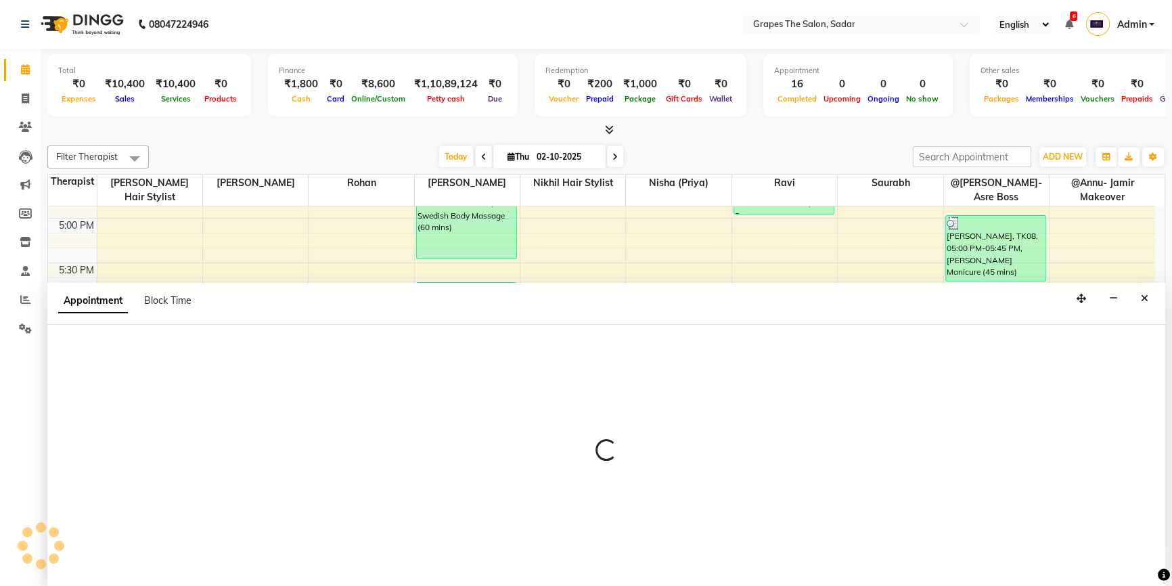
select select "52626"
select select "tentative"
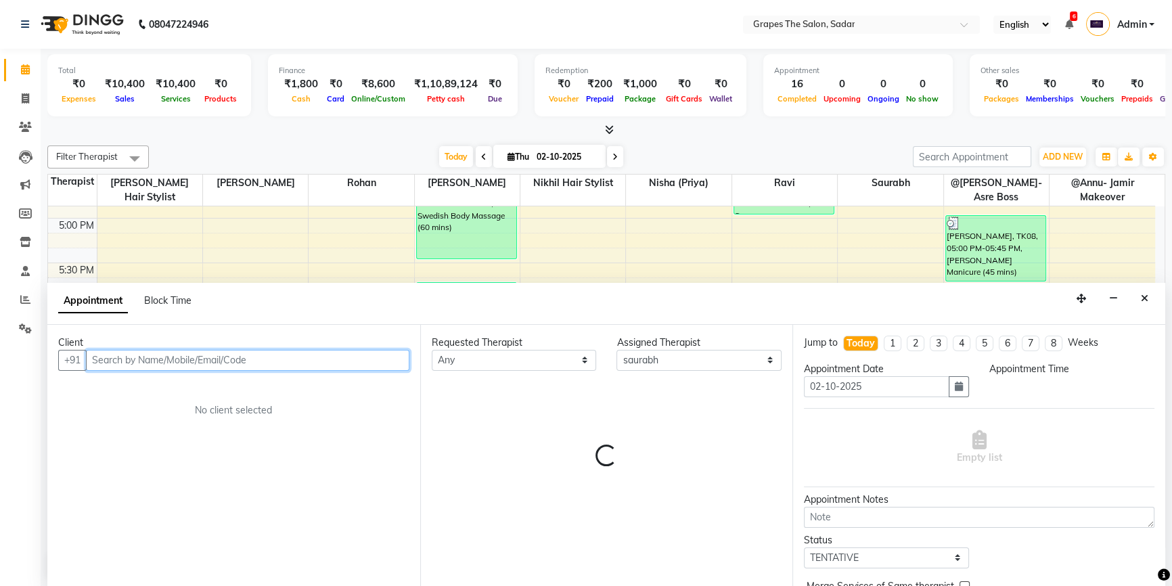
select select "1155"
click at [109, 364] on input "text" at bounding box center [248, 360] width 324 height 21
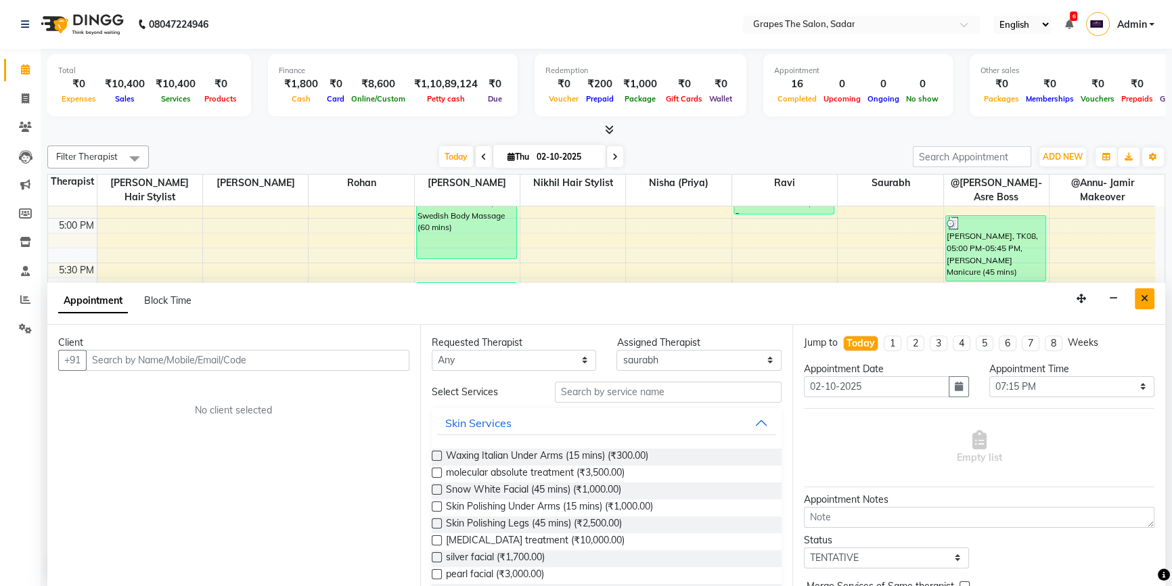
click at [1141, 290] on button "Close" at bounding box center [1145, 298] width 20 height 21
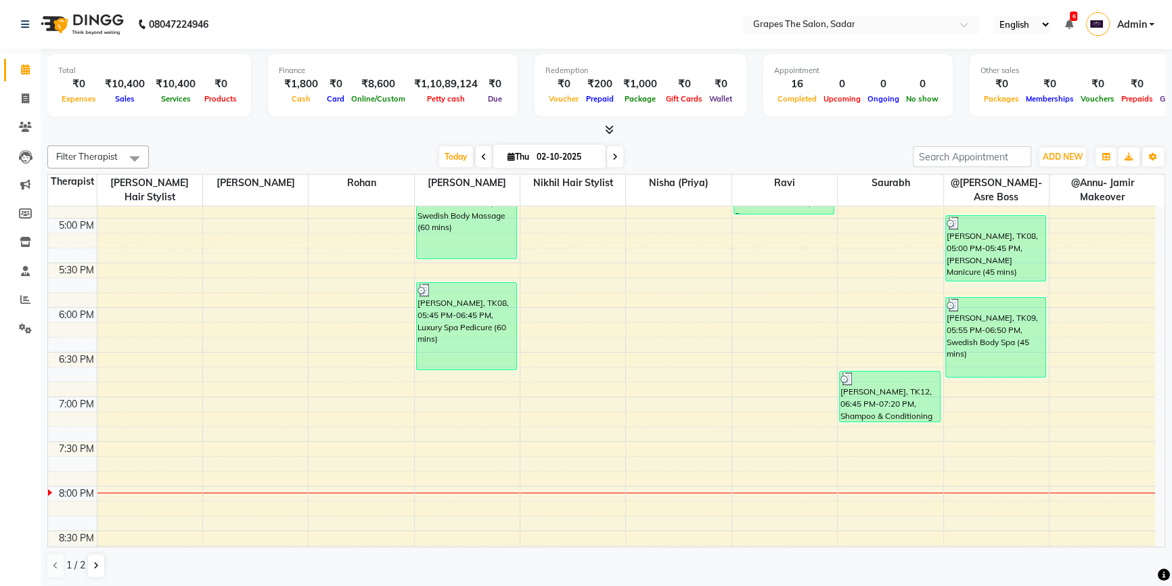
click at [854, 429] on div "8:00 AM 8:30 AM 9:00 AM 9:30 AM 10:00 AM 10:30 AM 11:00 AM 11:30 AM 12:00 PM 12…" at bounding box center [602, 39] width 1108 height 1250
select select "52626"
select select "tentative"
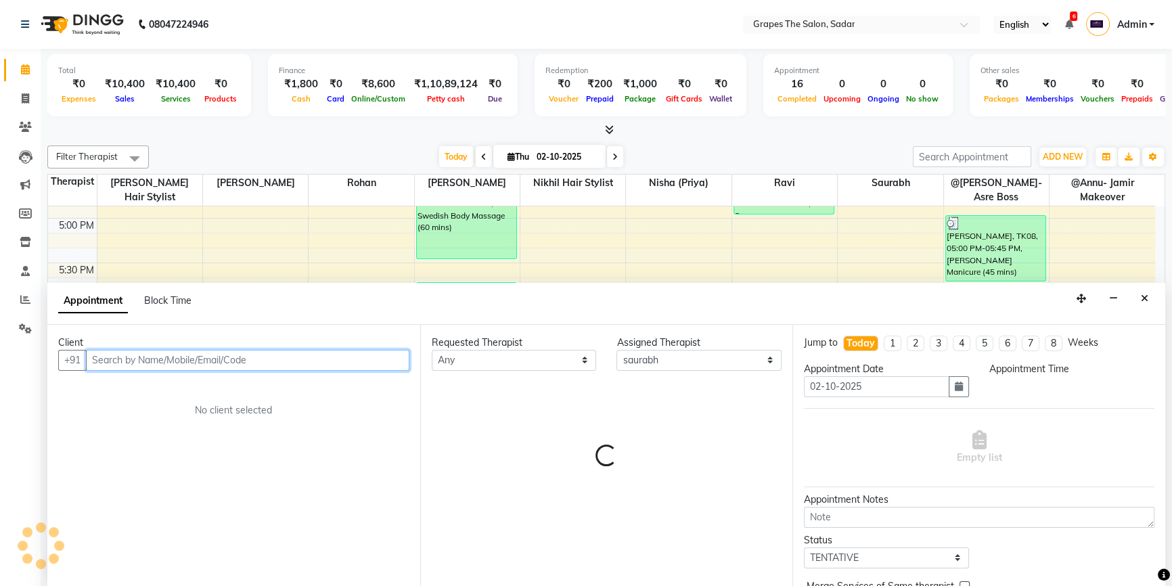
select select "1155"
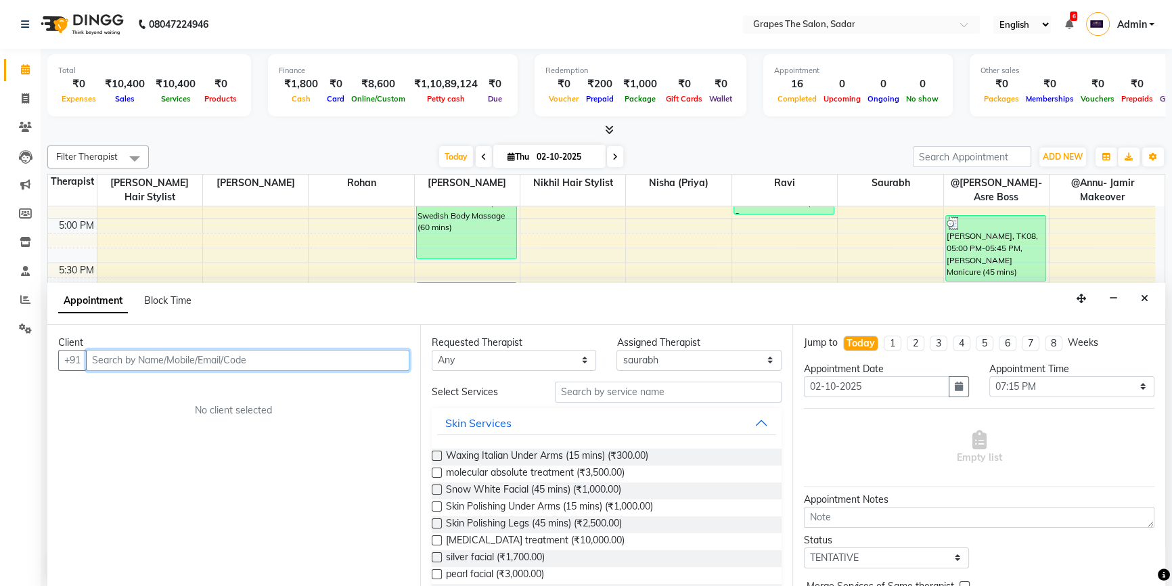
click at [105, 354] on input "text" at bounding box center [248, 360] width 324 height 21
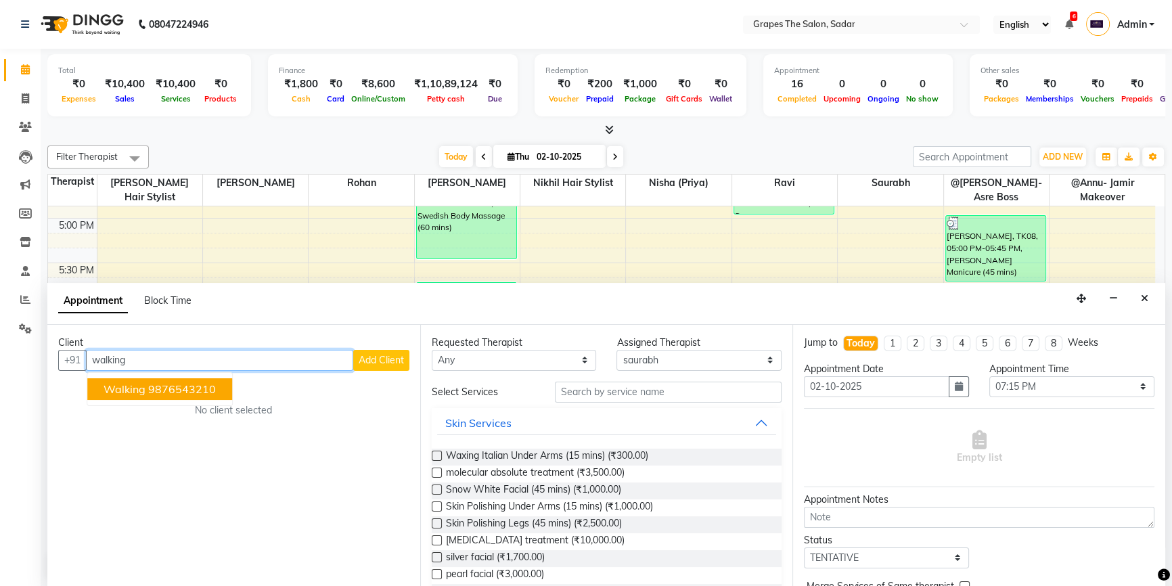
click at [200, 382] on ngb-highlight "9876543210" at bounding box center [182, 389] width 68 height 14
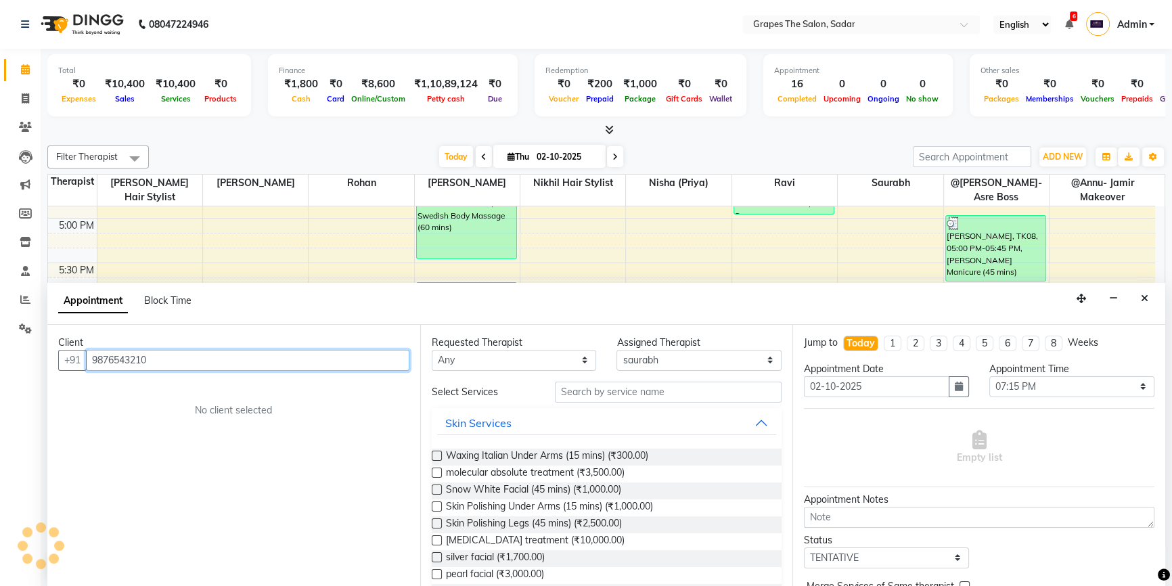
type input "9876543210"
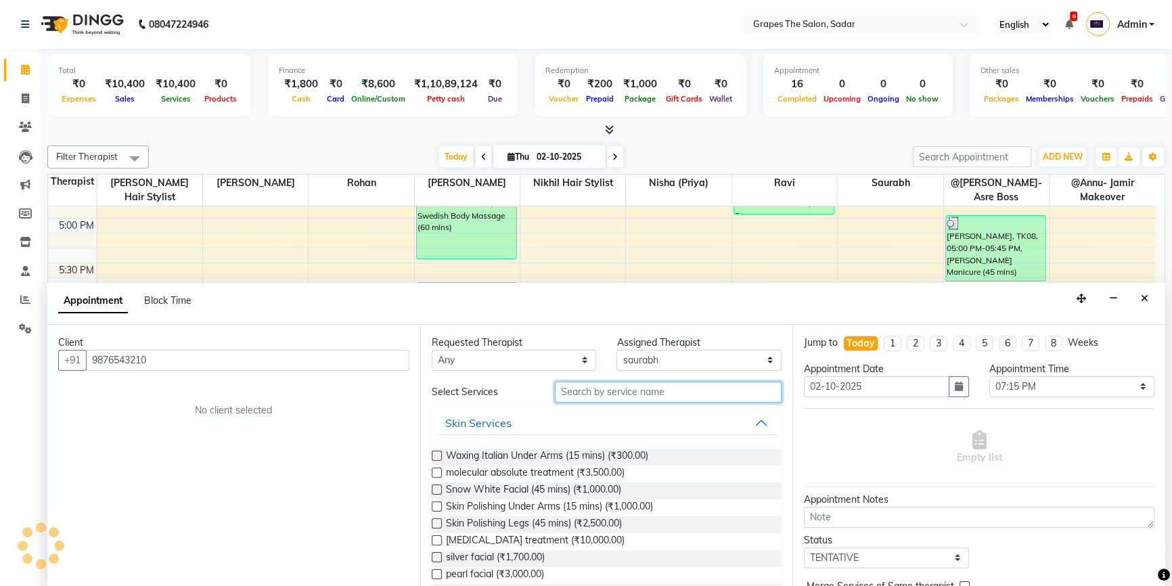
click at [589, 401] on input "text" at bounding box center [668, 392] width 227 height 21
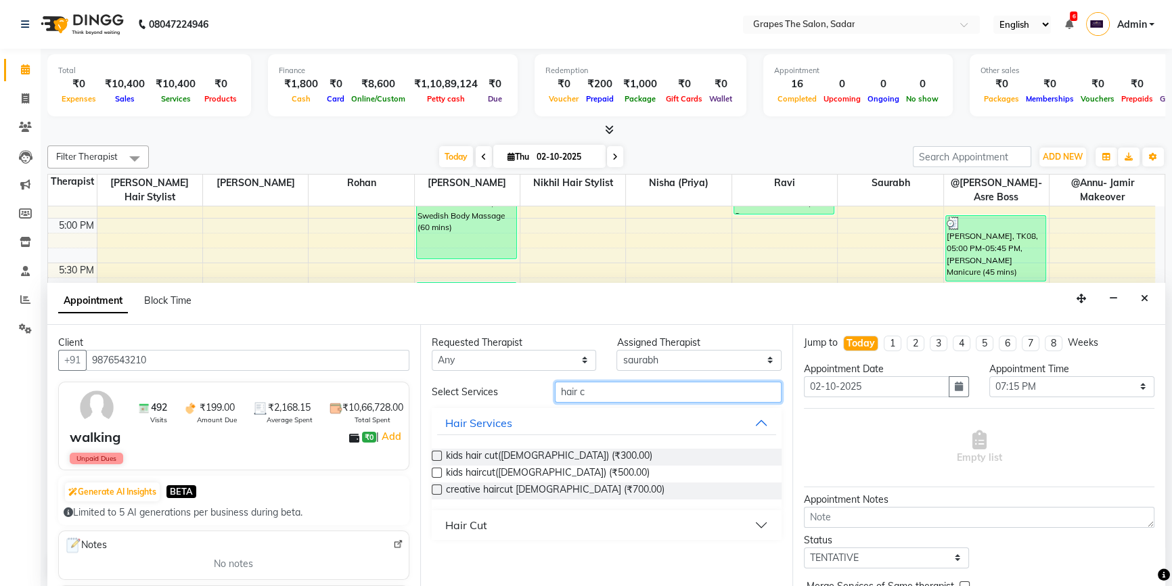
type input "hair c"
click at [458, 521] on div "Hair Cut" at bounding box center [466, 525] width 42 height 16
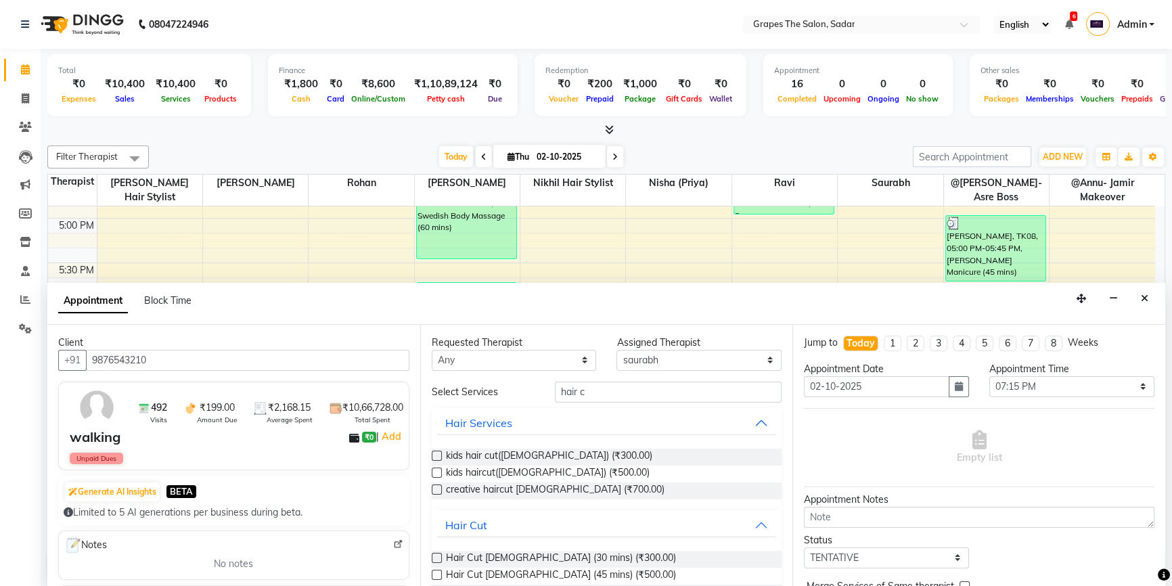
click at [437, 560] on label at bounding box center [437, 558] width 10 height 10
click at [437, 560] on input "checkbox" at bounding box center [436, 559] width 9 height 9
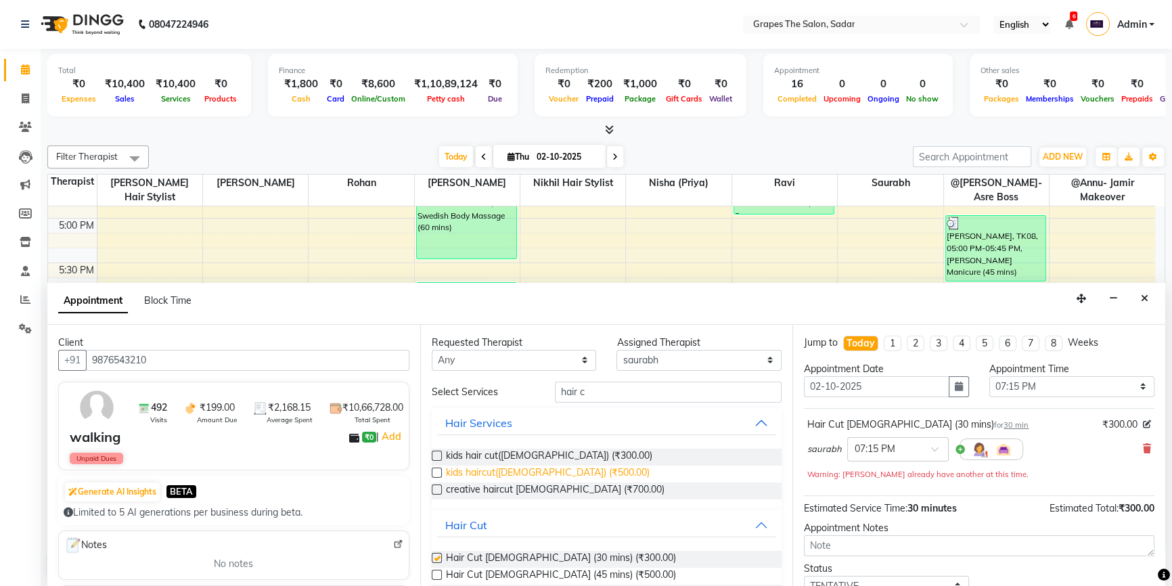
checkbox input "false"
drag, startPoint x: 619, startPoint y: 385, endPoint x: 536, endPoint y: 409, distance: 85.9
click at [536, 409] on div "Select Services hair c Hair Services kids hair cut(male) (₹300.00) kids haircut…" at bounding box center [607, 497] width 351 height 231
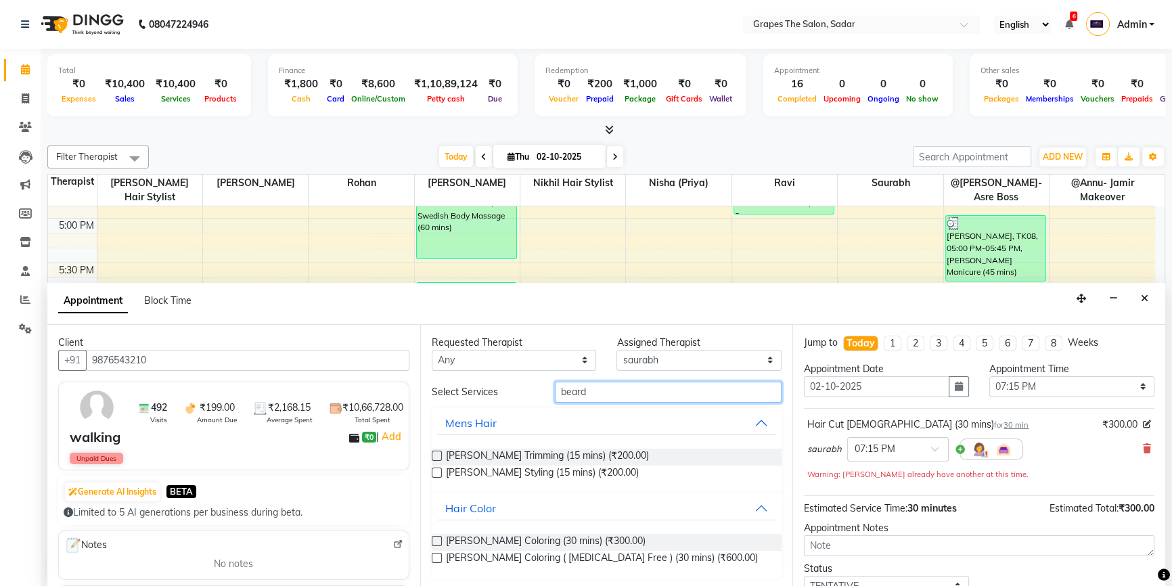
type input "beard"
drag, startPoint x: 435, startPoint y: 470, endPoint x: 498, endPoint y: 468, distance: 63.7
click at [435, 470] on label at bounding box center [437, 473] width 10 height 10
click at [435, 470] on input "checkbox" at bounding box center [436, 474] width 9 height 9
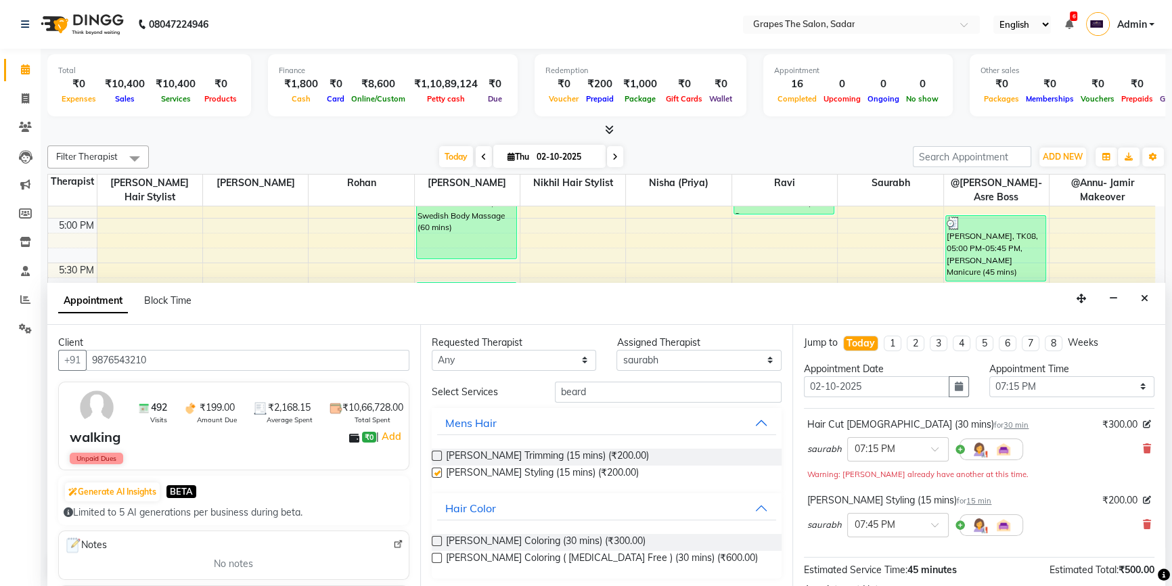
checkbox input "false"
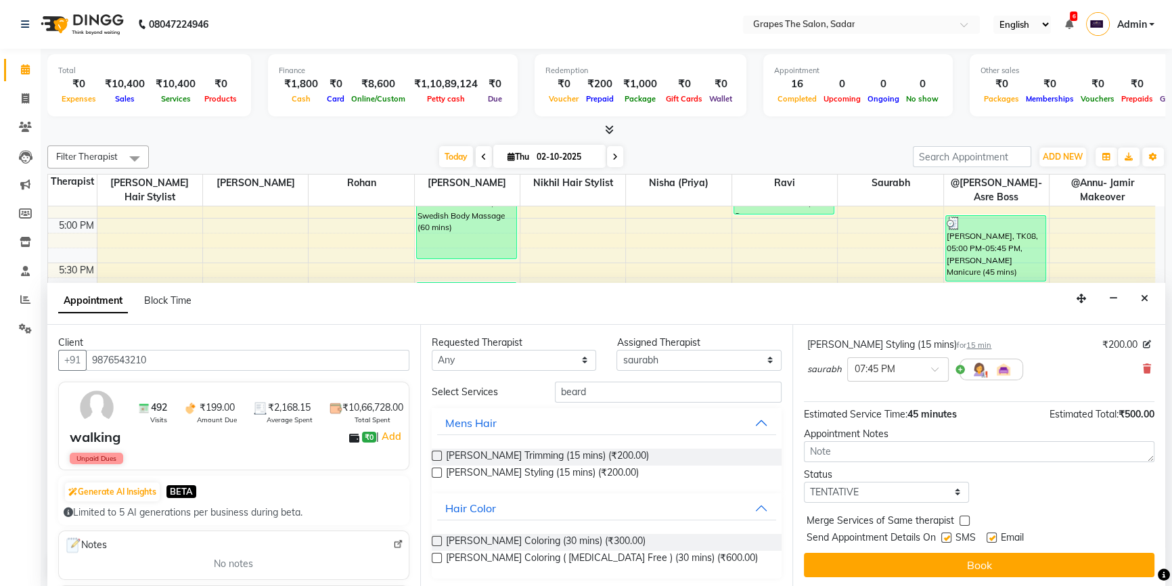
drag, startPoint x: 994, startPoint y: 537, endPoint x: 956, endPoint y: 547, distance: 39.2
click at [994, 538] on label at bounding box center [992, 538] width 10 height 10
click at [994, 538] on input "checkbox" at bounding box center [991, 539] width 9 height 9
checkbox input "false"
click at [944, 541] on label at bounding box center [947, 538] width 10 height 10
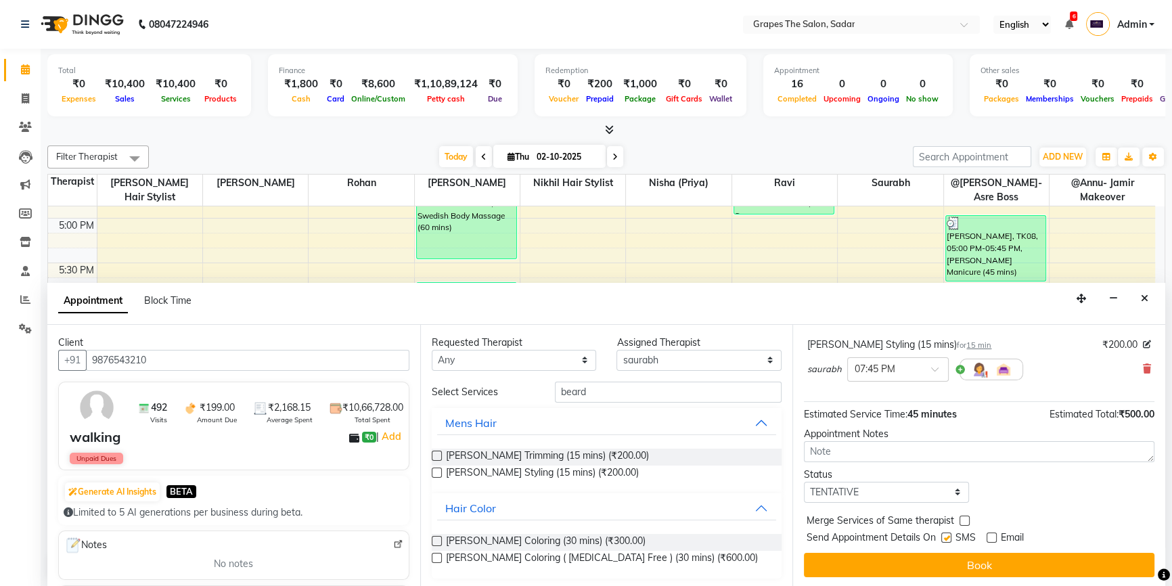
click at [944, 541] on input "checkbox" at bounding box center [946, 539] width 9 height 9
checkbox input "false"
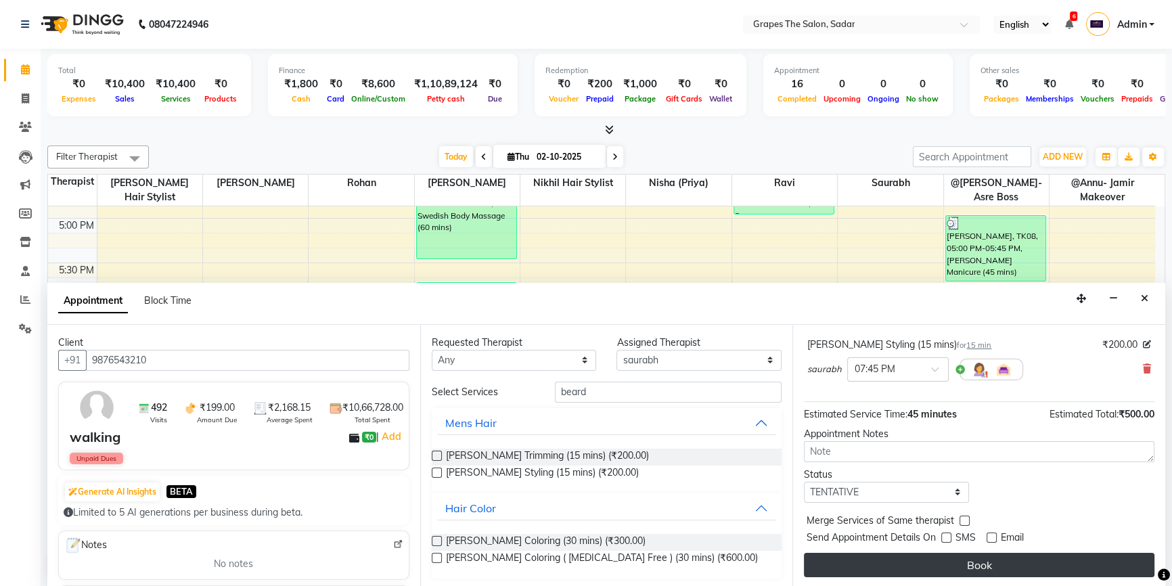
click at [963, 566] on button "Book" at bounding box center [979, 565] width 351 height 24
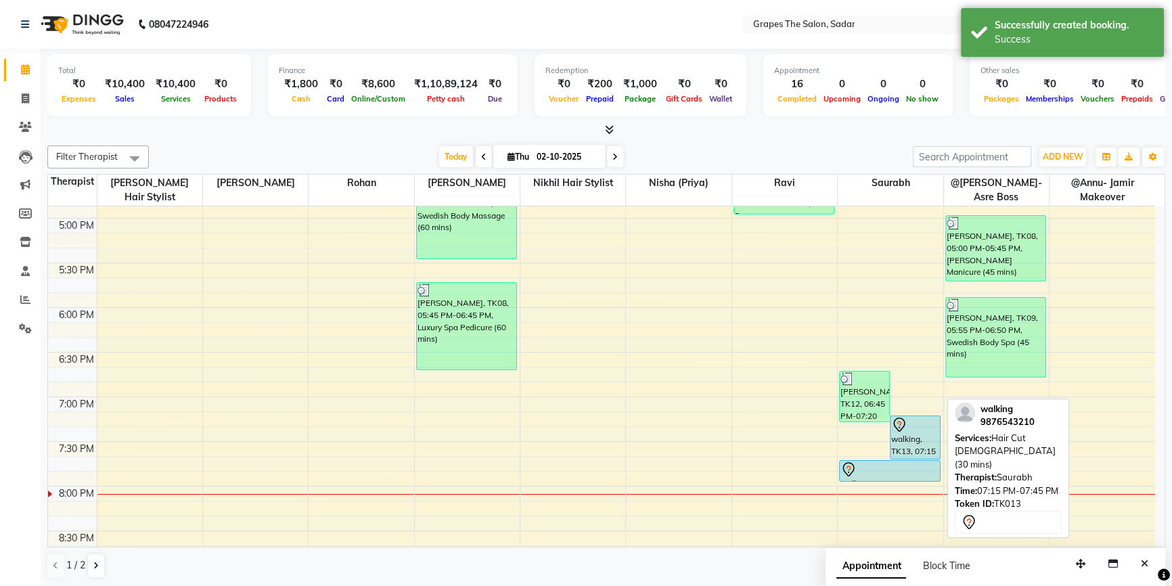
scroll to position [0, 0]
drag, startPoint x: 904, startPoint y: 429, endPoint x: 915, endPoint y: 242, distance: 187.2
click at [915, 242] on div "meghna, TK12, 06:45 PM-07:20 PM, Shampoo & Conditioning With Natural Styling ( …" at bounding box center [890, 39] width 105 height 1250
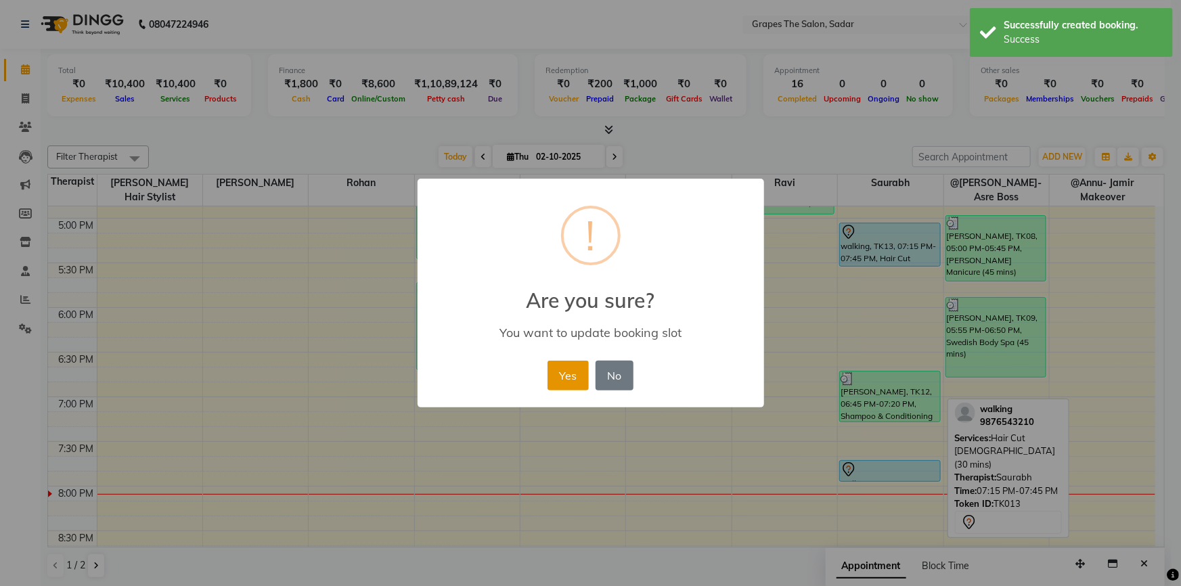
click at [566, 384] on button "Yes" at bounding box center [568, 376] width 41 height 30
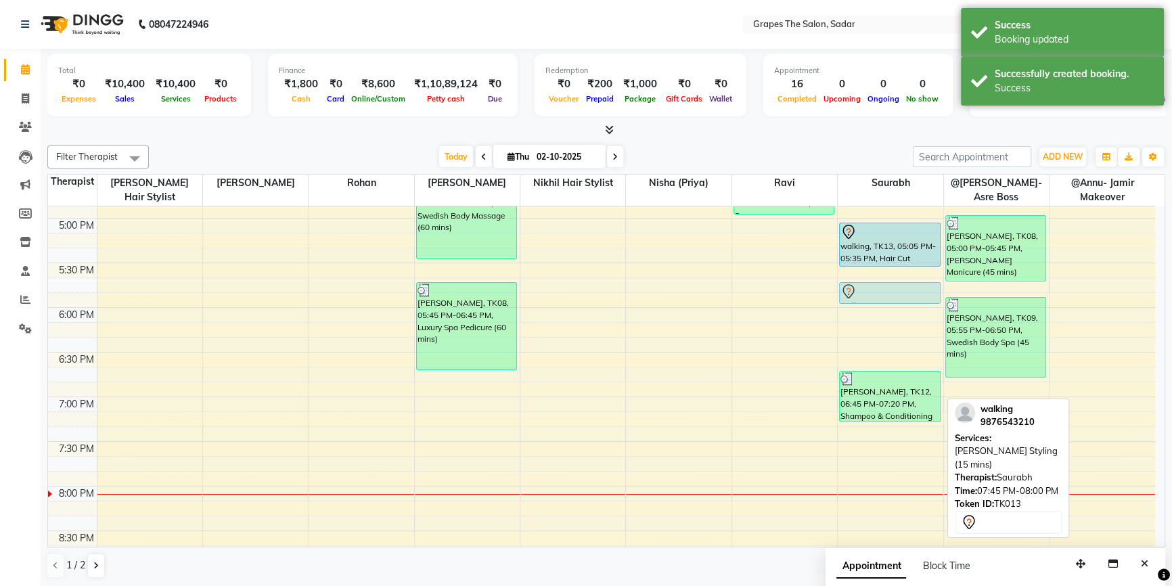
drag, startPoint x: 892, startPoint y: 474, endPoint x: 900, endPoint y: 317, distance: 156.6
click at [901, 302] on div "b kumar, TK01, 12:15 PM-12:45 PM, Hair Cut Male (30 mins) walking, TK02, 12:45 …" at bounding box center [890, 39] width 105 height 1250
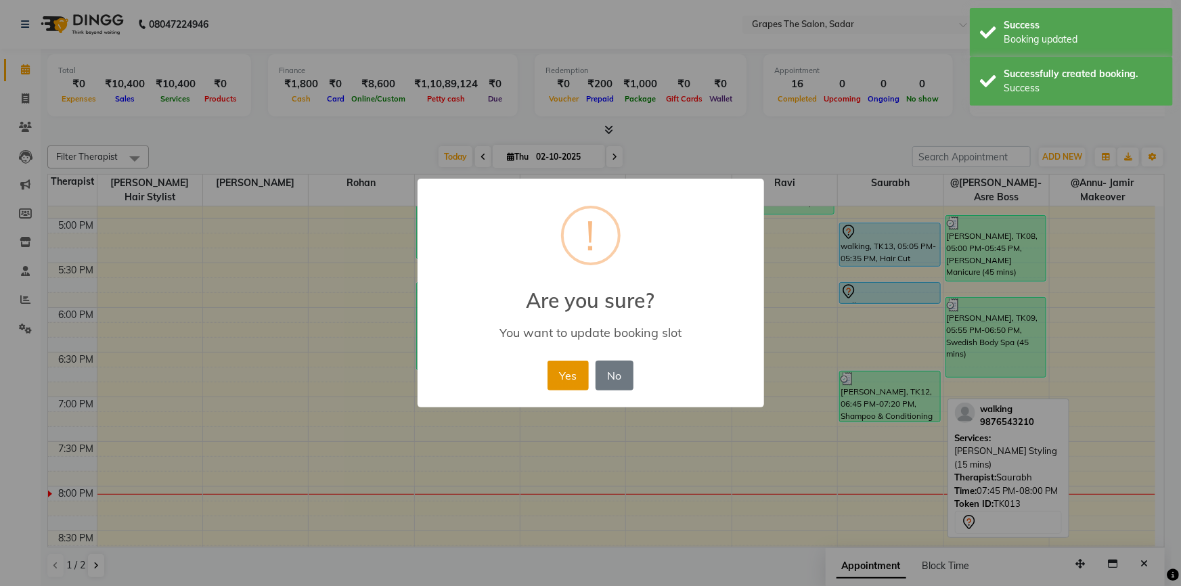
click at [582, 368] on button "Yes" at bounding box center [568, 376] width 41 height 30
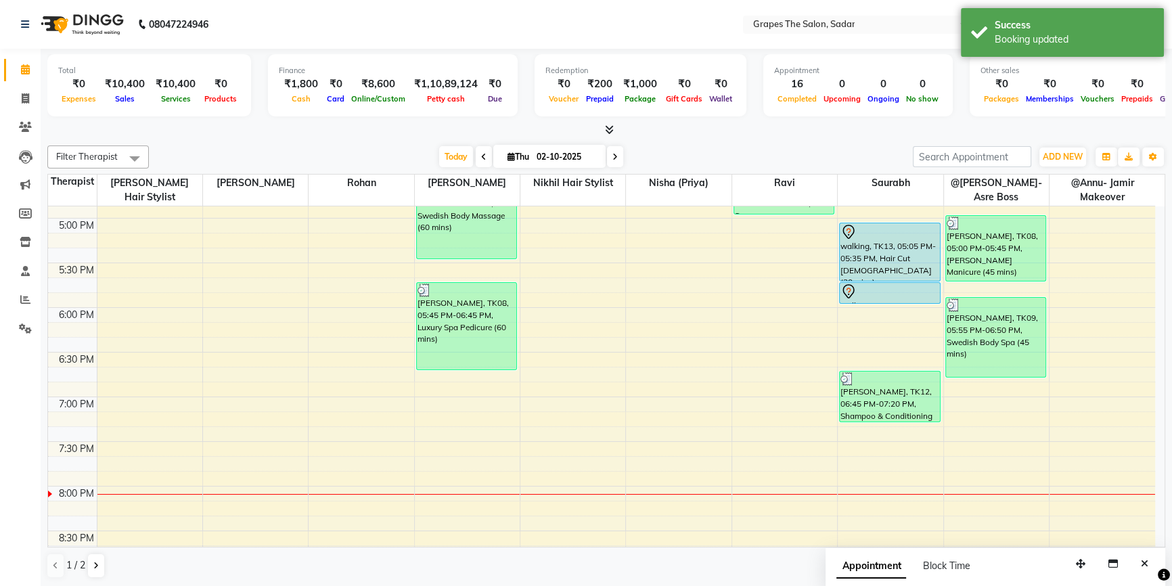
drag, startPoint x: 890, startPoint y: 264, endPoint x: 887, endPoint y: 285, distance: 21.3
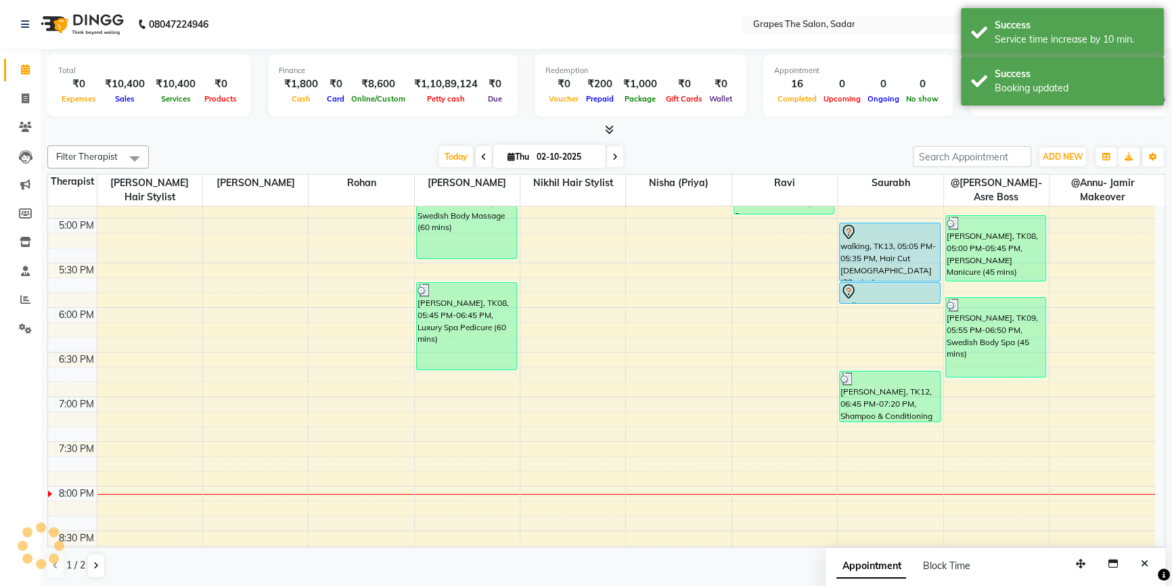
click at [887, 285] on div at bounding box center [890, 292] width 99 height 16
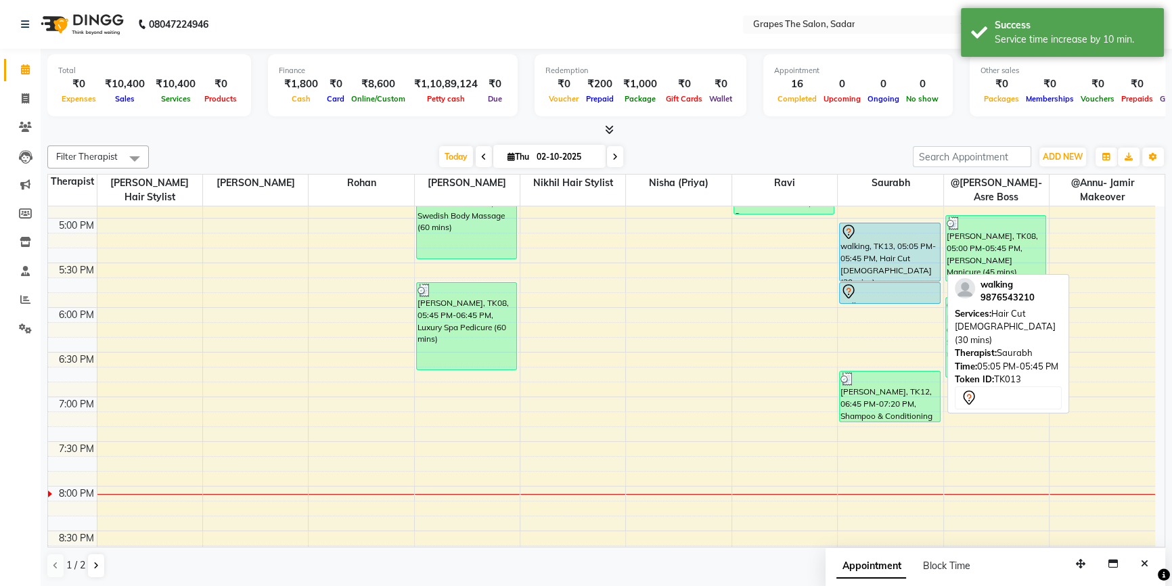
click at [881, 257] on div "walking, TK13, 05:05 PM-05:45 PM, Hair Cut [DEMOGRAPHIC_DATA] (30 mins)" at bounding box center [890, 252] width 100 height 58
select select "7"
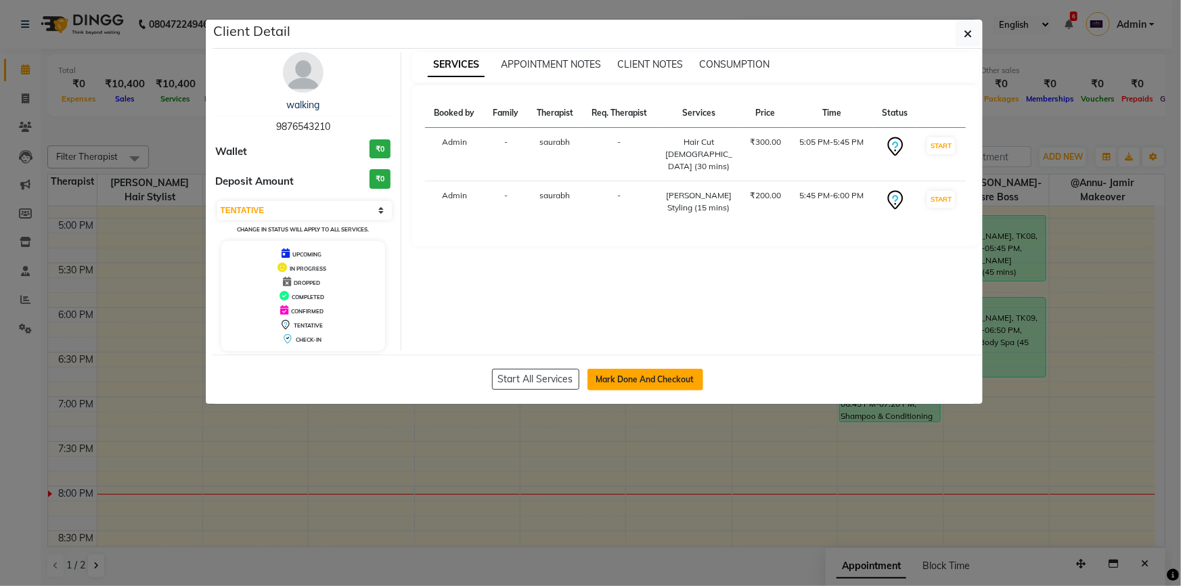
click at [641, 382] on button "Mark Done And Checkout" at bounding box center [646, 380] width 116 height 22
select select "service"
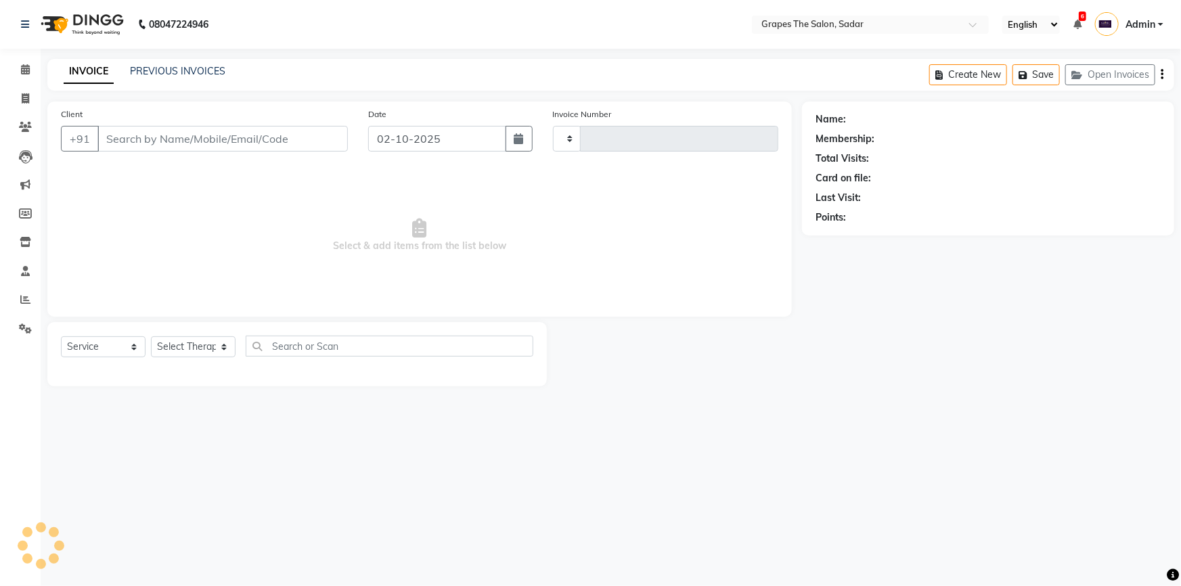
type input "1750"
select select "55"
type input "9876543210"
select select "52626"
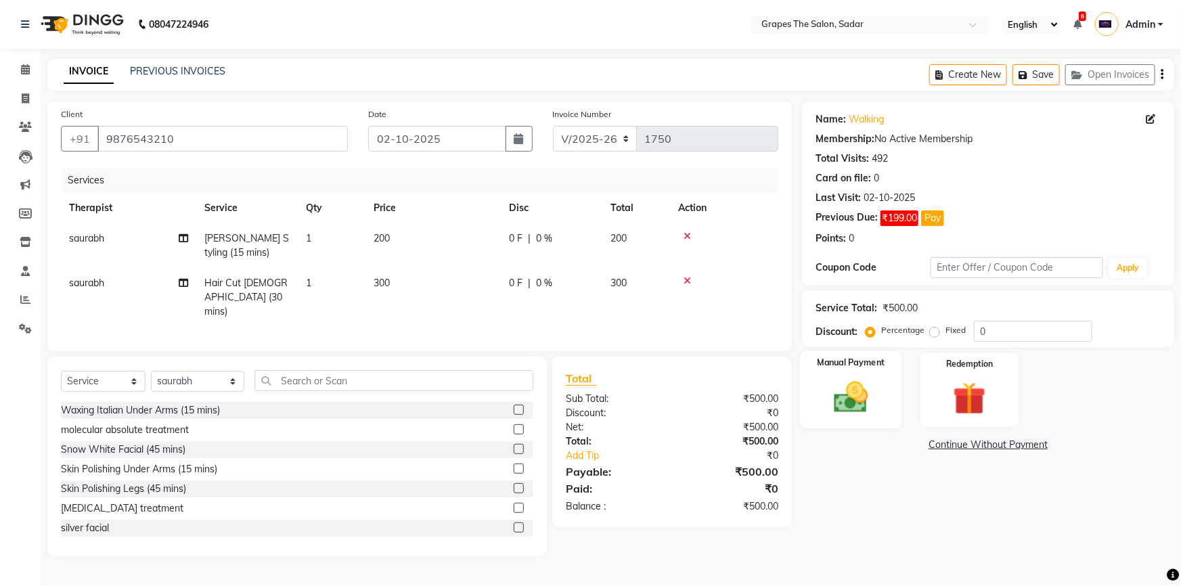
click at [879, 387] on div "Manual Payment" at bounding box center [851, 390] width 102 height 78
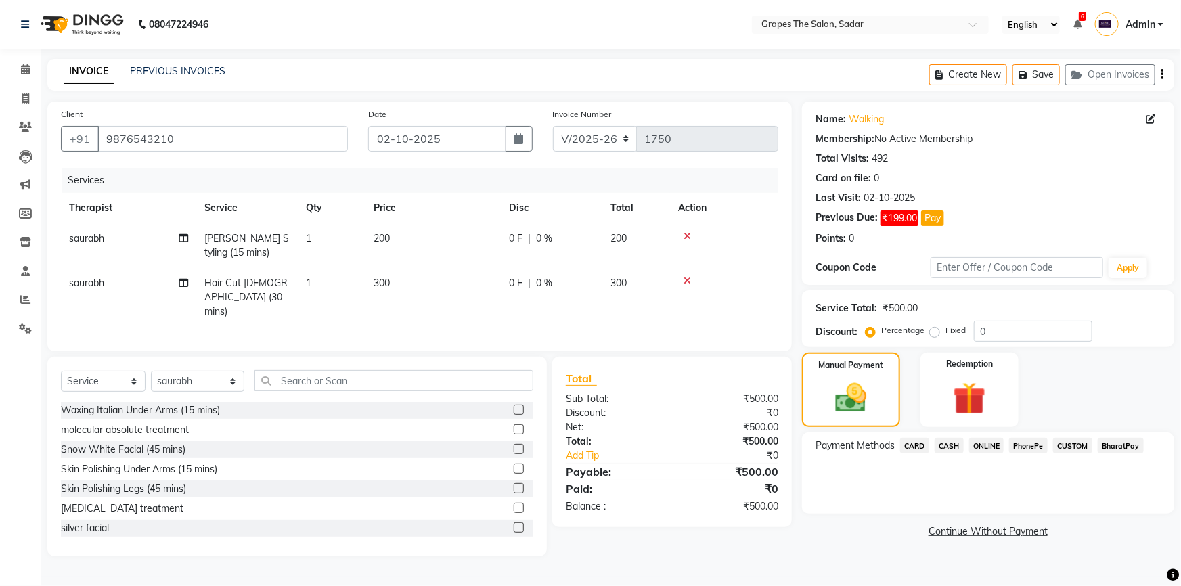
click at [955, 445] on span "CASH" at bounding box center [949, 446] width 29 height 16
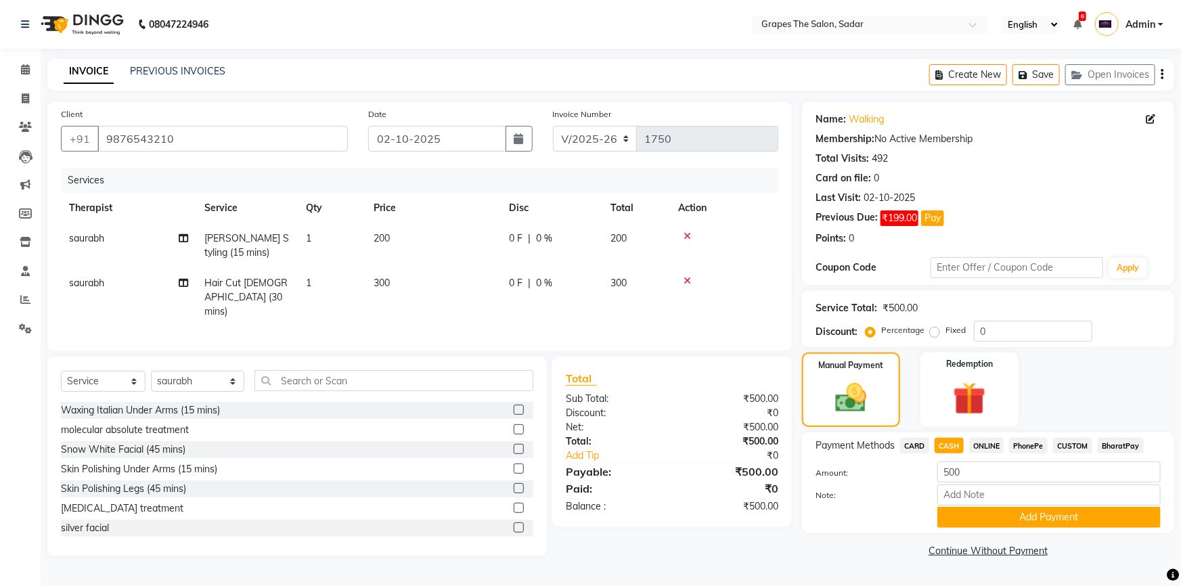
click at [1122, 393] on div "Manual Payment Redemption" at bounding box center [988, 390] width 393 height 74
click at [991, 441] on span "ONLINE" at bounding box center [986, 446] width 35 height 16
click at [996, 512] on button "Add Payment" at bounding box center [1049, 517] width 223 height 21
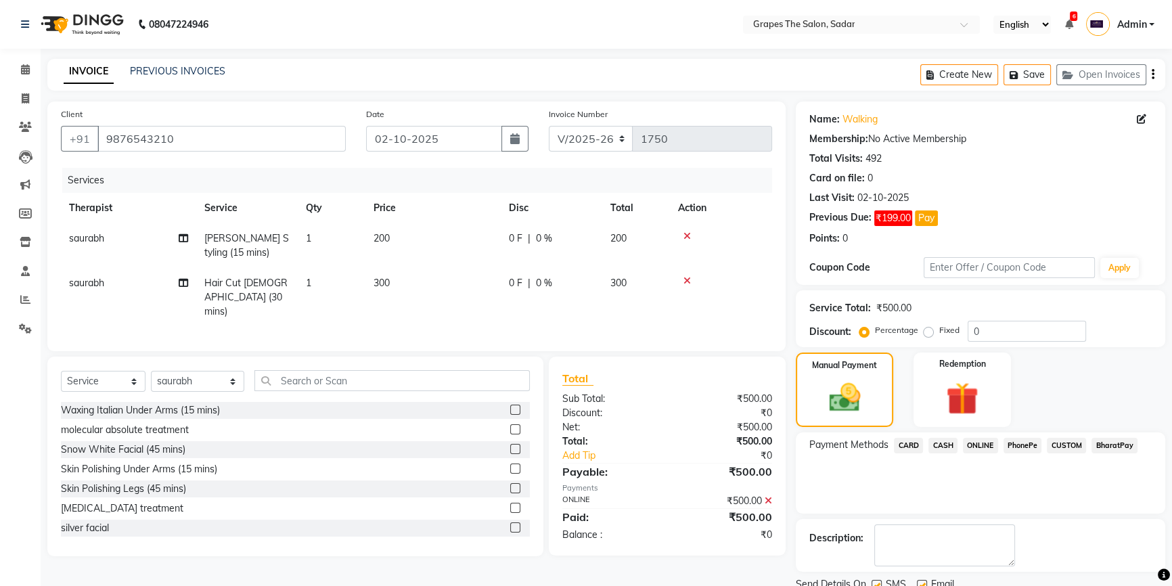
click at [925, 580] on label at bounding box center [922, 585] width 10 height 10
click at [925, 582] on input "checkbox" at bounding box center [921, 586] width 9 height 9
checkbox input "false"
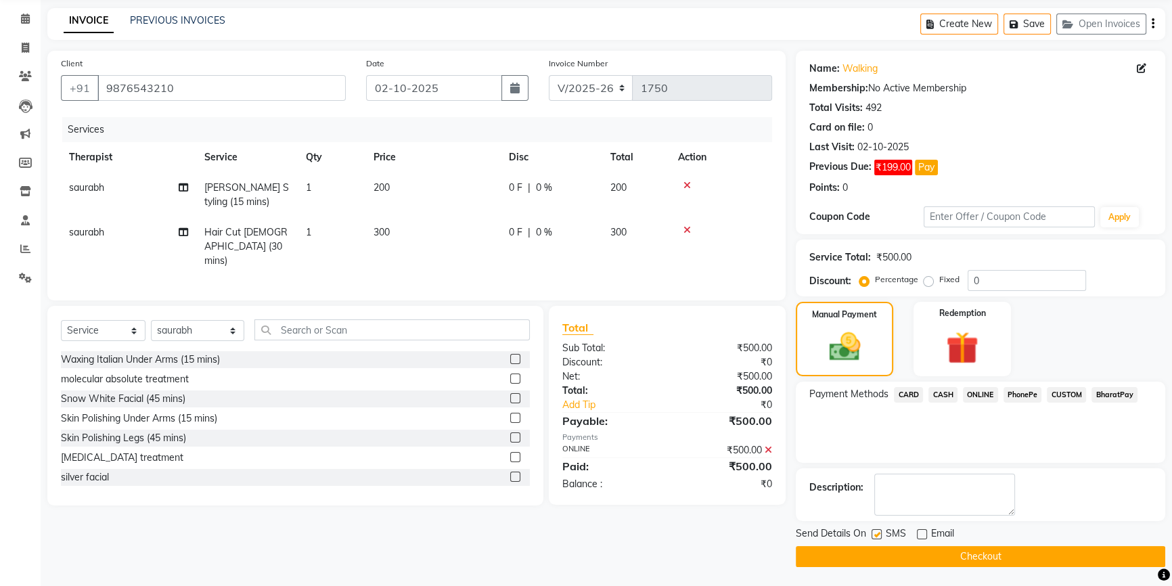
click at [876, 533] on label at bounding box center [877, 534] width 10 height 10
click at [876, 533] on input "checkbox" at bounding box center [876, 535] width 9 height 9
checkbox input "false"
click at [876, 555] on button "Checkout" at bounding box center [981, 556] width 370 height 21
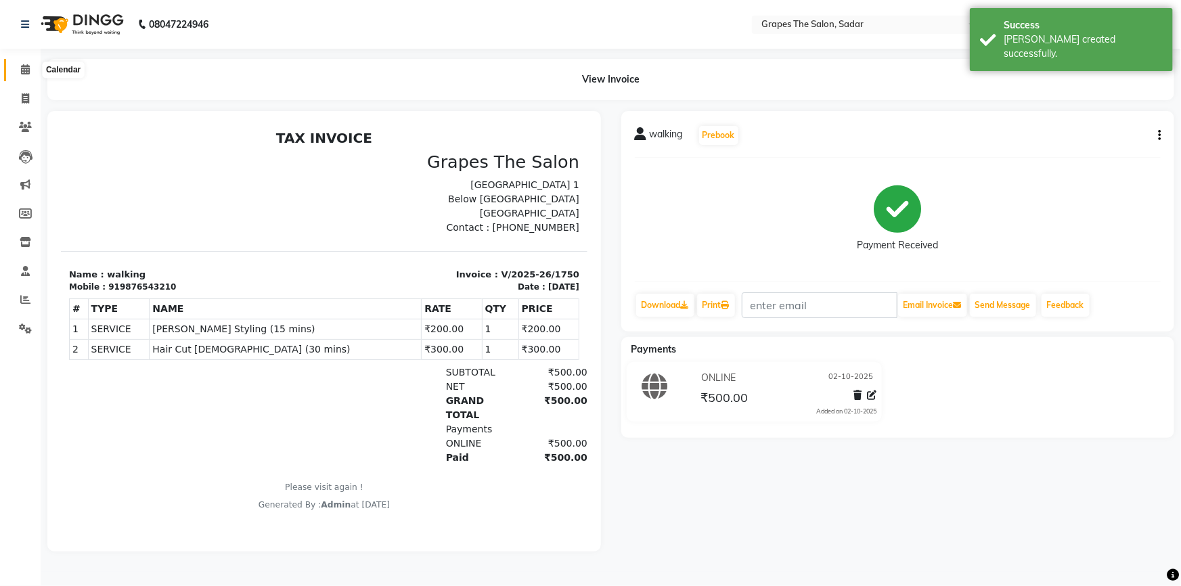
click at [24, 68] on icon at bounding box center [25, 69] width 9 height 10
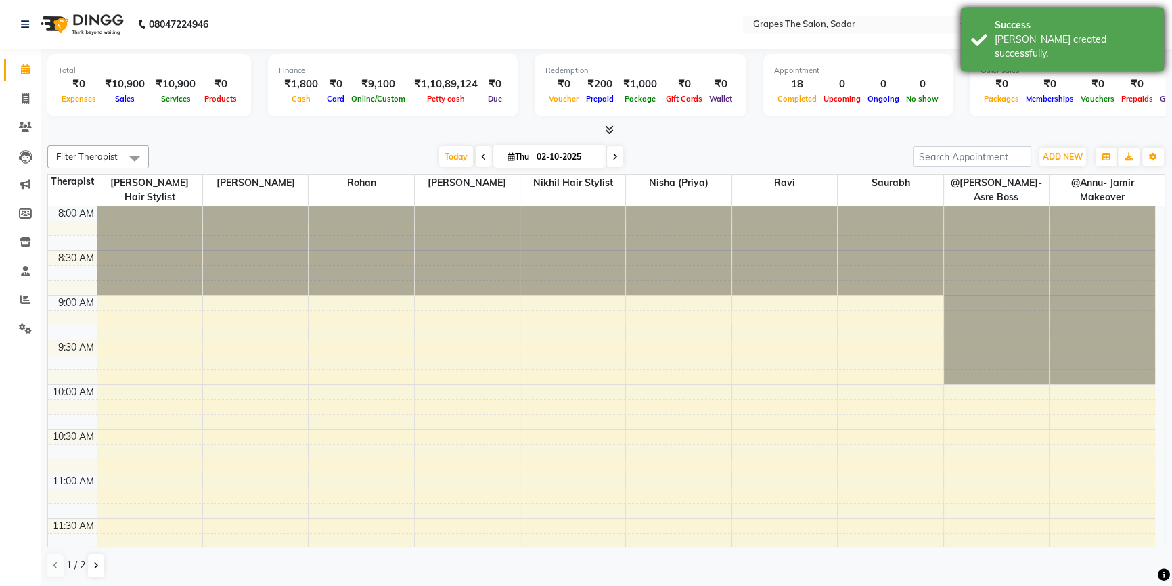
drag, startPoint x: 970, startPoint y: 29, endPoint x: 987, endPoint y: 46, distance: 23.9
click at [970, 30] on div "Success Bill created successfully." at bounding box center [1062, 39] width 203 height 63
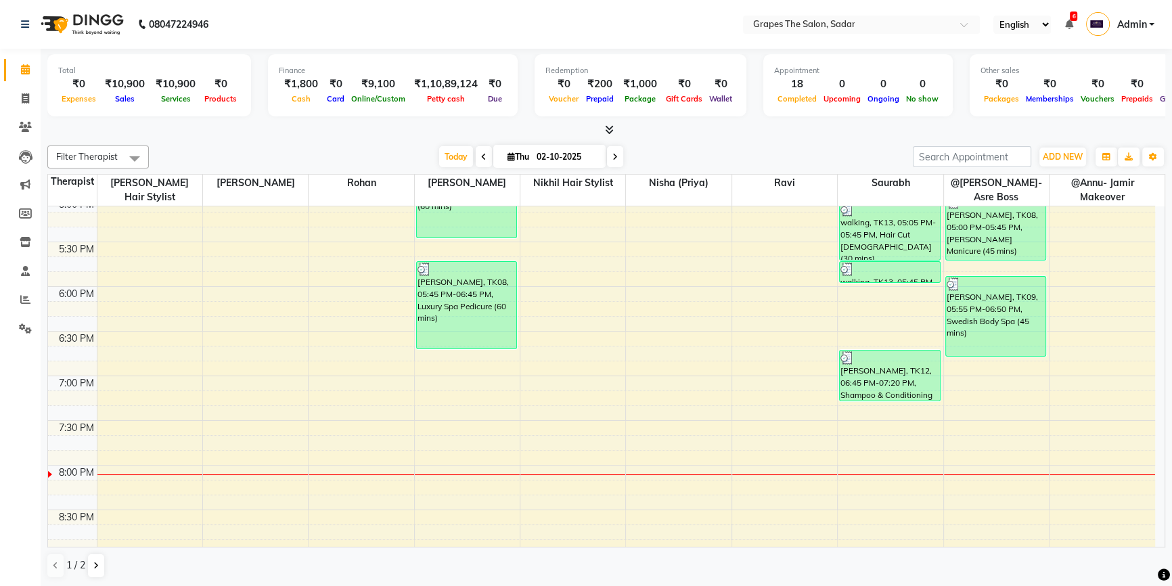
scroll to position [804, 0]
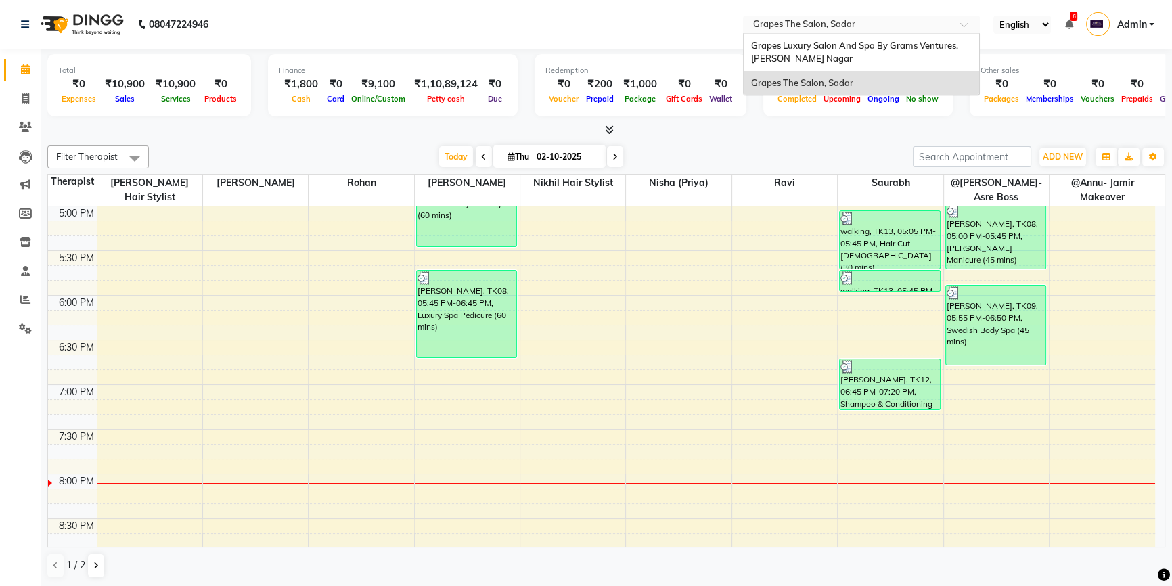
click at [941, 27] on input "text" at bounding box center [848, 26] width 196 height 14
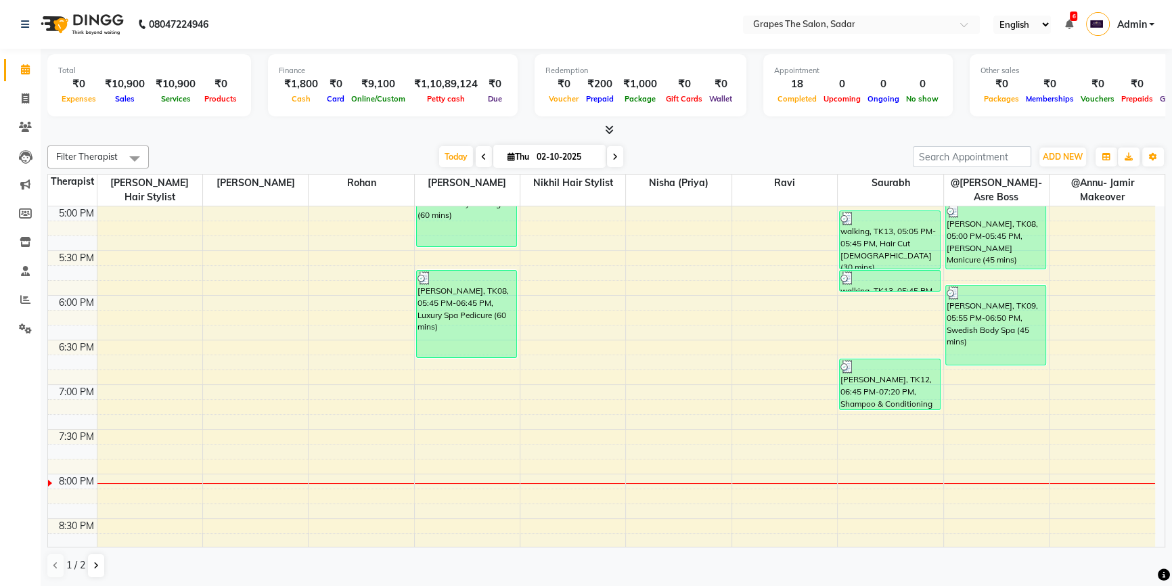
click at [659, 22] on nav "08047224946 Select Location × Grapes The Salon, Sadar English ENGLISH Español ا…" at bounding box center [586, 24] width 1172 height 49
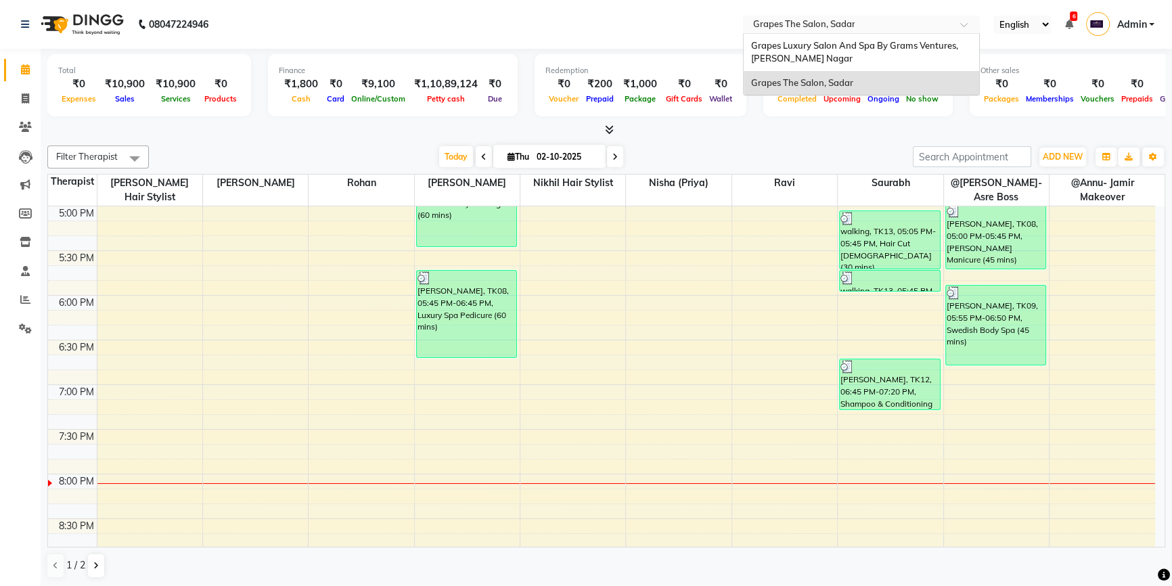
click at [787, 16] on div "Select Location × Grapes The Salon, Sadar" at bounding box center [861, 25] width 237 height 18
click at [711, 19] on nav "08047224946 Select Location × Grapes The Salon, Sadar Grapes Luxury Salon And S…" at bounding box center [586, 24] width 1172 height 49
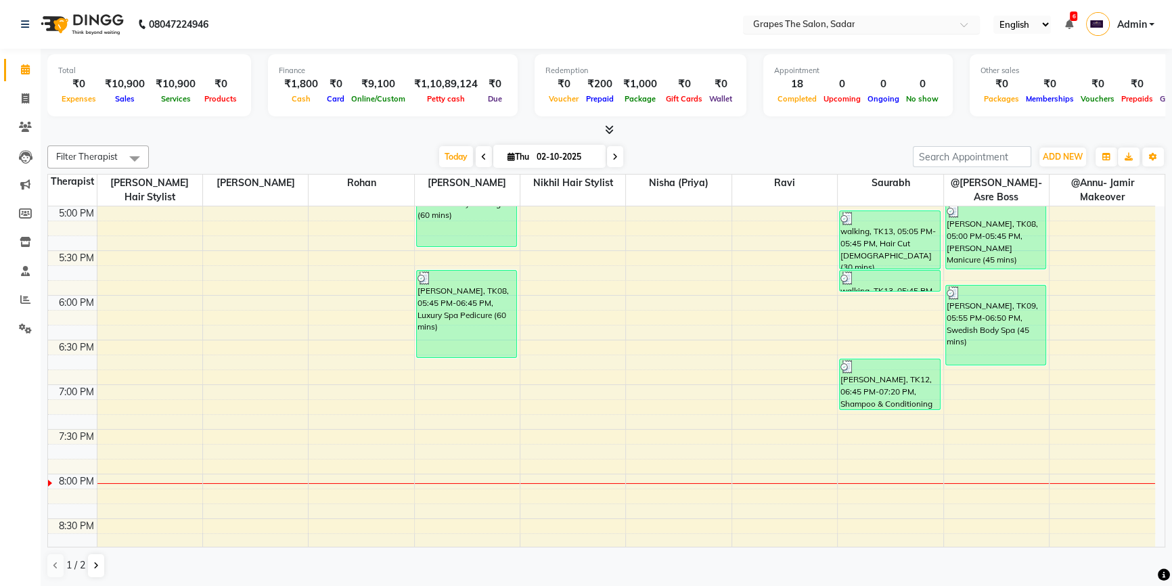
click at [799, 27] on input "text" at bounding box center [848, 26] width 196 height 14
click at [682, 25] on nav "08047224946 Select Location × Grapes The Salon, Sadar English ENGLISH Español ا…" at bounding box center [586, 24] width 1172 height 49
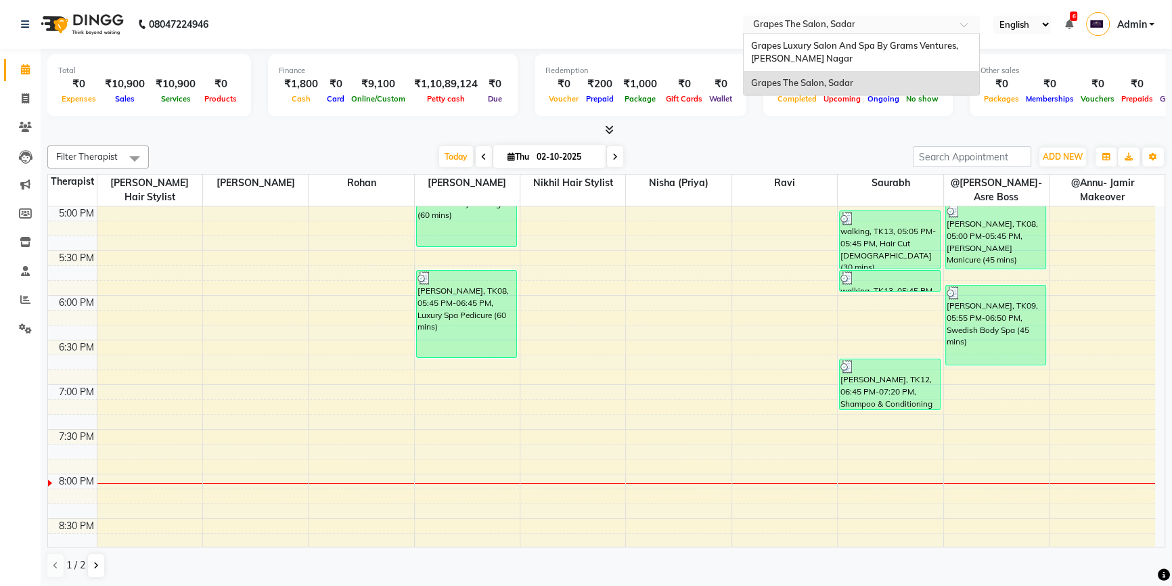
click at [831, 16] on div "Select Location × Grapes The Salon, Sadar" at bounding box center [861, 25] width 237 height 18
click at [840, 53] on div "Grapes Luxury Salon And Spa By Grams Ventures, Trimurti Nagar" at bounding box center [862, 52] width 236 height 37
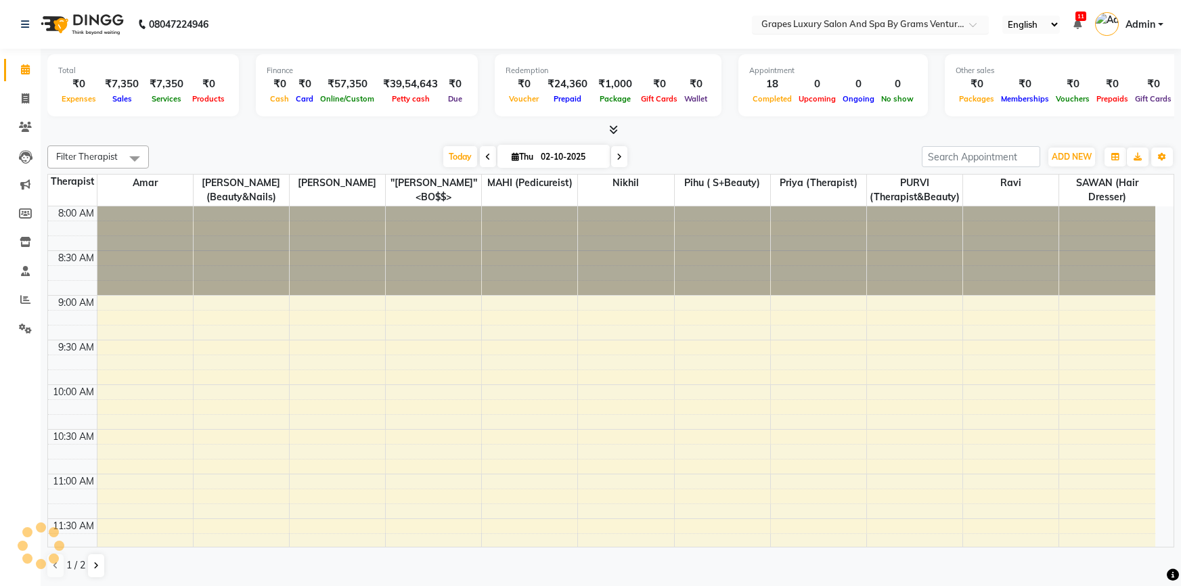
click at [851, 24] on input "text" at bounding box center [857, 26] width 196 height 14
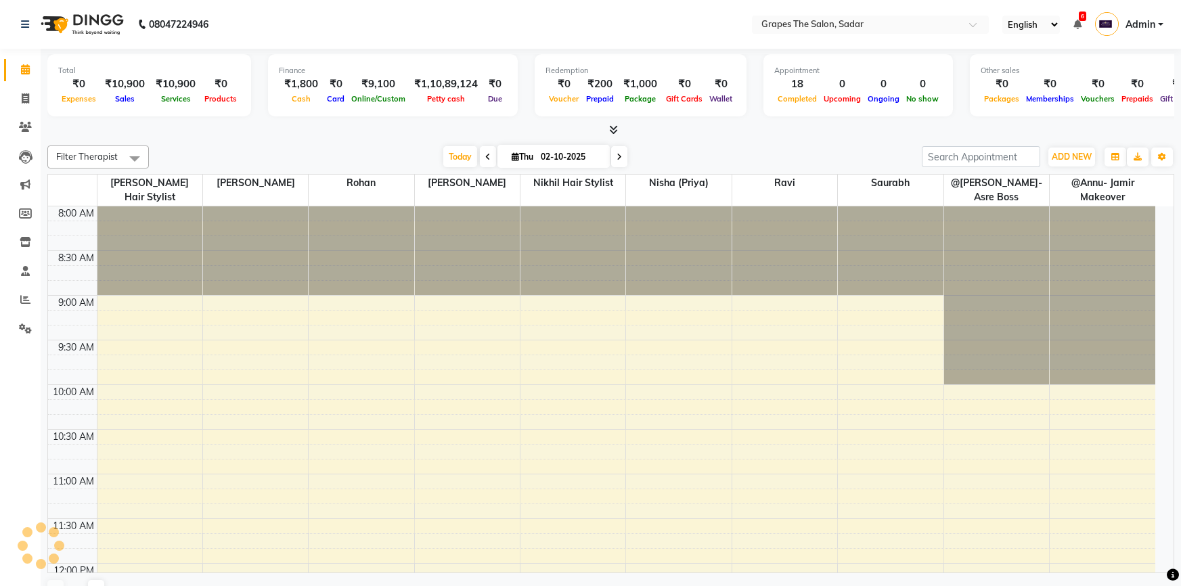
select select "en"
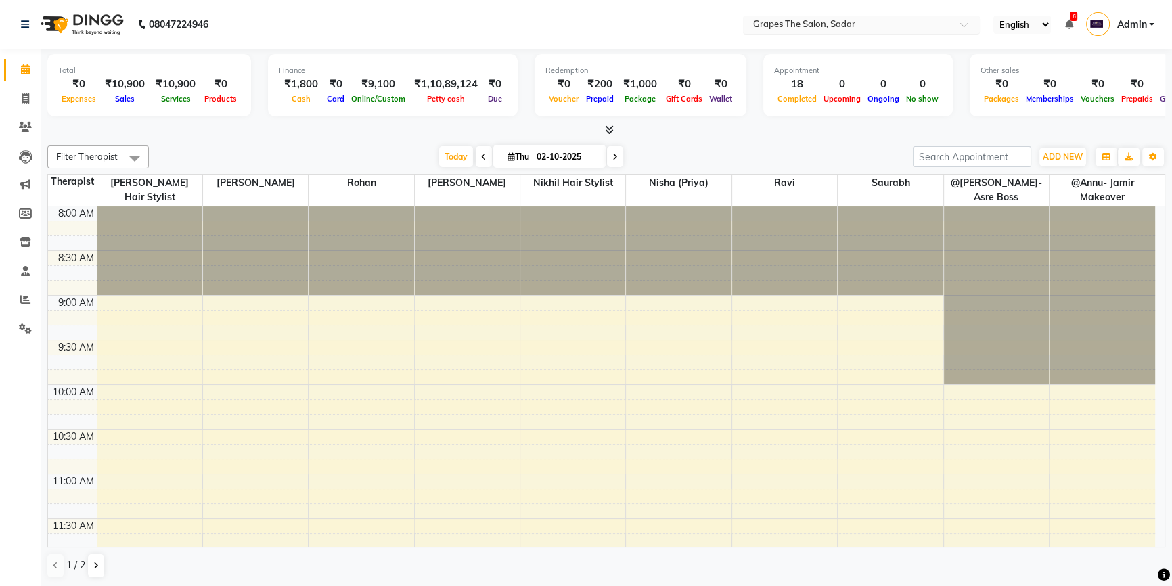
click at [916, 20] on input "text" at bounding box center [848, 26] width 196 height 14
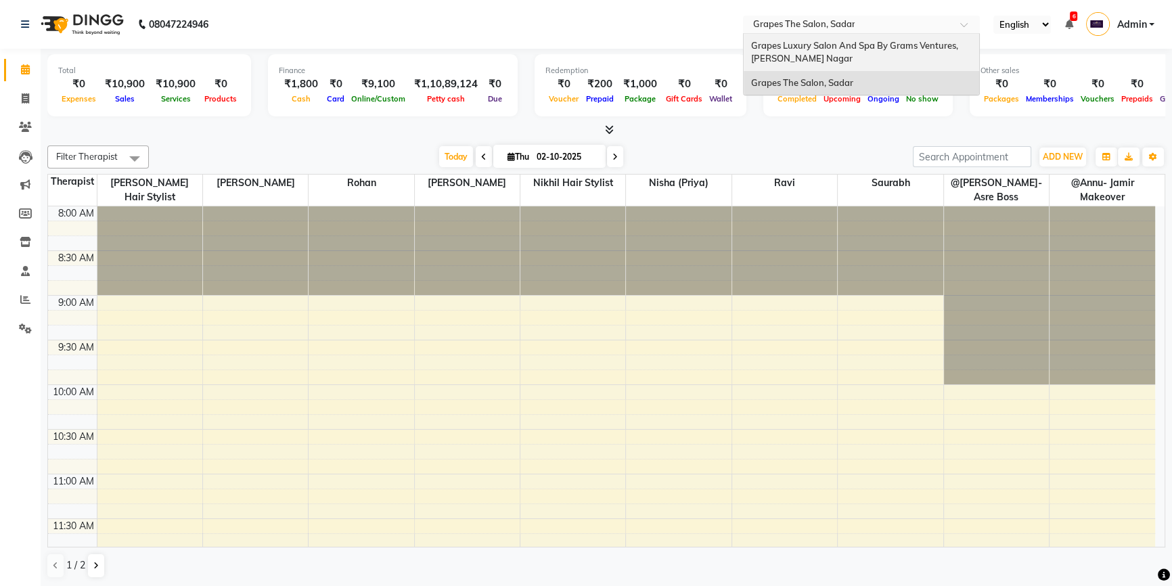
click at [837, 52] on div "Grapes Luxury Salon And Spa By Grams Ventures, [PERSON_NAME] Nagar" at bounding box center [862, 52] width 236 height 37
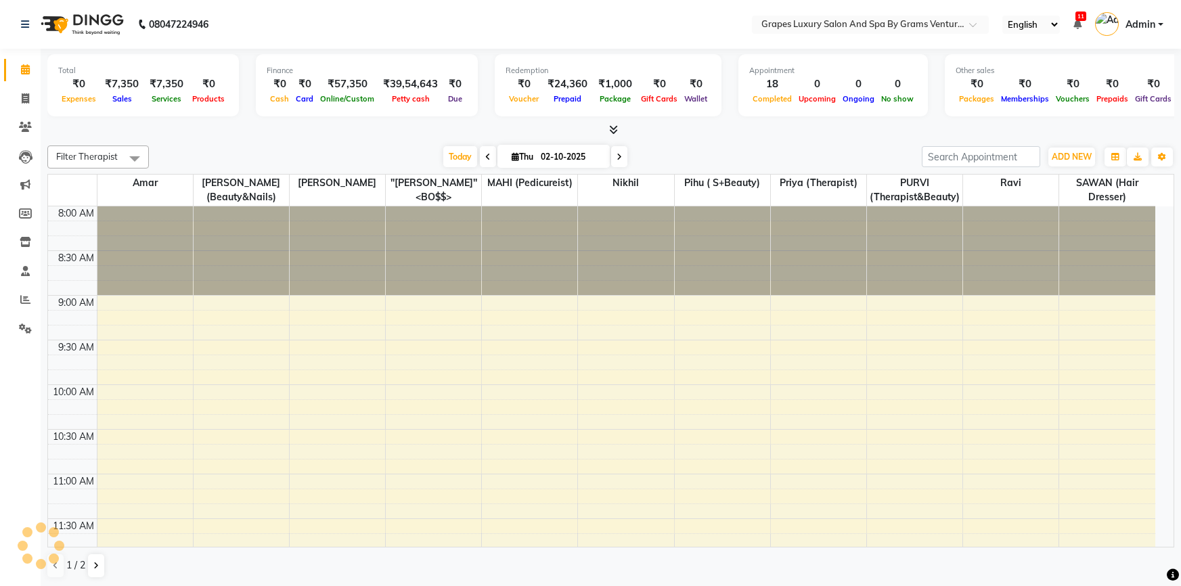
select select "en"
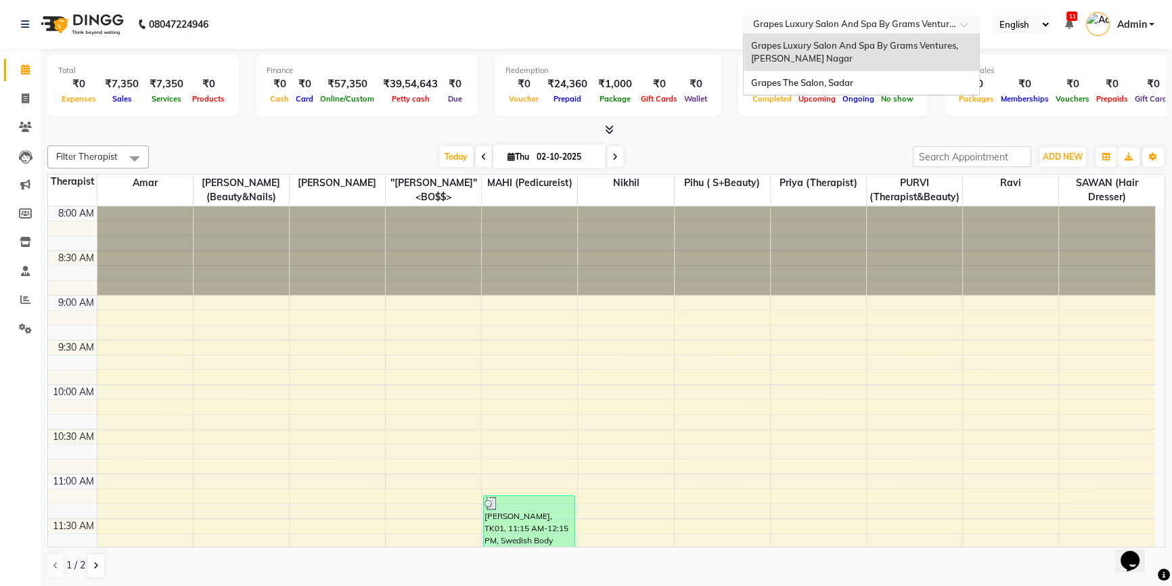
click at [936, 23] on input "text" at bounding box center [848, 26] width 196 height 14
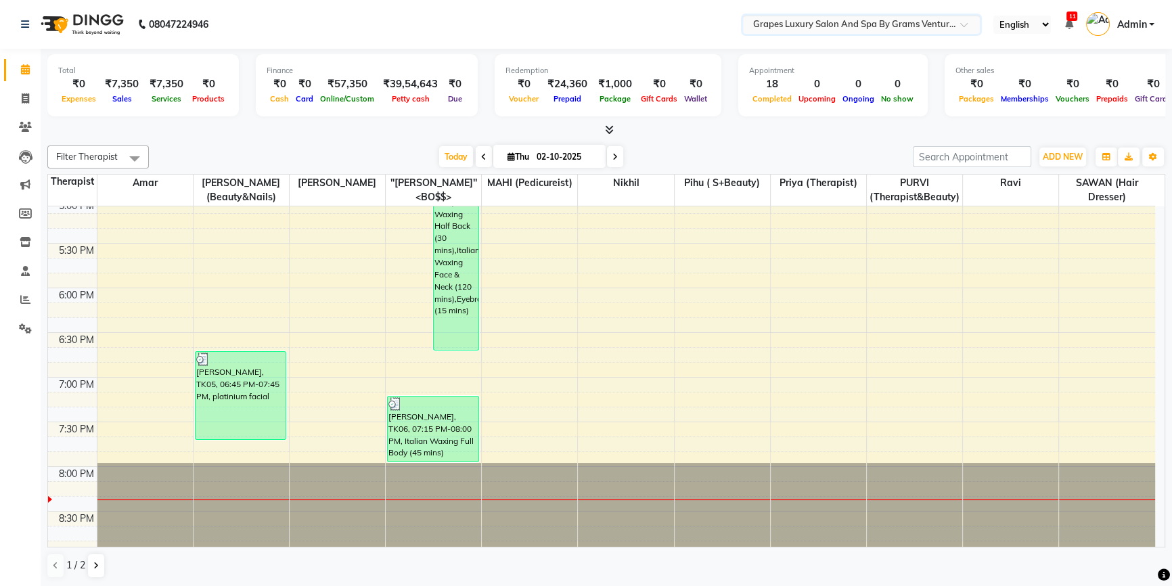
scroll to position [766, 0]
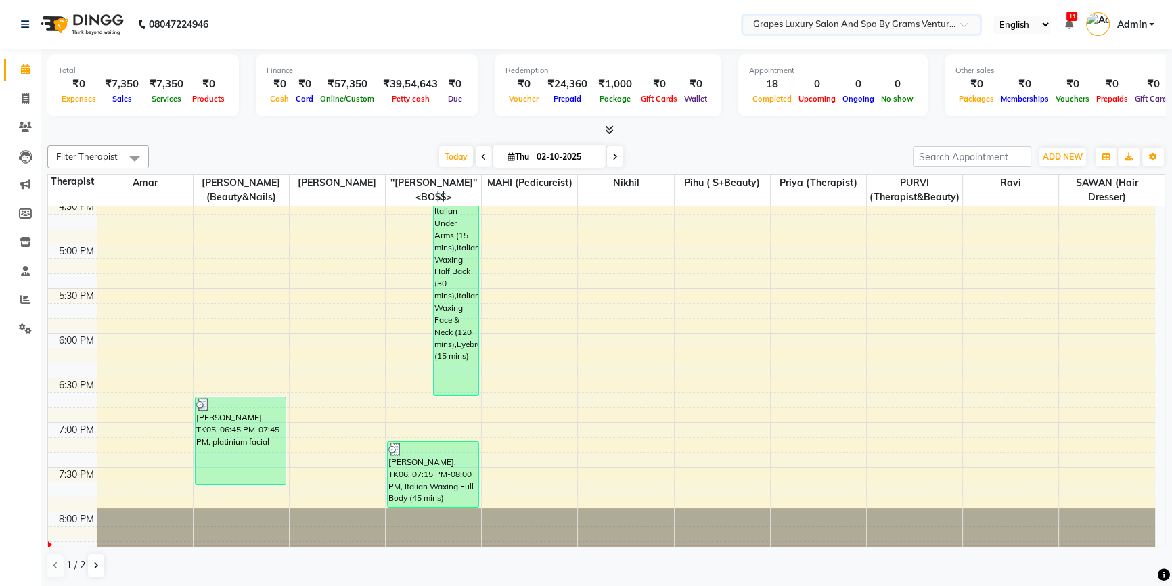
click at [957, 18] on span "Grapes Luxury Salon And Spa By Grams Ventures, [PERSON_NAME] Nagar" at bounding box center [908, 23] width 311 height 11
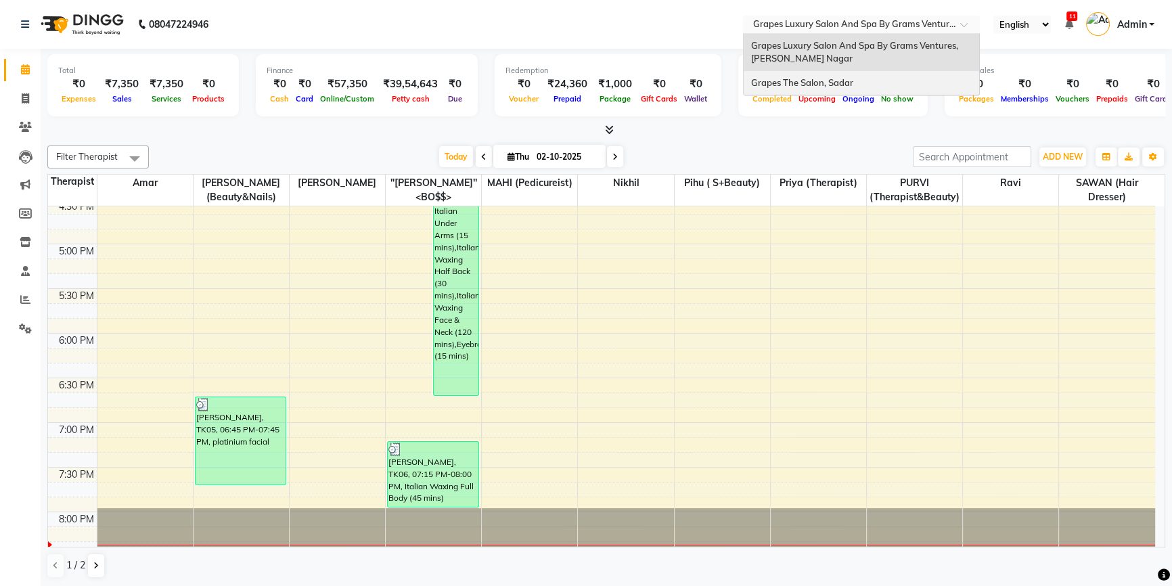
click at [839, 77] on span "Grapes The Salon, Sadar" at bounding box center [802, 82] width 102 height 11
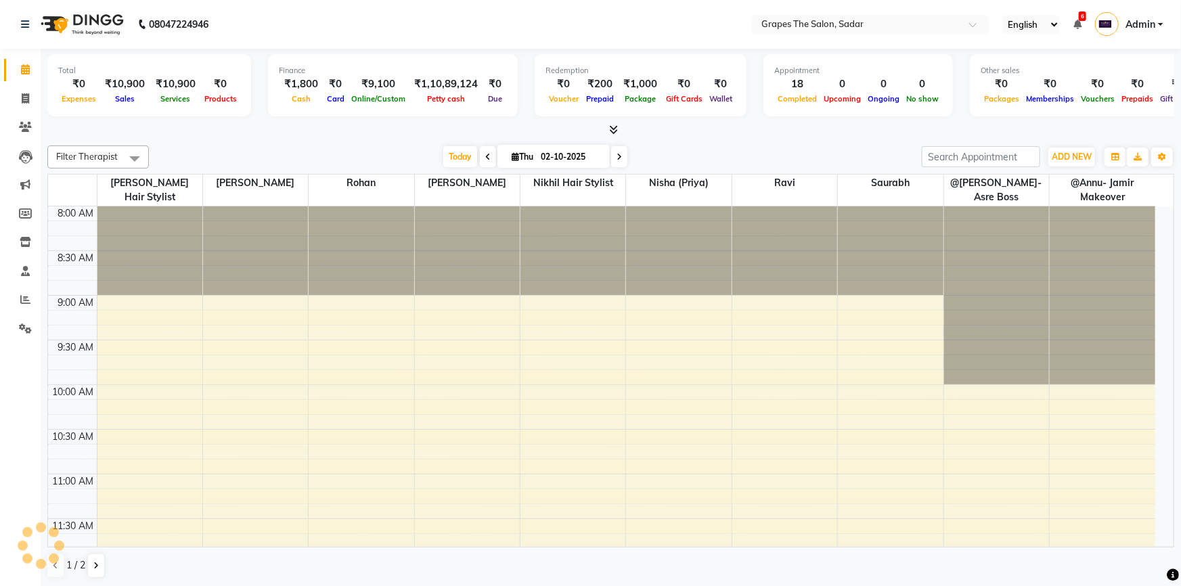
select select "en"
